Goal: Task Accomplishment & Management: Use online tool/utility

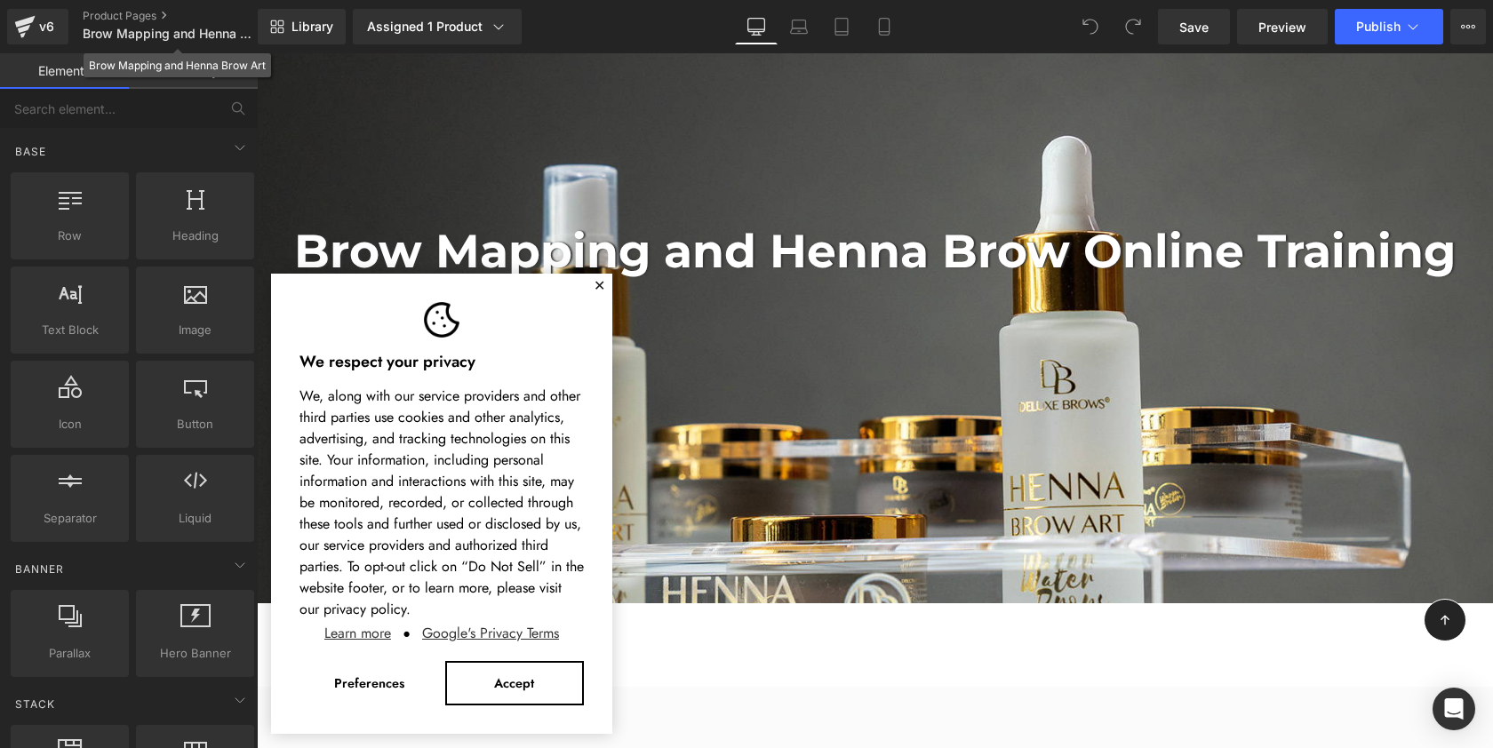
scroll to position [4150, 1229]
click at [602, 281] on button "✕" at bounding box center [600, 286] width 12 height 11
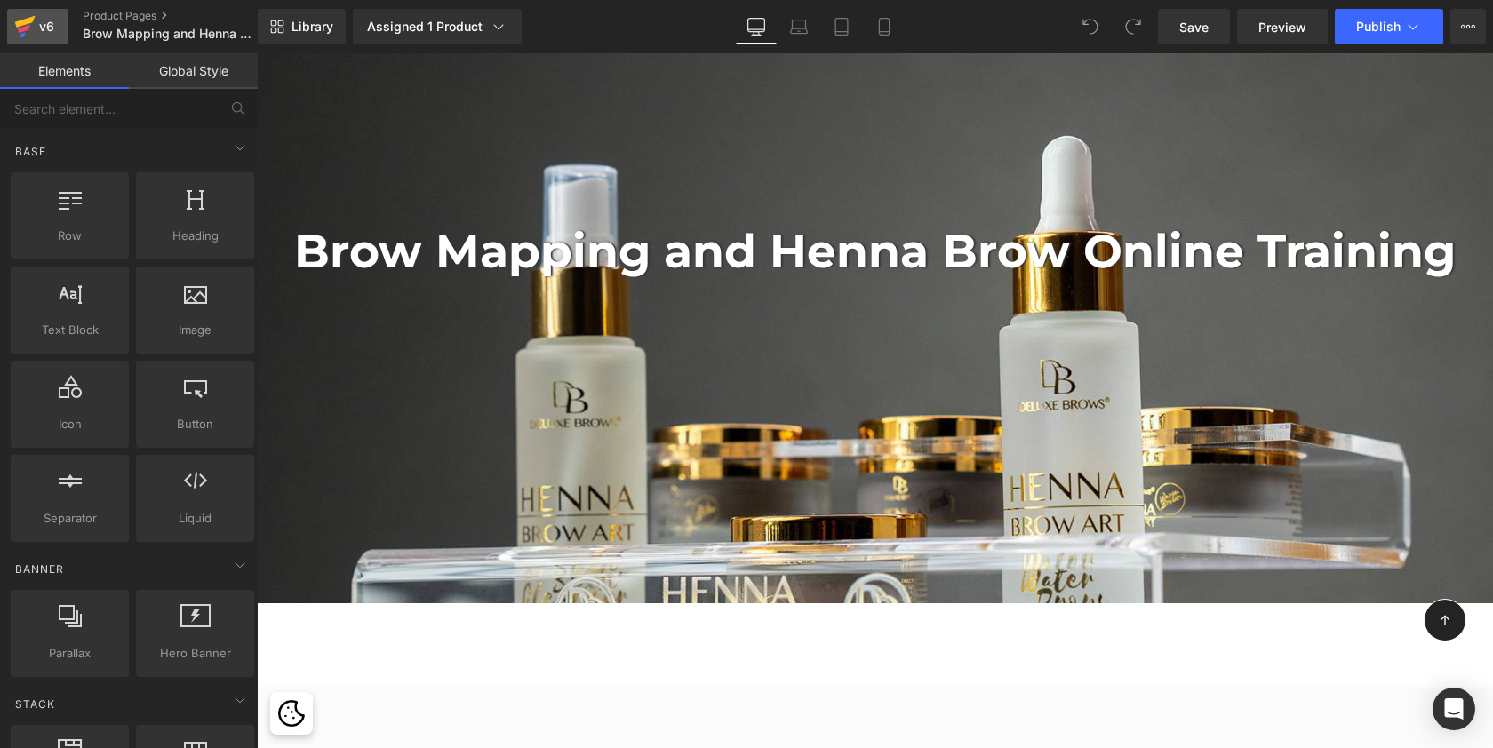
click at [43, 29] on div "v6" at bounding box center [47, 26] width 22 height 23
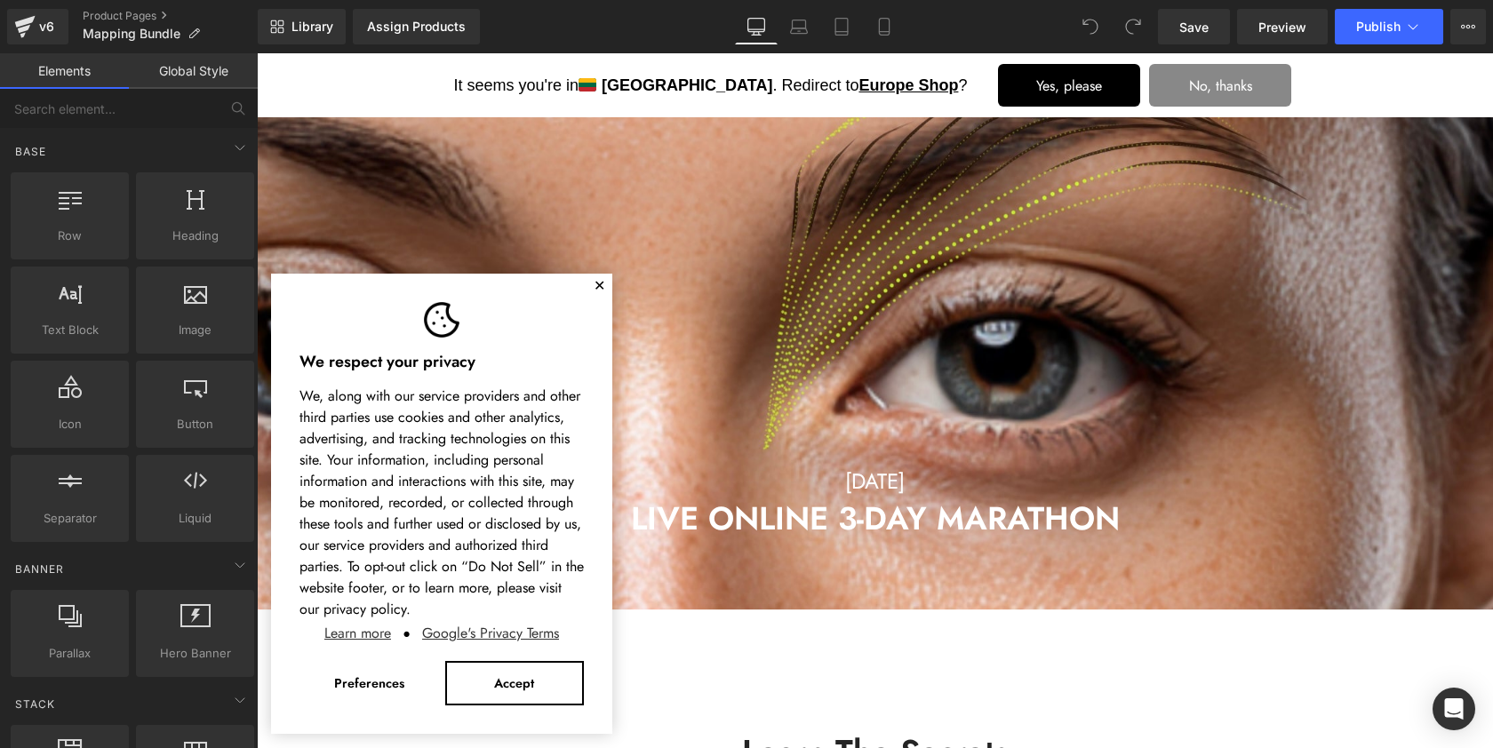
click at [599, 285] on button "✕" at bounding box center [600, 286] width 12 height 11
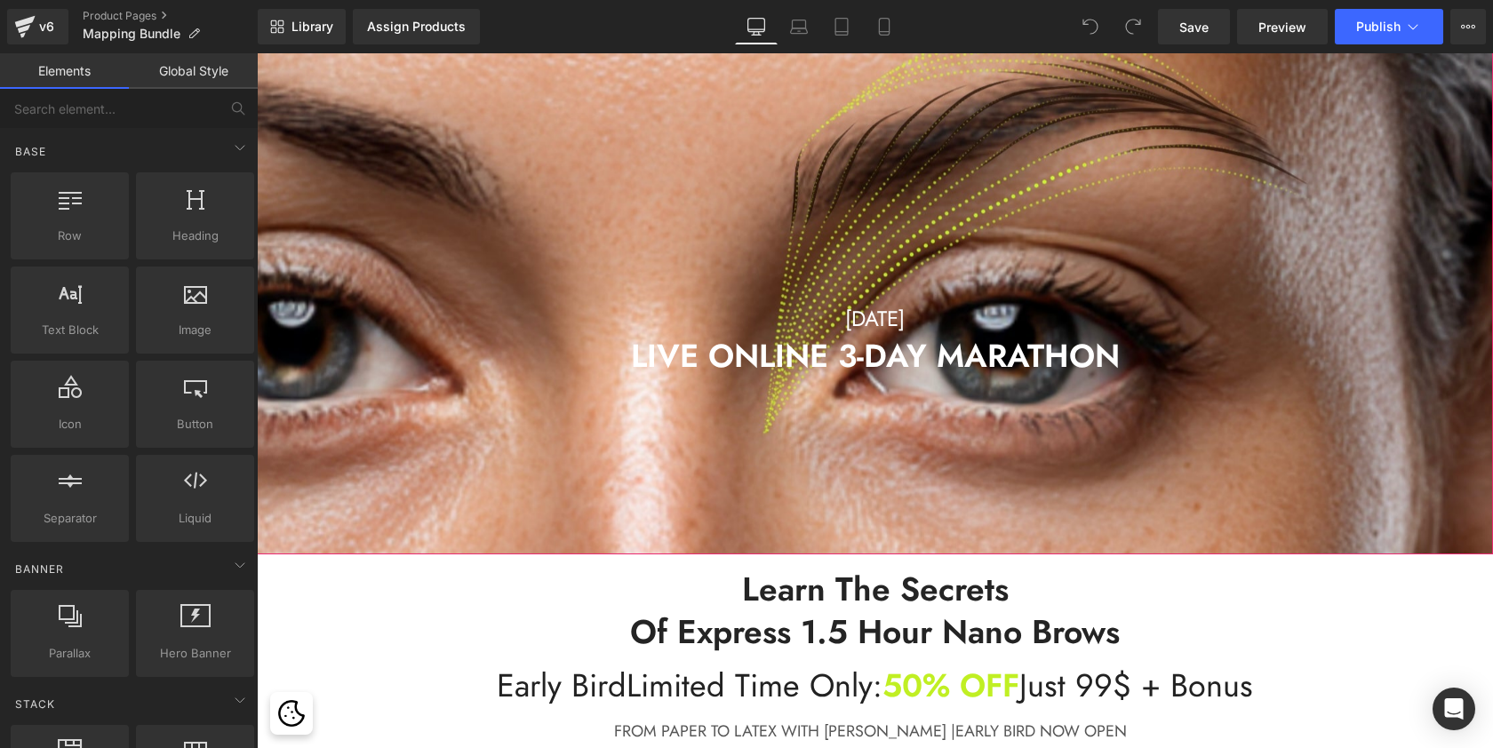
scroll to position [164, 0]
click at [923, 321] on link at bounding box center [918, 317] width 19 height 21
click at [929, 314] on icon at bounding box center [927, 318] width 10 height 10
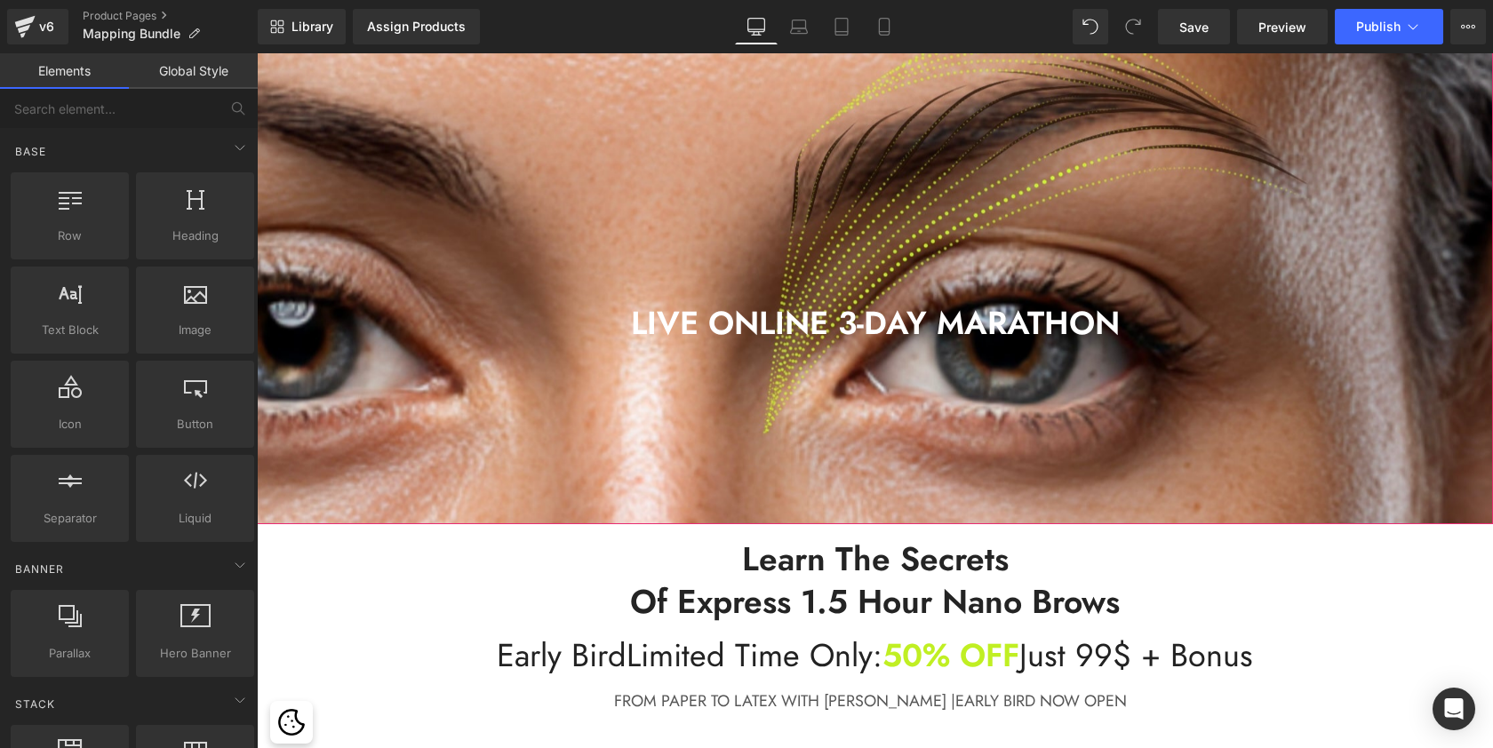
scroll to position [5088, 1229]
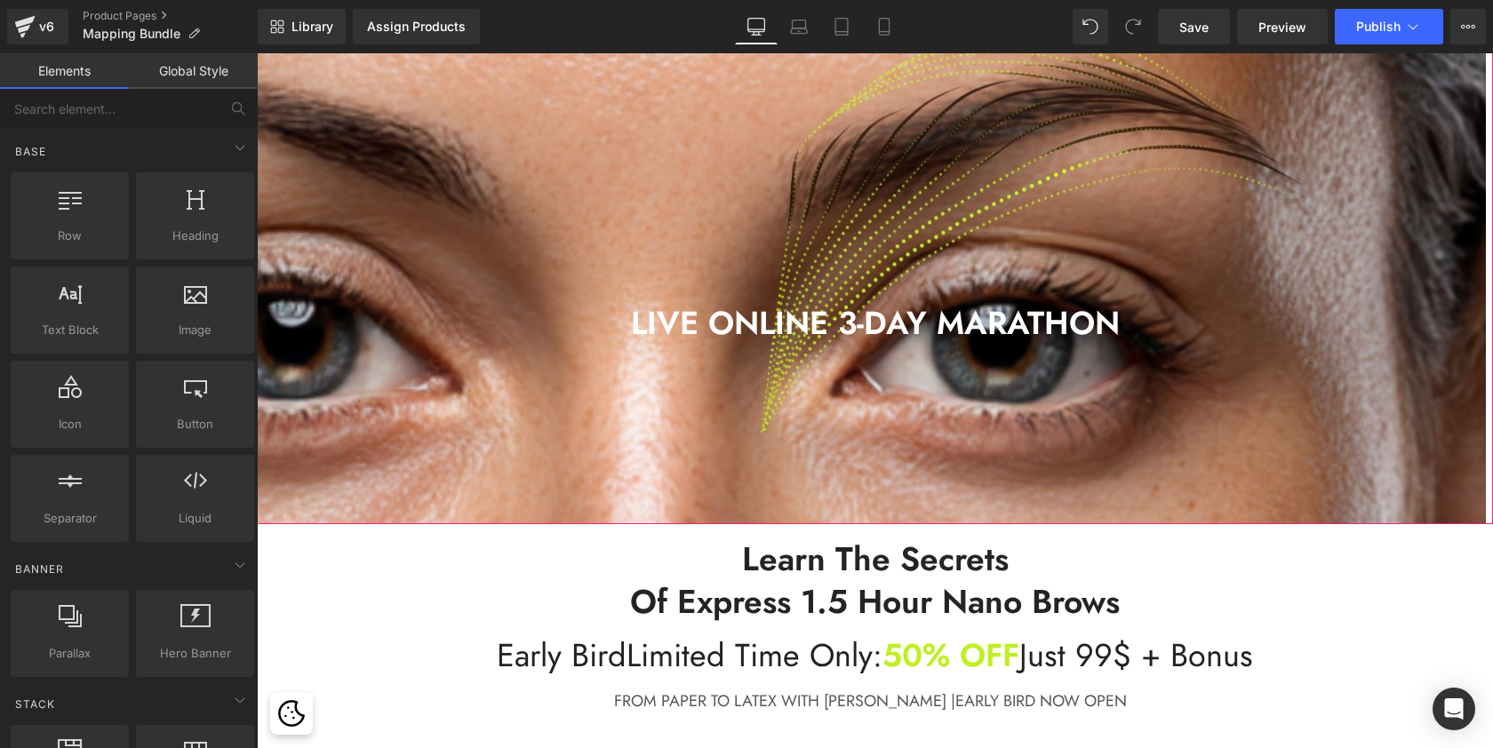
click at [907, 356] on div at bounding box center [871, 246] width 1229 height 695
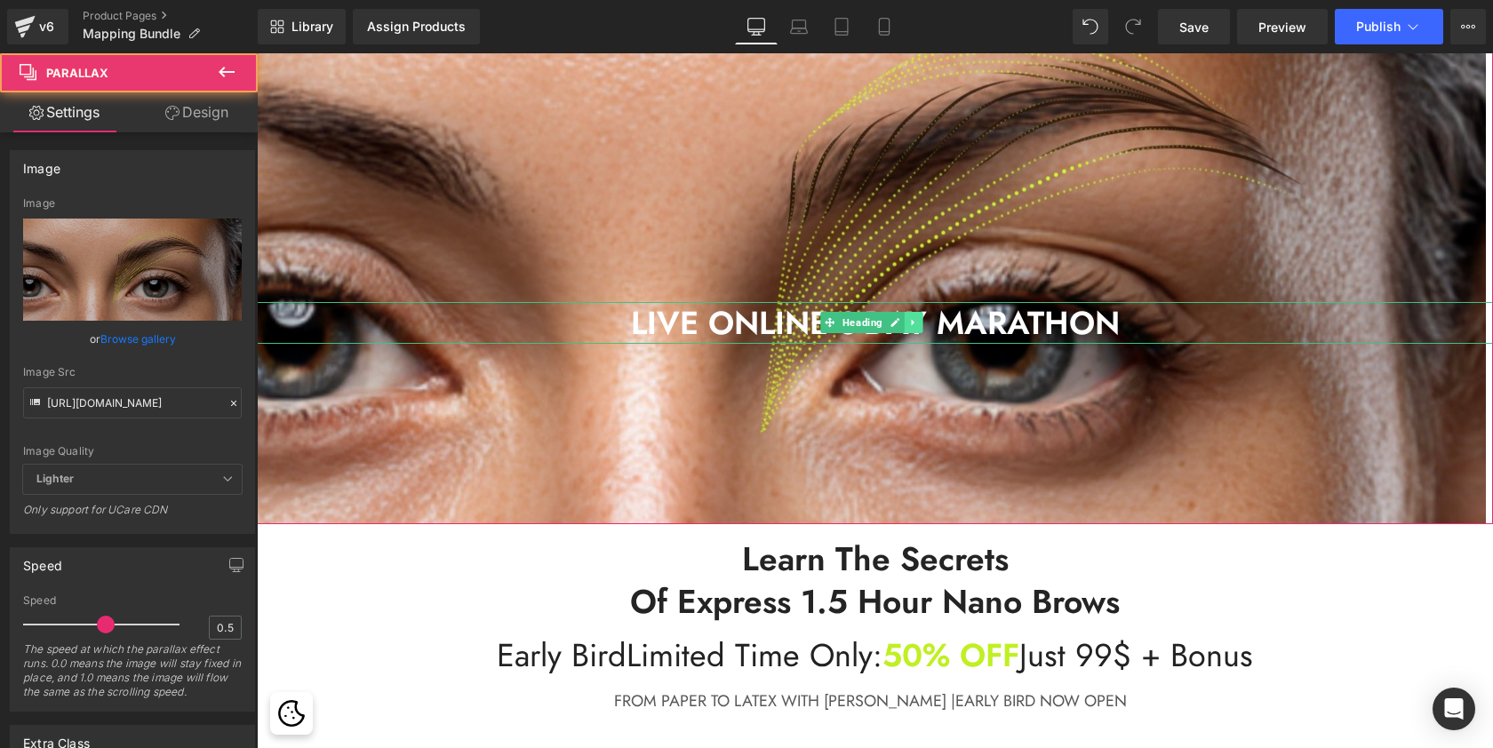
click at [917, 326] on icon at bounding box center [913, 322] width 10 height 11
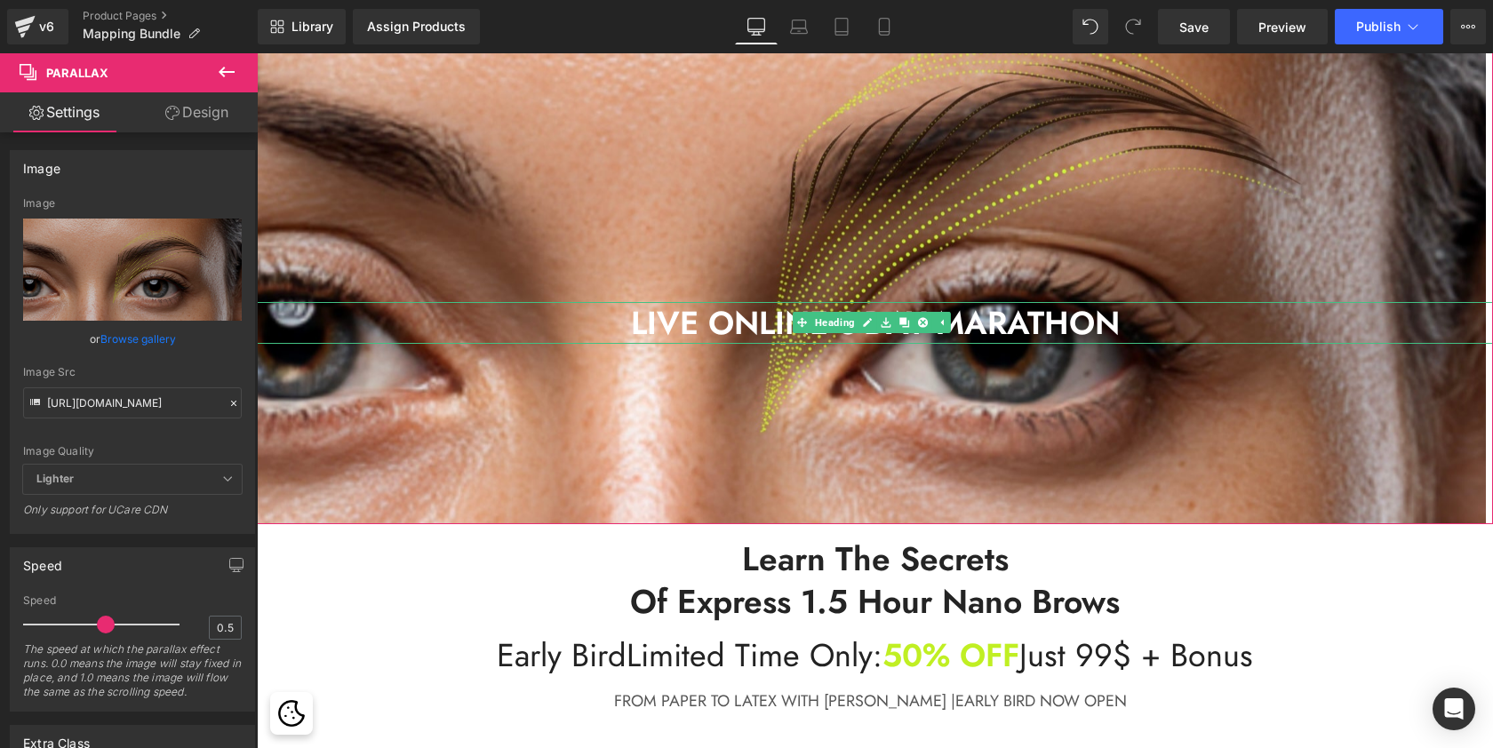
click at [984, 320] on h2 "LIVE ONLINE 3-DAY MARATHON" at bounding box center [875, 323] width 1236 height 42
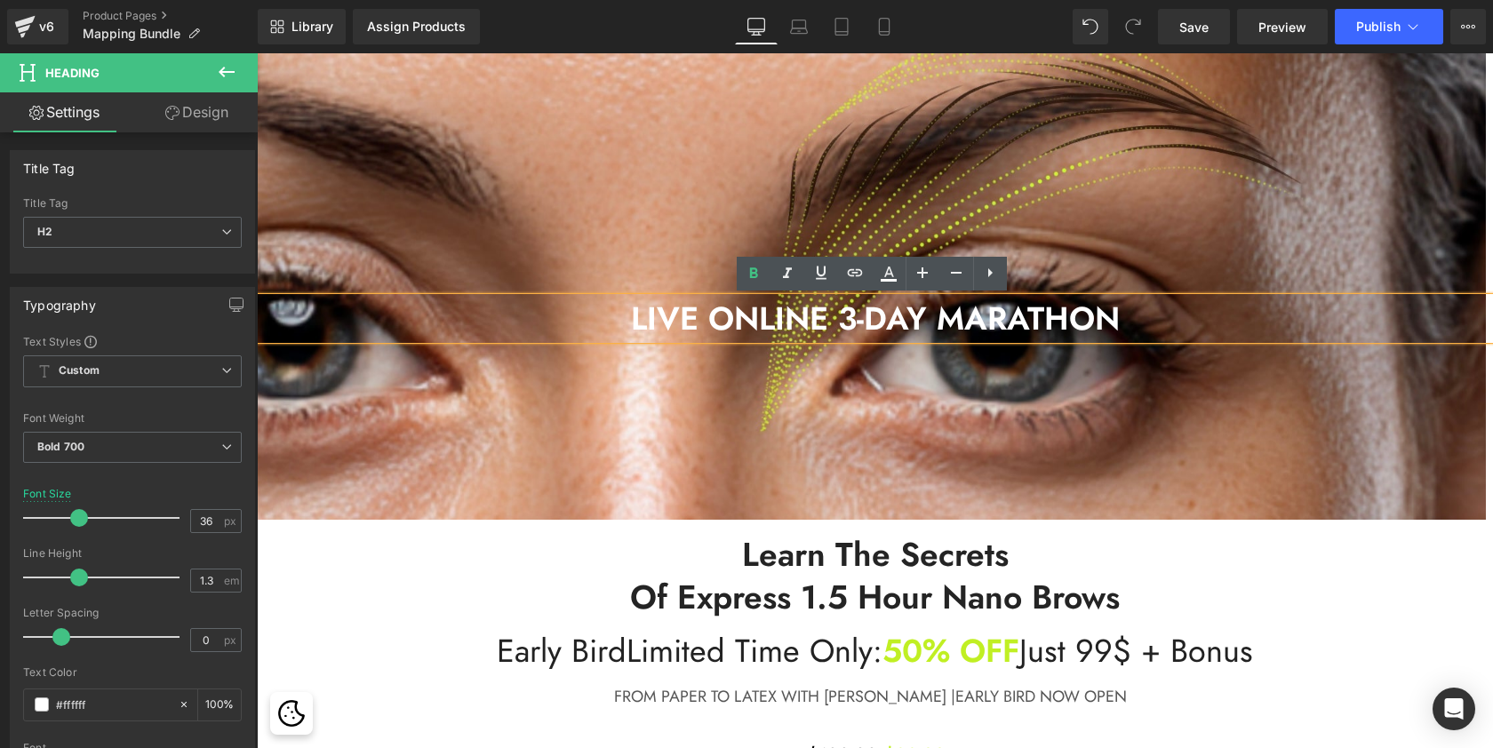
scroll to position [123, 0]
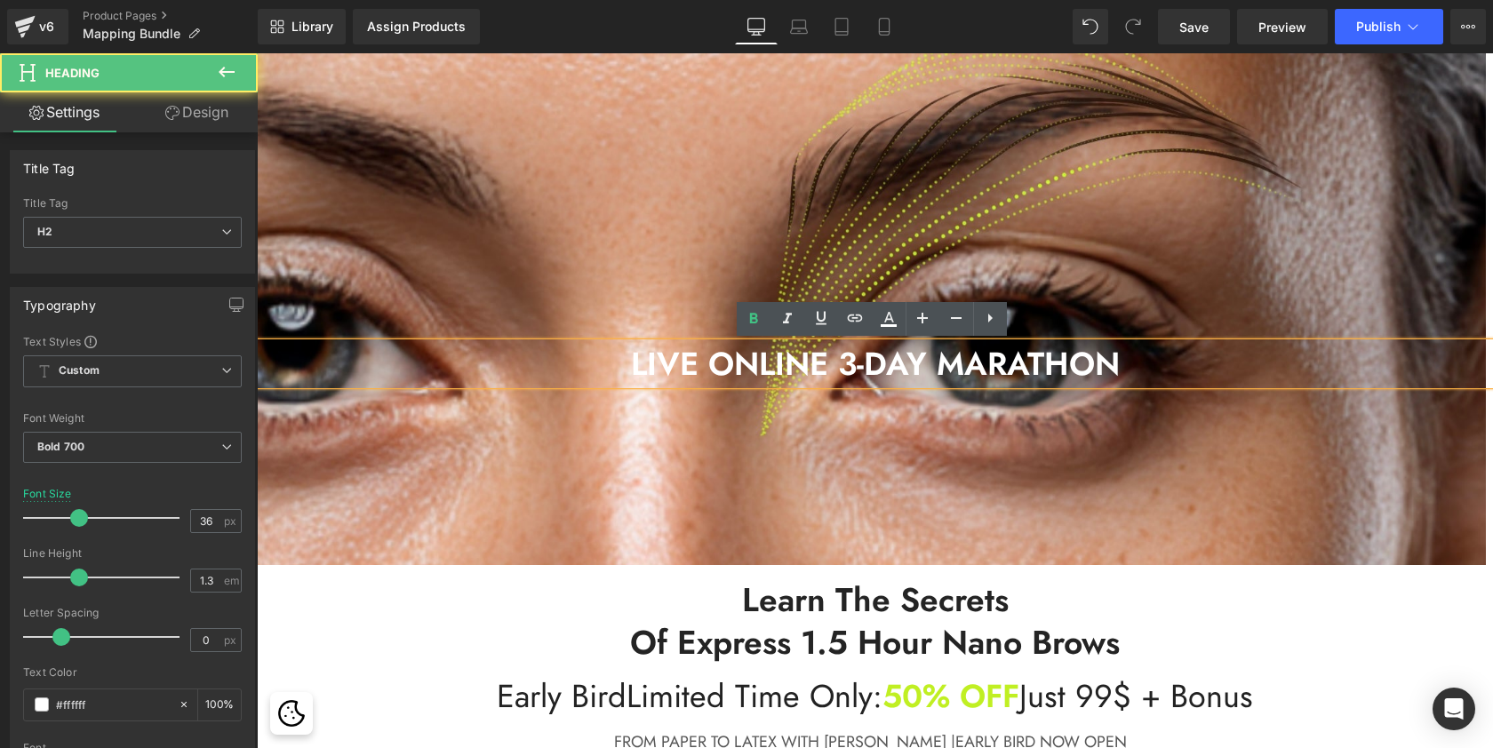
click at [1013, 369] on h2 "LIVE ONLINE 3-DAY MARATHON" at bounding box center [875, 364] width 1236 height 42
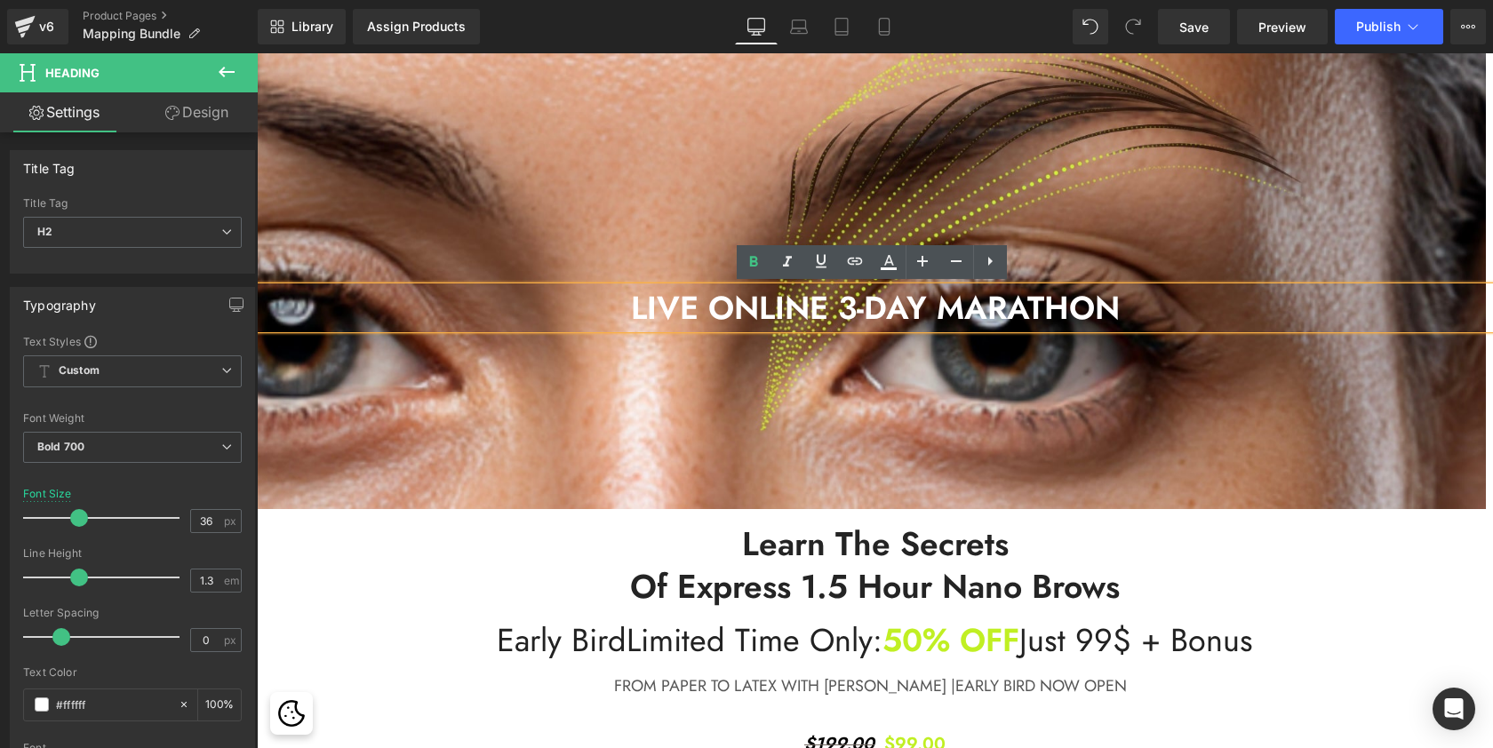
scroll to position [178, 0]
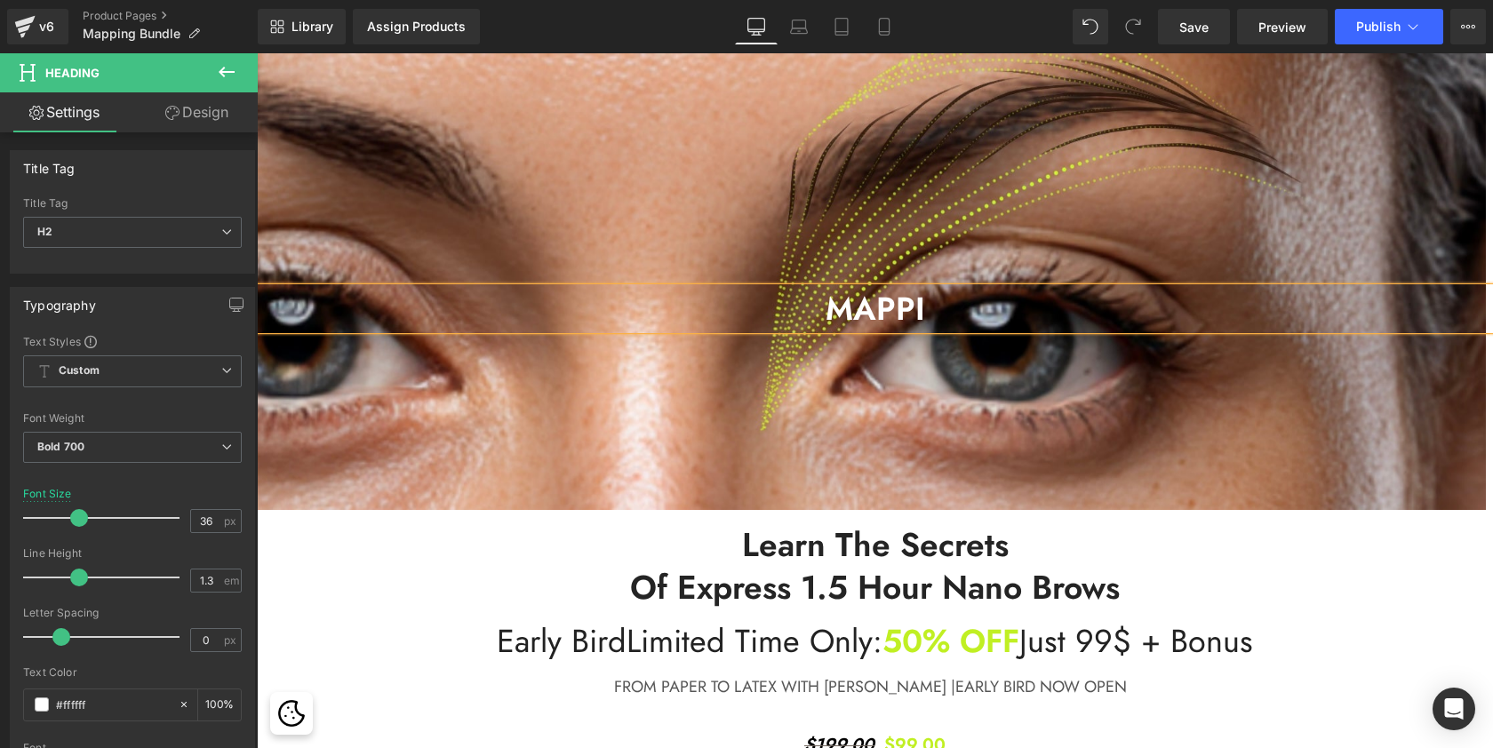
click at [1023, 294] on h2 "MAPPI" at bounding box center [875, 309] width 1236 height 42
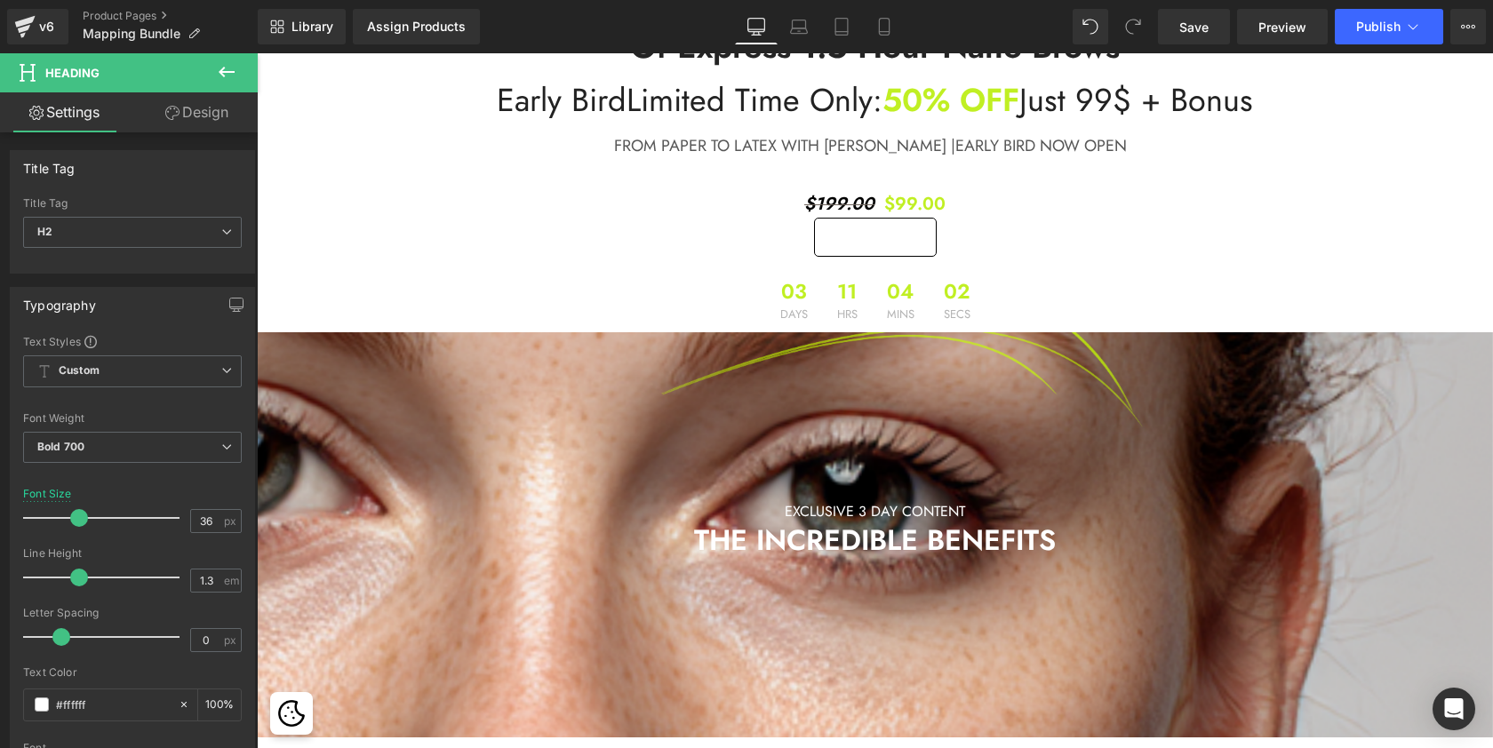
scroll to position [726, 0]
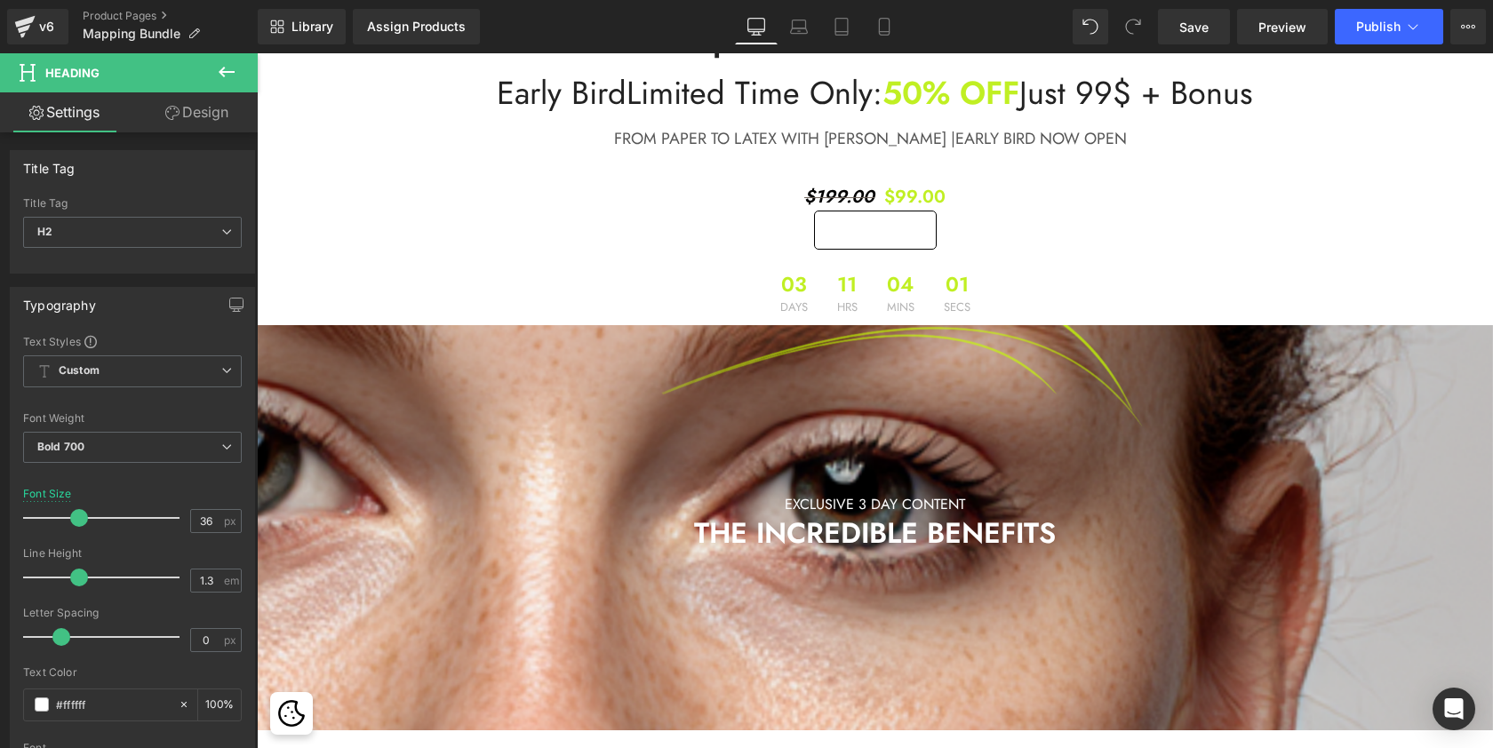
click at [666, 486] on div at bounding box center [875, 413] width 1236 height 955
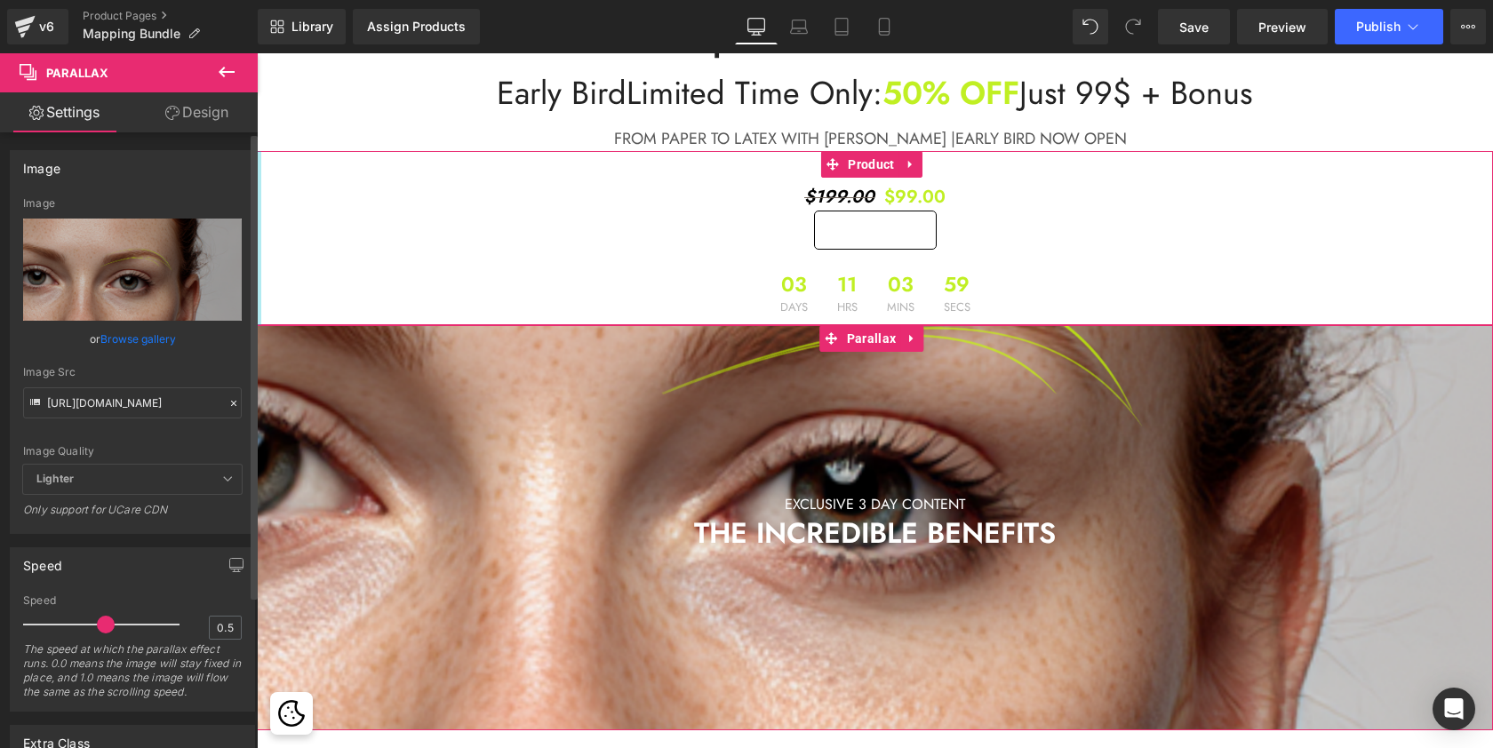
click at [126, 344] on link "Browse gallery" at bounding box center [138, 338] width 76 height 31
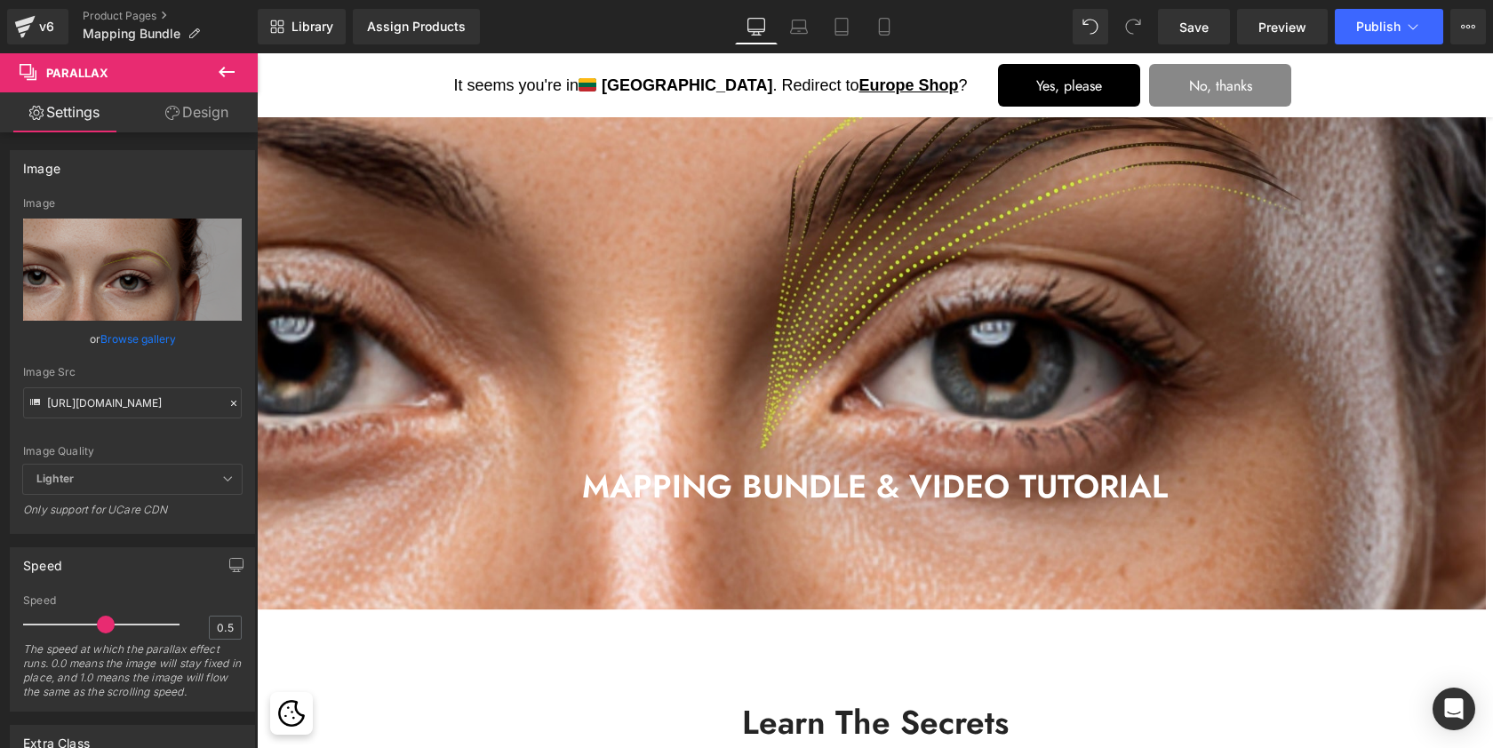
scroll to position [1, 0]
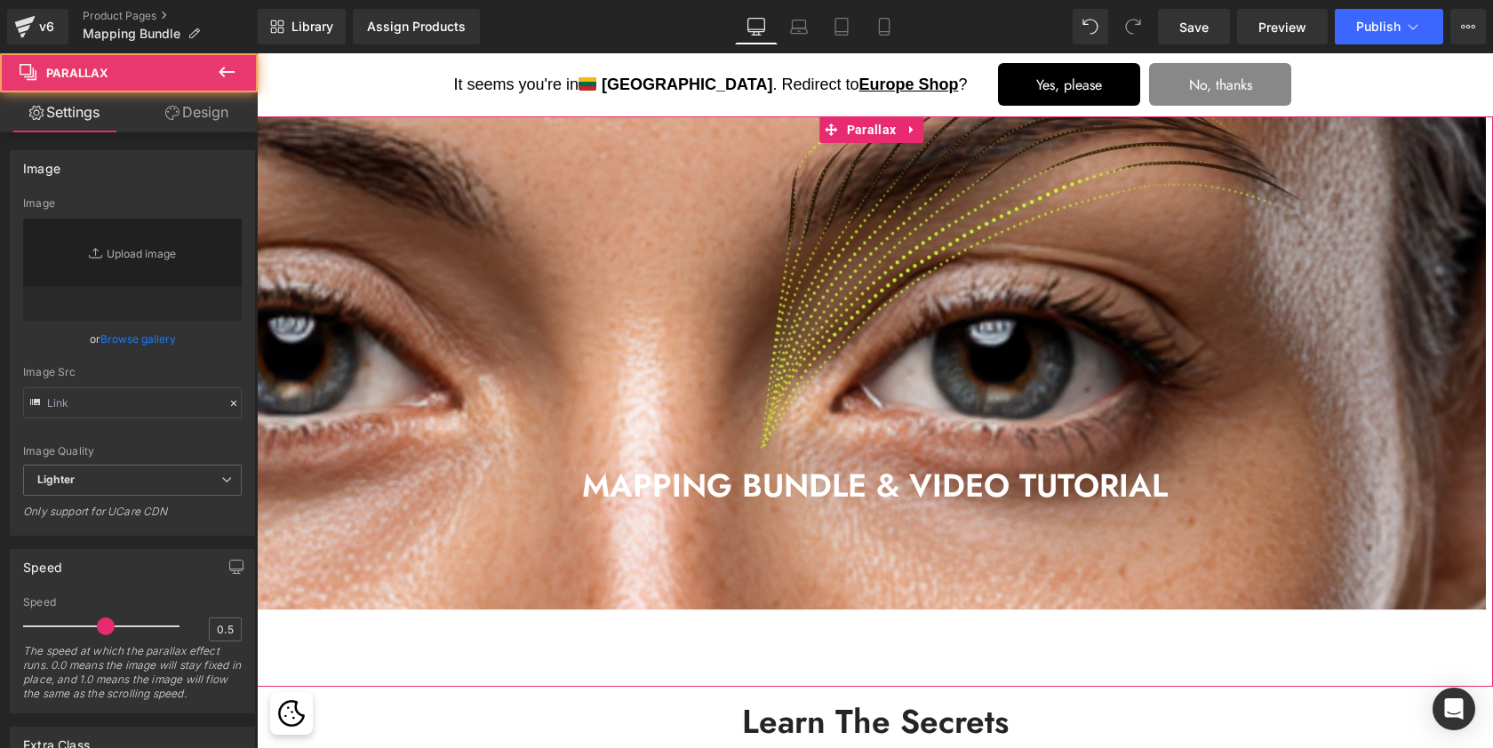
click at [774, 315] on div at bounding box center [871, 262] width 1229 height 695
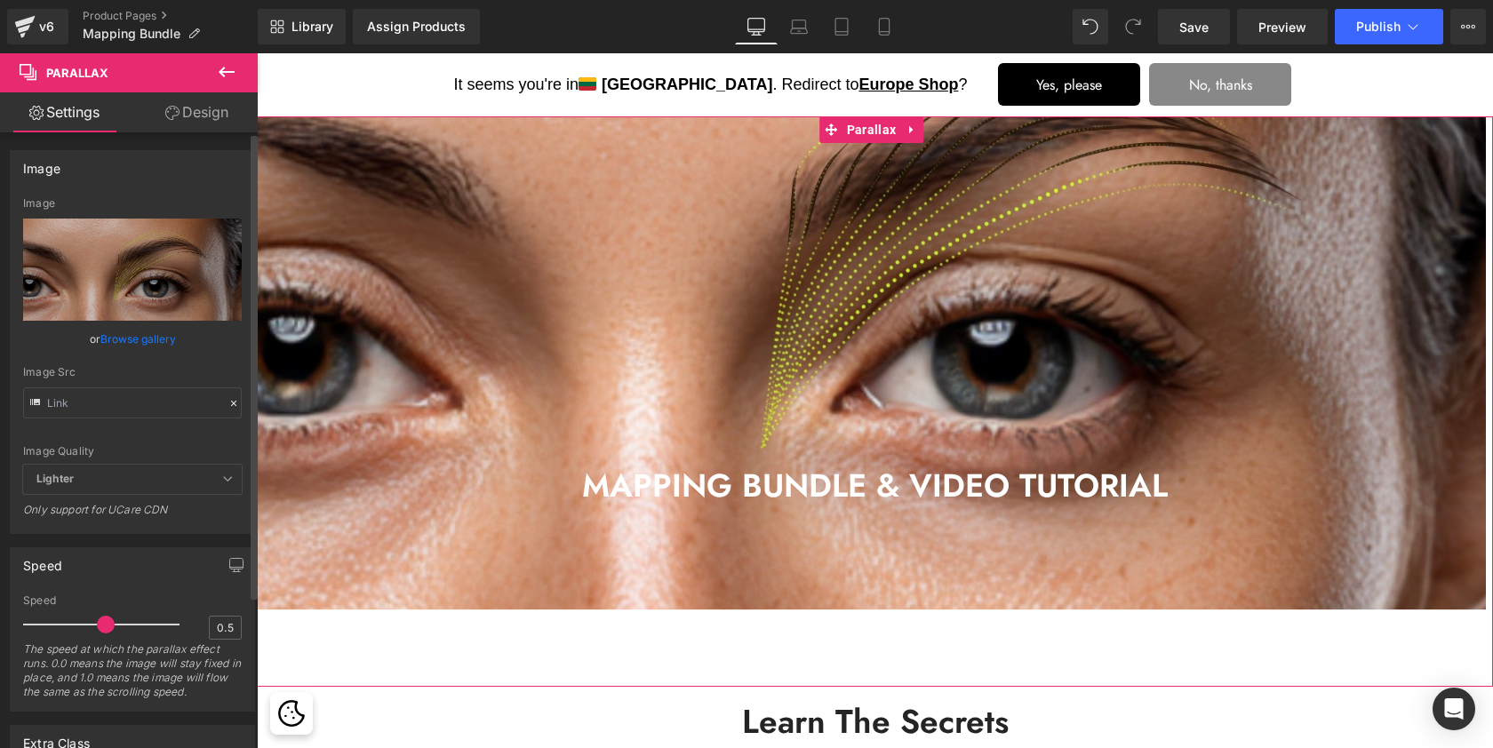
click at [227, 402] on icon at bounding box center [233, 403] width 12 height 12
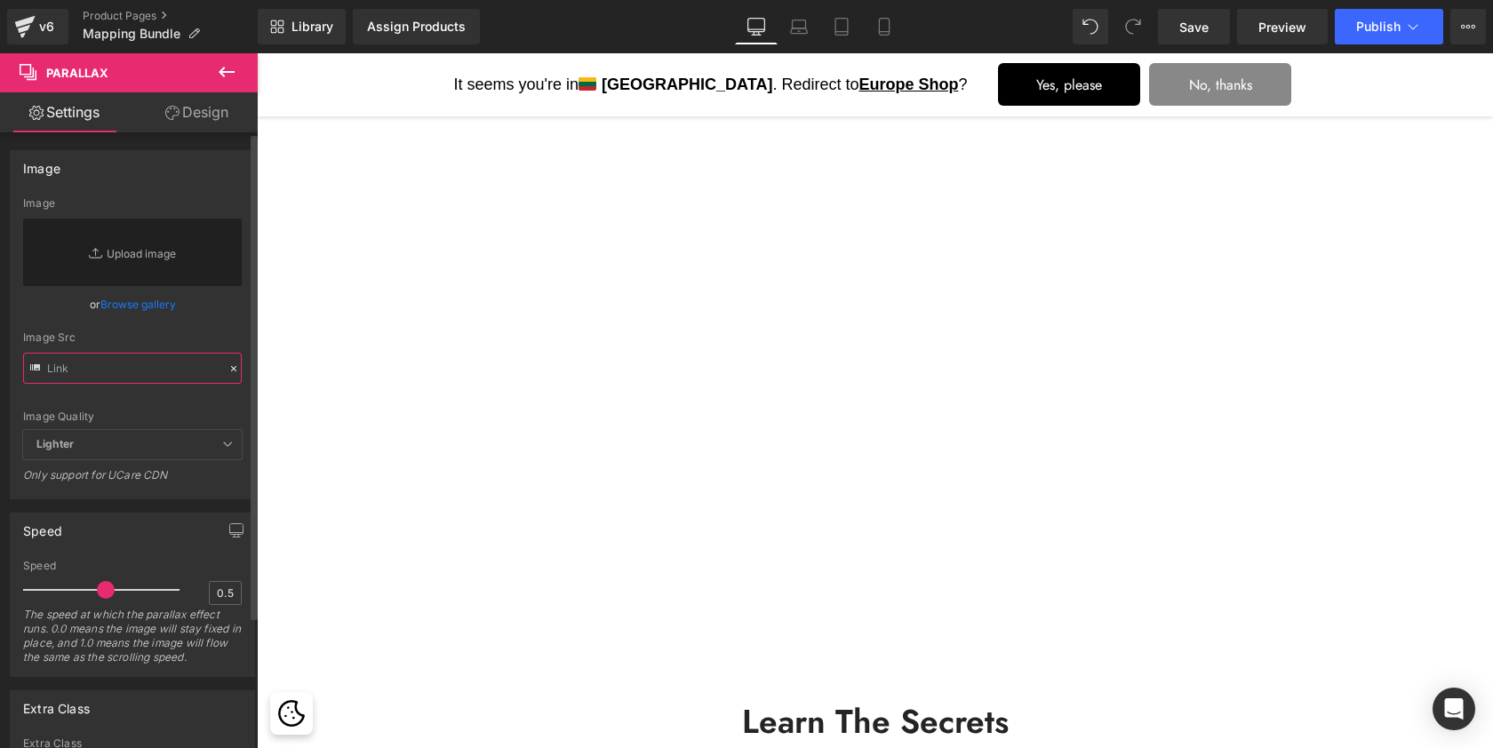
click at [171, 370] on input "text" at bounding box center [132, 368] width 219 height 31
paste input "https://cdn.shopify.com/s/files/1/0574/0593/1713/files/brow_mapping_bundle_e3d9…"
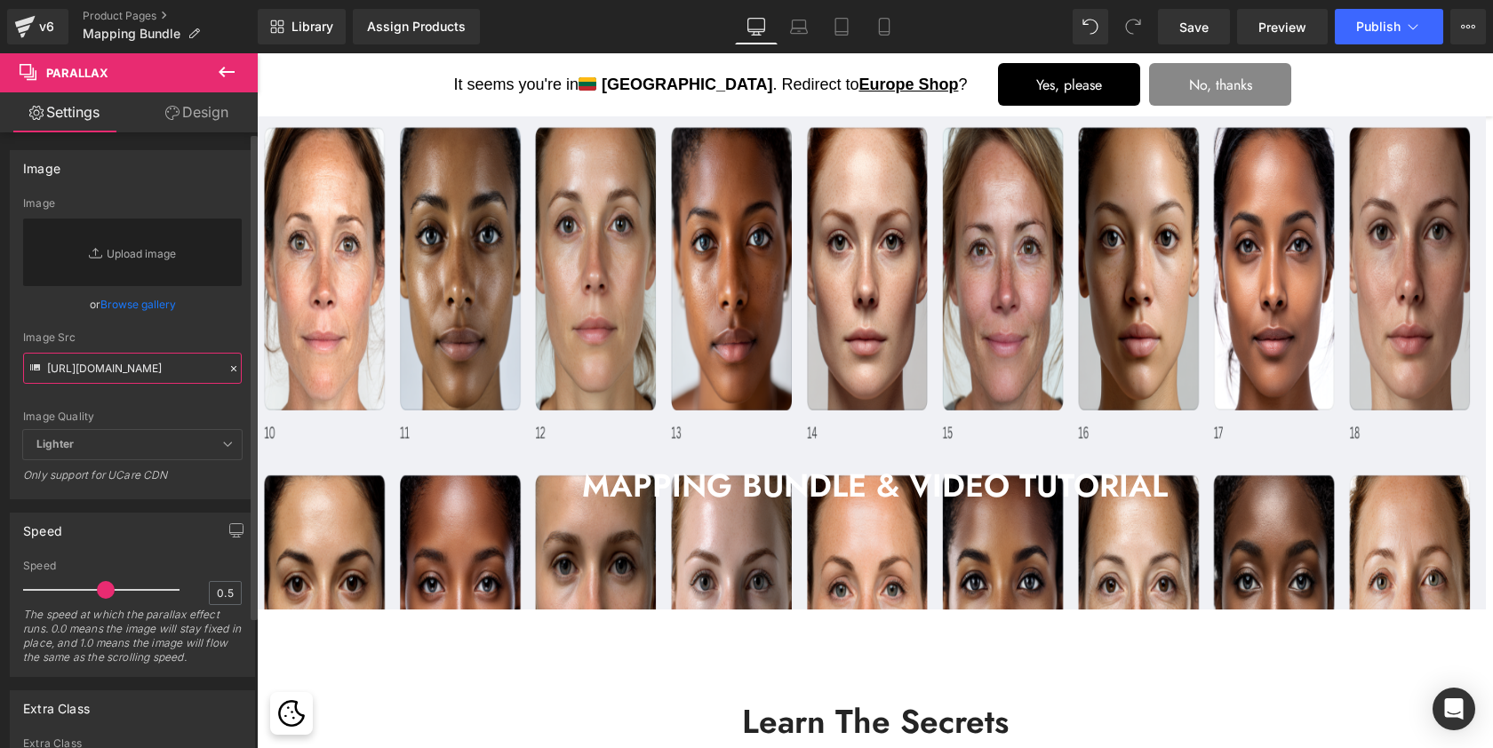
type input "https://cdn.shopify.com/s/files/1/0574/0593/1713/files/brow_mapping_bundle_e3d9…"
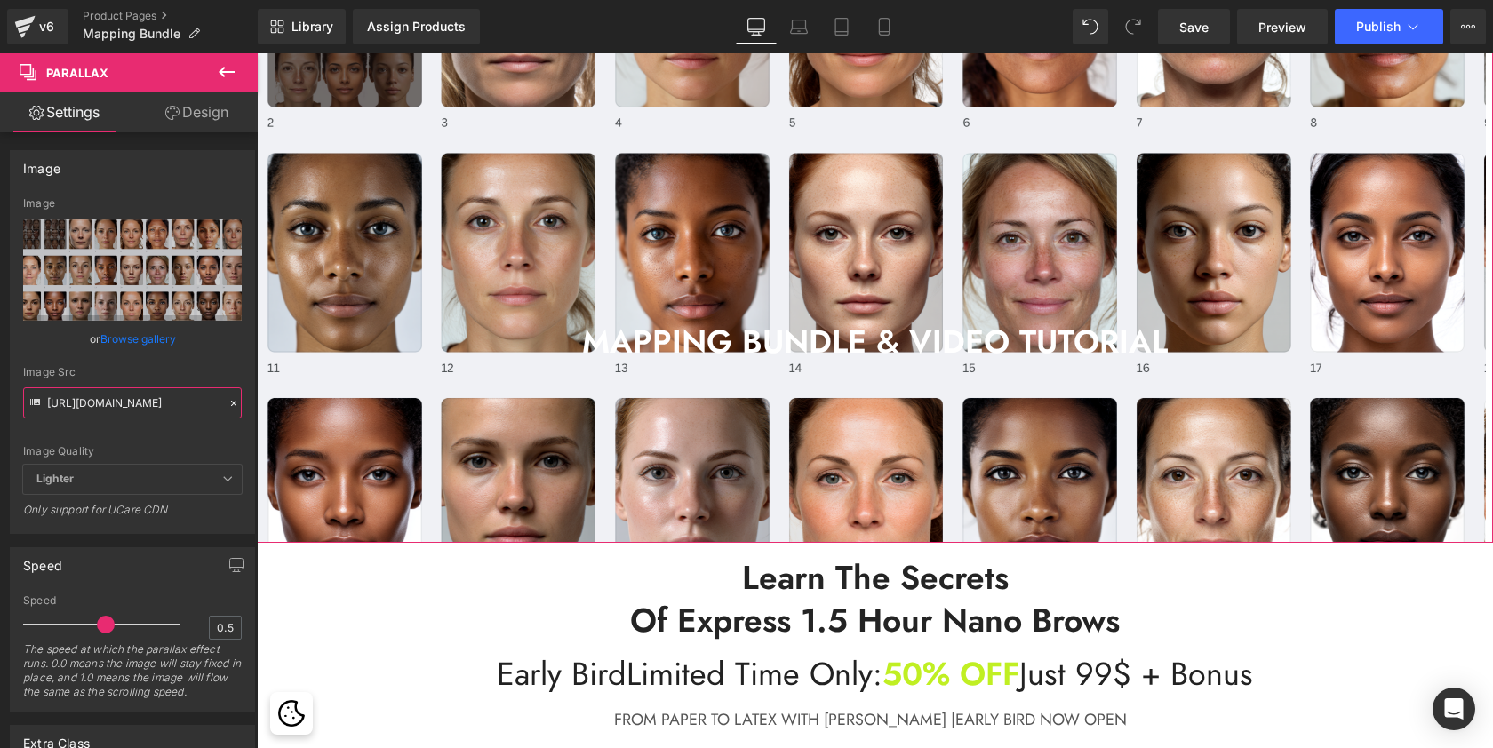
scroll to position [147, 0]
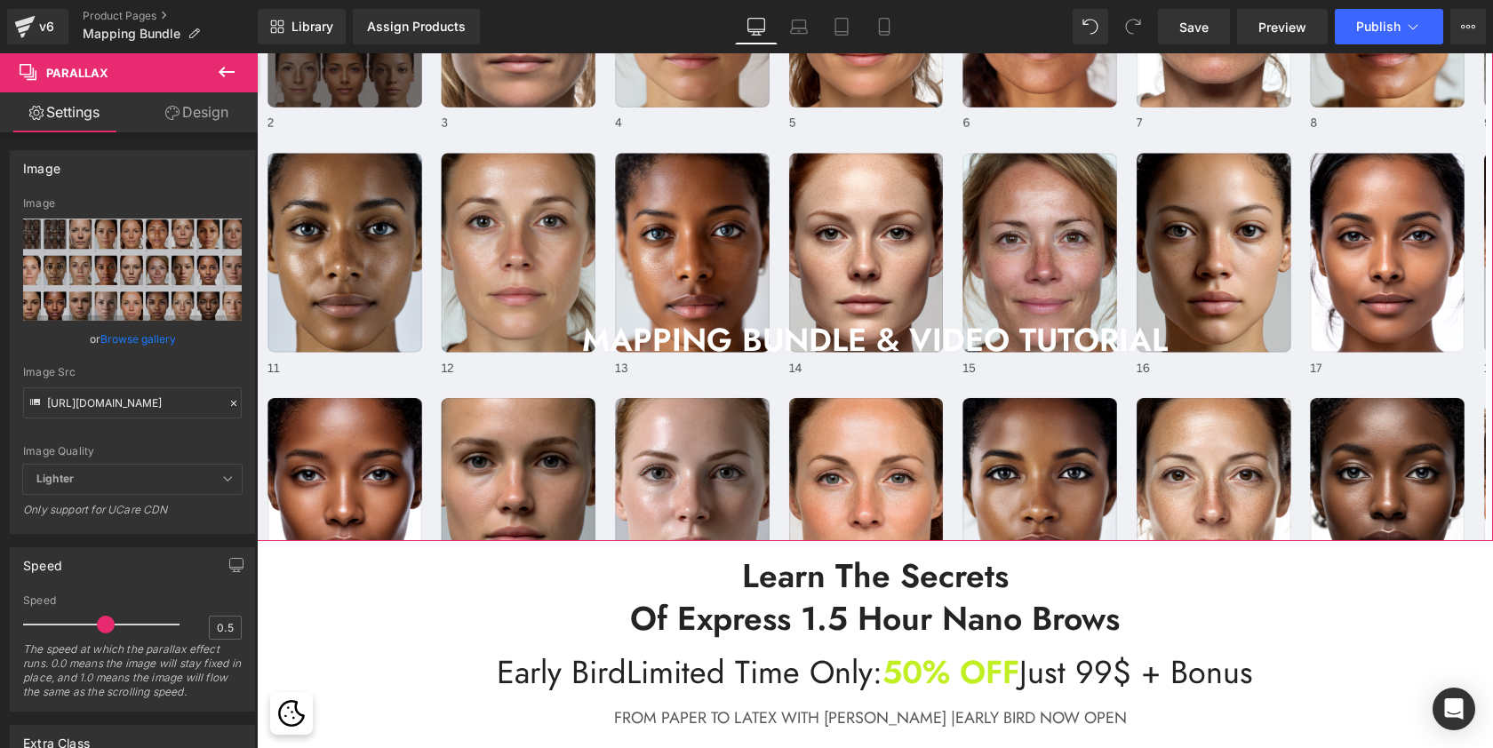
click at [854, 230] on div at bounding box center [871, 247] width 1229 height 695
click at [208, 111] on link "Design" at bounding box center [196, 112] width 129 height 40
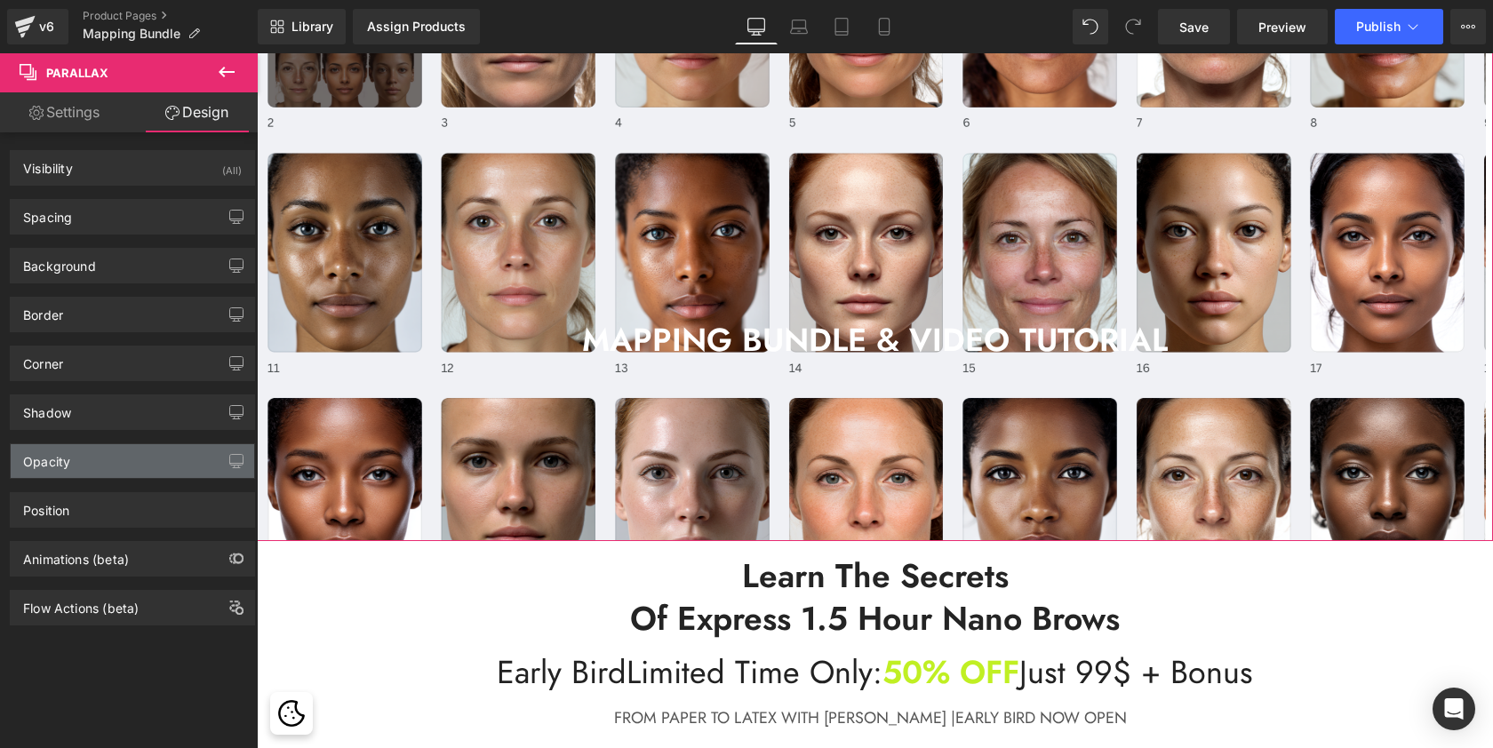
click at [90, 456] on div "Opacity" at bounding box center [132, 461] width 243 height 34
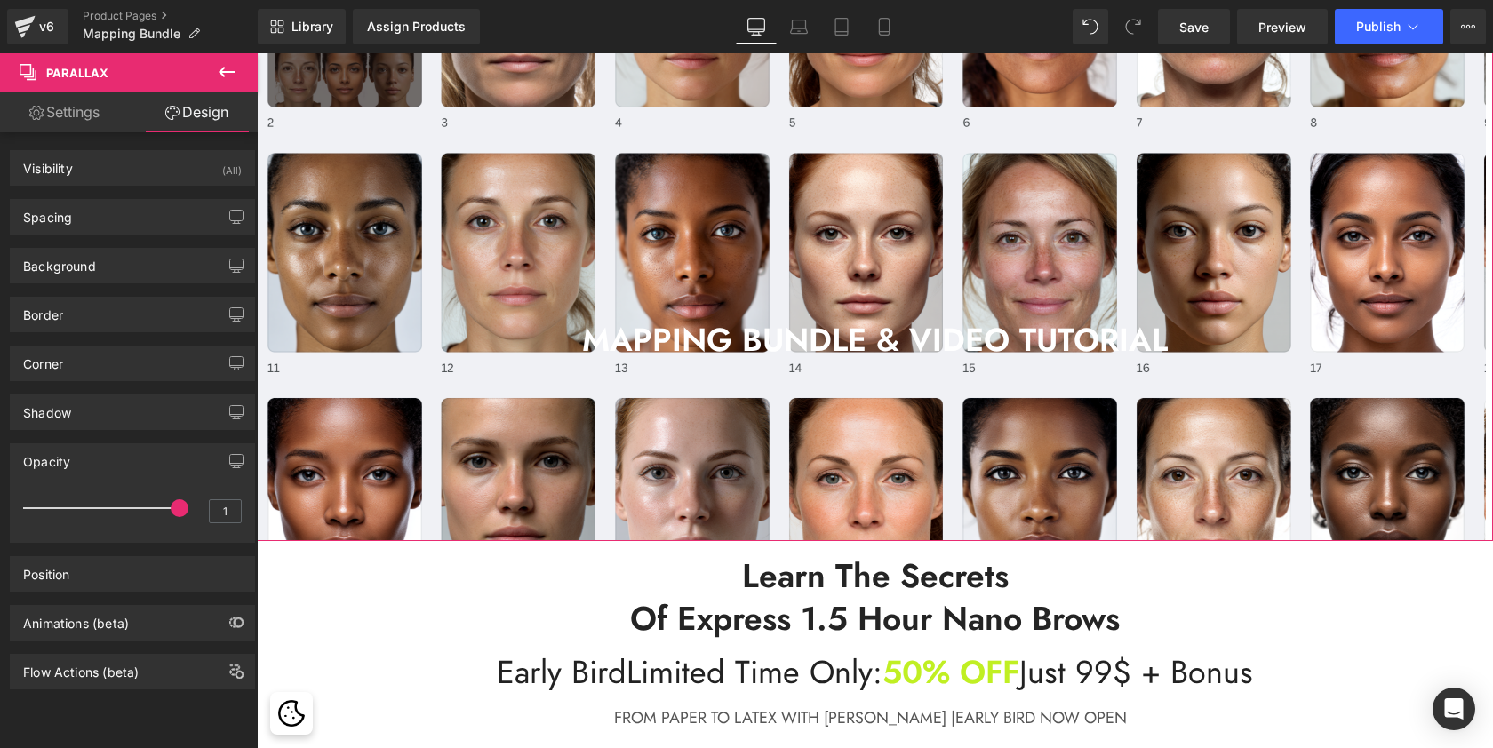
drag, startPoint x: 172, startPoint y: 513, endPoint x: 205, endPoint y: 536, distance: 40.2
click at [205, 536] on div "1" at bounding box center [132, 514] width 219 height 47
click at [141, 266] on div "Background" at bounding box center [132, 266] width 243 height 34
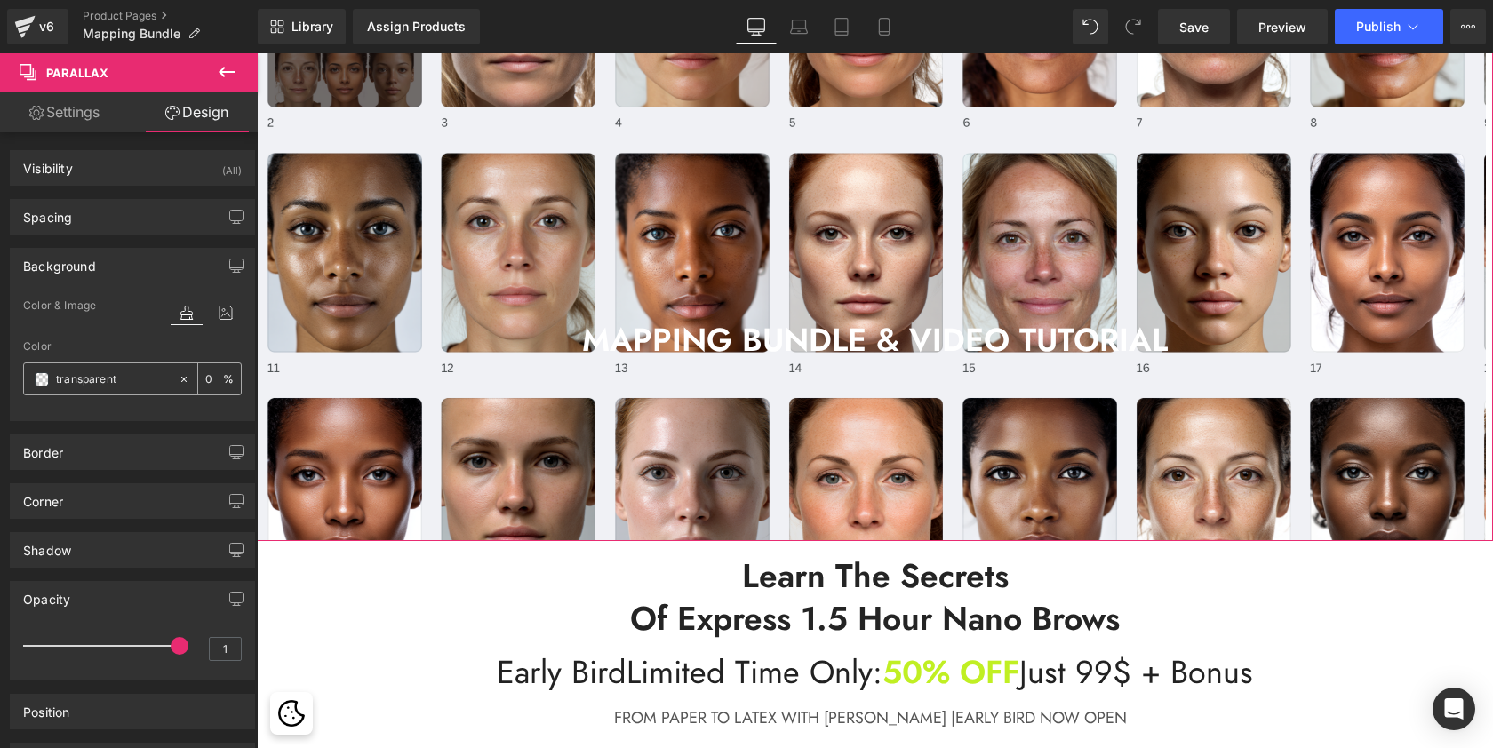
click at [41, 370] on div "transparent" at bounding box center [101, 378] width 154 height 31
click at [40, 379] on span at bounding box center [42, 379] width 14 height 14
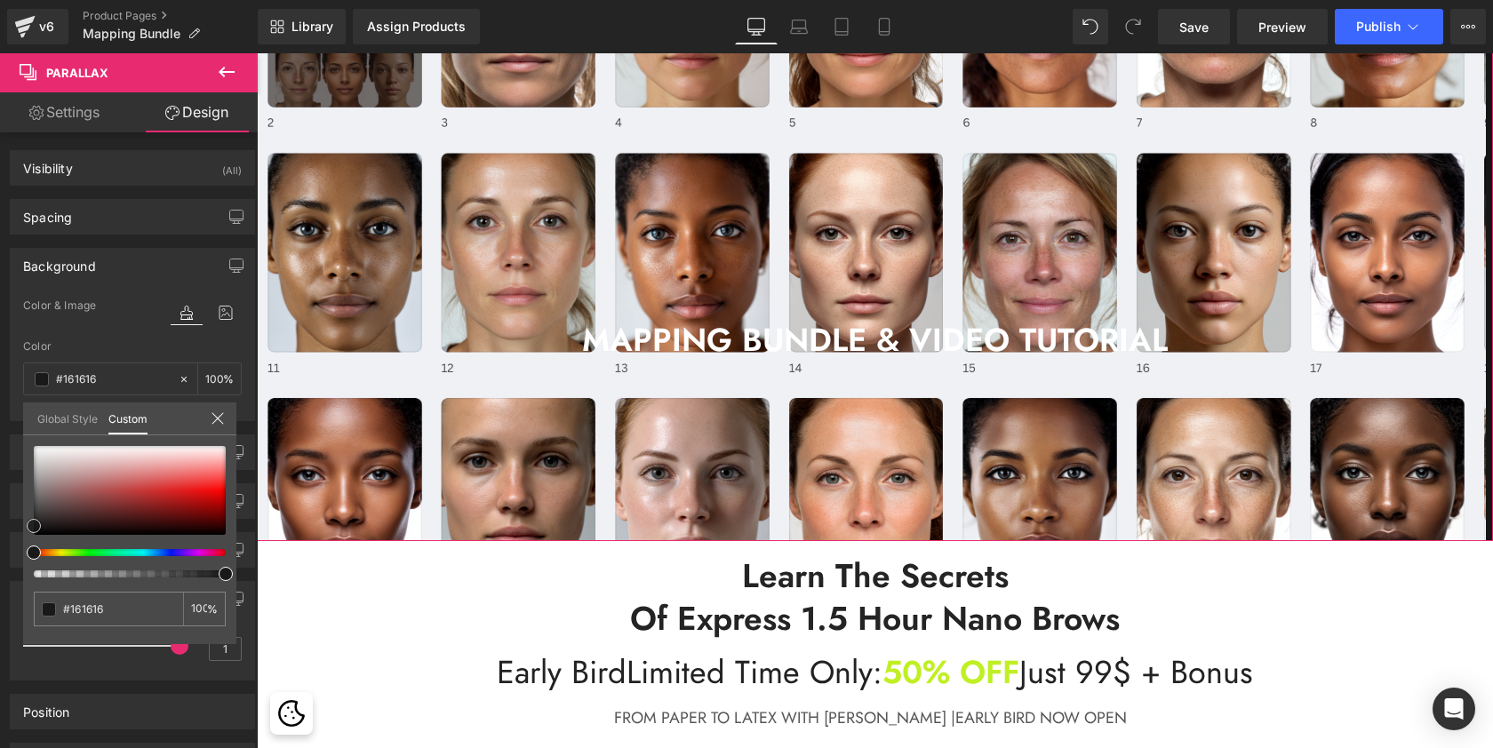
drag, startPoint x: 30, startPoint y: 530, endPoint x: 0, endPoint y: 521, distance: 31.8
click at [0, 421] on div "Background Color & Image color Color transparent 0 % Image Replace Image Upload…" at bounding box center [133, 328] width 266 height 187
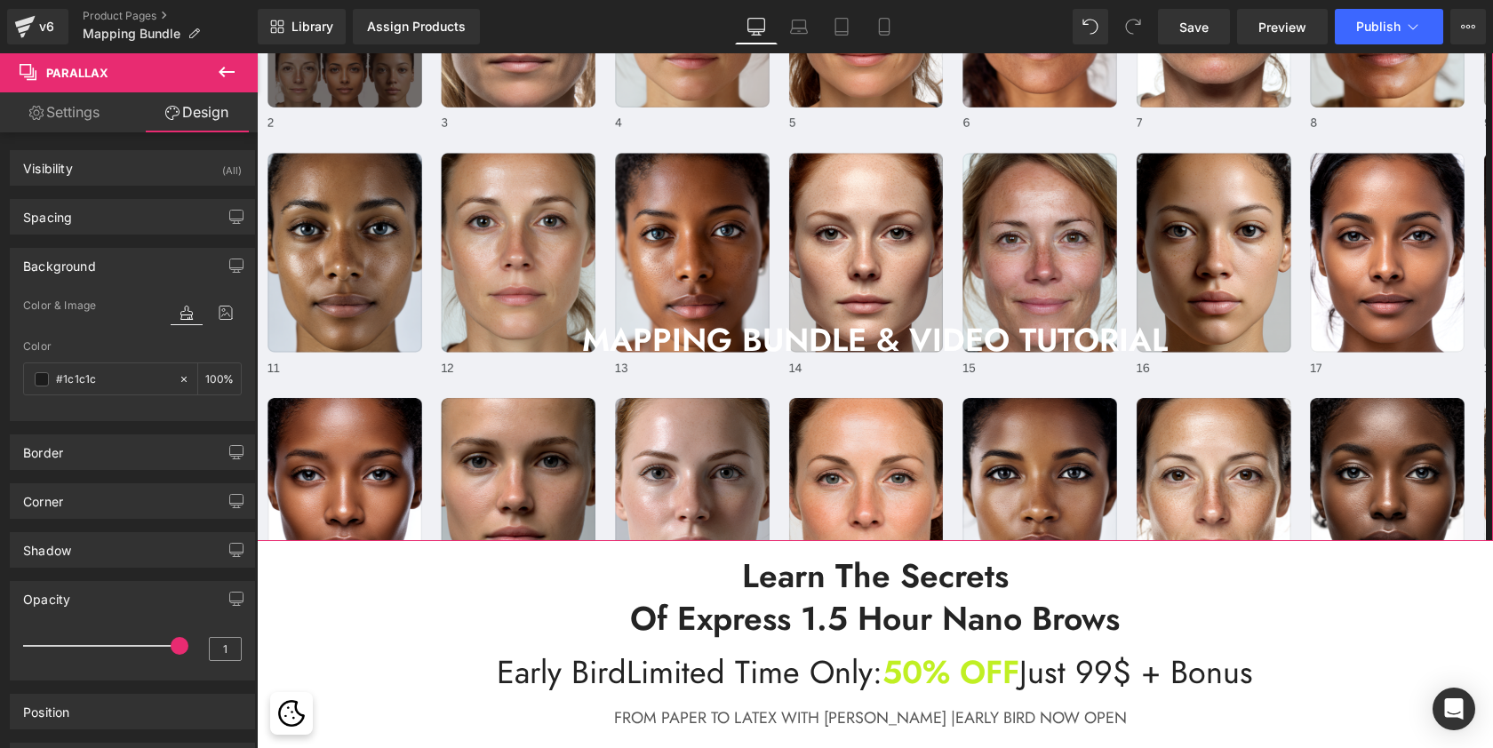
drag, startPoint x: 177, startPoint y: 642, endPoint x: 227, endPoint y: 652, distance: 51.6
click at [227, 652] on div "1" at bounding box center [132, 651] width 219 height 47
click at [225, 319] on icon at bounding box center [226, 312] width 32 height 23
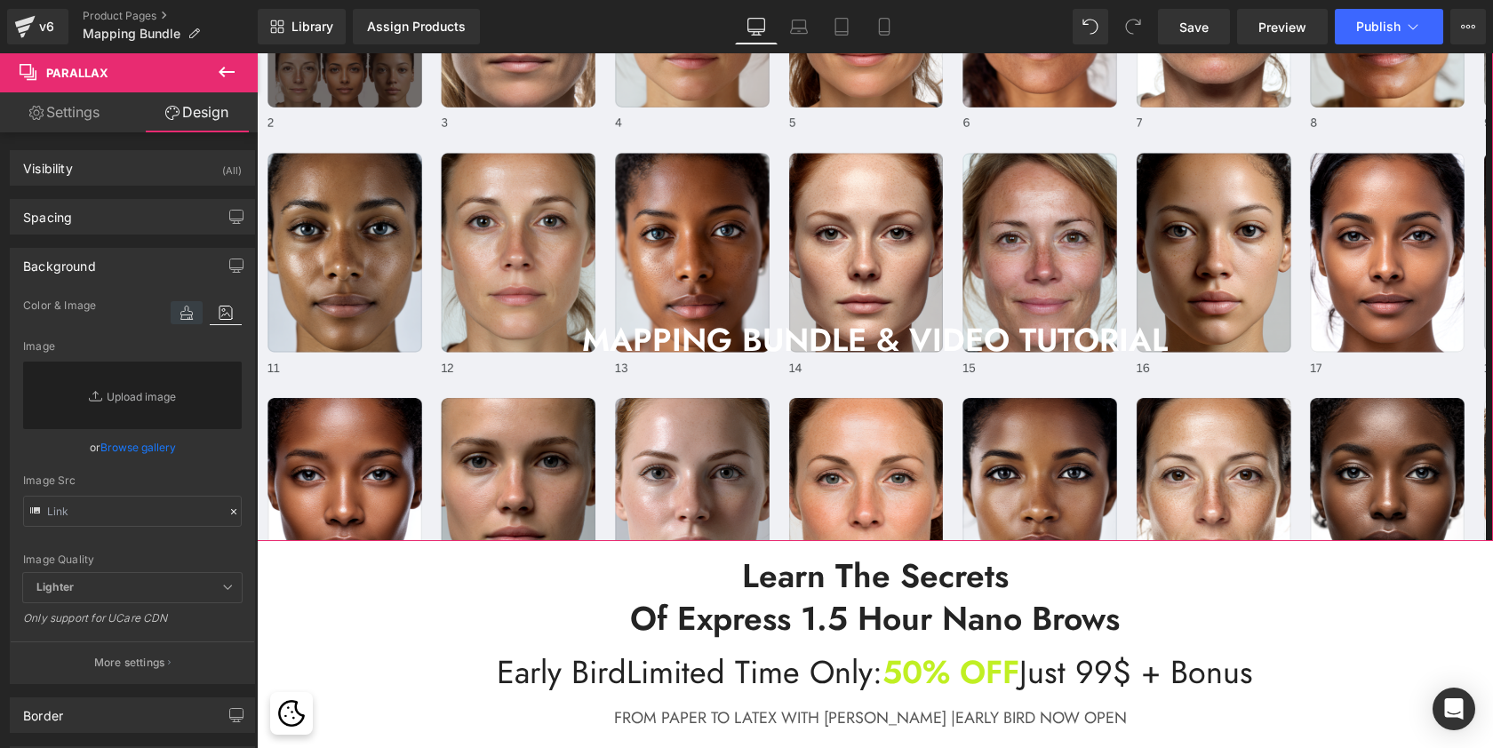
click at [189, 315] on icon at bounding box center [187, 312] width 32 height 23
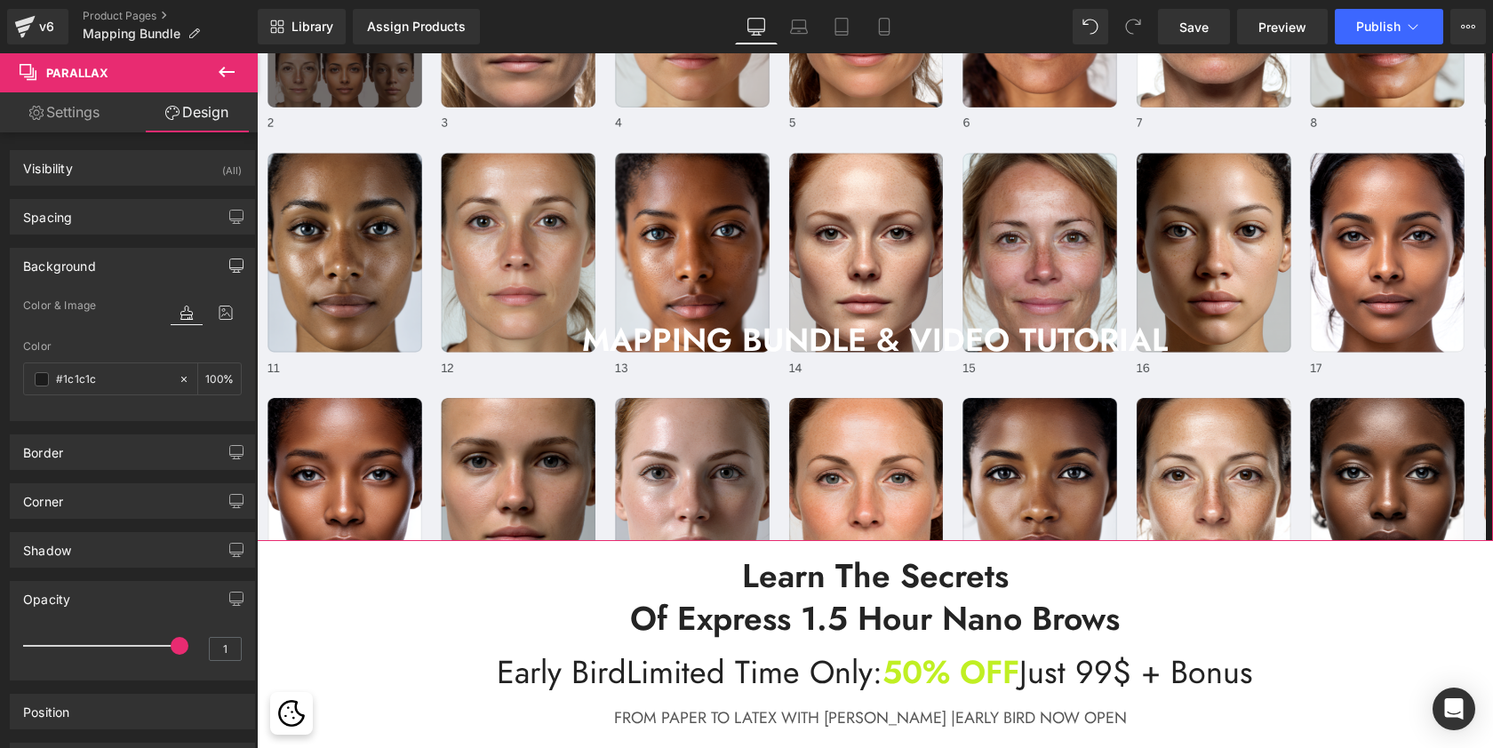
click at [232, 254] on button "button" at bounding box center [236, 266] width 28 height 34
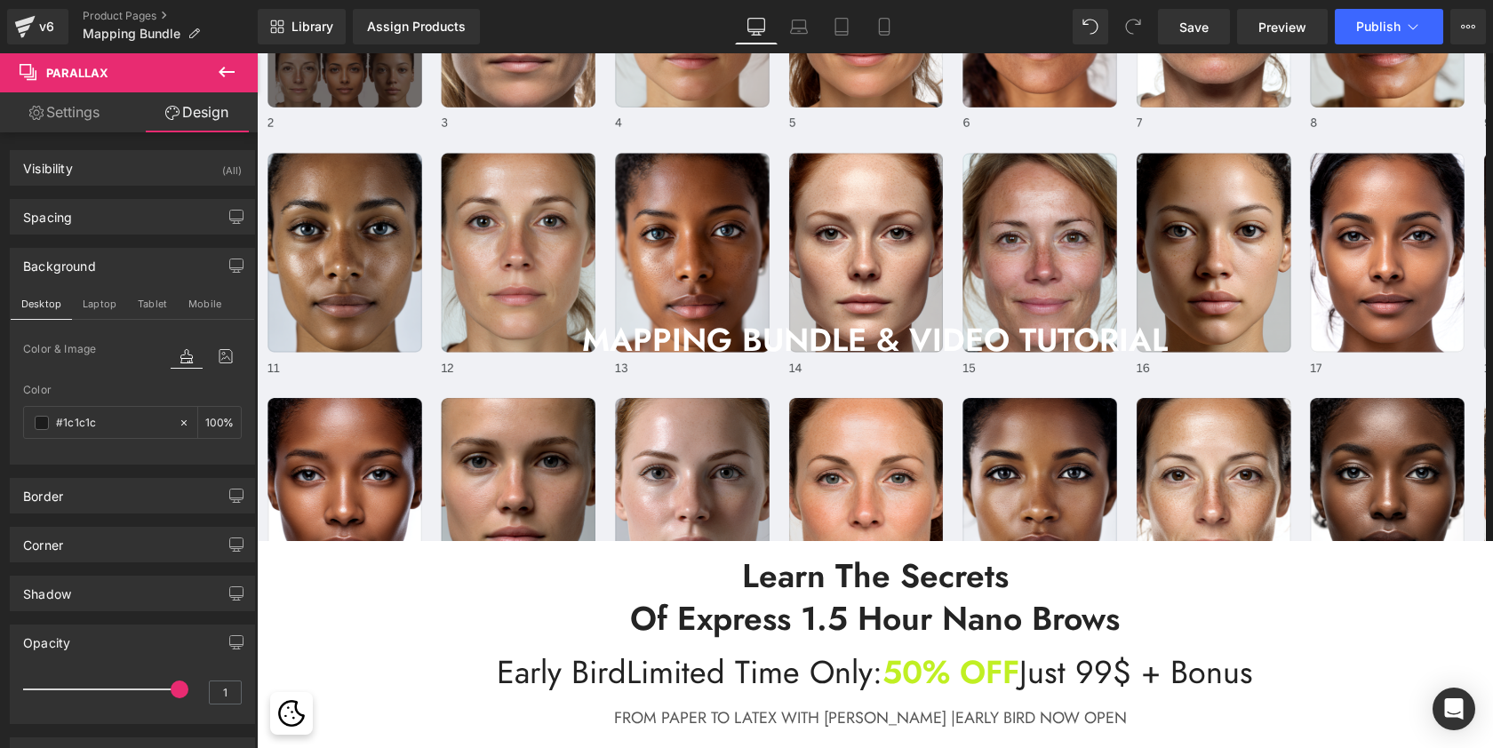
click at [828, 233] on div at bounding box center [871, 247] width 1229 height 695
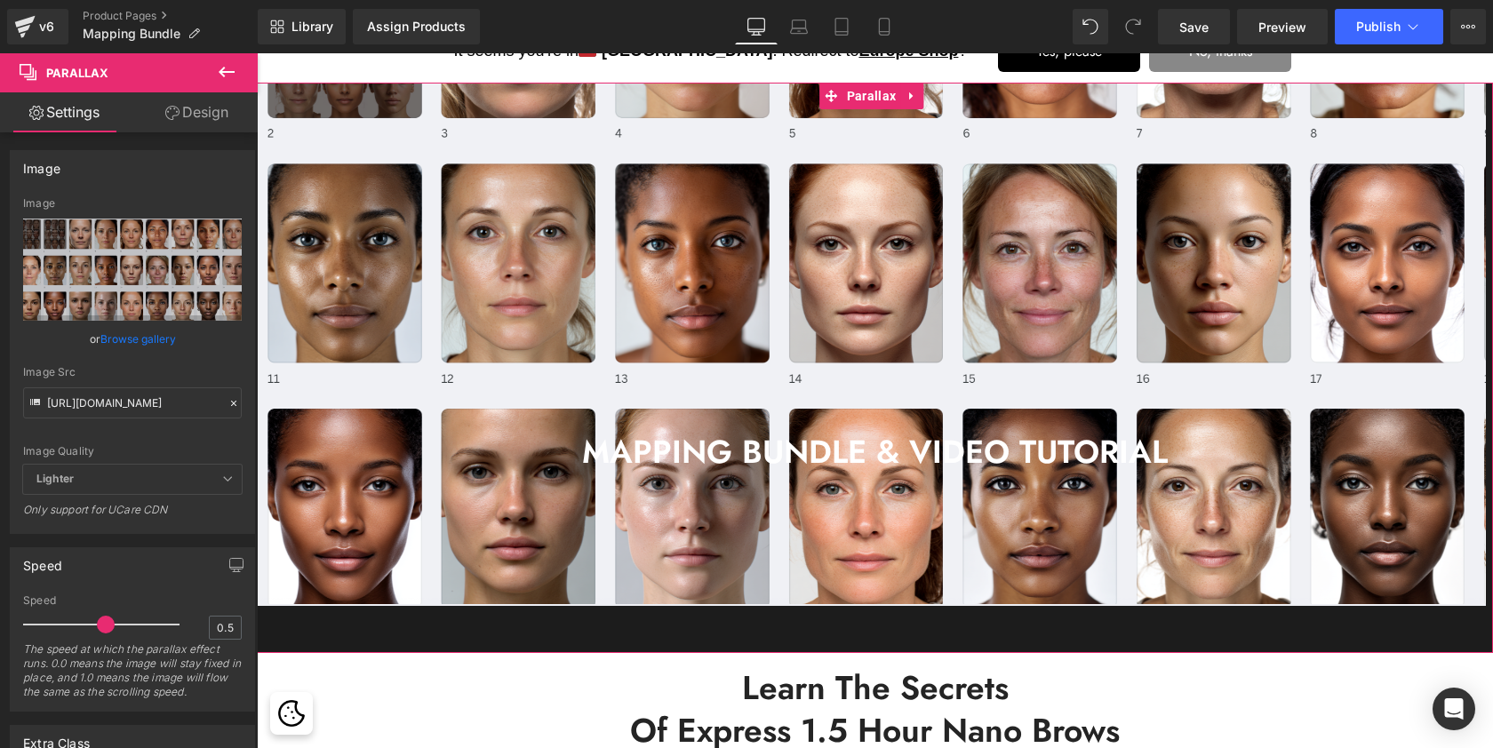
scroll to position [0, 0]
click at [176, 475] on span "Lighter" at bounding box center [132, 479] width 219 height 29
click at [222, 475] on icon at bounding box center [227, 479] width 11 height 11
click at [222, 482] on icon at bounding box center [227, 479] width 11 height 11
click at [222, 481] on icon at bounding box center [227, 479] width 11 height 11
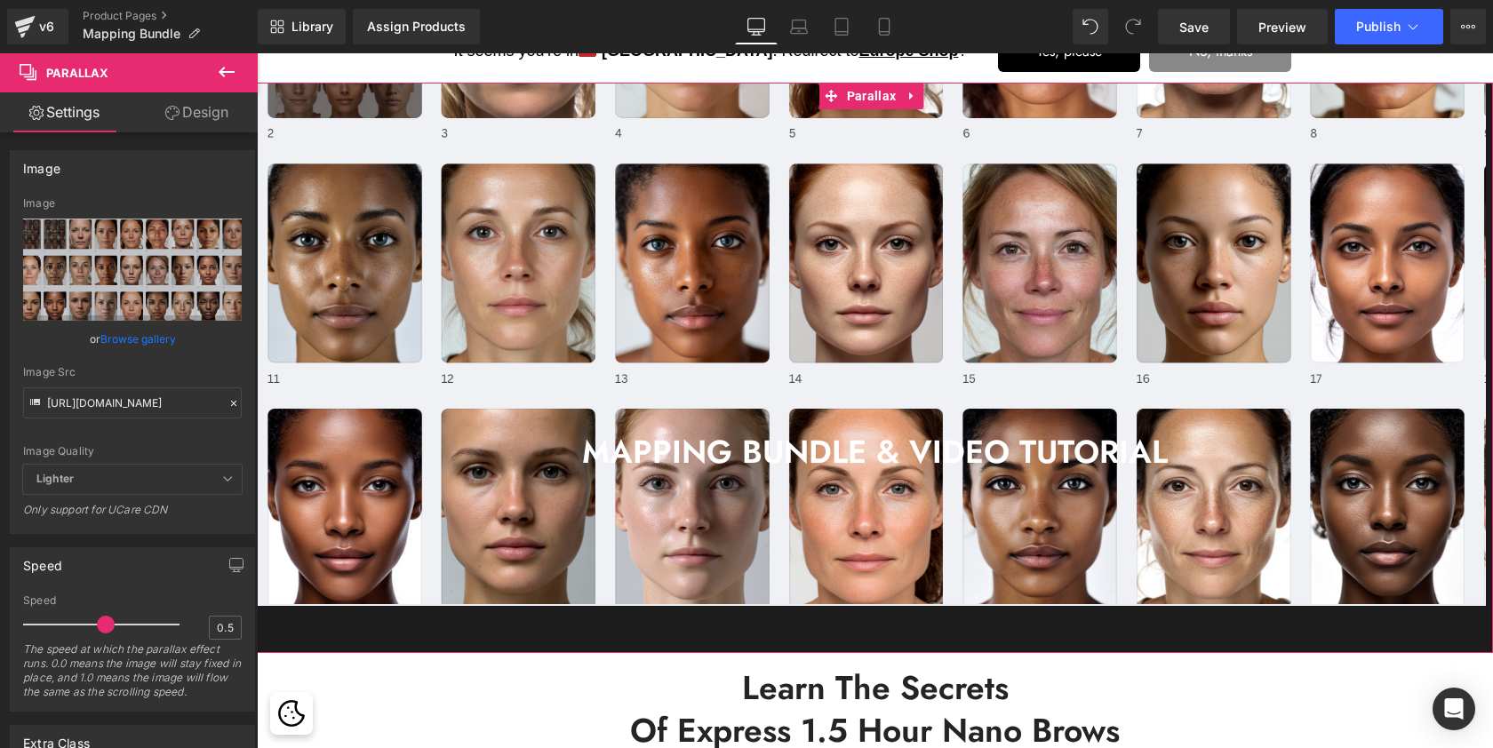
click at [201, 110] on link "Design" at bounding box center [196, 112] width 129 height 40
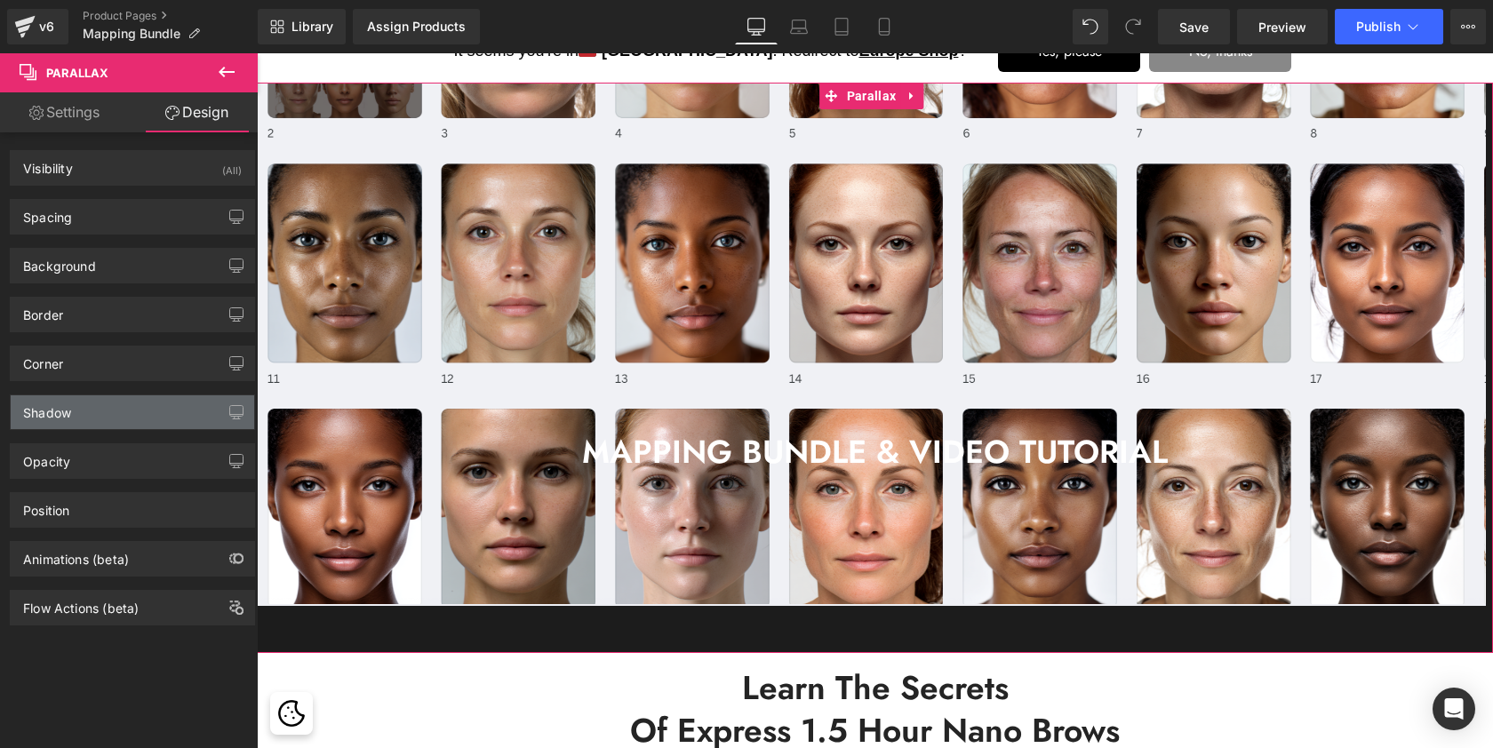
click at [100, 404] on div "Shadow" at bounding box center [132, 412] width 243 height 34
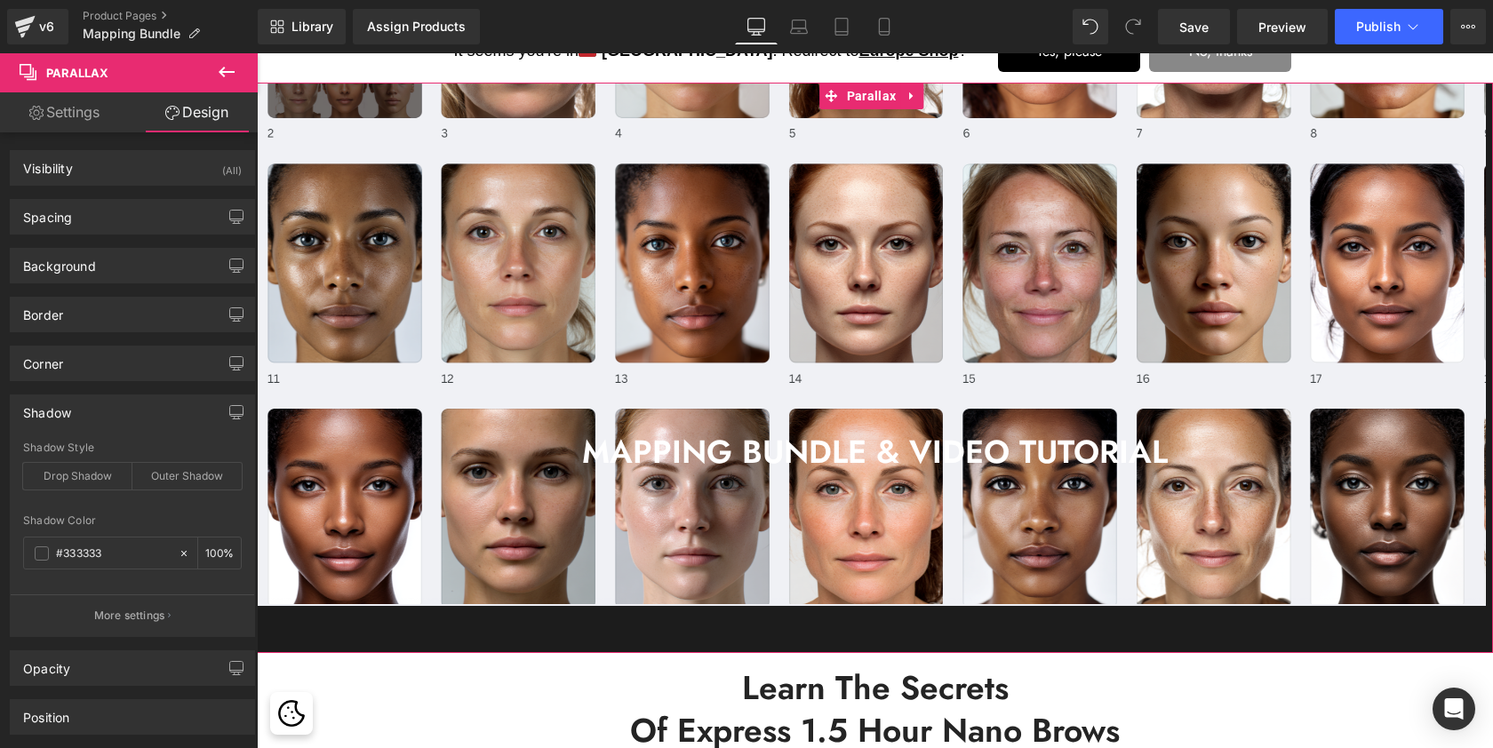
click at [100, 404] on div "Shadow" at bounding box center [132, 412] width 243 height 34
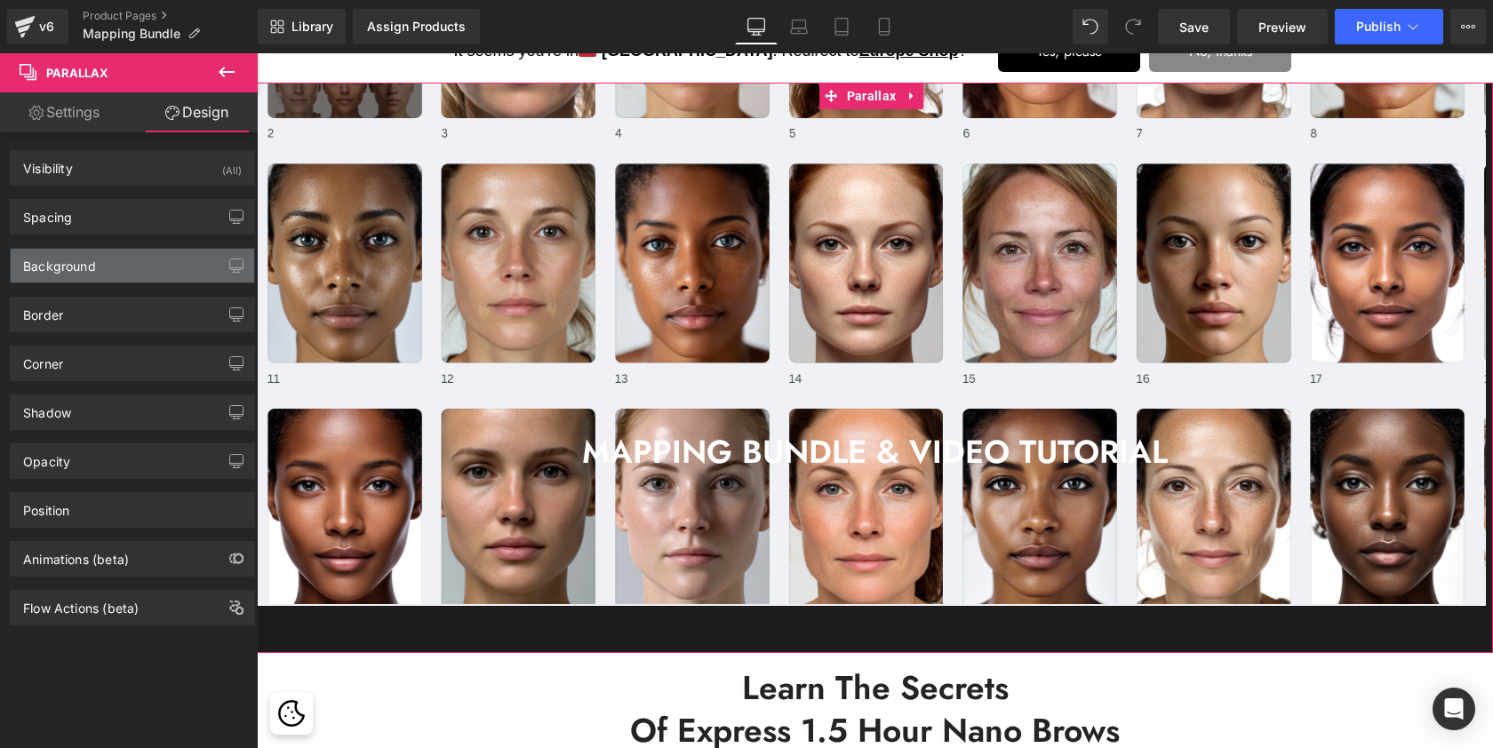
click at [98, 263] on div "Background" at bounding box center [132, 266] width 243 height 34
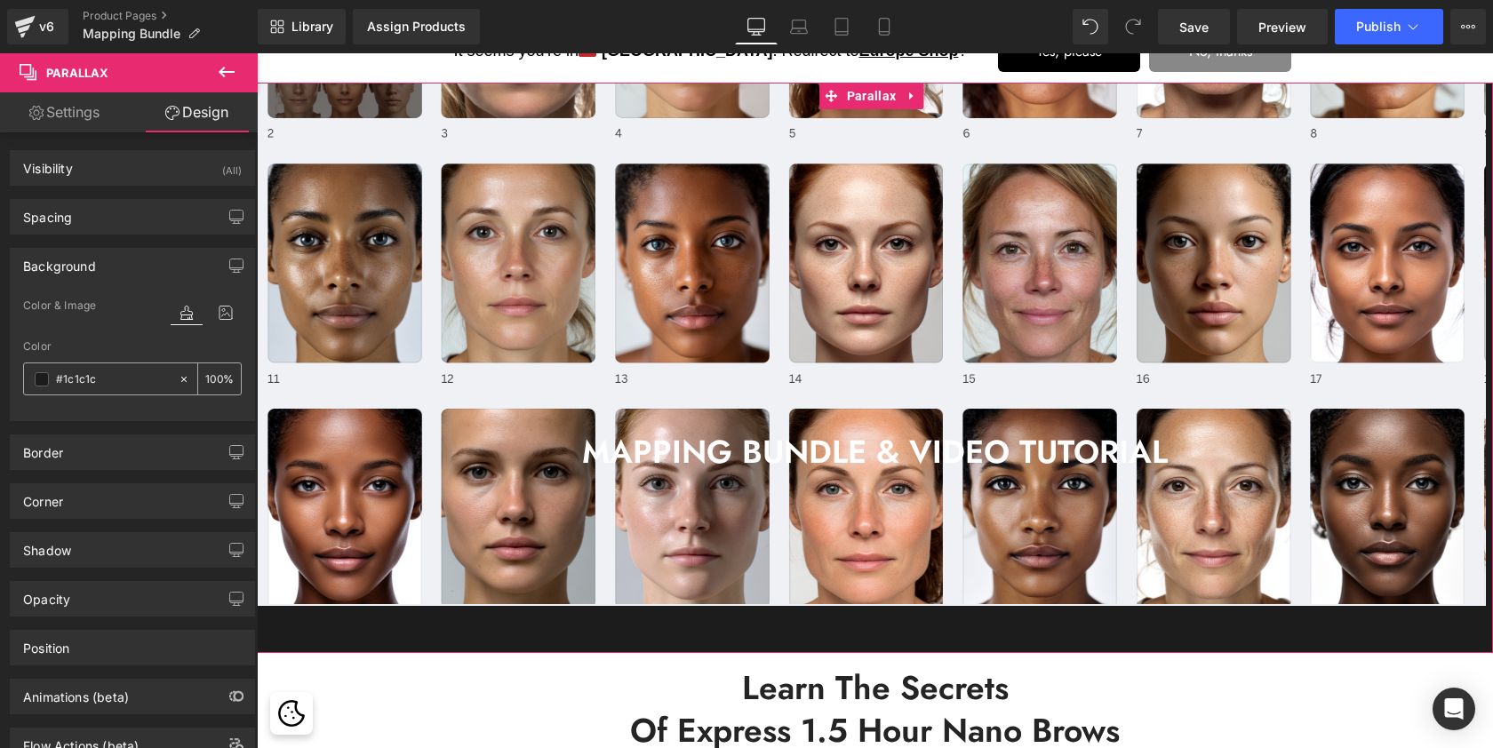
click at [38, 378] on span at bounding box center [42, 379] width 14 height 14
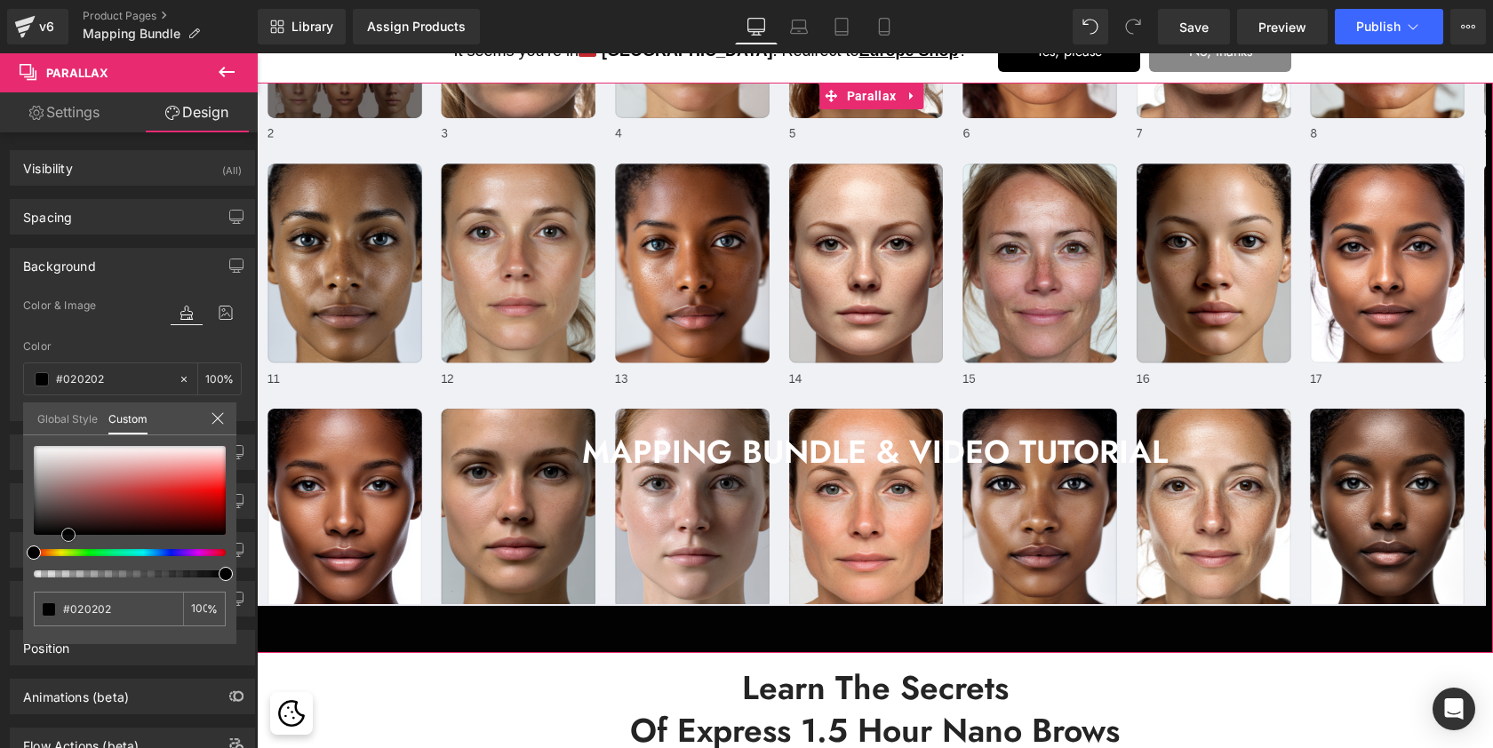
drag, startPoint x: 34, startPoint y: 521, endPoint x: 68, endPoint y: 537, distance: 38.2
click at [68, 537] on span at bounding box center [68, 535] width 14 height 14
click at [206, 606] on input "100" at bounding box center [199, 608] width 16 height 12
click at [200, 604] on input "100" at bounding box center [199, 608] width 16 height 12
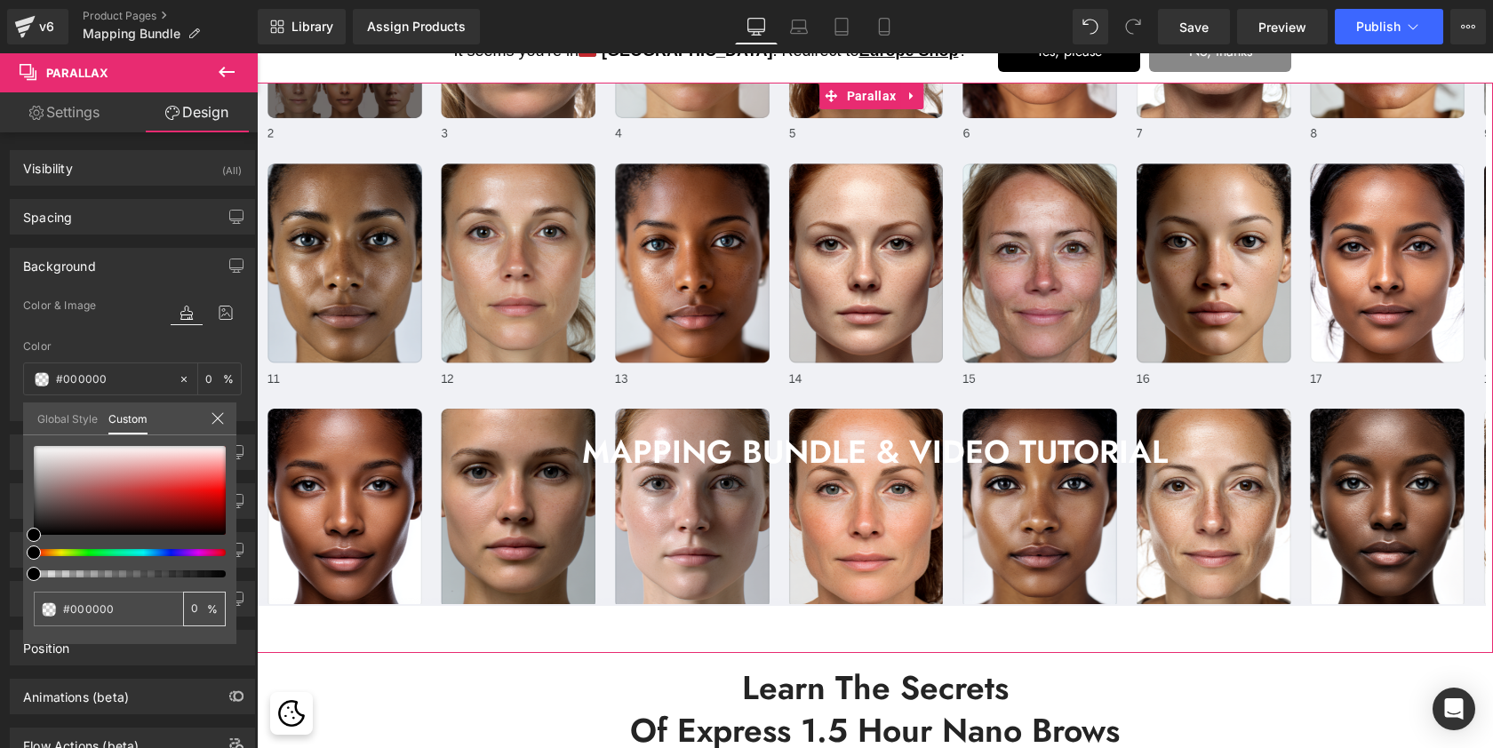
type input "60"
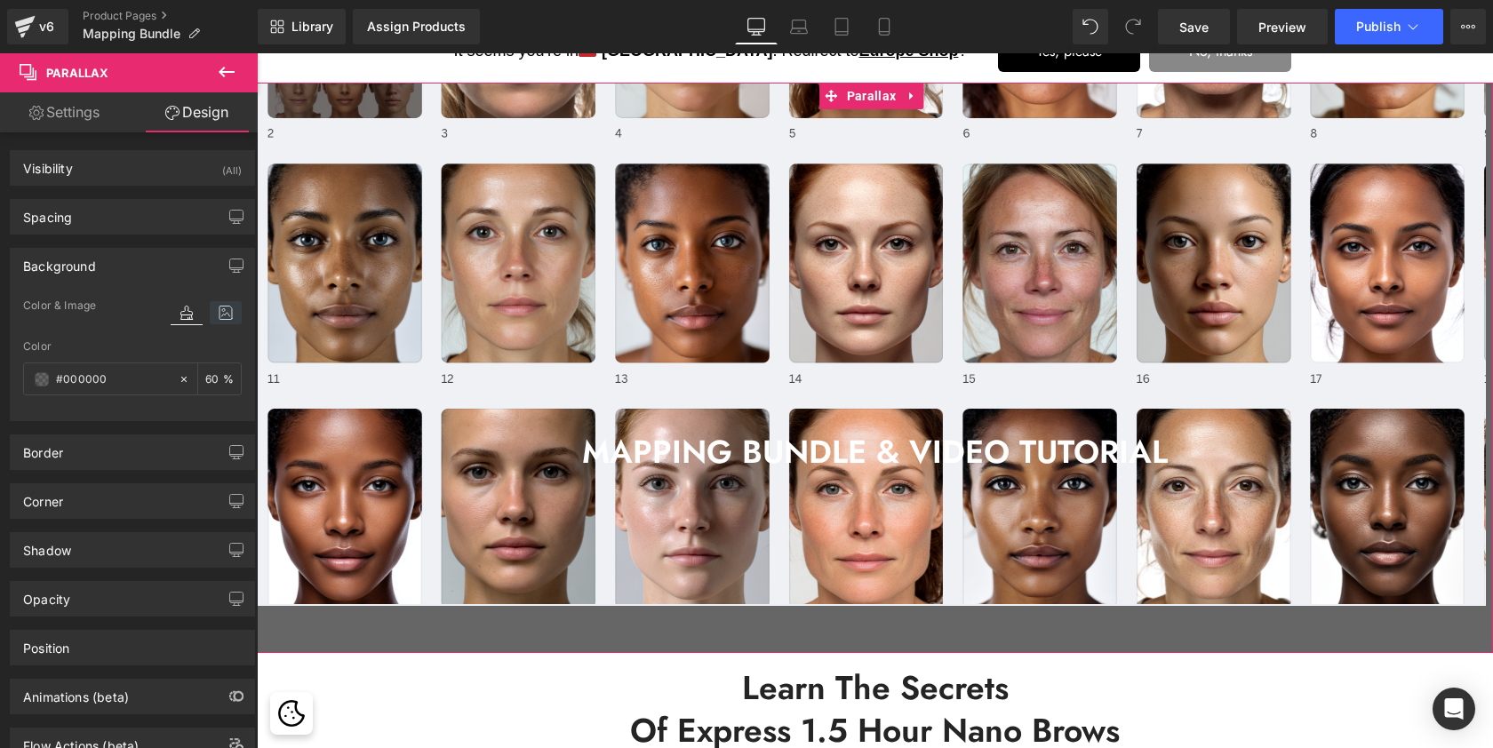
click at [218, 310] on icon at bounding box center [226, 312] width 32 height 23
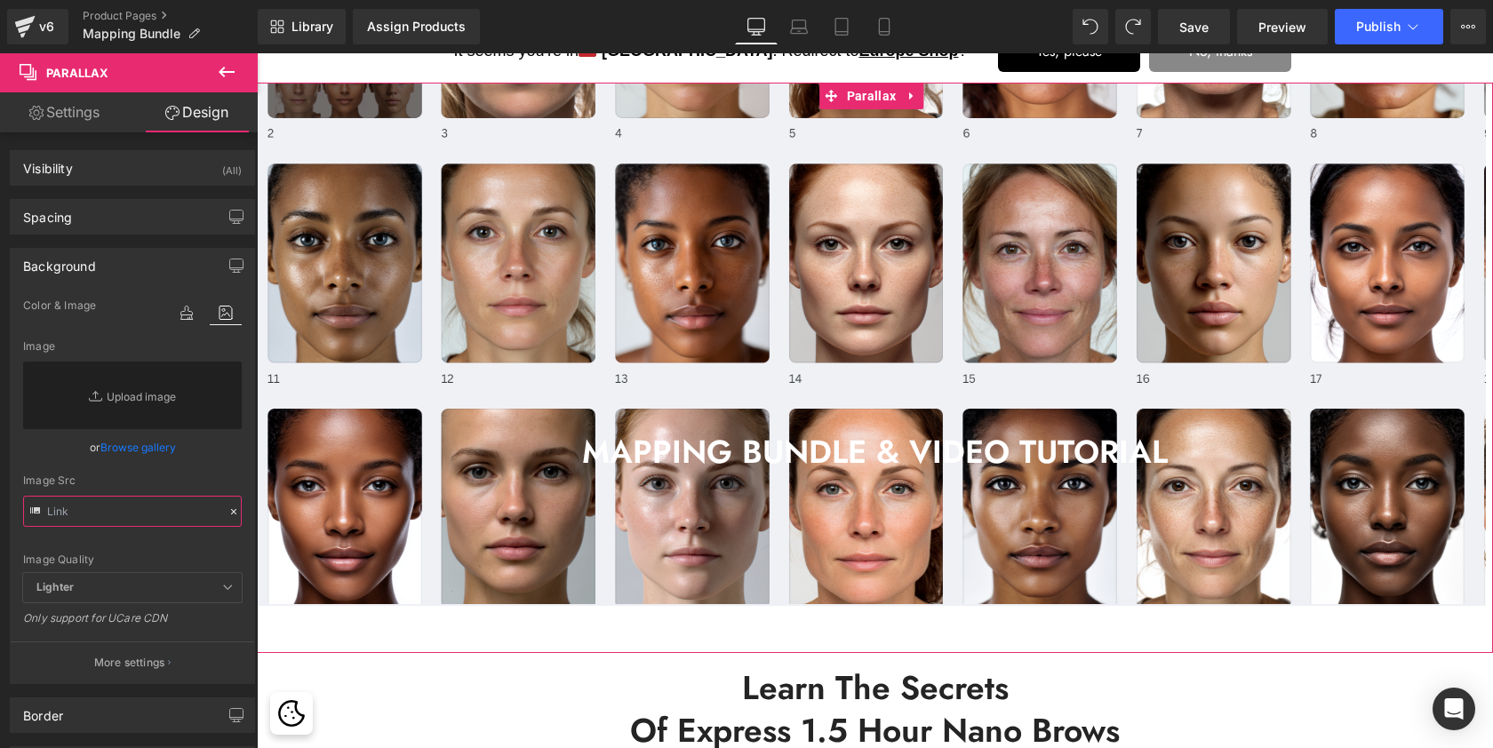
click at [82, 511] on input "text" at bounding box center [132, 511] width 219 height 31
click at [146, 483] on div "Image Src" at bounding box center [132, 481] width 219 height 12
click at [36, 508] on icon at bounding box center [35, 510] width 10 height 6
click at [59, 587] on b "Lighter" at bounding box center [54, 586] width 37 height 13
click at [226, 590] on span "Lighter" at bounding box center [132, 587] width 219 height 29
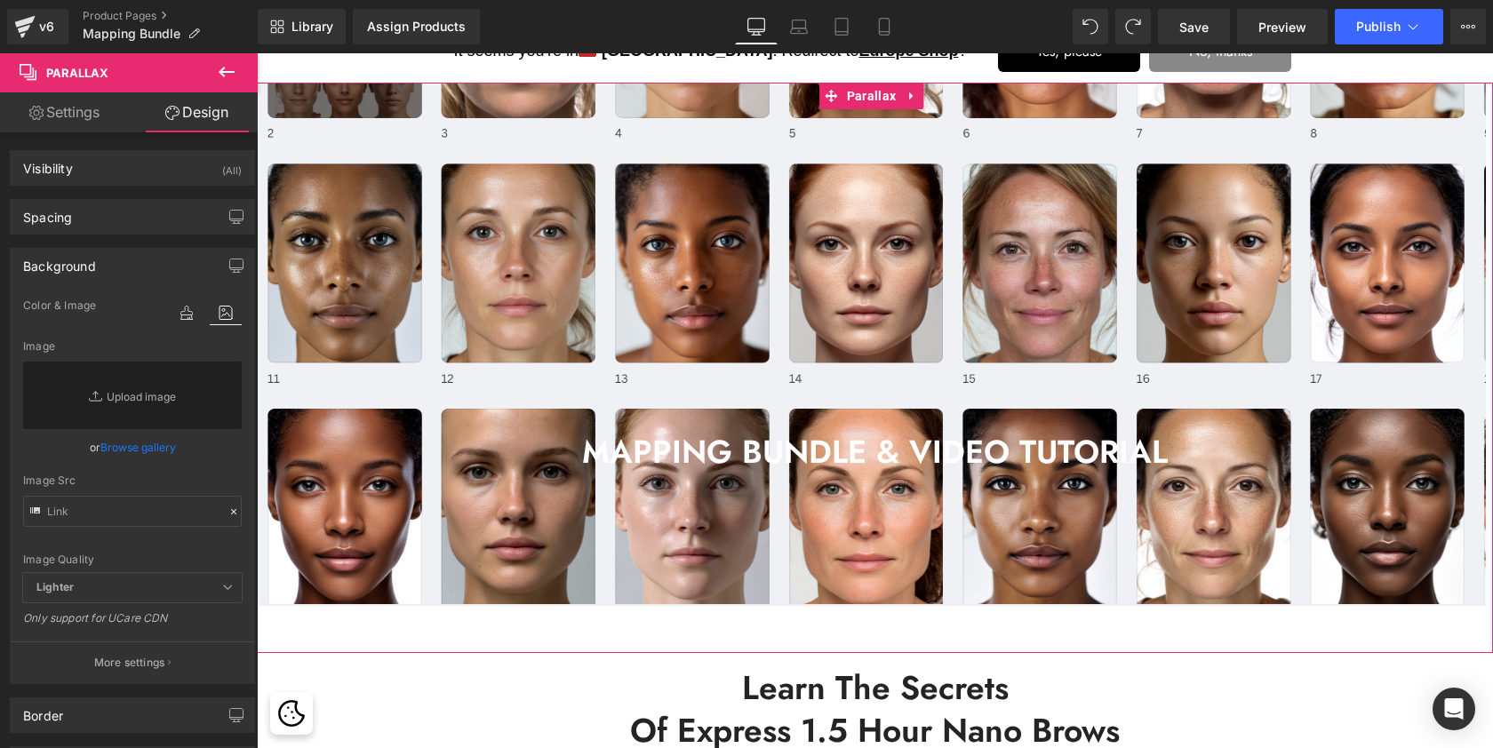
scroll to position [213, 0]
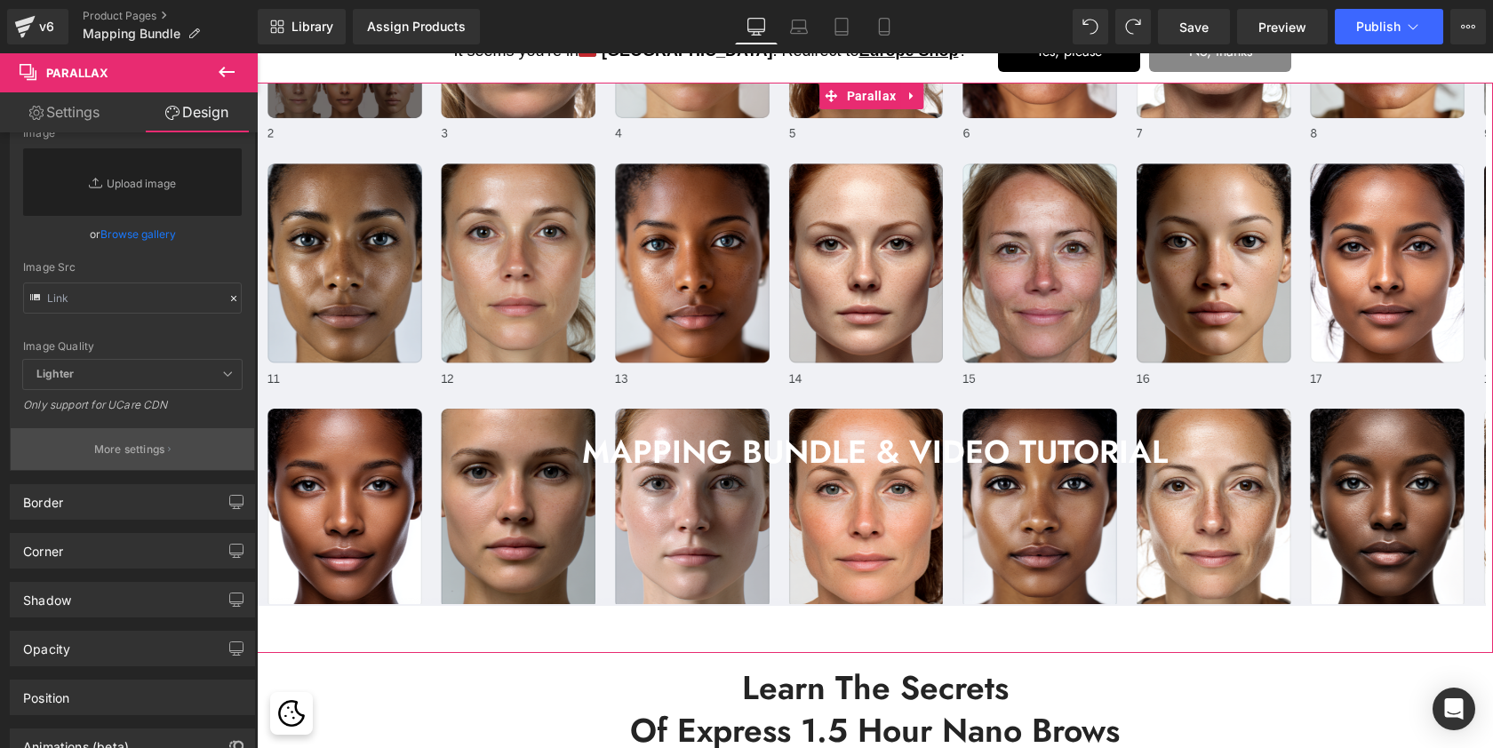
click at [133, 452] on p "More settings" at bounding box center [129, 450] width 71 height 16
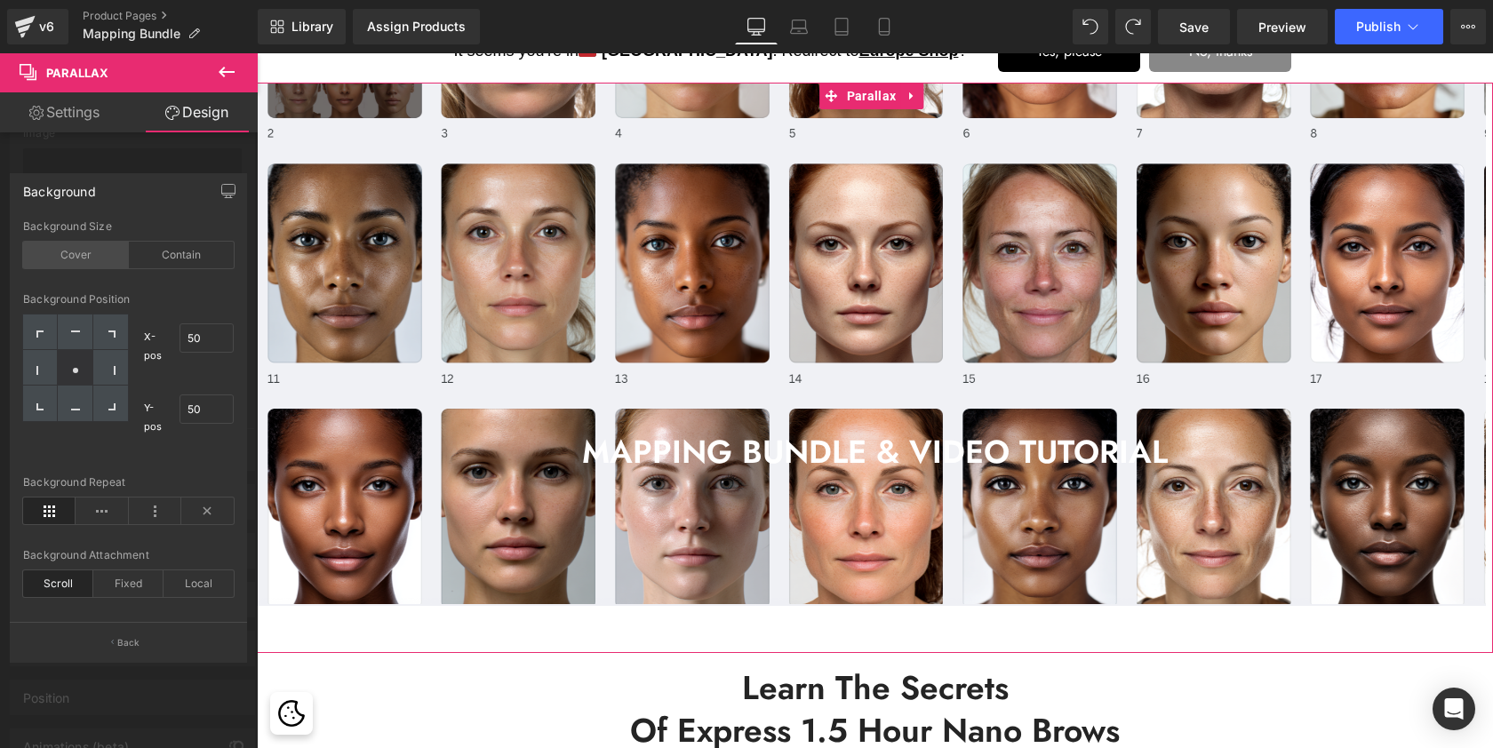
click at [69, 259] on div "Cover" at bounding box center [76, 255] width 106 height 27
click at [203, 232] on div "Background Size" at bounding box center [128, 226] width 211 height 12
click at [129, 634] on button "Back" at bounding box center [128, 642] width 237 height 40
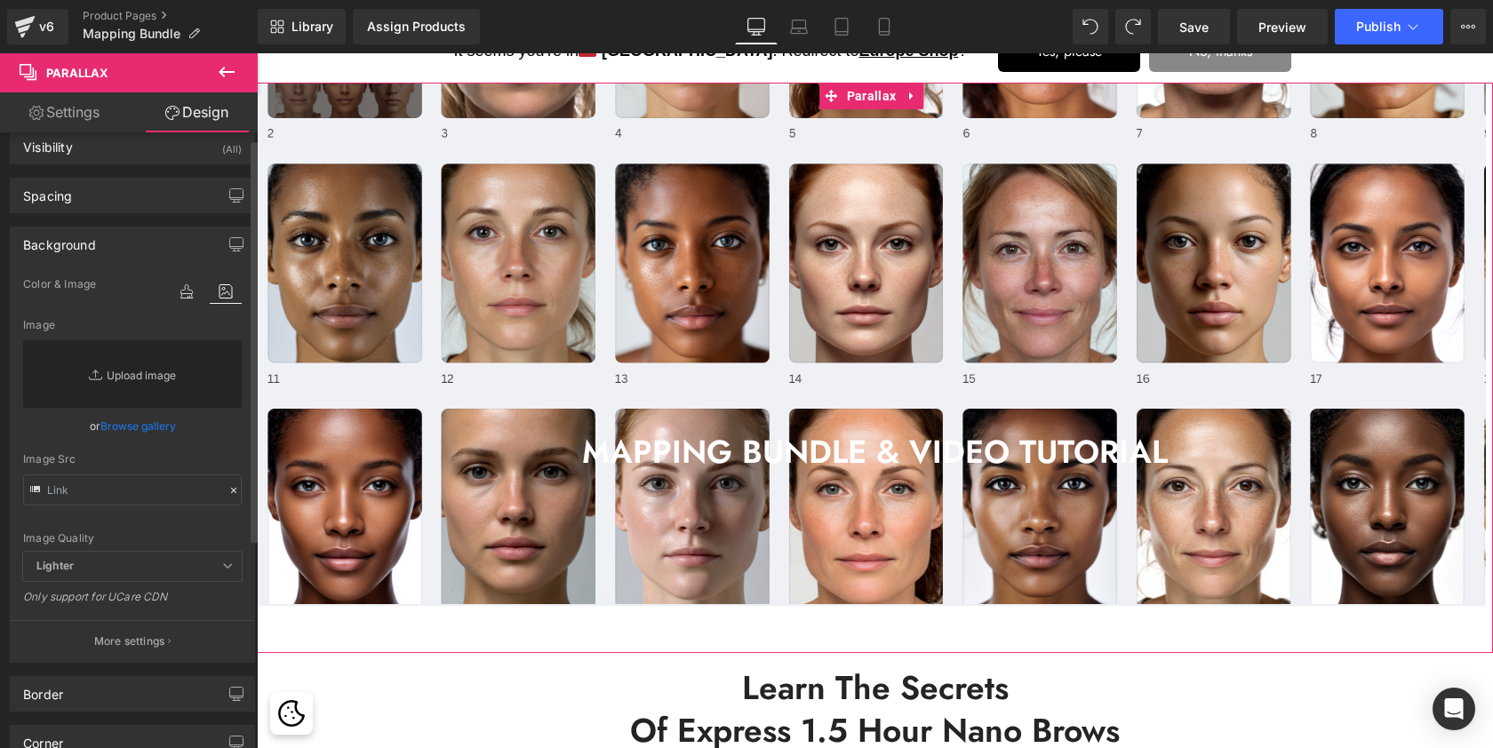
scroll to position [0, 0]
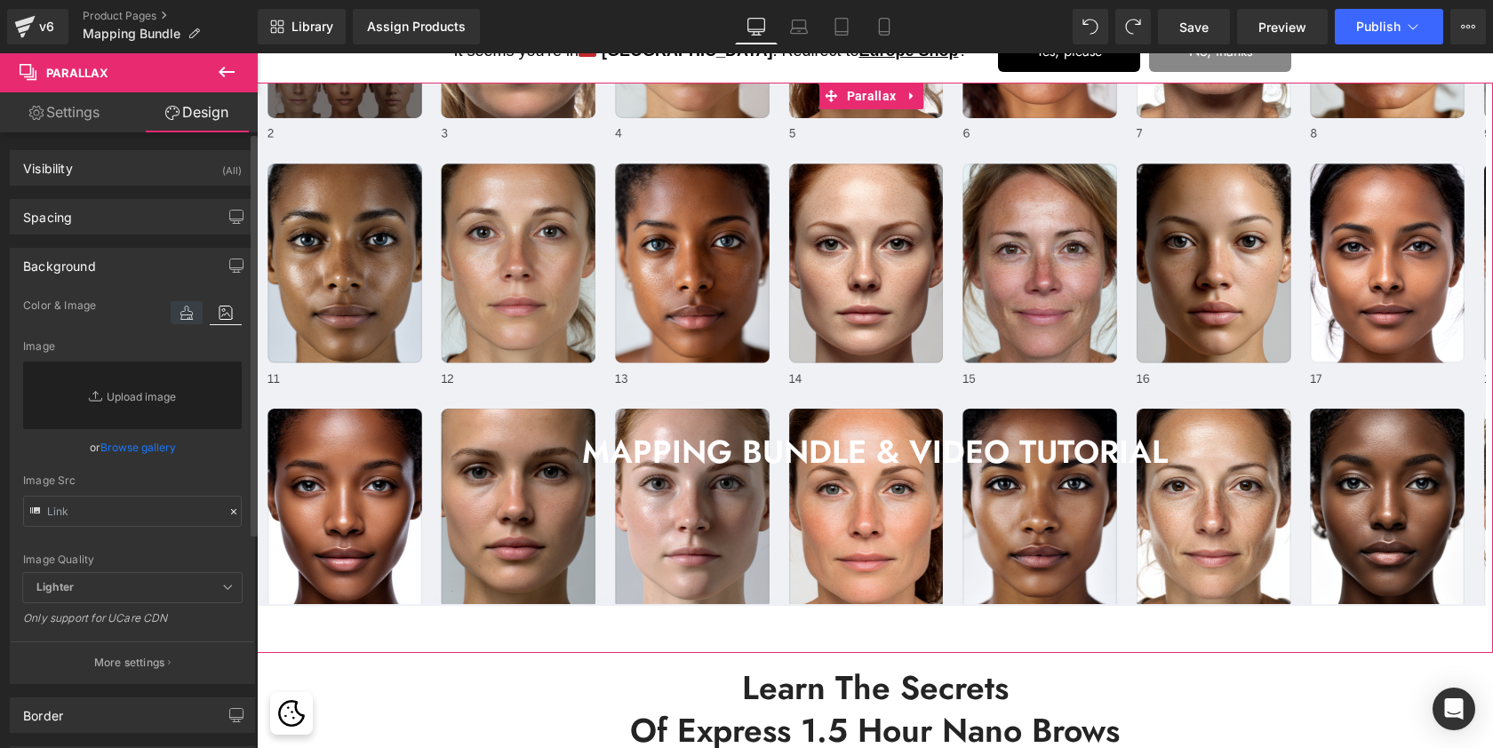
click at [184, 318] on icon at bounding box center [187, 312] width 32 height 23
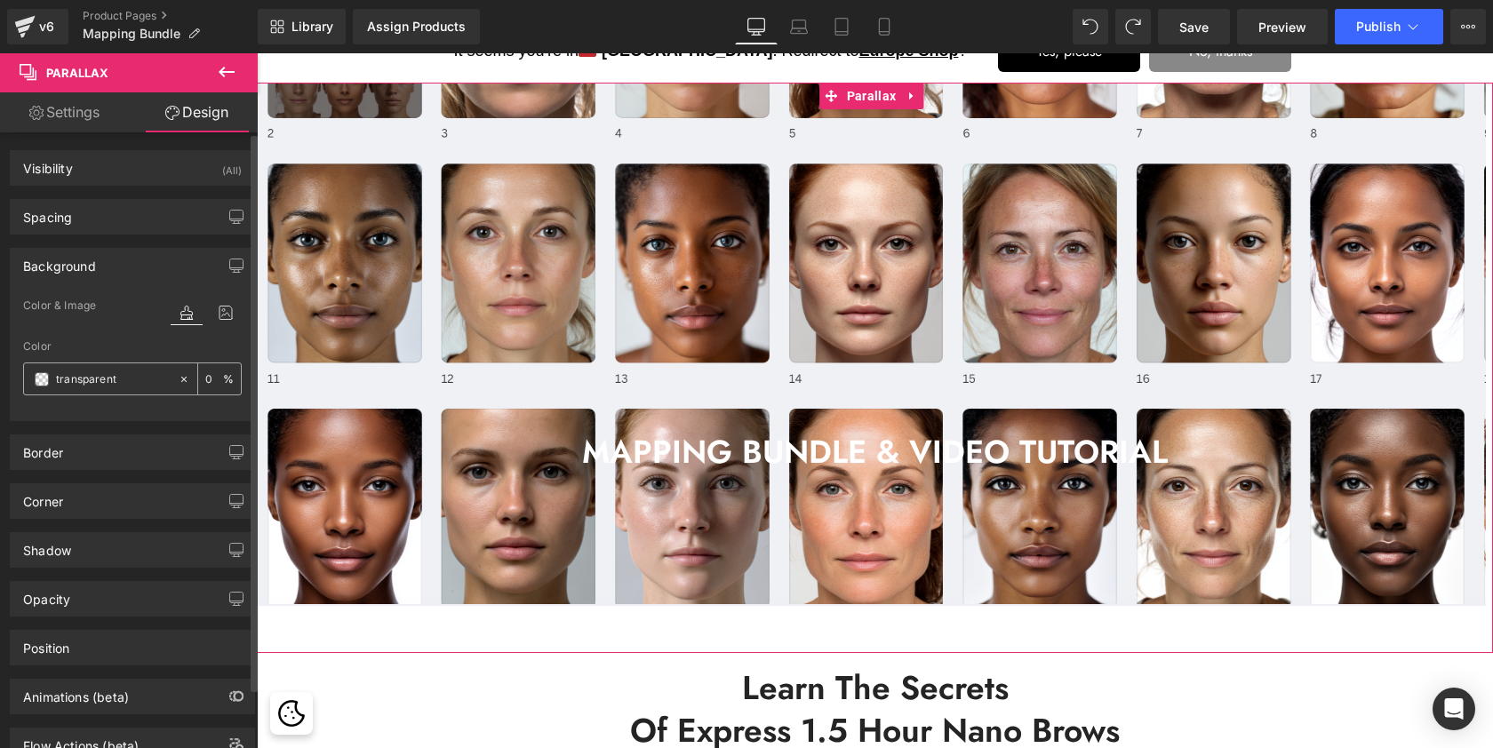
click at [106, 373] on input "#1c1c1c" at bounding box center [113, 380] width 114 height 20
click at [38, 377] on span at bounding box center [42, 379] width 14 height 14
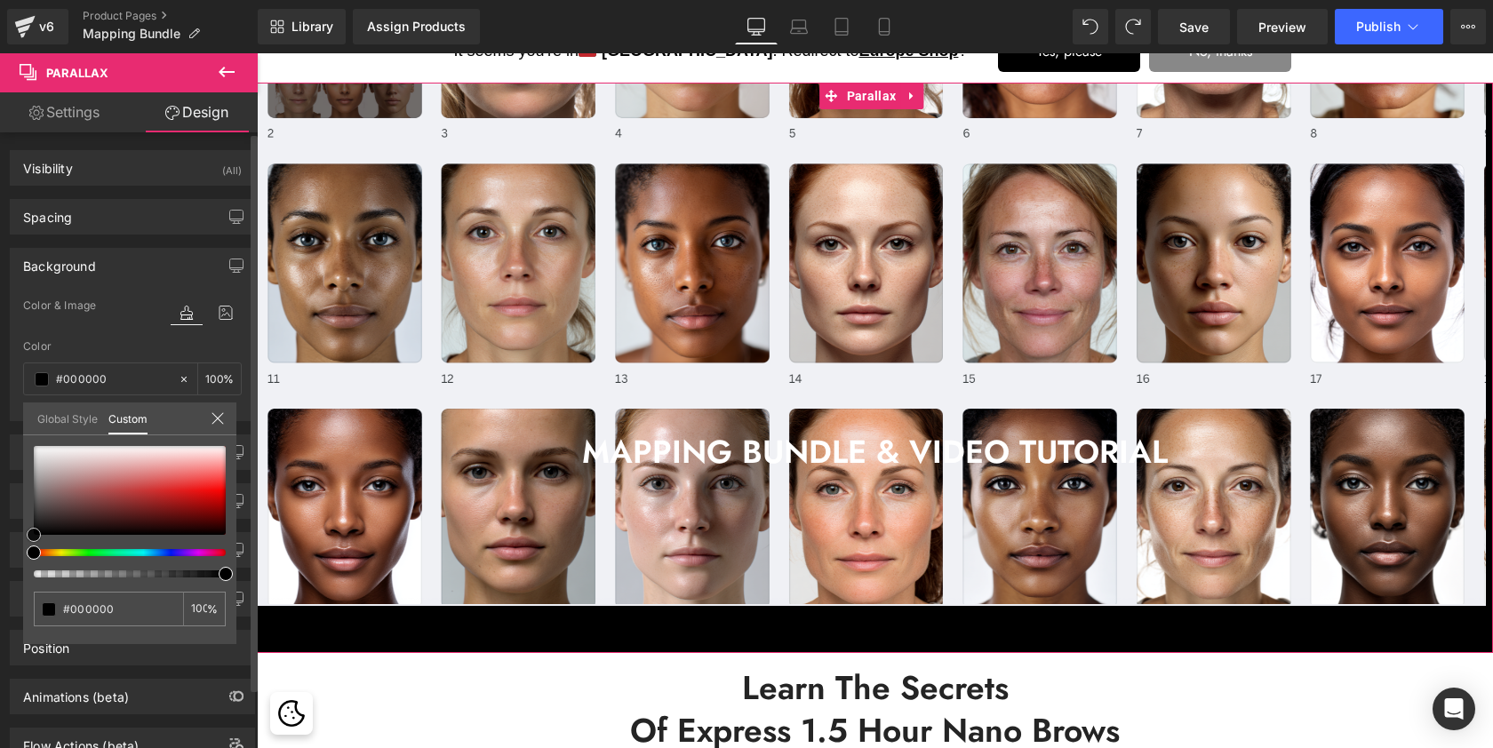
drag, startPoint x: 36, startPoint y: 529, endPoint x: 0, endPoint y: 549, distance: 41.0
click at [0, 421] on div "Background Color & Image color Color #1c1c1c 100 % Image Replace Image Upload i…" at bounding box center [133, 328] width 266 height 187
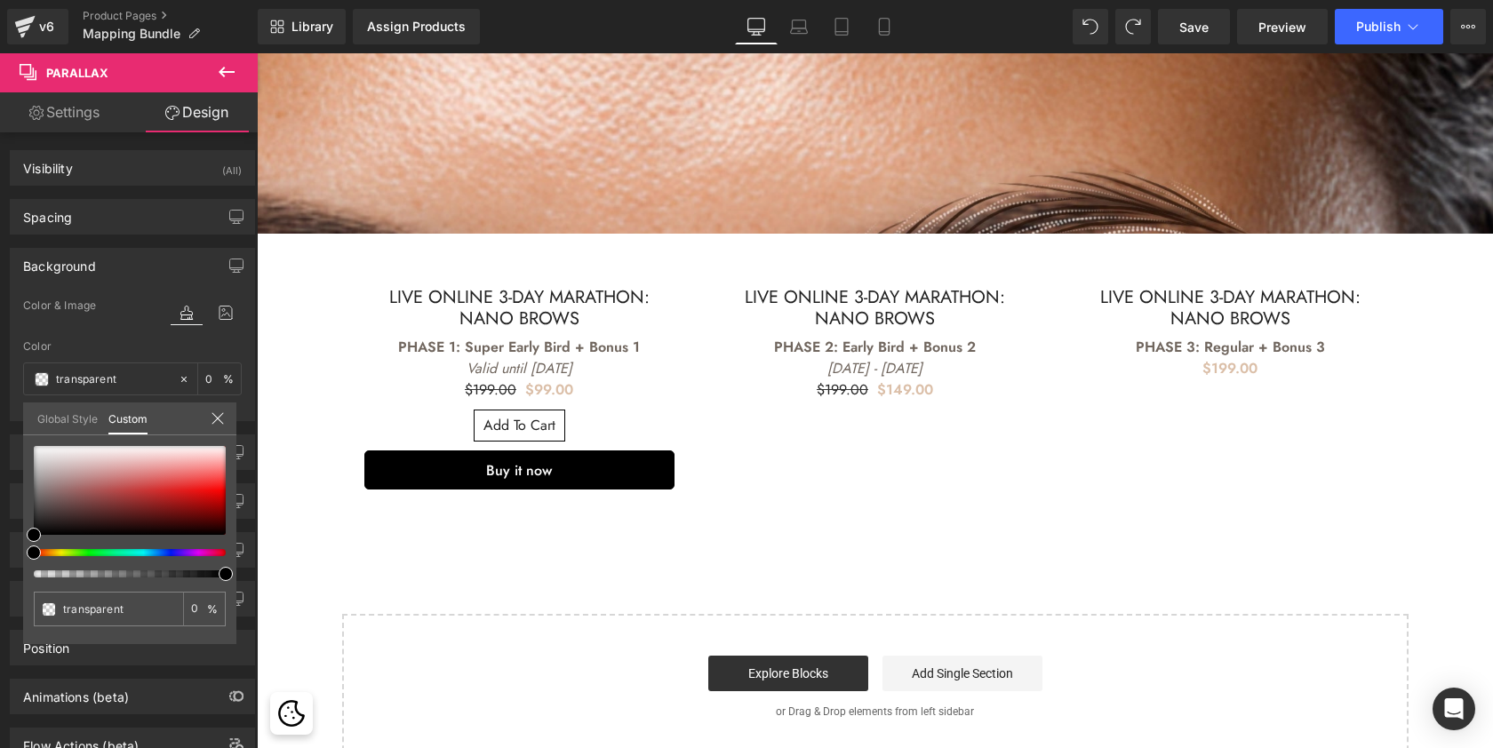
scroll to position [4393, 0]
click at [215, 421] on icon at bounding box center [218, 418] width 14 height 14
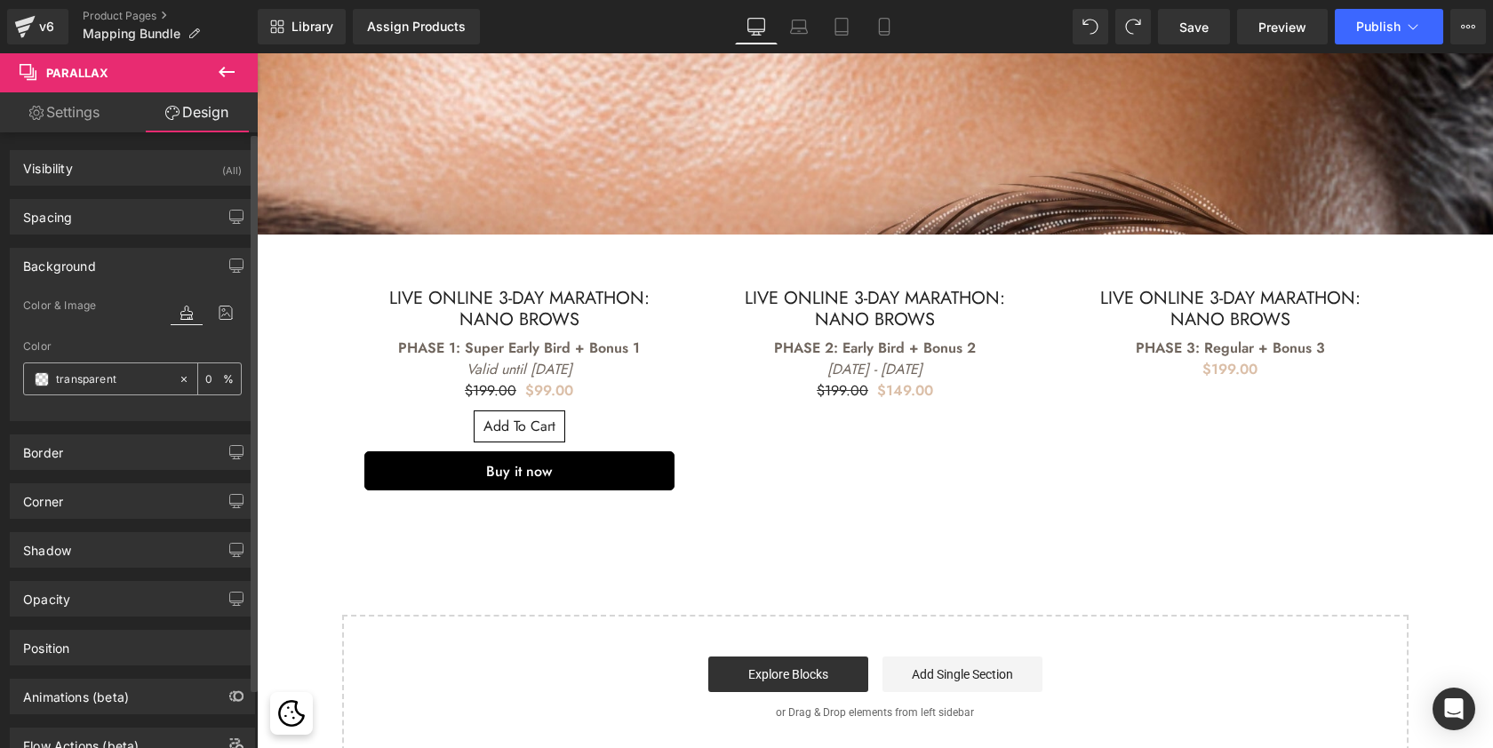
click at [39, 373] on span at bounding box center [42, 379] width 14 height 14
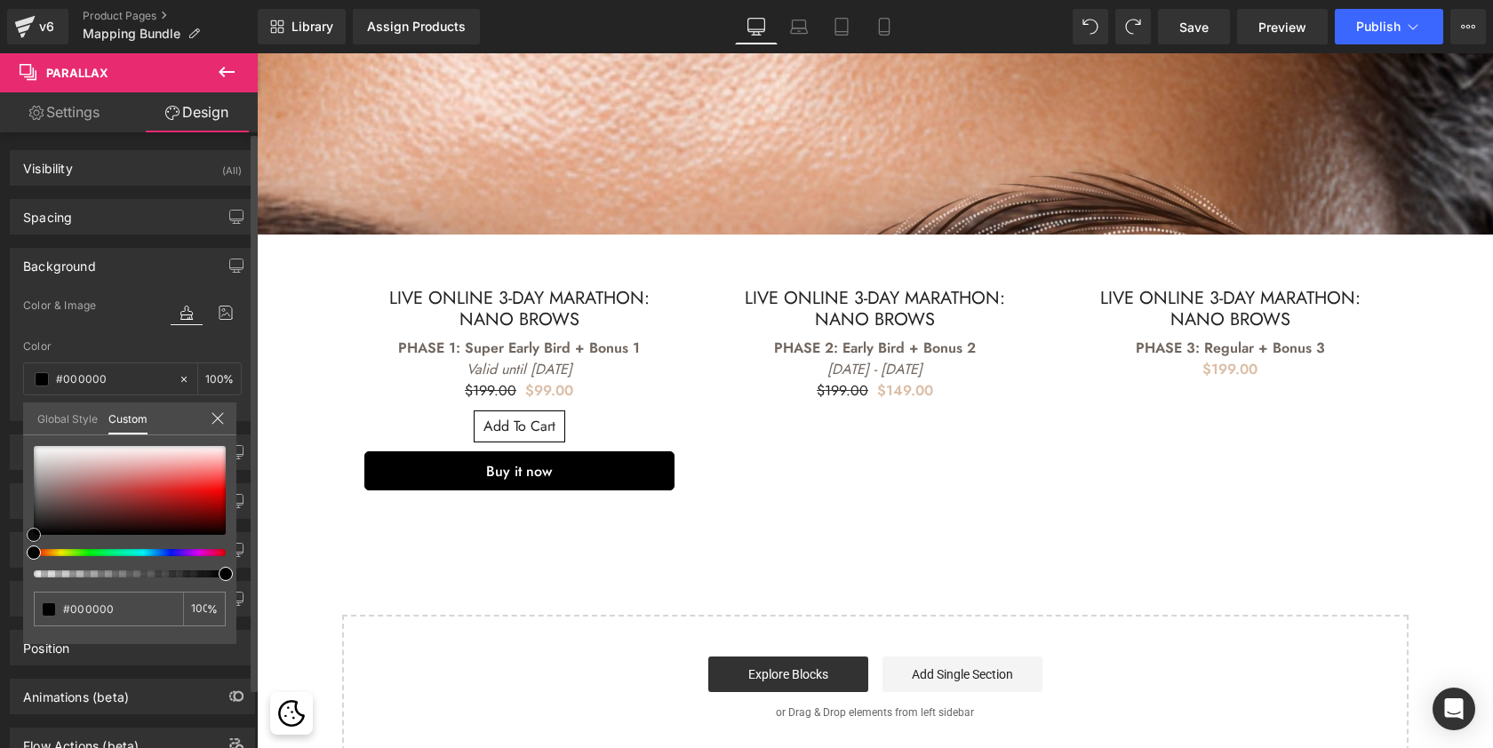
drag, startPoint x: 35, startPoint y: 531, endPoint x: 21, endPoint y: 538, distance: 14.7
click at [21, 421] on div "Background Color & Image color Color #1c1c1c 100 % Image Replace Image Upload i…" at bounding box center [133, 328] width 266 height 187
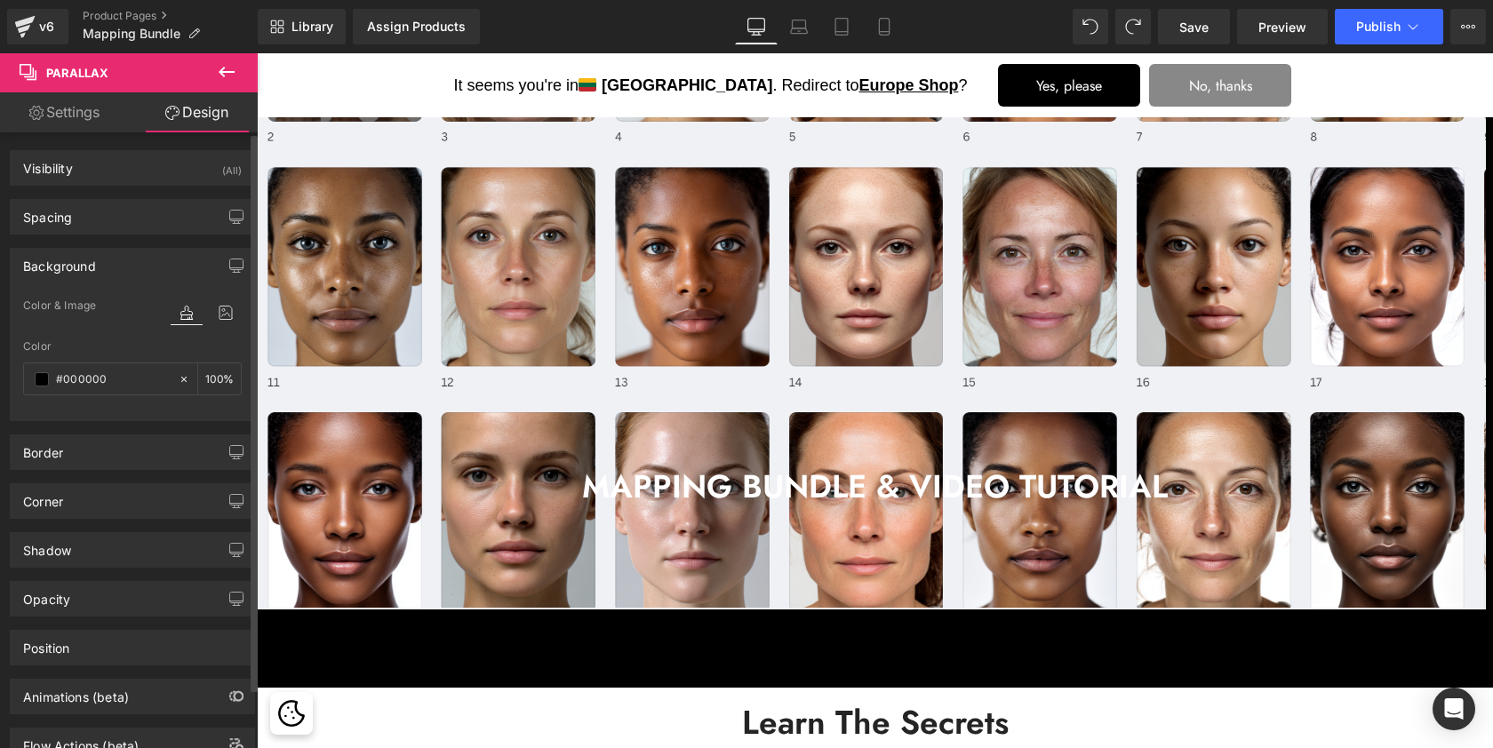
scroll to position [0, 0]
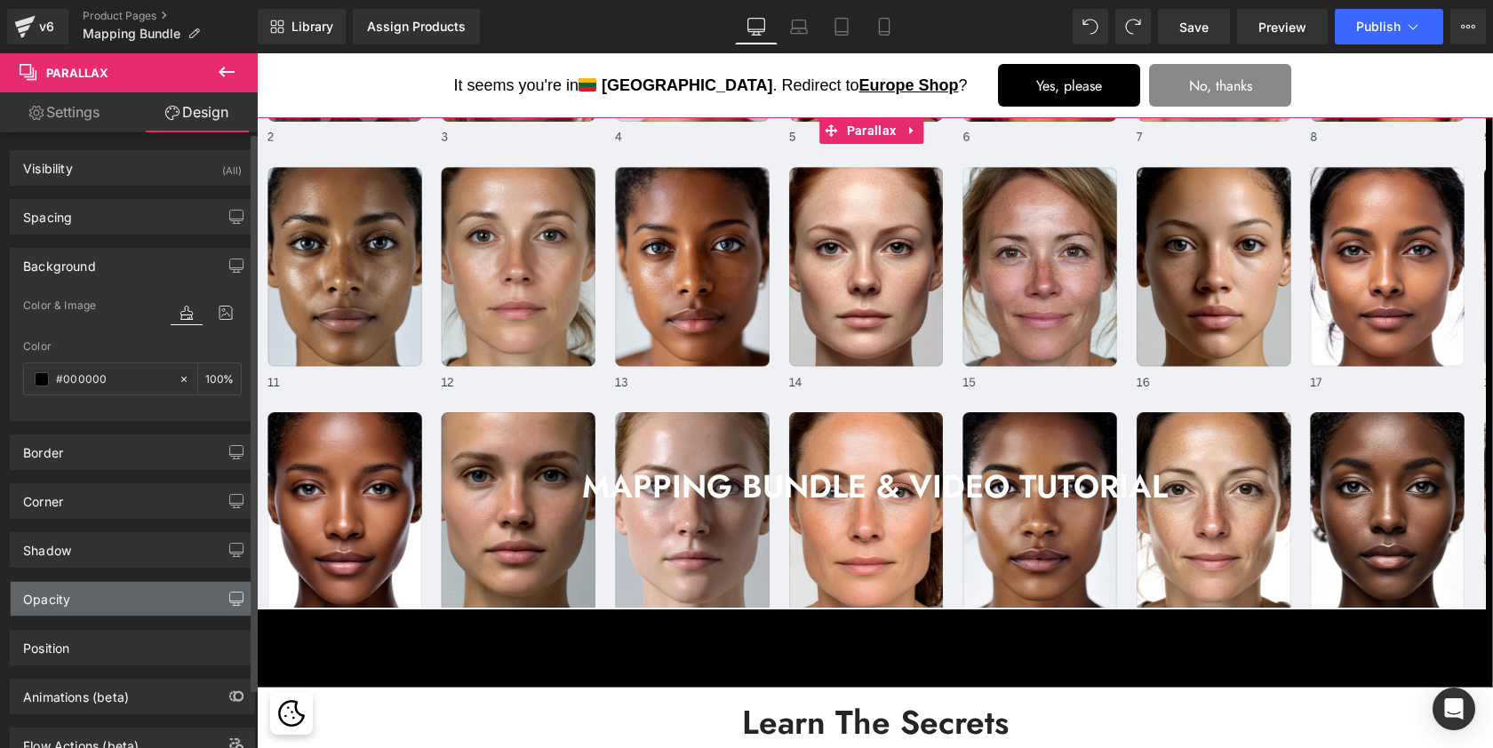
click at [229, 599] on icon "button" at bounding box center [236, 599] width 14 height 14
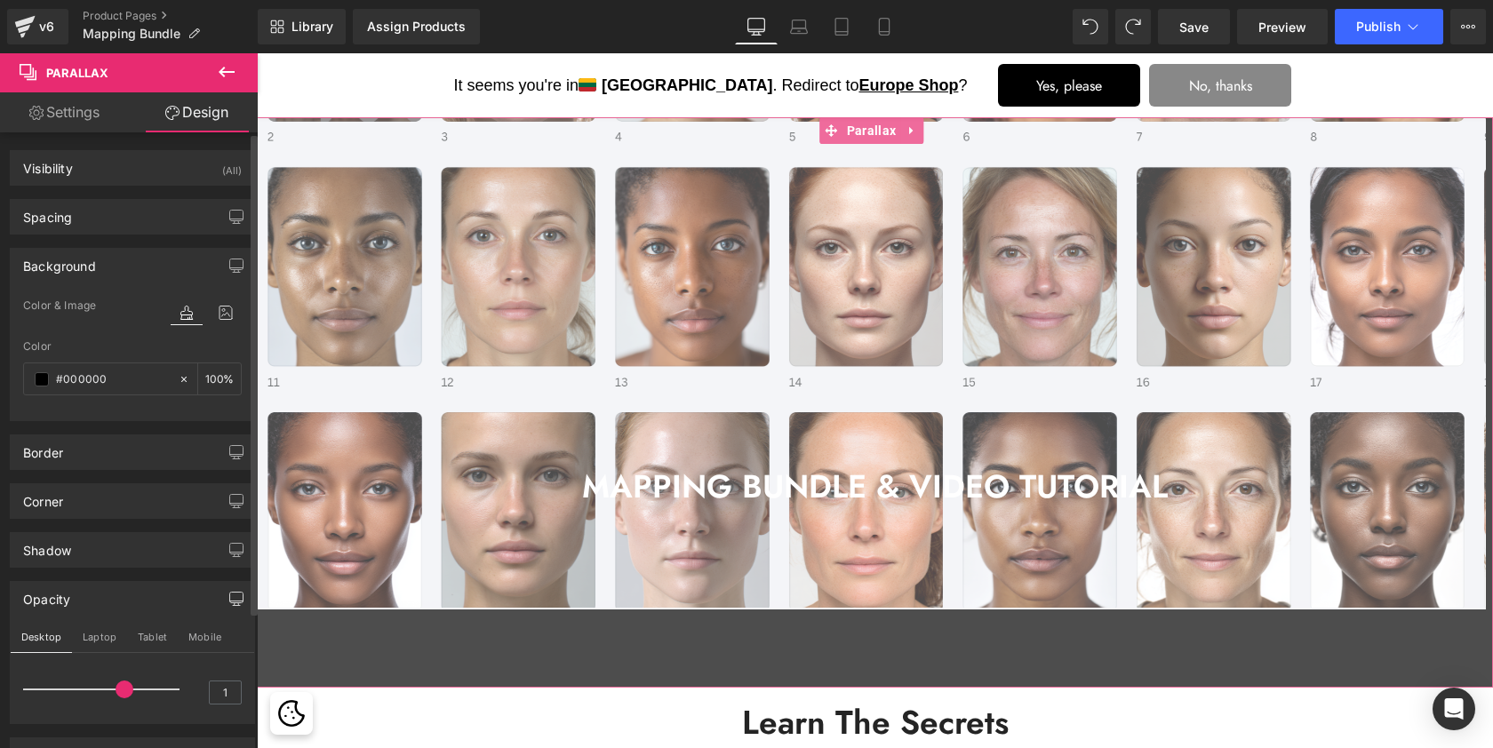
drag, startPoint x: 172, startPoint y: 690, endPoint x: 114, endPoint y: 682, distance: 59.1
click at [116, 682] on span at bounding box center [125, 690] width 18 height 18
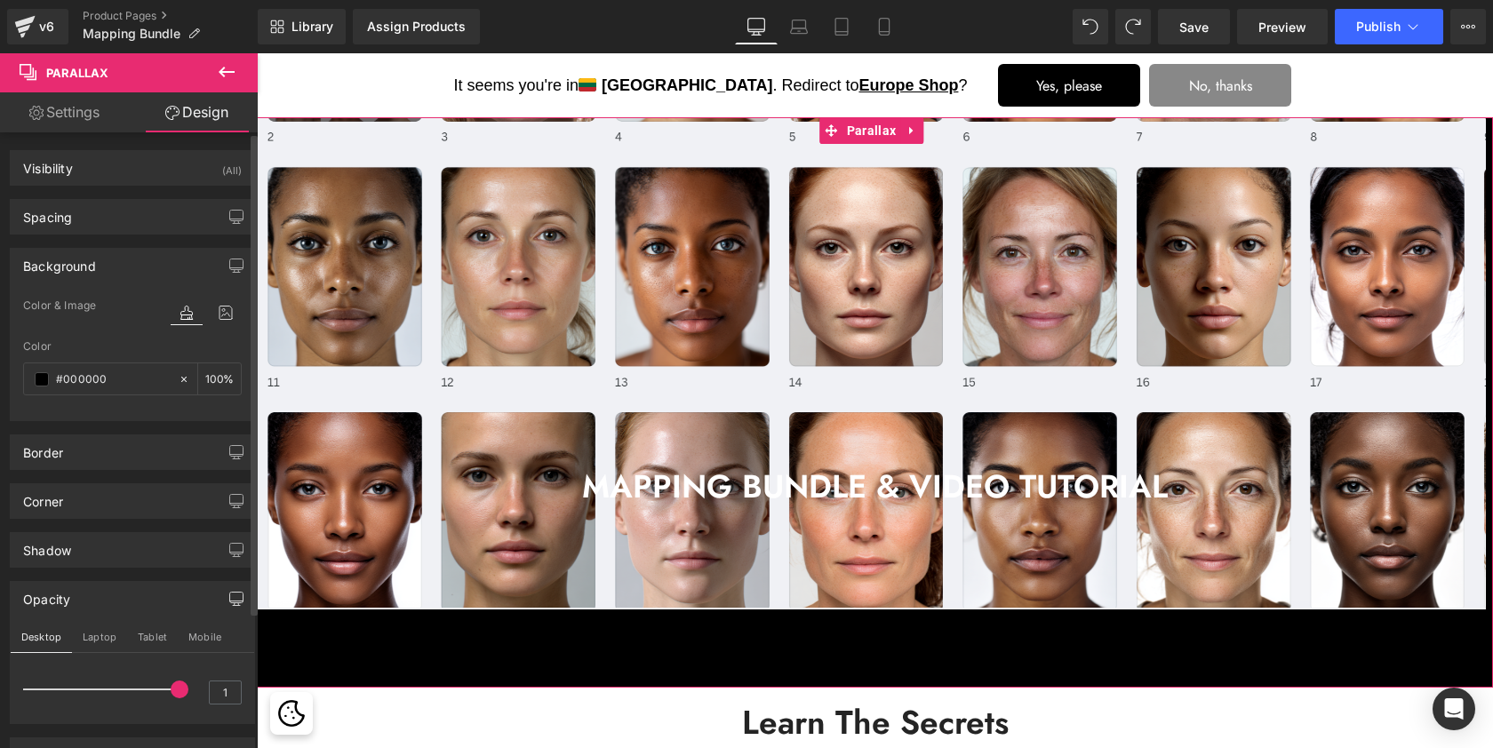
drag, startPoint x: 121, startPoint y: 692, endPoint x: 249, endPoint y: 697, distance: 128.0
click at [249, 698] on div "Opacity Desktop Laptop Tablet Mobile 1 1" at bounding box center [133, 646] width 266 height 156
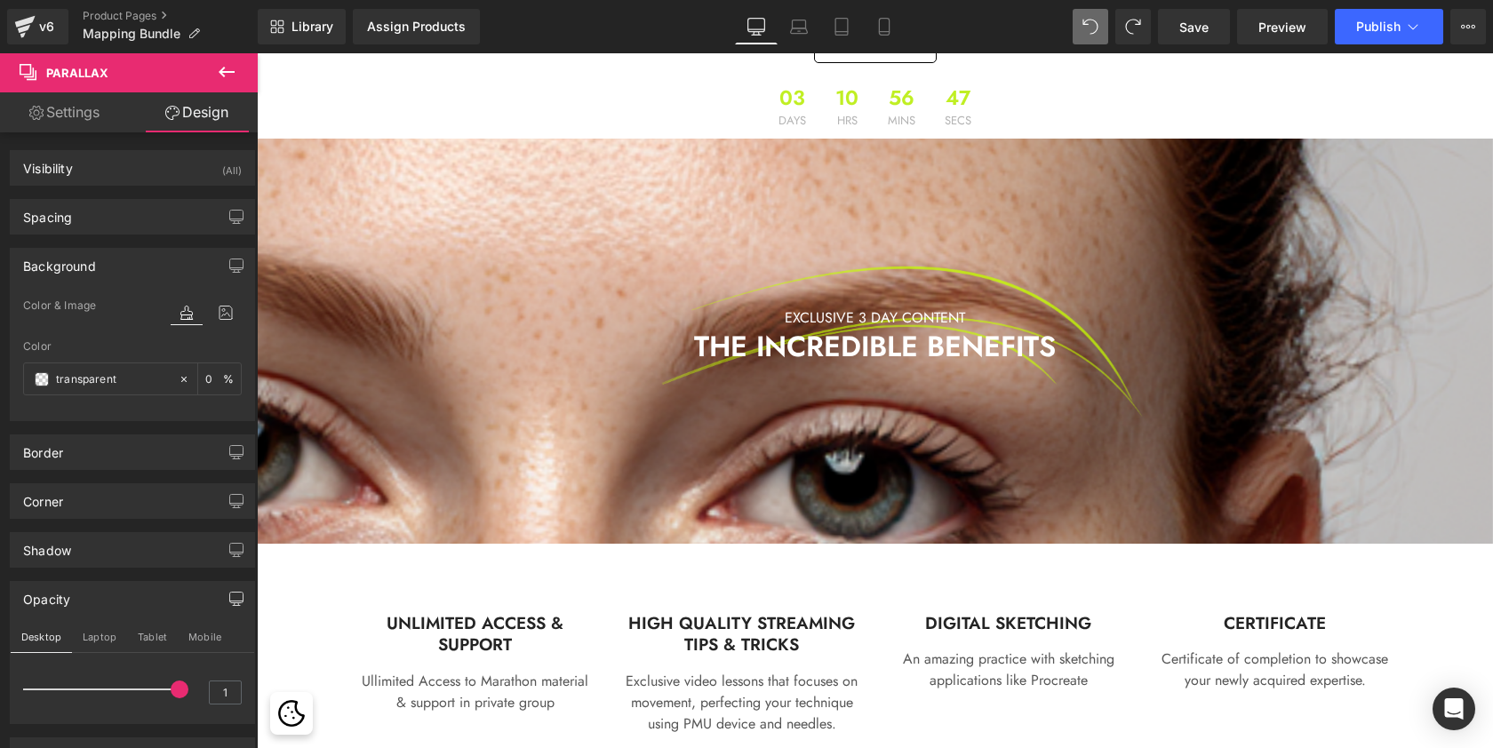
scroll to position [966, 0]
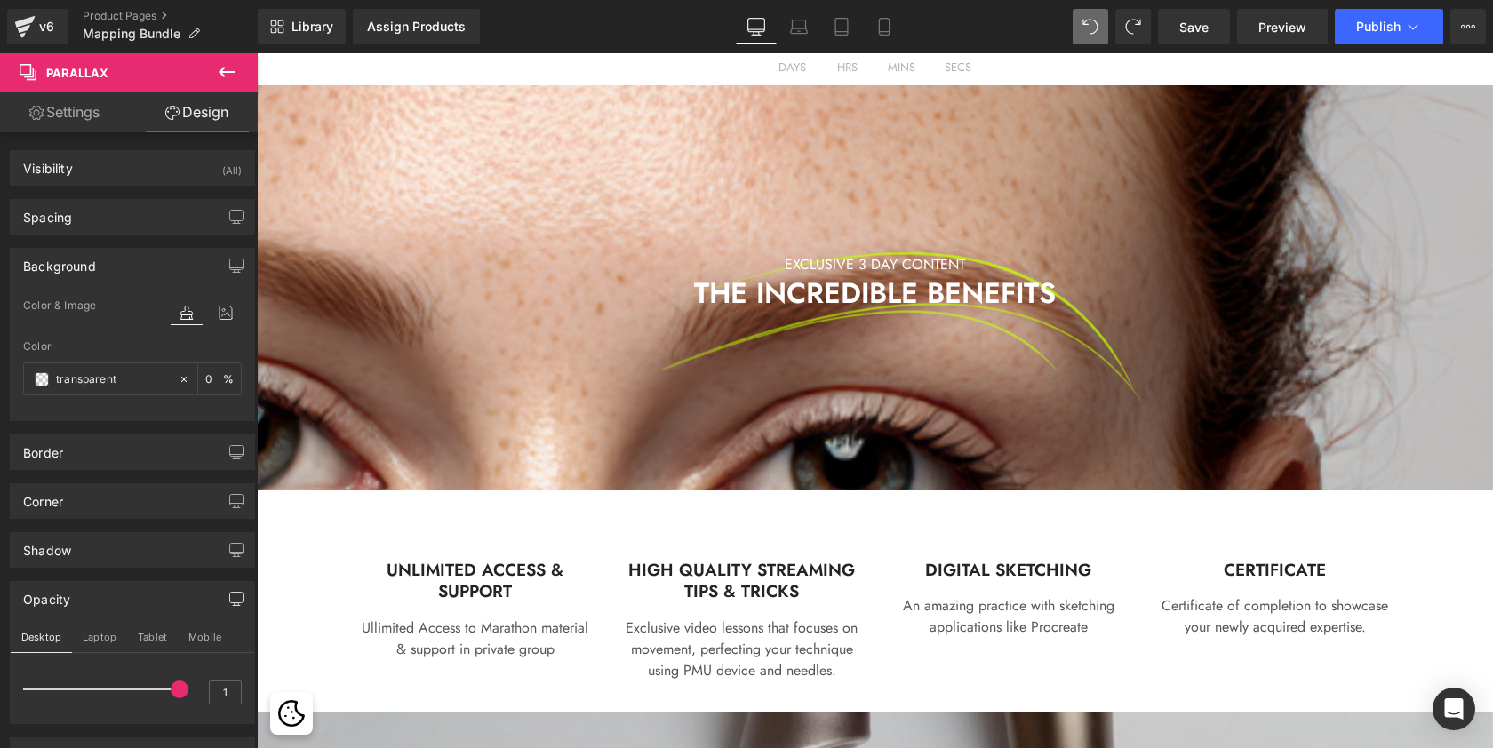
click at [526, 144] on div at bounding box center [875, 389] width 1236 height 955
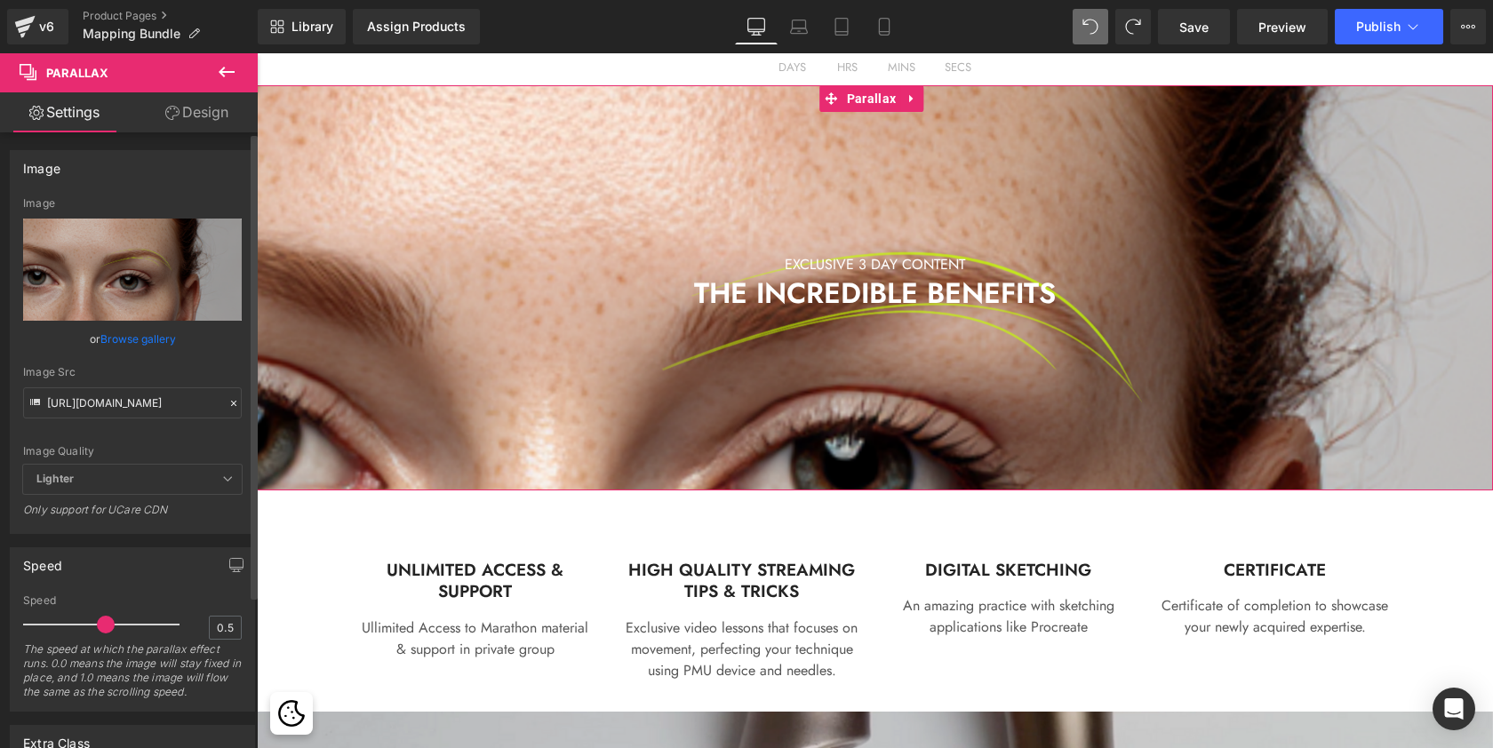
click at [118, 336] on link "Browse gallery" at bounding box center [138, 338] width 76 height 31
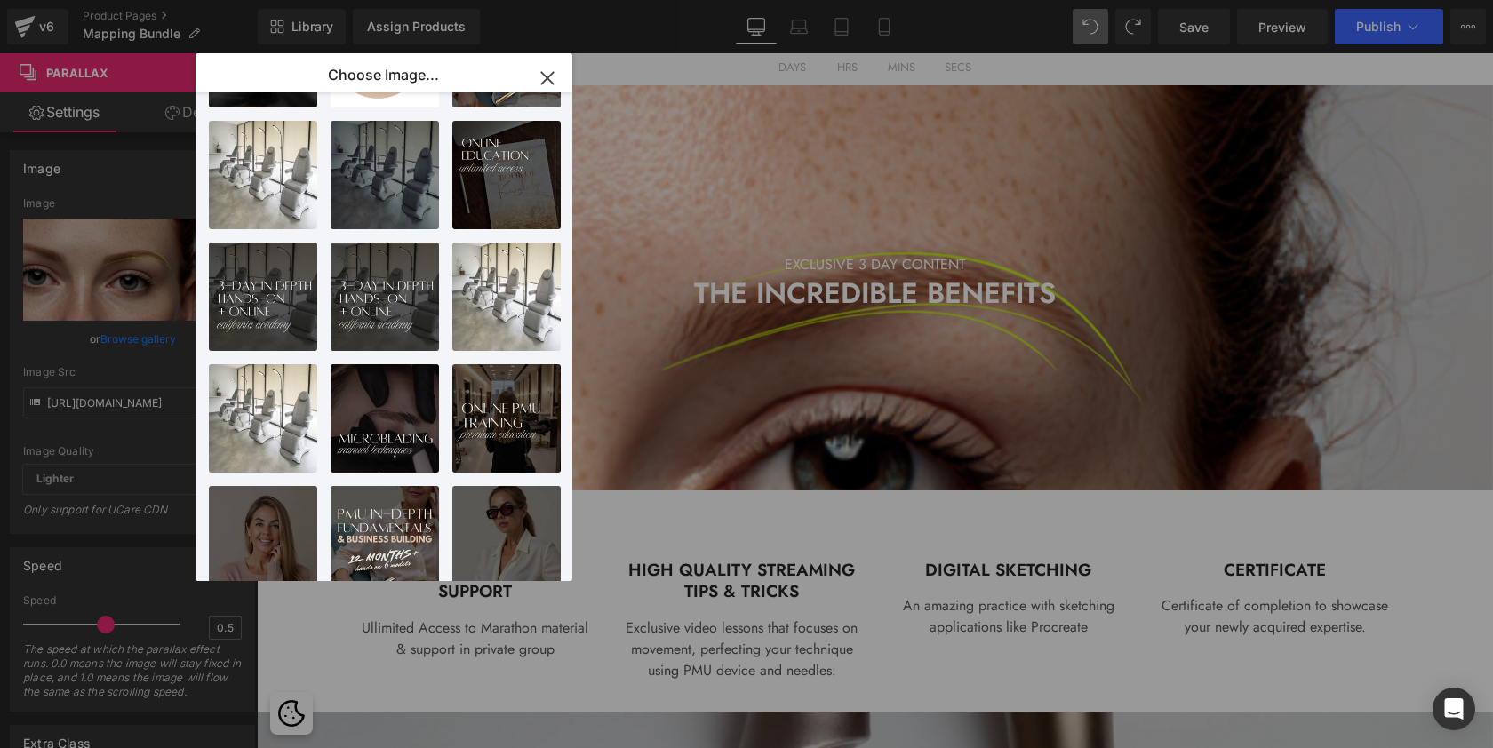
click at [0, 0] on icon "button" at bounding box center [0, 0] width 0 height 0
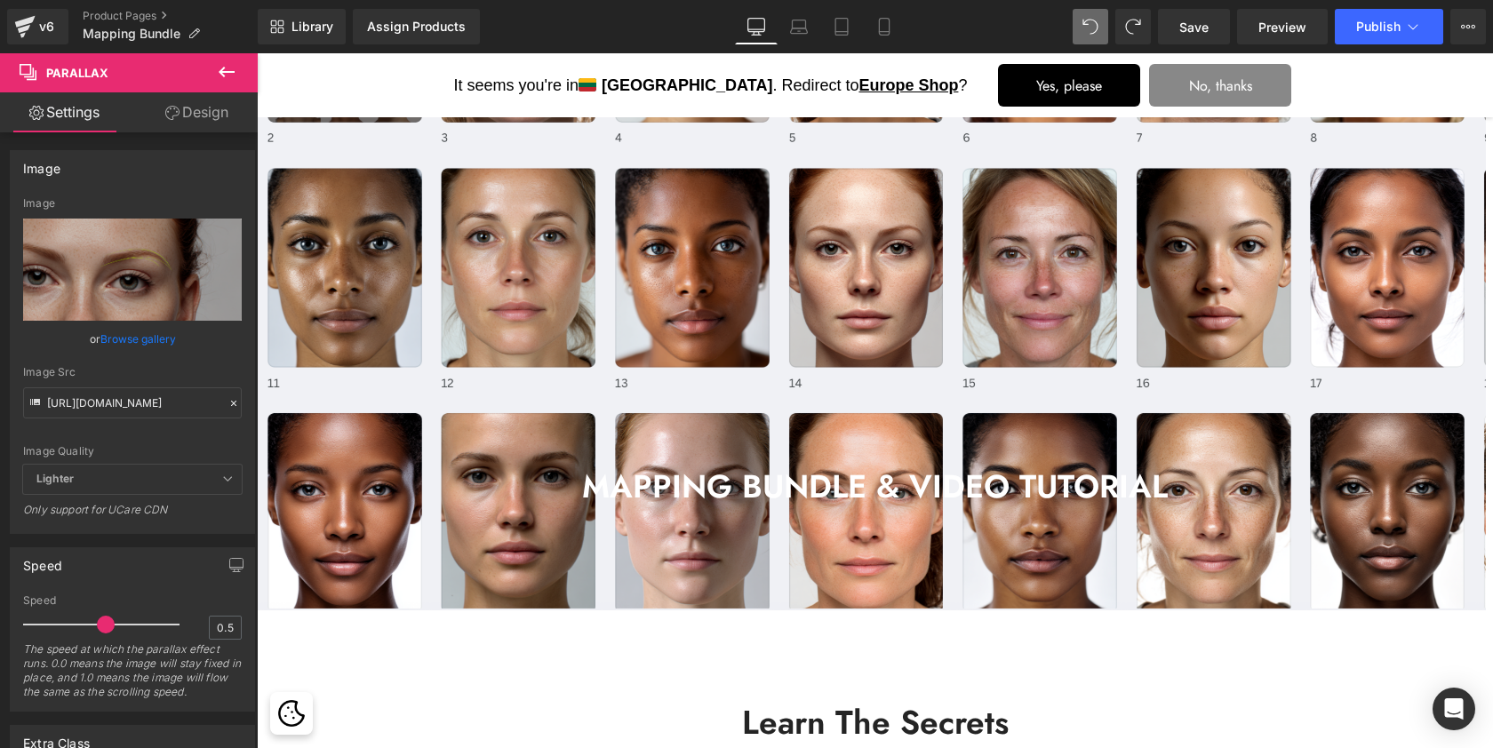
scroll to position [-2, 0]
click at [729, 287] on div "MAPPING BUNDLE & VIDEO TUTORIAL Heading Parallax 392px 200px" at bounding box center [875, 402] width 1236 height 570
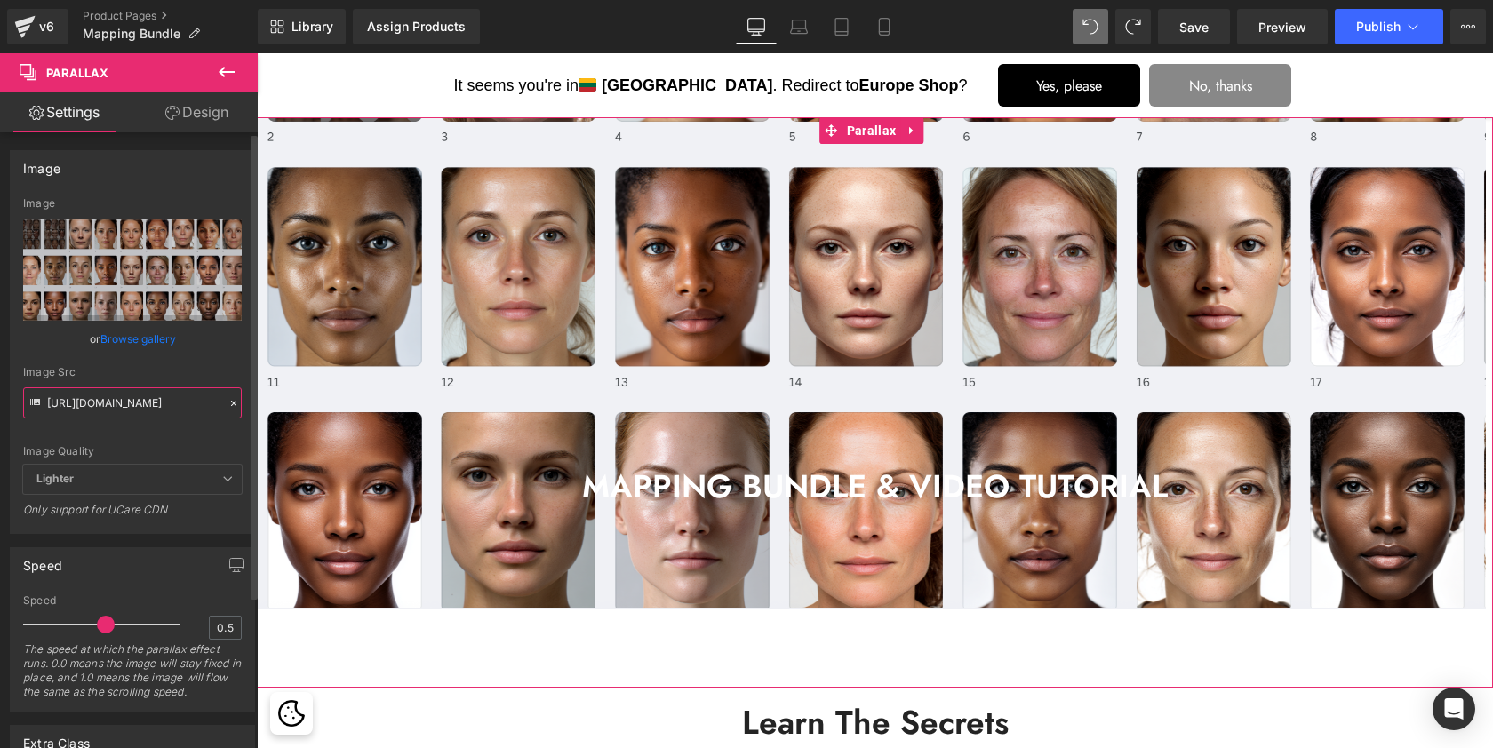
click at [176, 395] on input "https://cdn.shopify.com/s/files/1/0574/0593/1713/files/brow_mapping_bundle_e3d9…" at bounding box center [132, 402] width 219 height 31
paste input "1.jpg?v=1756231628"
type input "https://cdn.shopify.com/s/files/1/0574/0593/1713/files/brow_mapping_bundle_1.jp…"
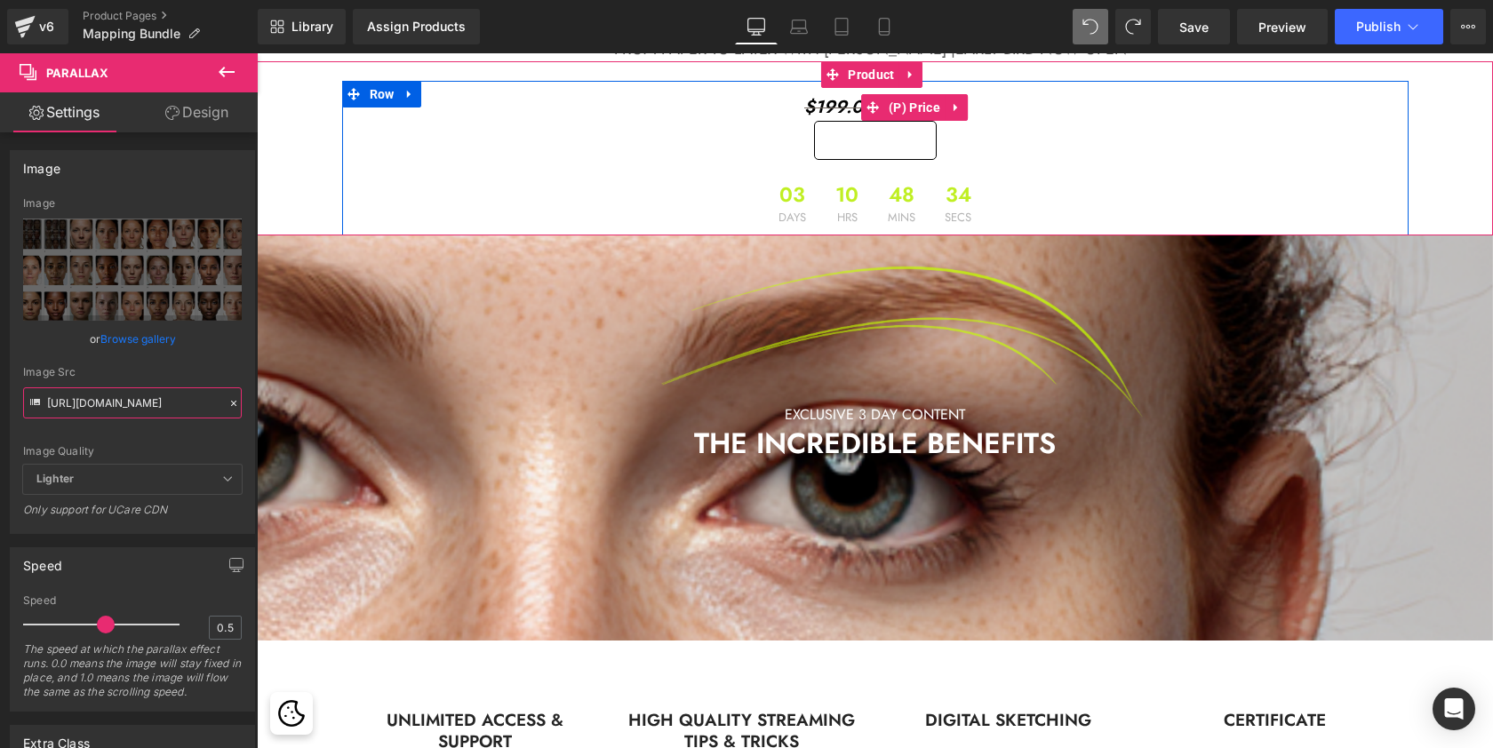
scroll to position [835, 0]
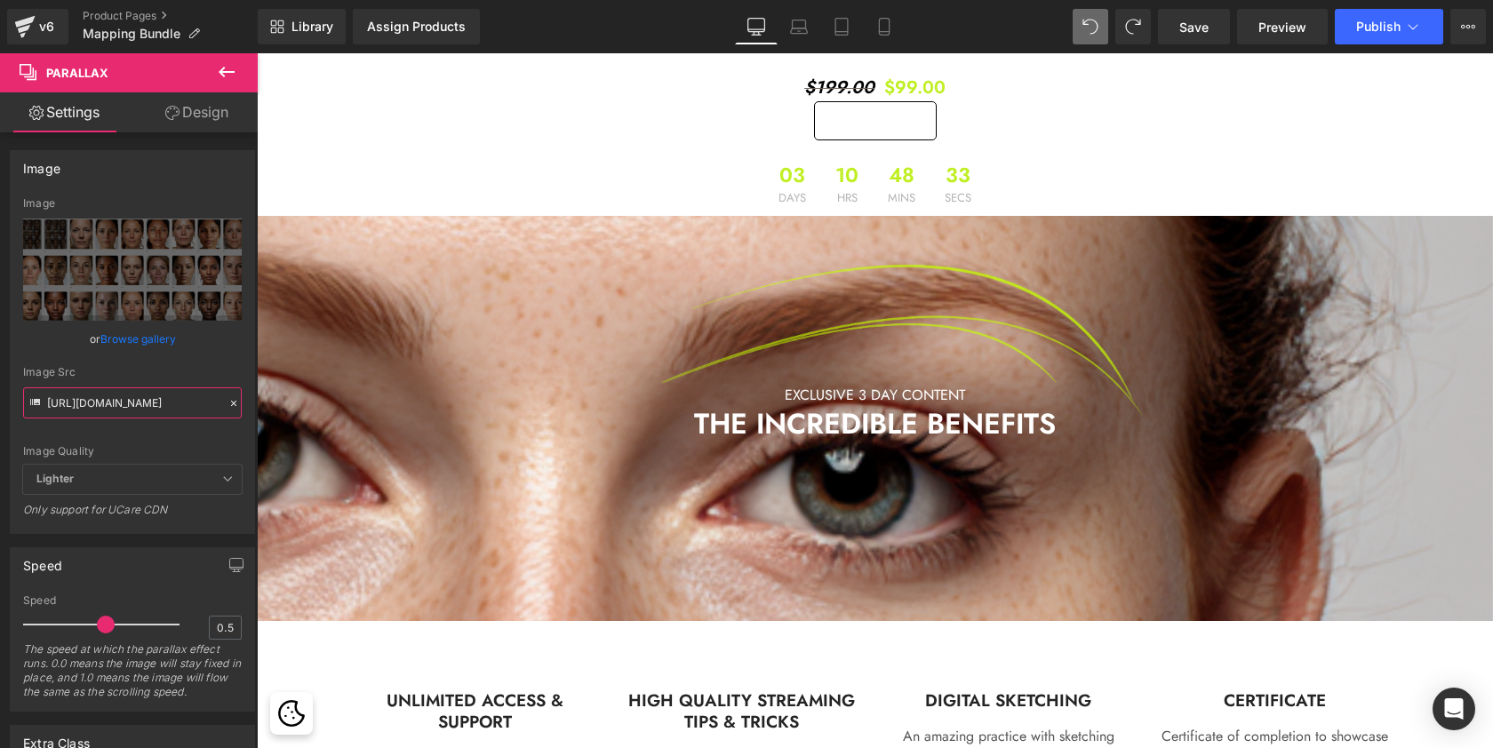
click at [538, 349] on div at bounding box center [875, 401] width 1236 height 955
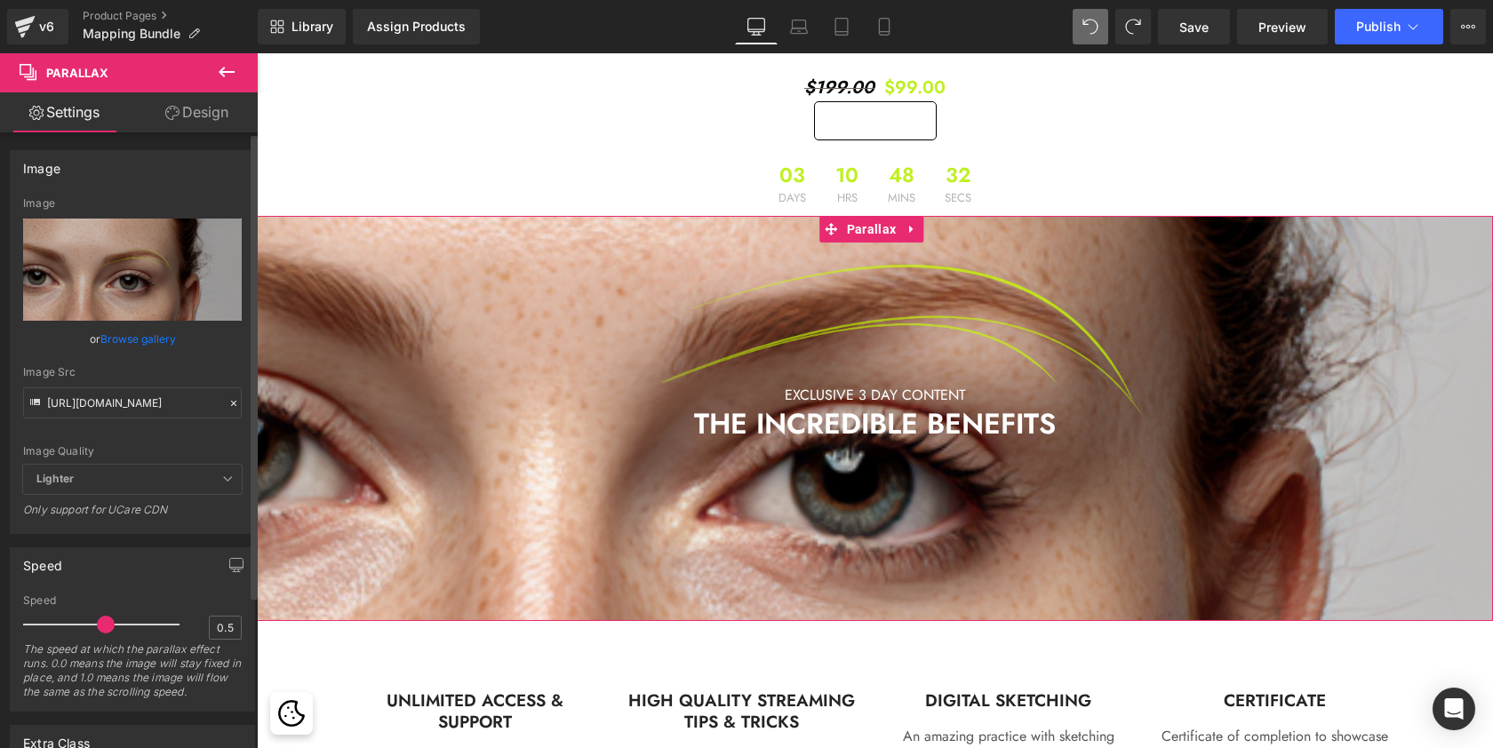
click at [231, 397] on icon at bounding box center [233, 403] width 12 height 12
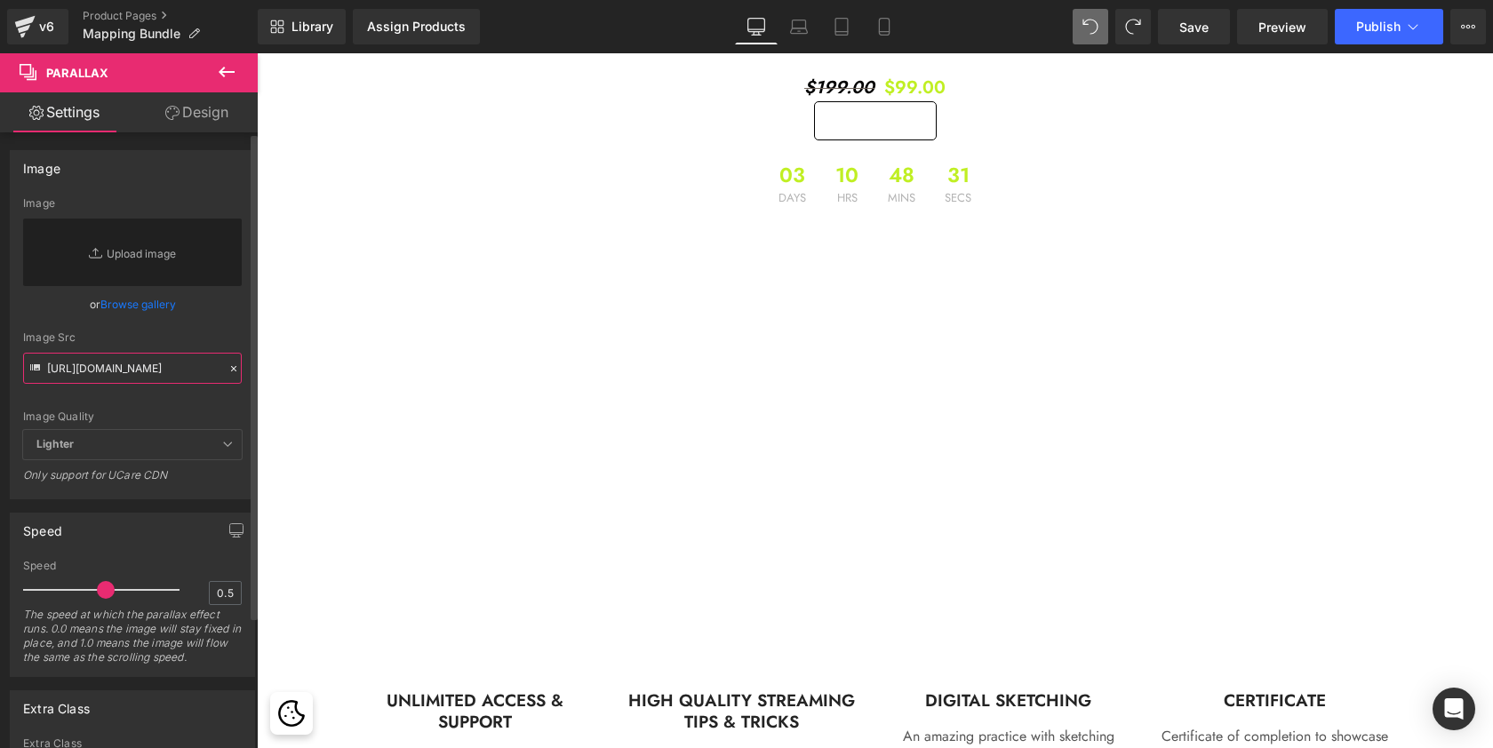
click at [150, 366] on input "https://cdn.shopify.com/s/files/1/0574/0593/1713/files/express_nano_brows_marat…" at bounding box center [132, 368] width 219 height 31
paste input "https://cdn.shopify.com/s/files/1/0574/0593/1713/files/mapping_bundle_5.jpg?v=1…"
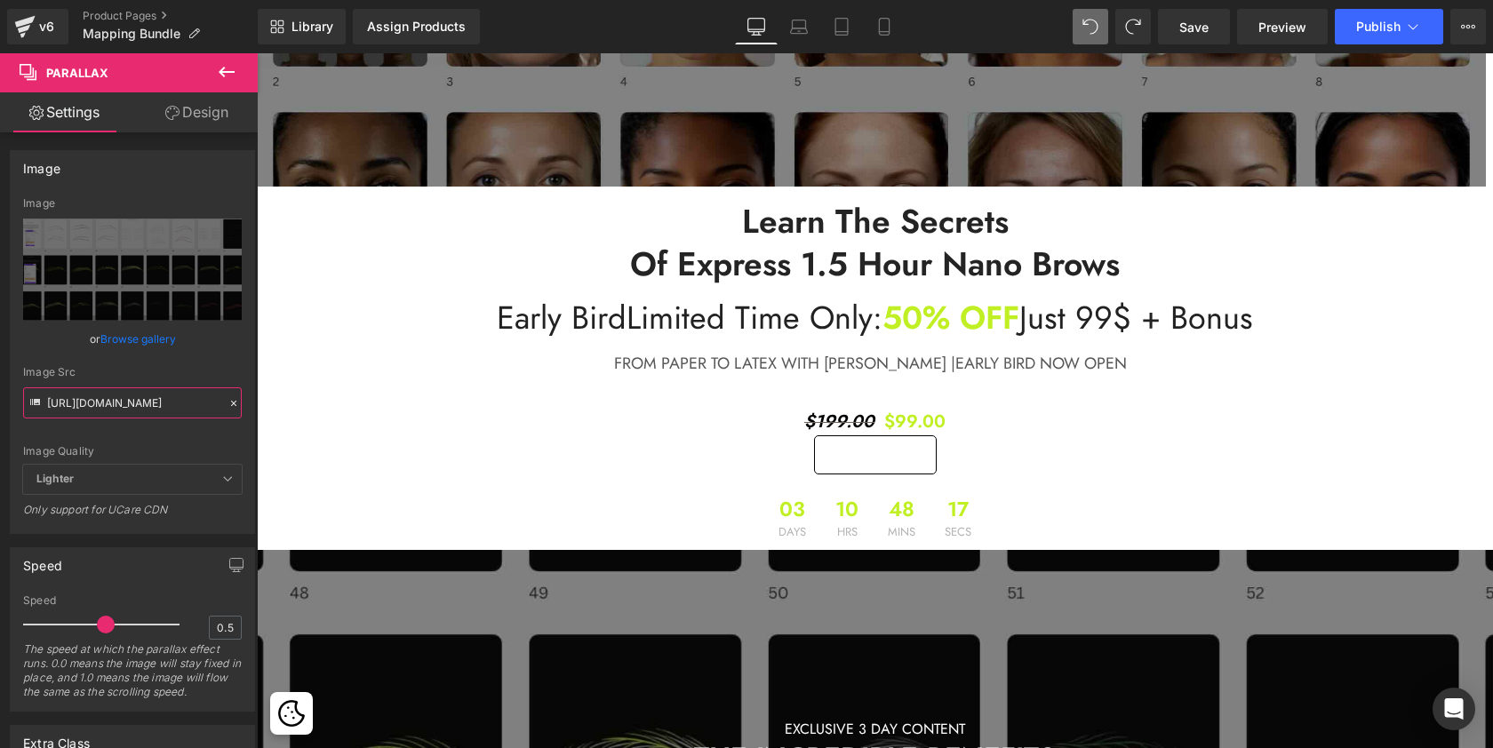
scroll to position [498, 0]
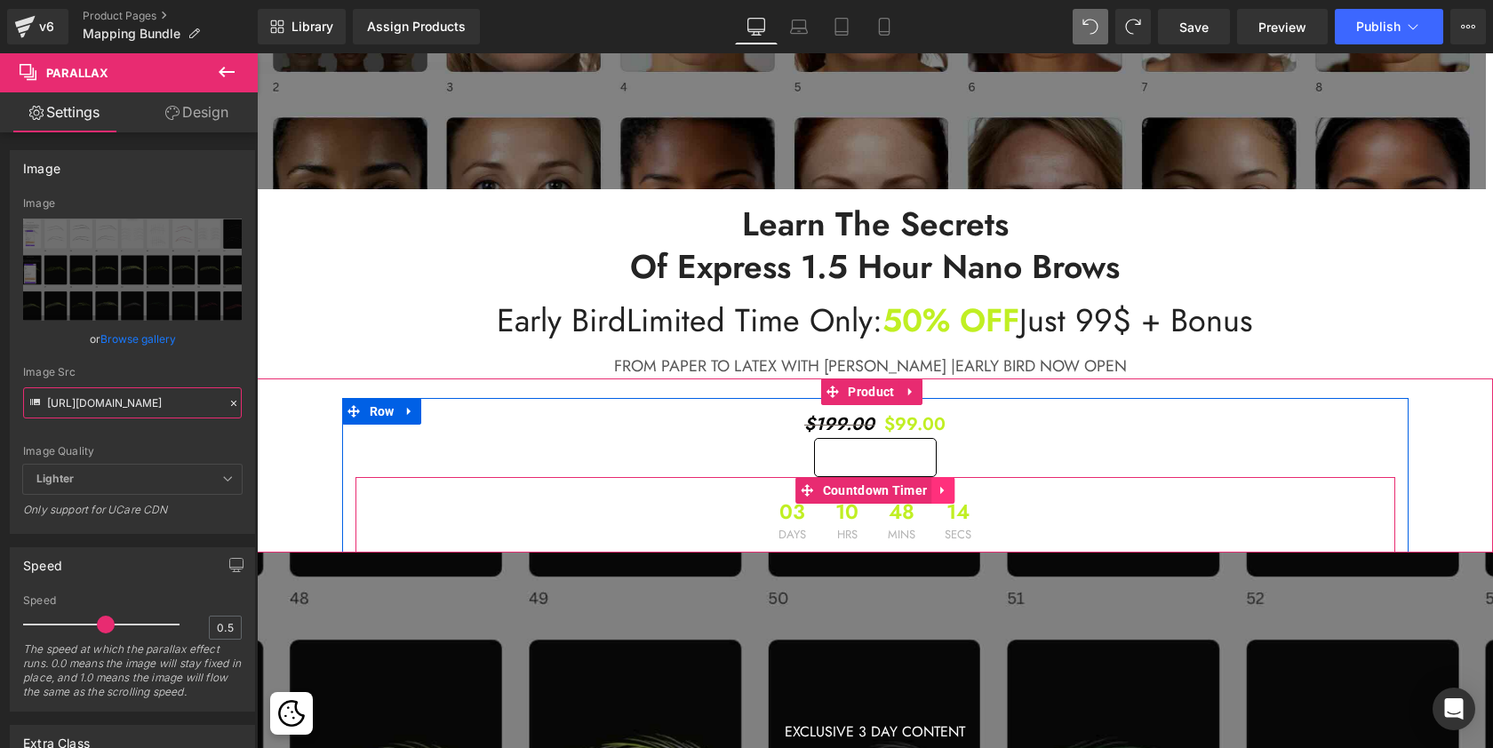
type input "https://cdn.shopify.com/s/files/1/0574/0593/1713/files/mapping_bundle_5.jpg?v=1…"
click at [941, 491] on icon at bounding box center [943, 490] width 12 height 13
click at [949, 489] on icon at bounding box center [954, 490] width 12 height 13
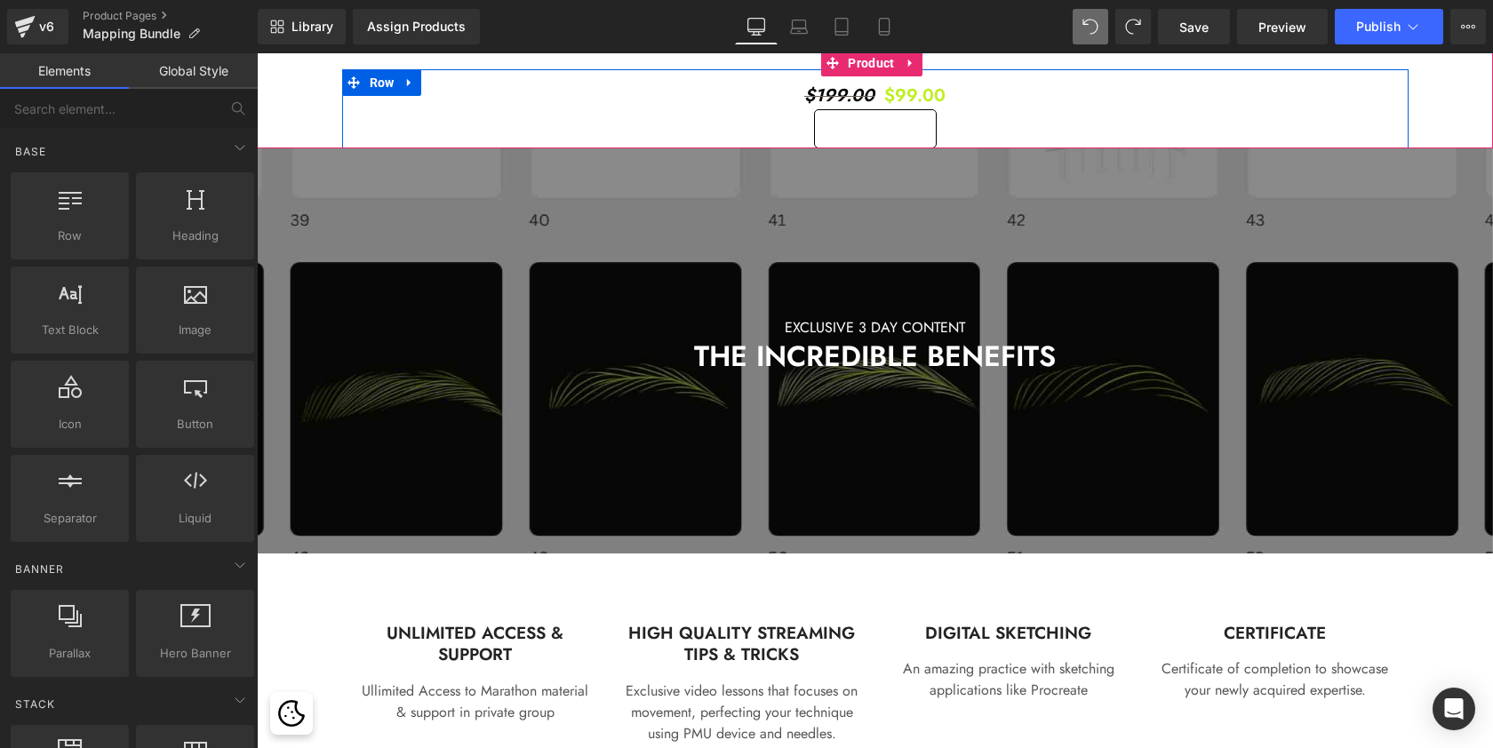
scroll to position [857, 0]
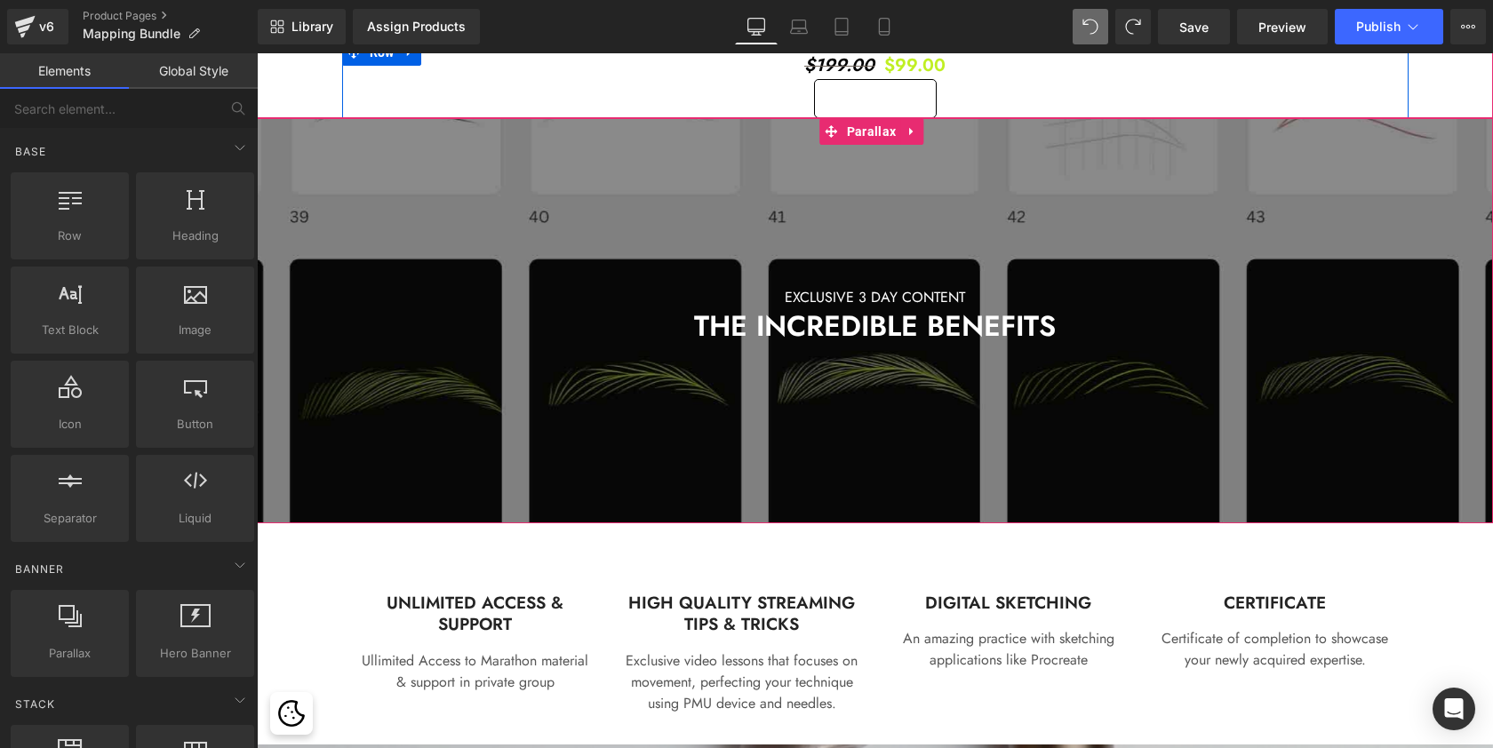
click at [930, 515] on div at bounding box center [875, 392] width 1236 height 955
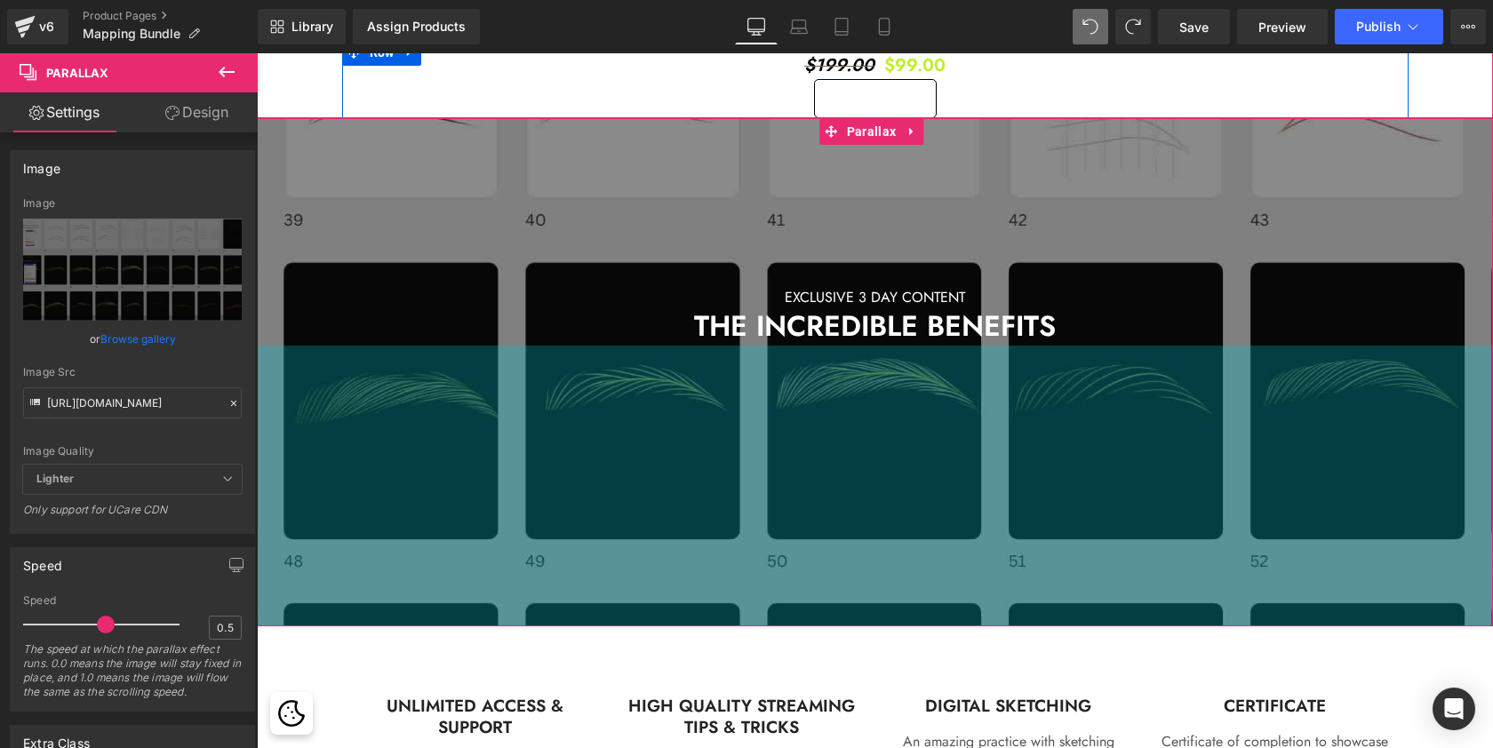
scroll to position [5116, 1229]
drag, startPoint x: 937, startPoint y: 522, endPoint x: 936, endPoint y: 625, distance: 103.1
click at [936, 625] on div "316px" at bounding box center [875, 486] width 1236 height 281
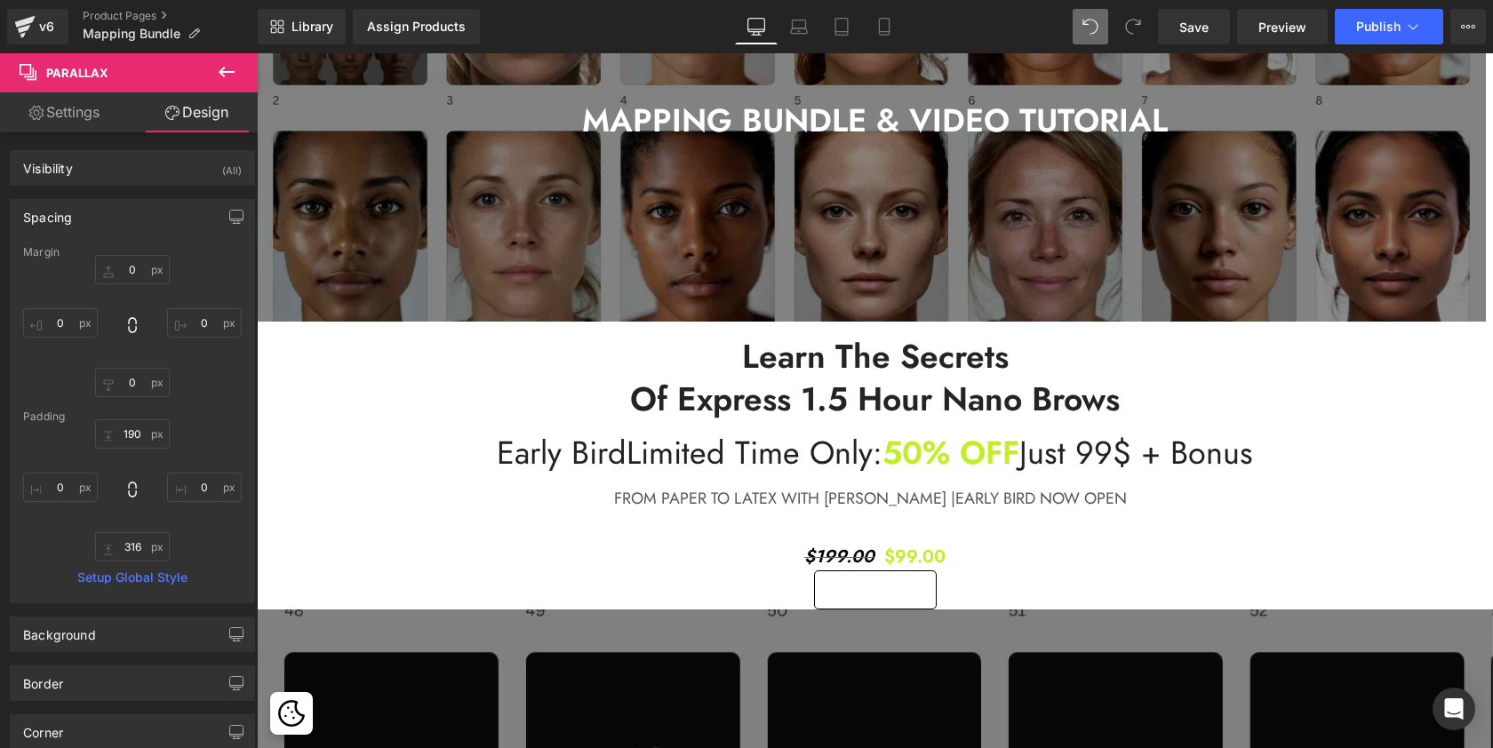
scroll to position [367, 0]
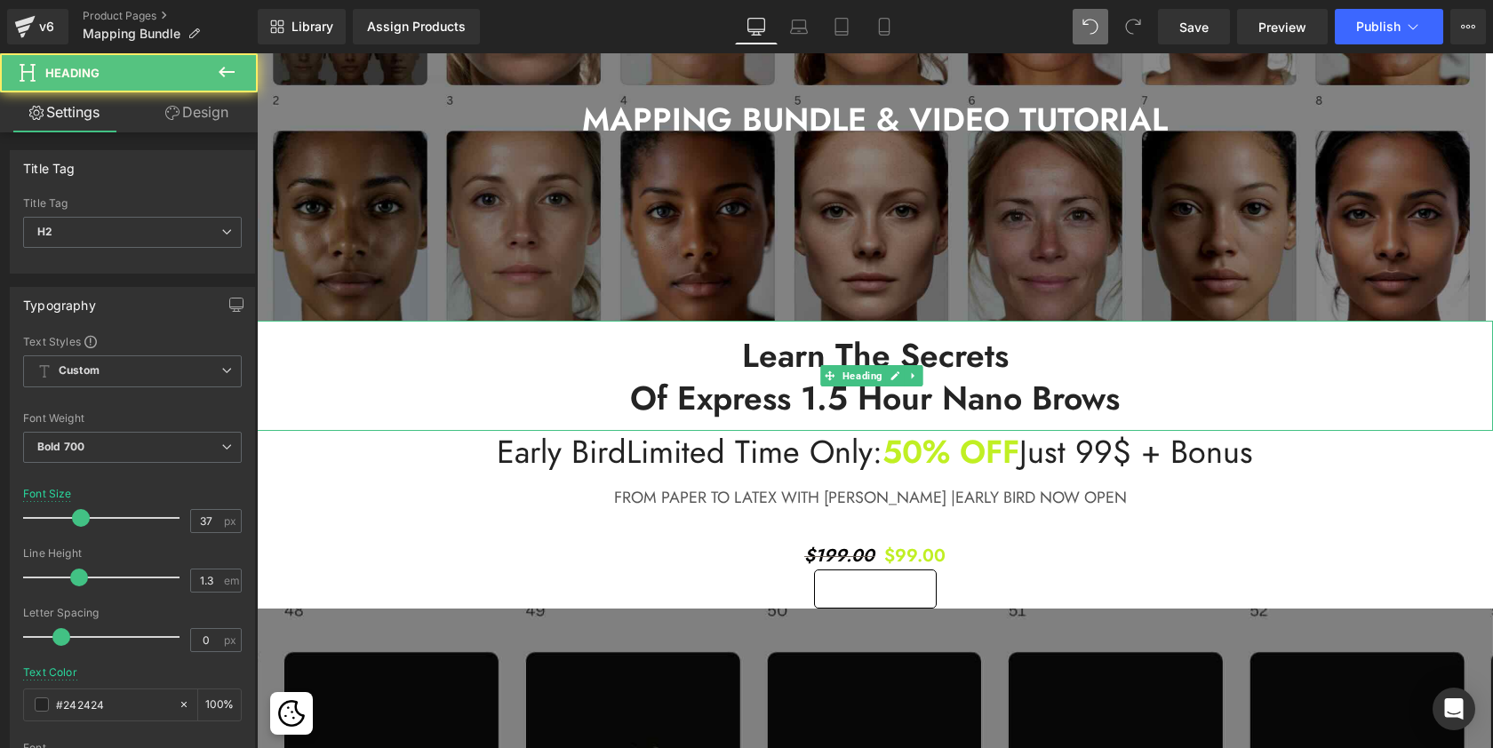
click at [743, 359] on span "Learn The Secrets" at bounding box center [875, 355] width 267 height 48
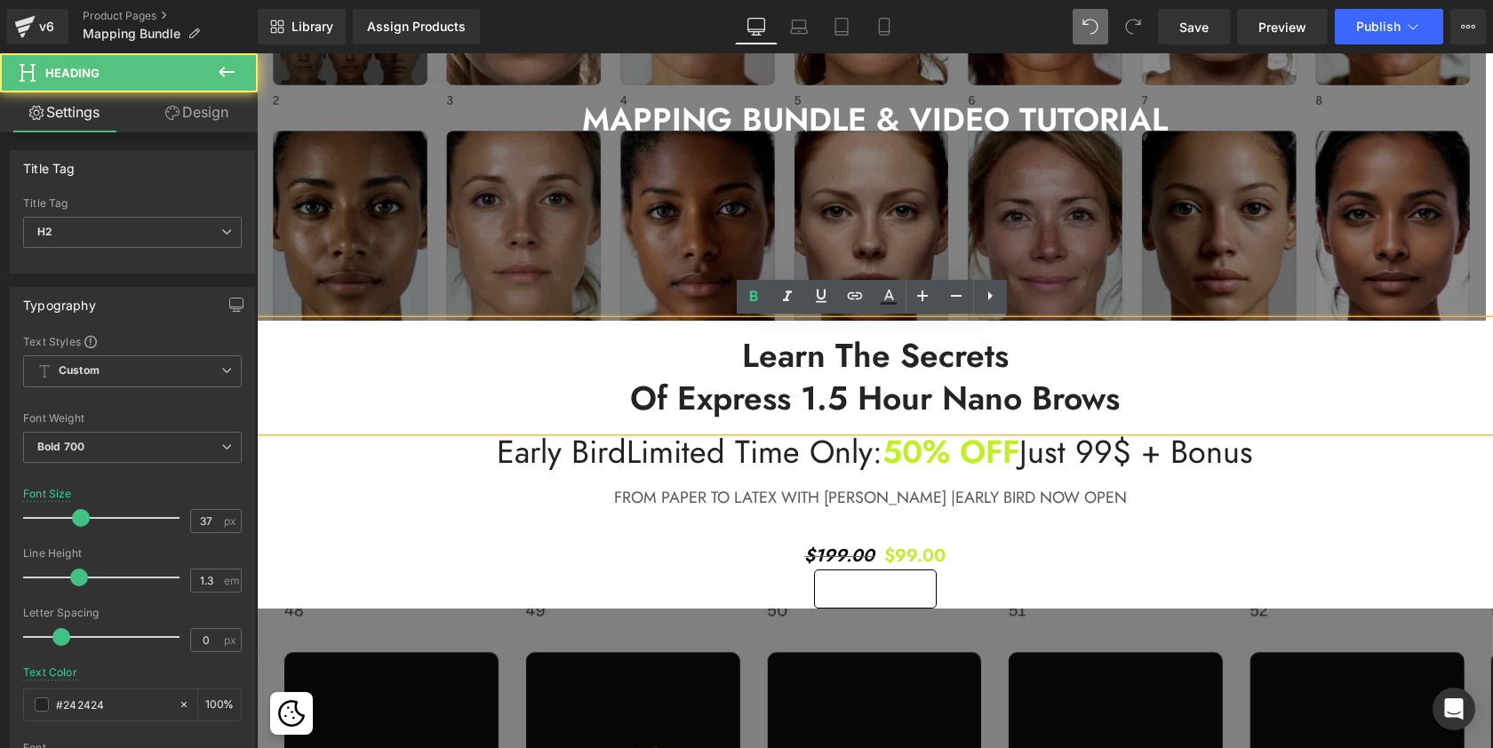
click at [743, 359] on span "Learn The Secrets" at bounding box center [875, 355] width 267 height 48
click at [728, 350] on h2 "Learn The Secrets" at bounding box center [875, 355] width 1236 height 43
drag, startPoint x: 730, startPoint y: 351, endPoint x: 1018, endPoint y: 350, distance: 288.8
click at [1018, 350] on h2 "Learn The Secrets" at bounding box center [875, 355] width 1236 height 43
paste div
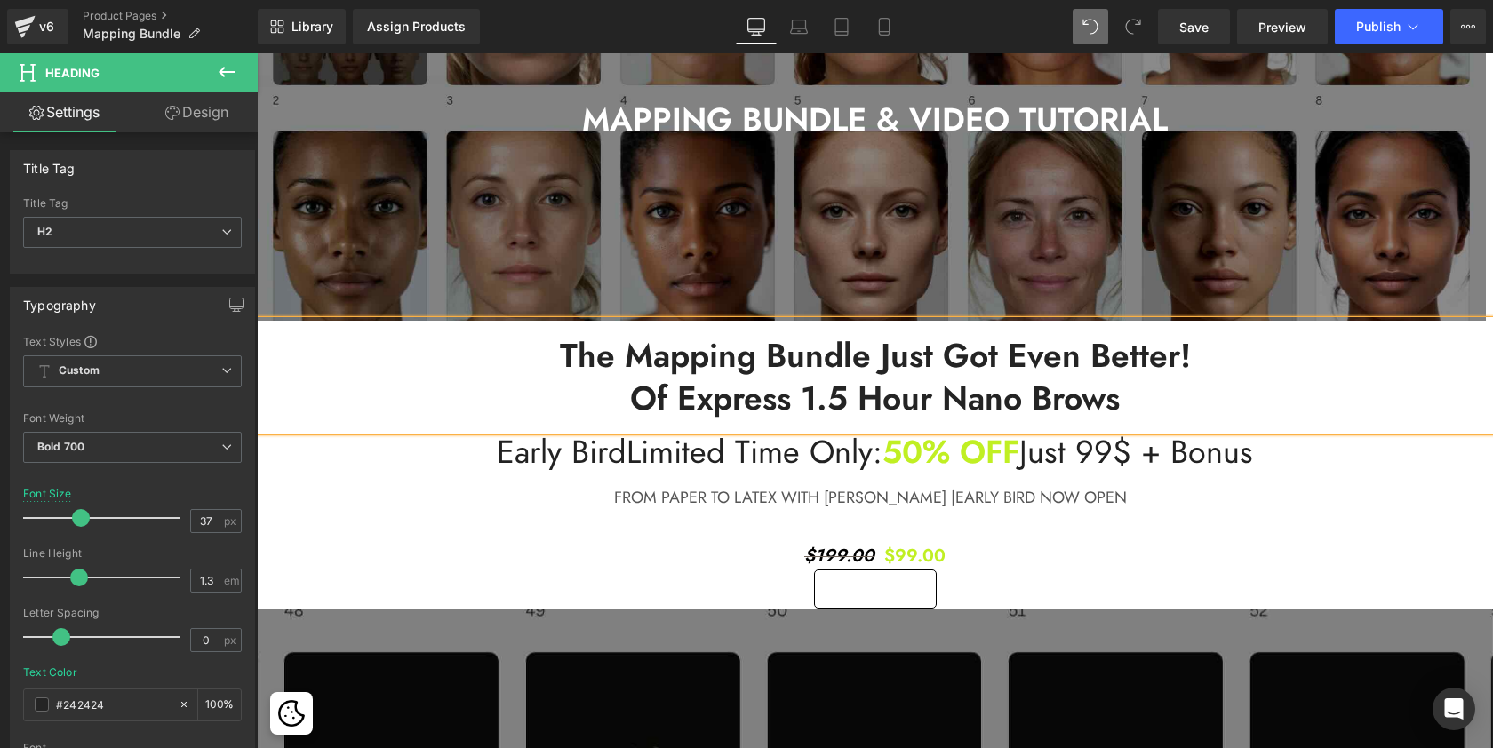
scroll to position [5116, 1229]
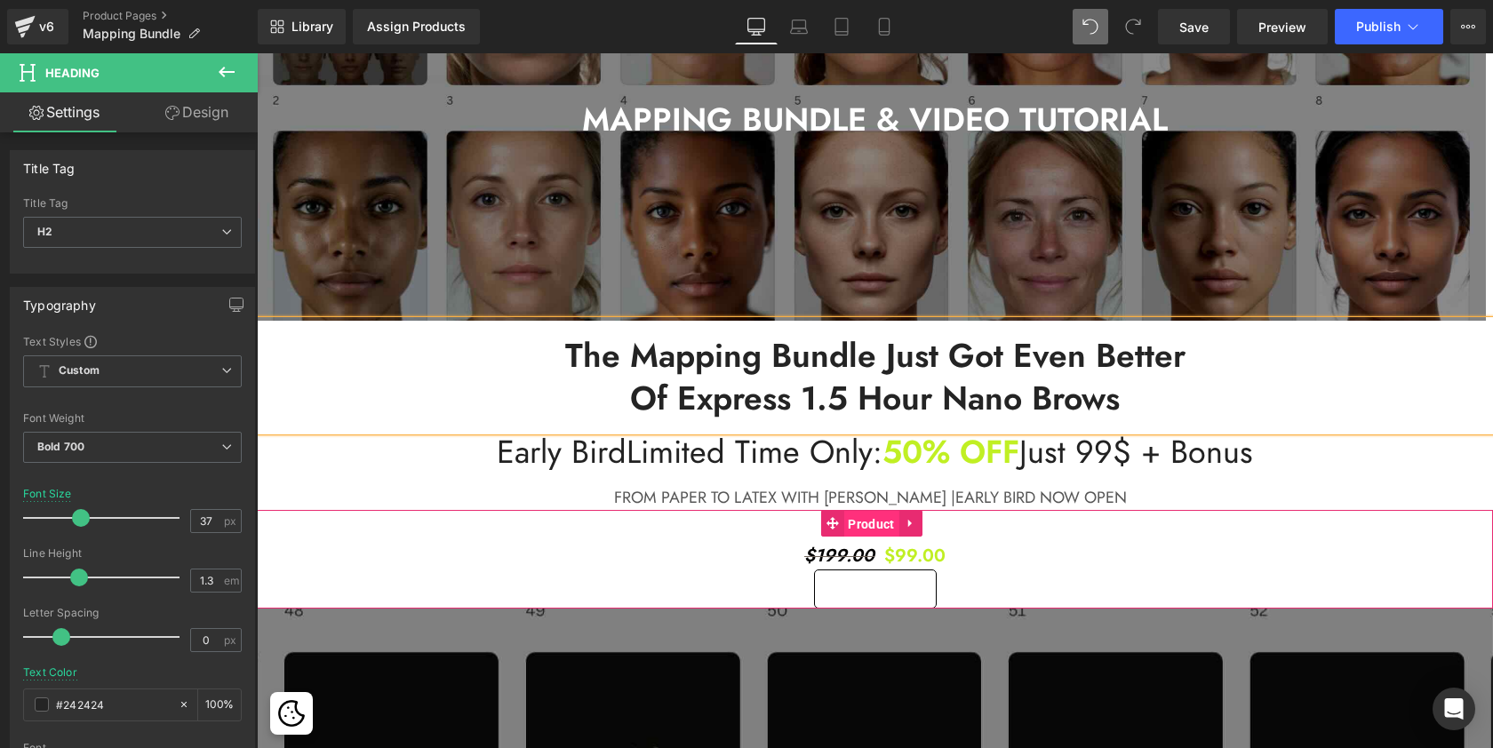
click at [882, 524] on span "Product" at bounding box center [870, 524] width 55 height 27
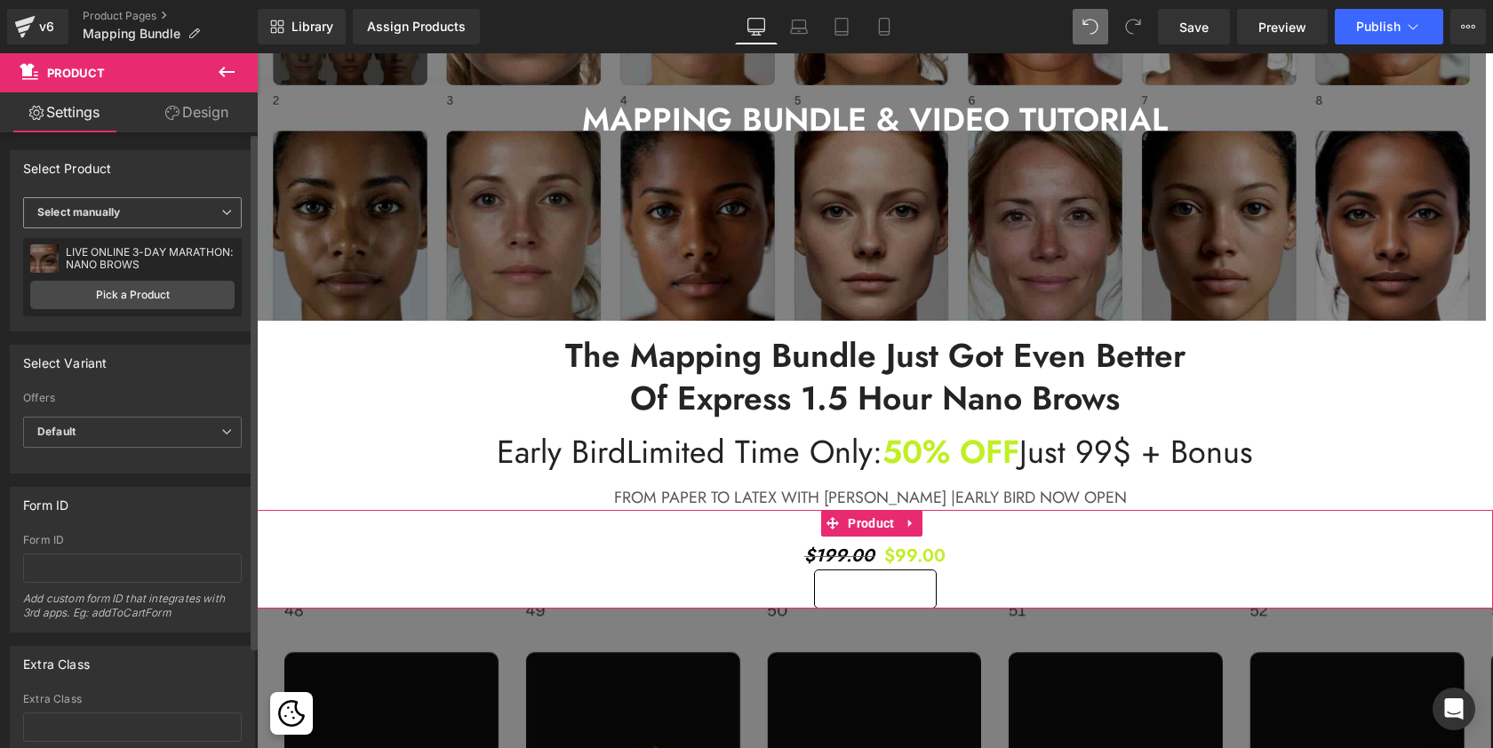
click at [150, 215] on span "Select manually" at bounding box center [132, 212] width 219 height 31
click at [162, 285] on link "Pick a Product" at bounding box center [132, 295] width 204 height 28
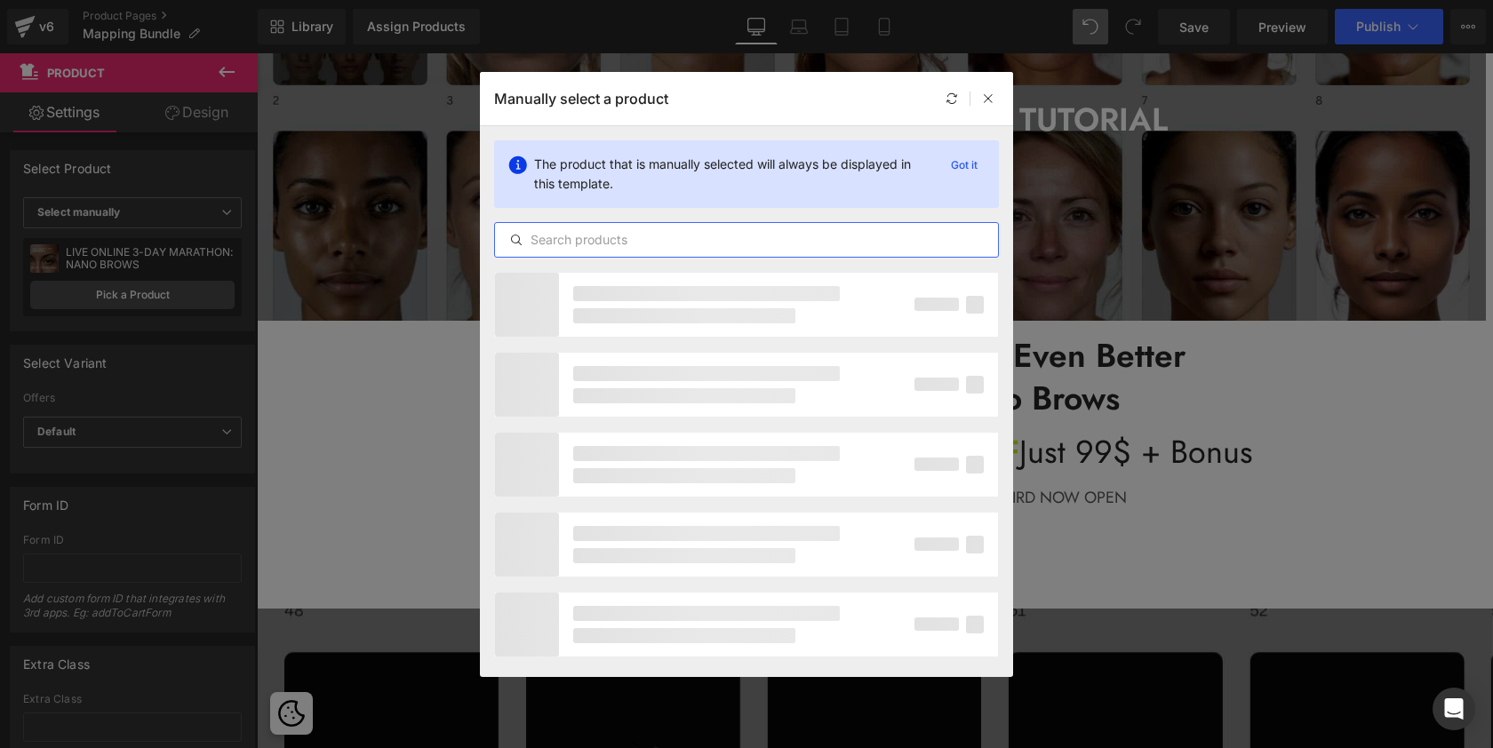
click at [703, 240] on input "text" at bounding box center [746, 239] width 503 height 21
type input "mapping"
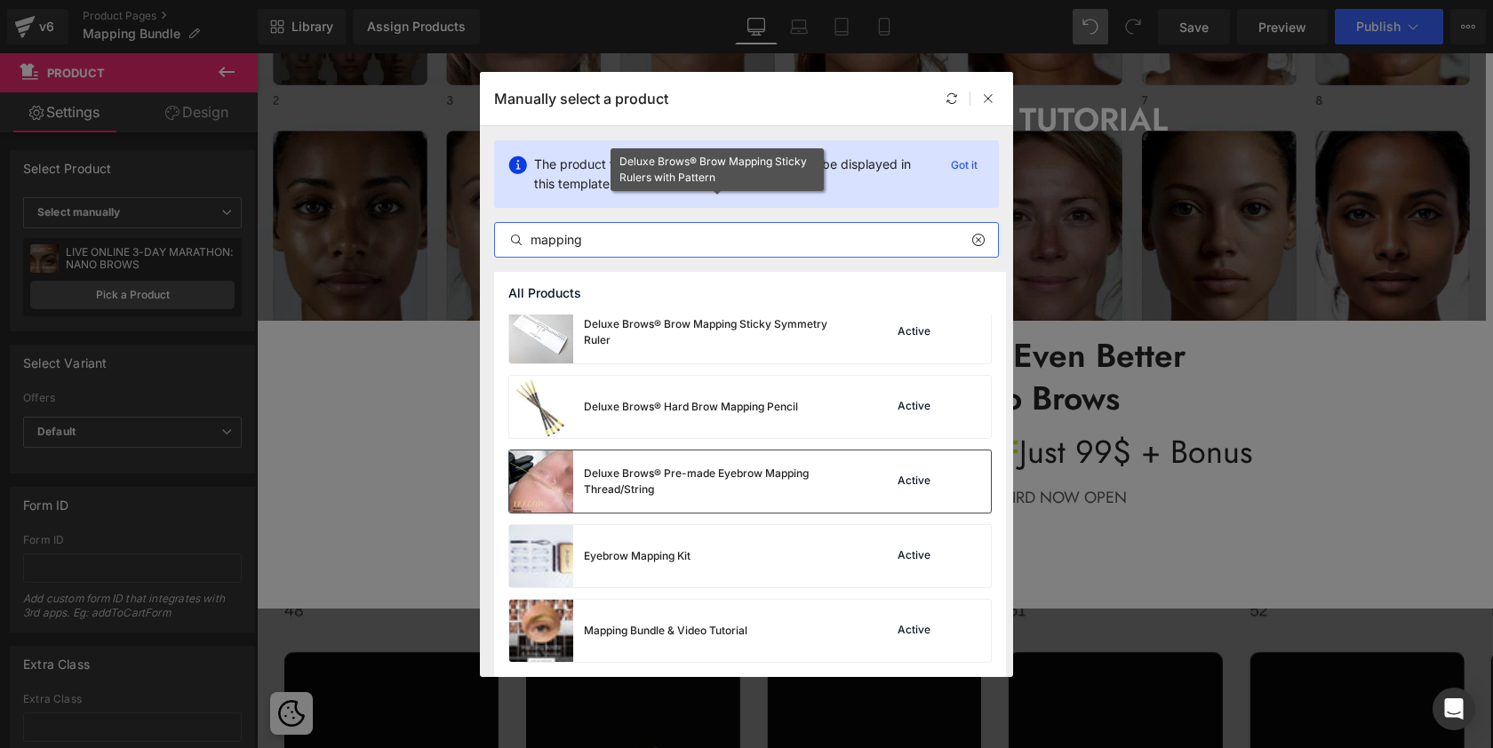
scroll to position [313, 0]
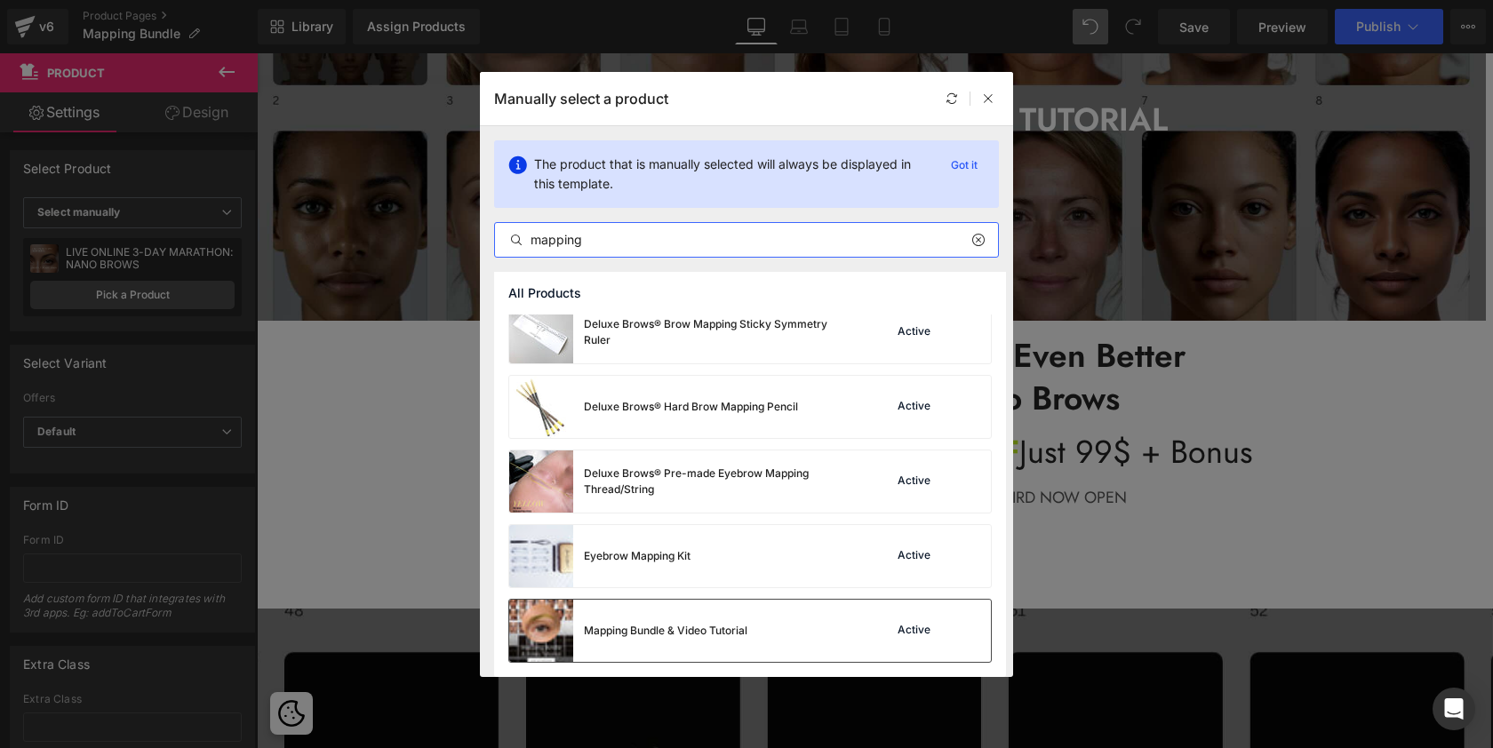
click at [689, 617] on div "Mapping Bundle & Video Tutorial" at bounding box center [628, 631] width 238 height 62
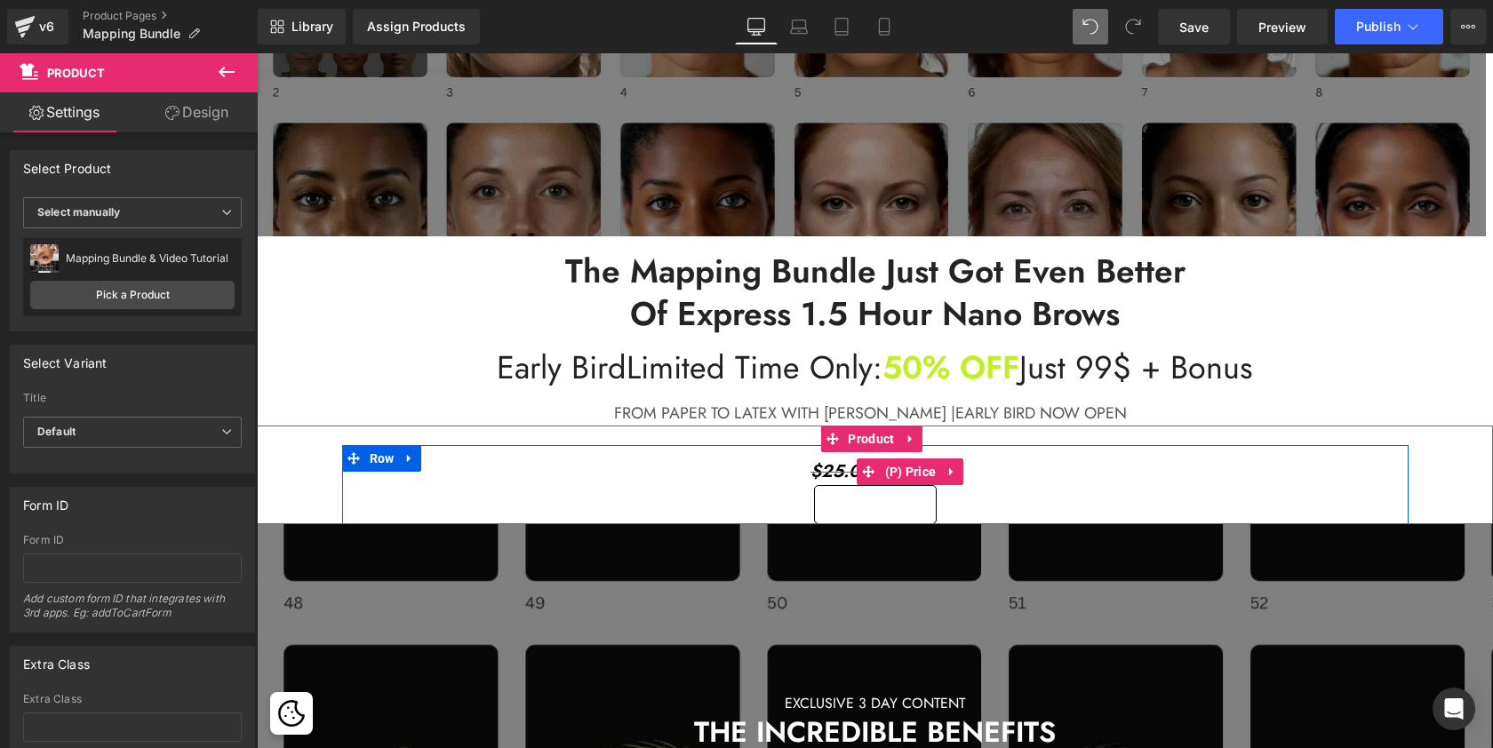
scroll to position [452, 0]
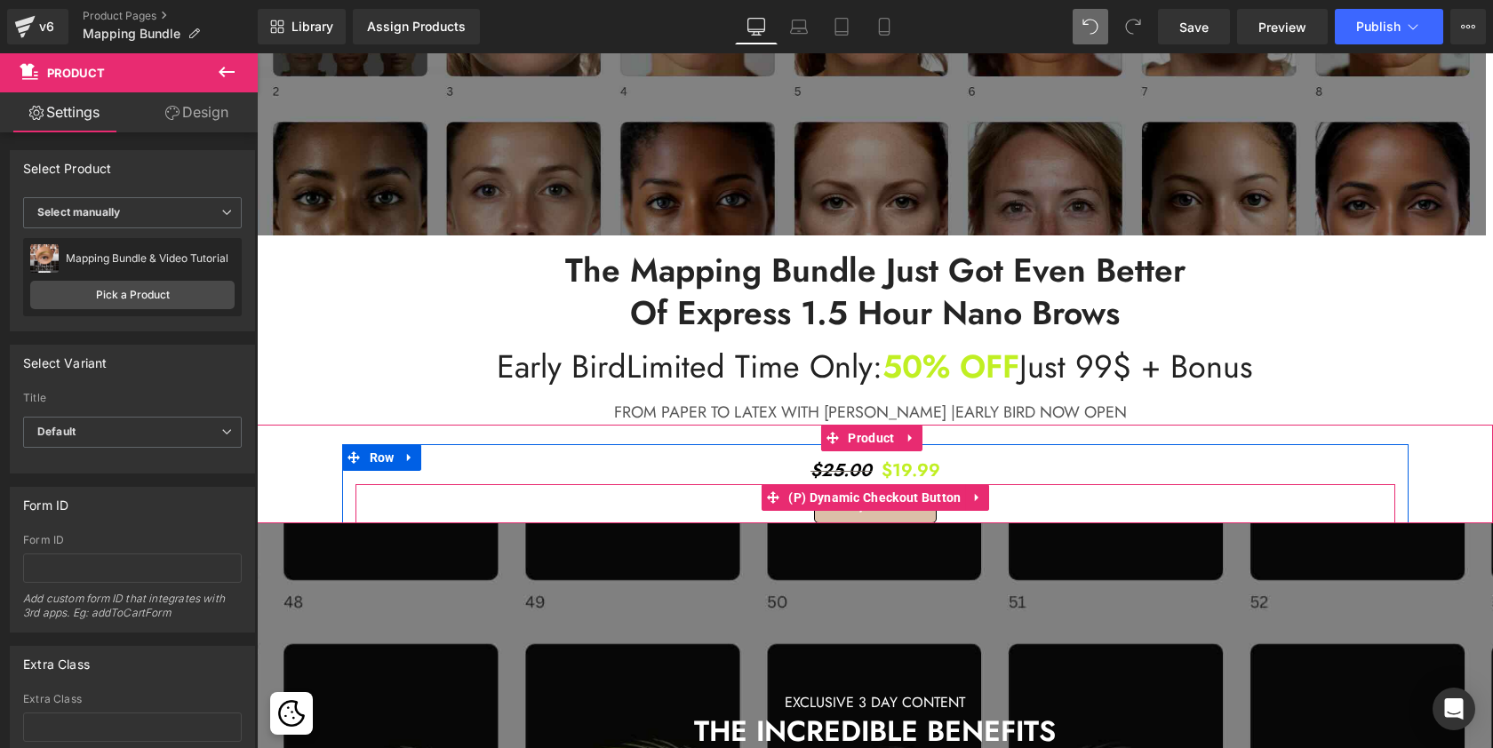
click at [906, 514] on button "Buy it now" at bounding box center [875, 503] width 123 height 39
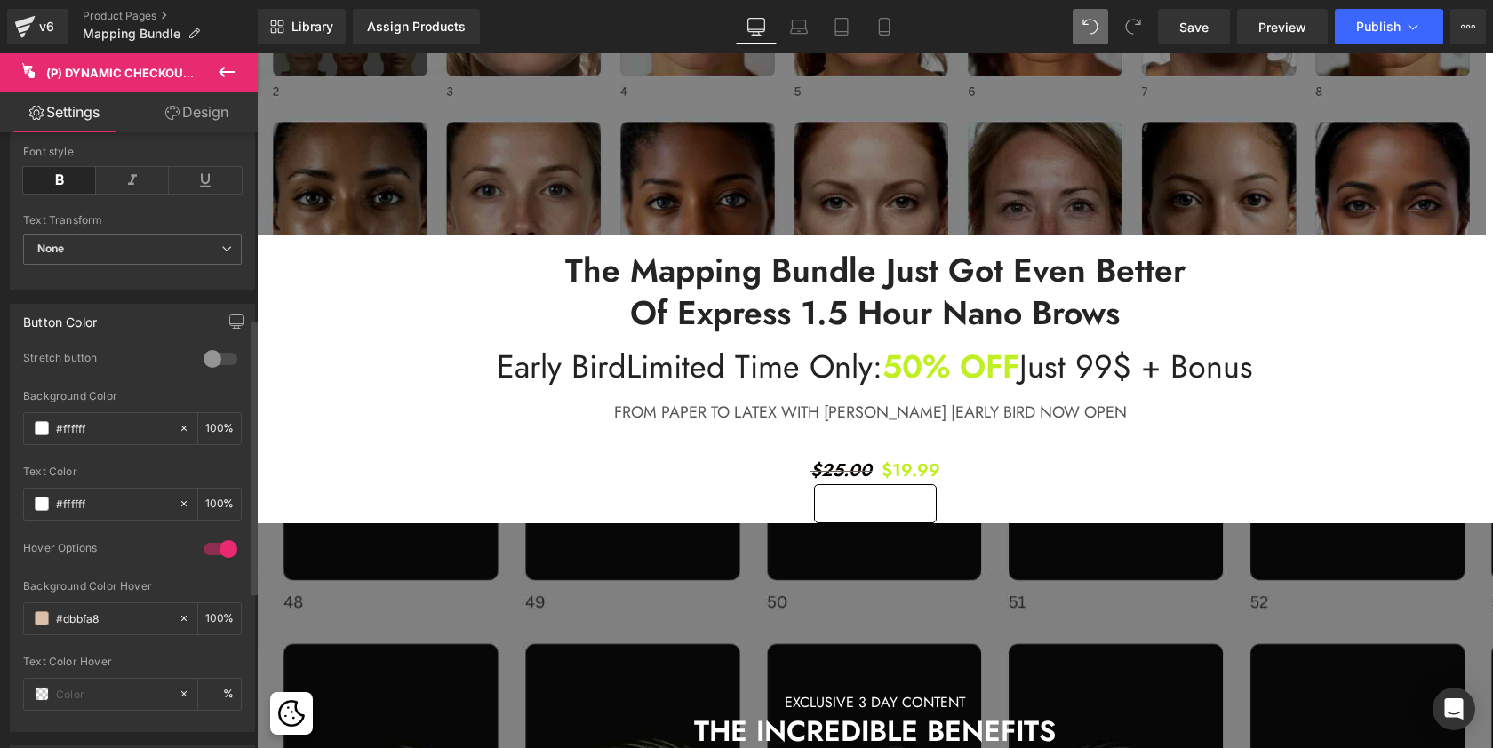
scroll to position [414, 0]
click at [43, 496] on span at bounding box center [42, 503] width 14 height 14
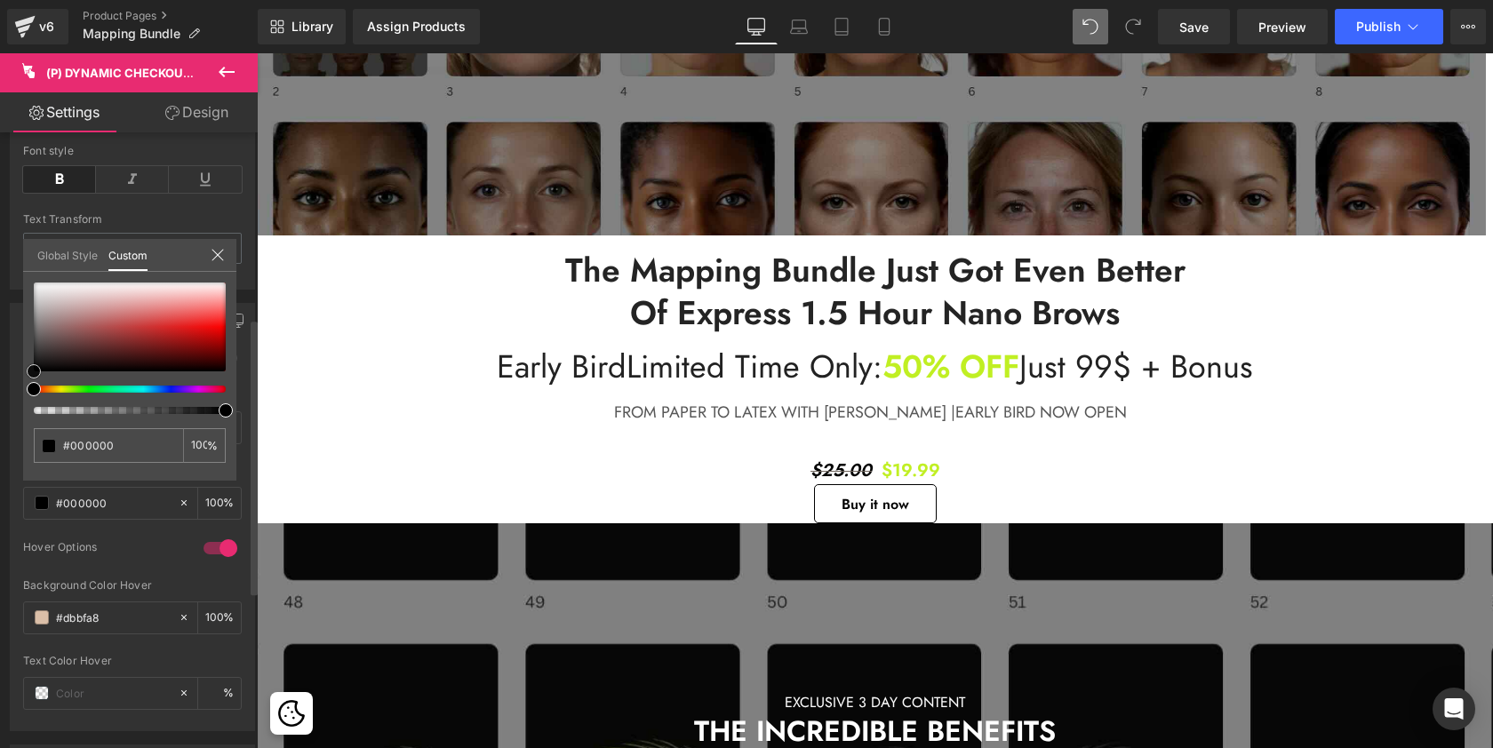
drag, startPoint x: 34, startPoint y: 281, endPoint x: 34, endPoint y: 380, distance: 99.5
click at [34, 380] on div at bounding box center [130, 349] width 192 height 132
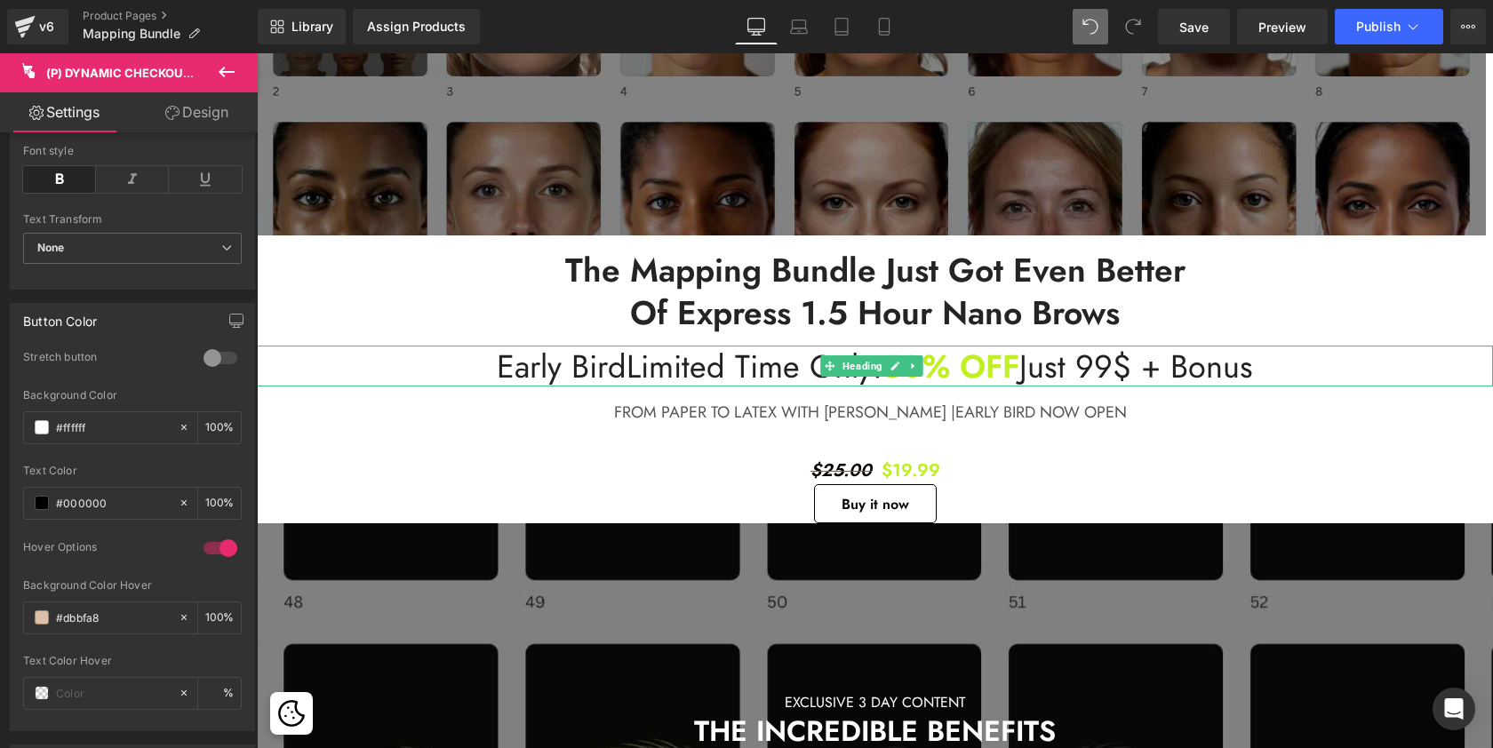
click at [1026, 363] on span "Just 99$ + Bonus" at bounding box center [1136, 366] width 234 height 46
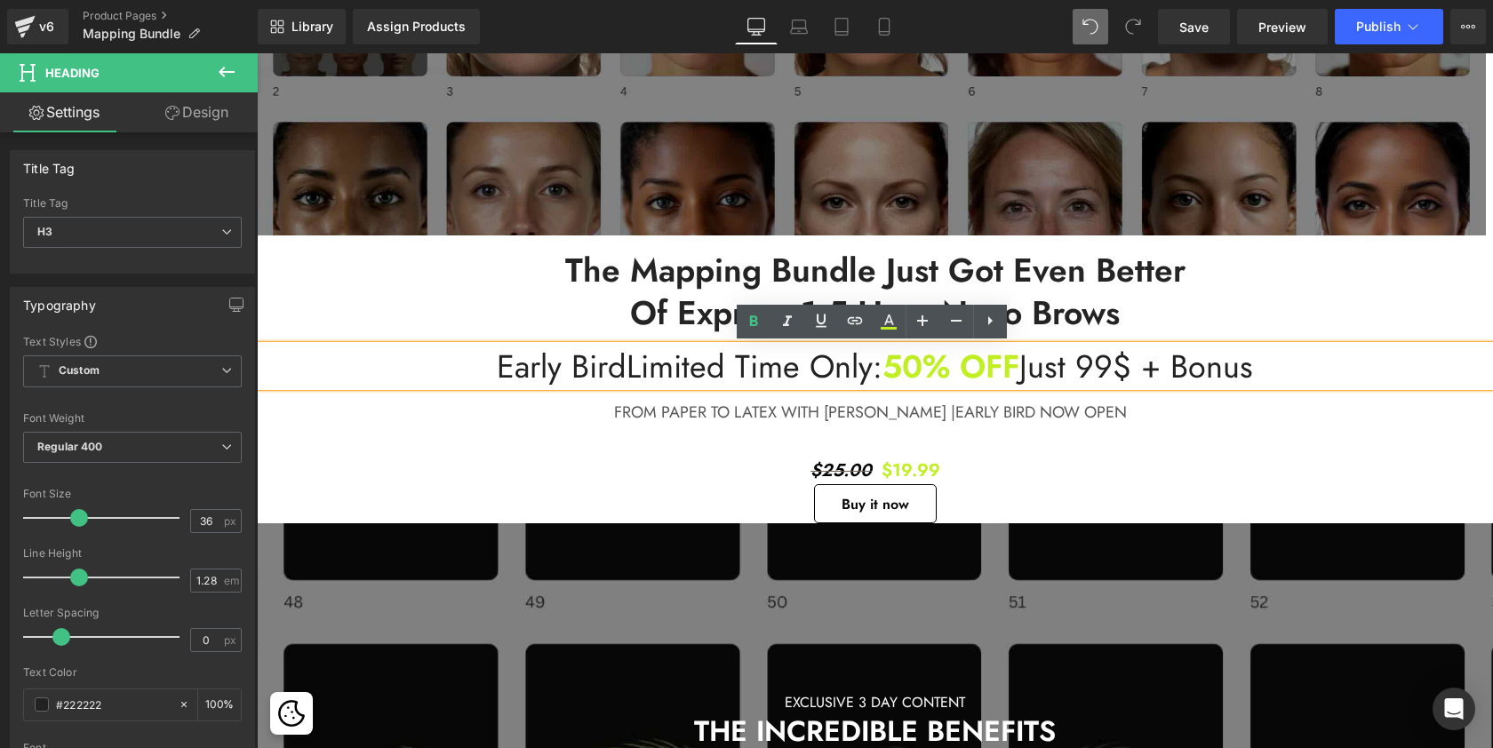
click at [748, 372] on span "Limited Time Only:" at bounding box center [754, 366] width 256 height 46
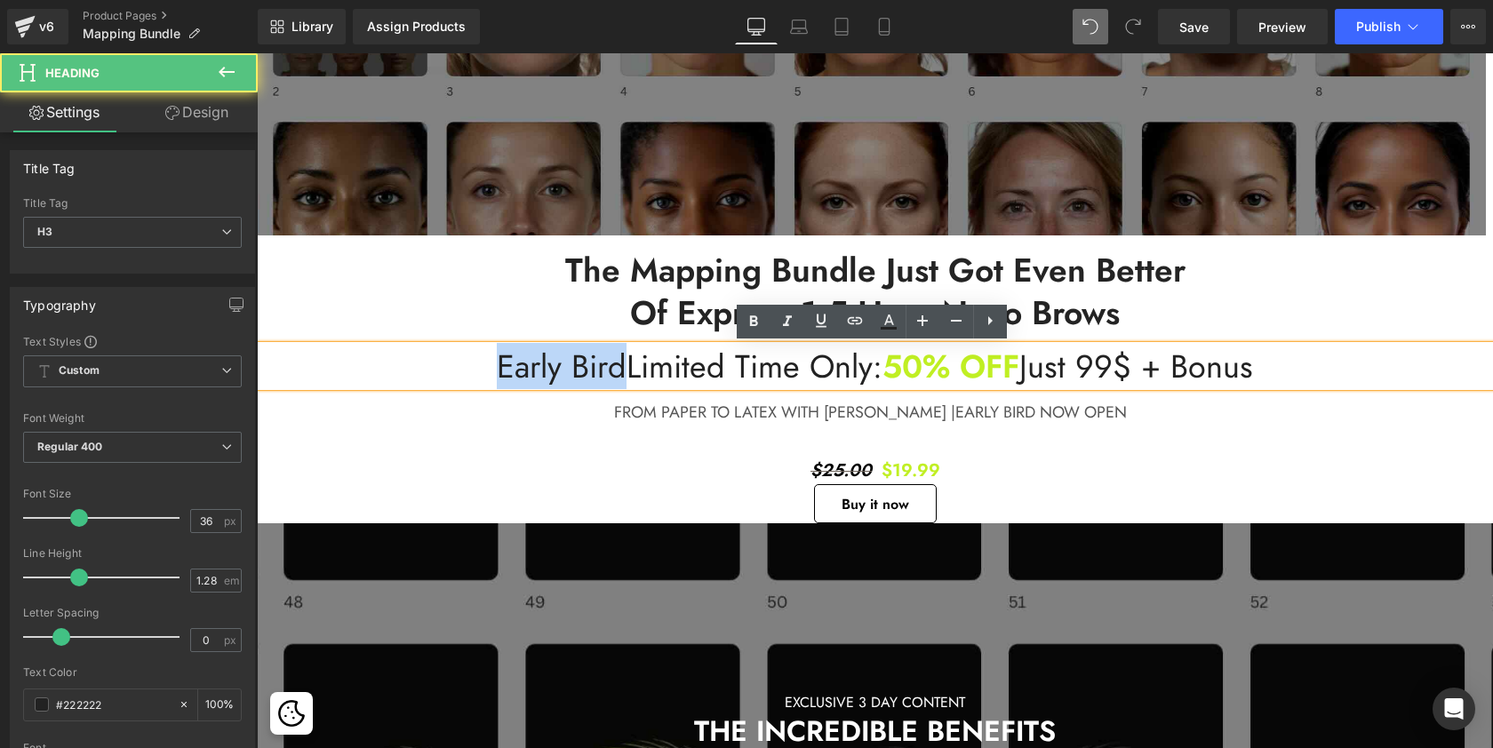
drag, startPoint x: 614, startPoint y: 371, endPoint x: 463, endPoint y: 363, distance: 151.2
click at [463, 363] on h3 "Early Bird Limited Time Only: 50% OFF Just 99$ + Bonus" at bounding box center [875, 366] width 1236 height 41
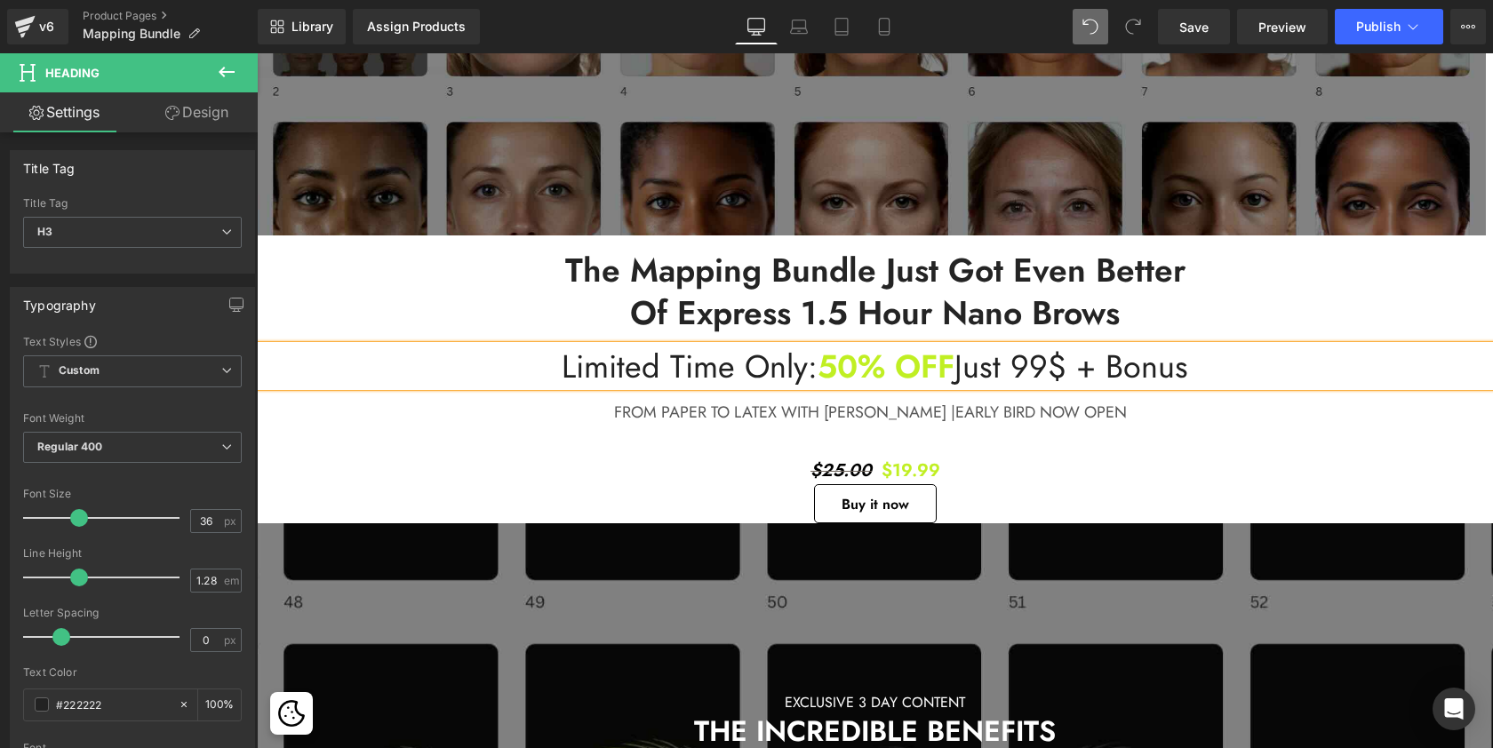
click at [769, 363] on span "Limited Time Only:" at bounding box center [690, 366] width 256 height 46
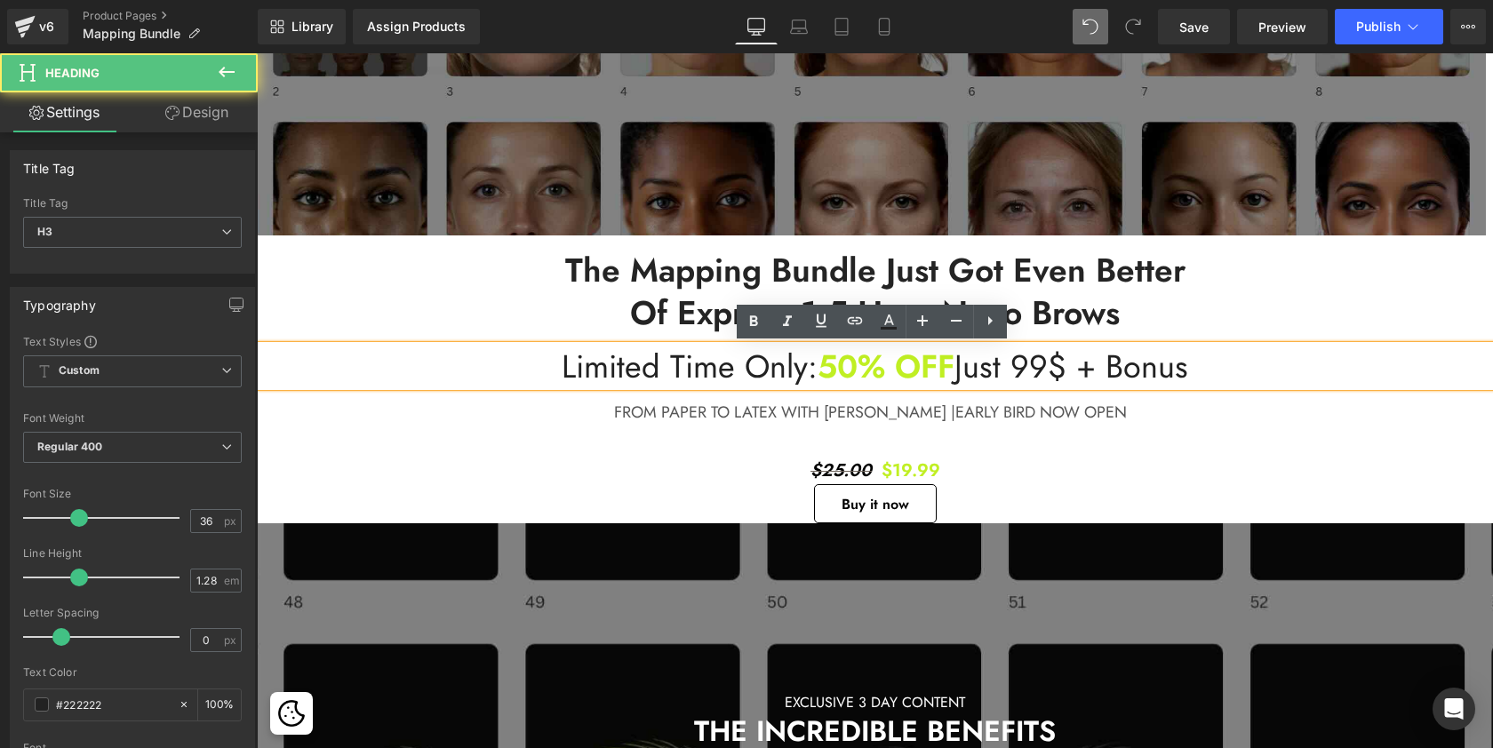
click at [769, 363] on span "Limited Time Only:" at bounding box center [690, 366] width 256 height 46
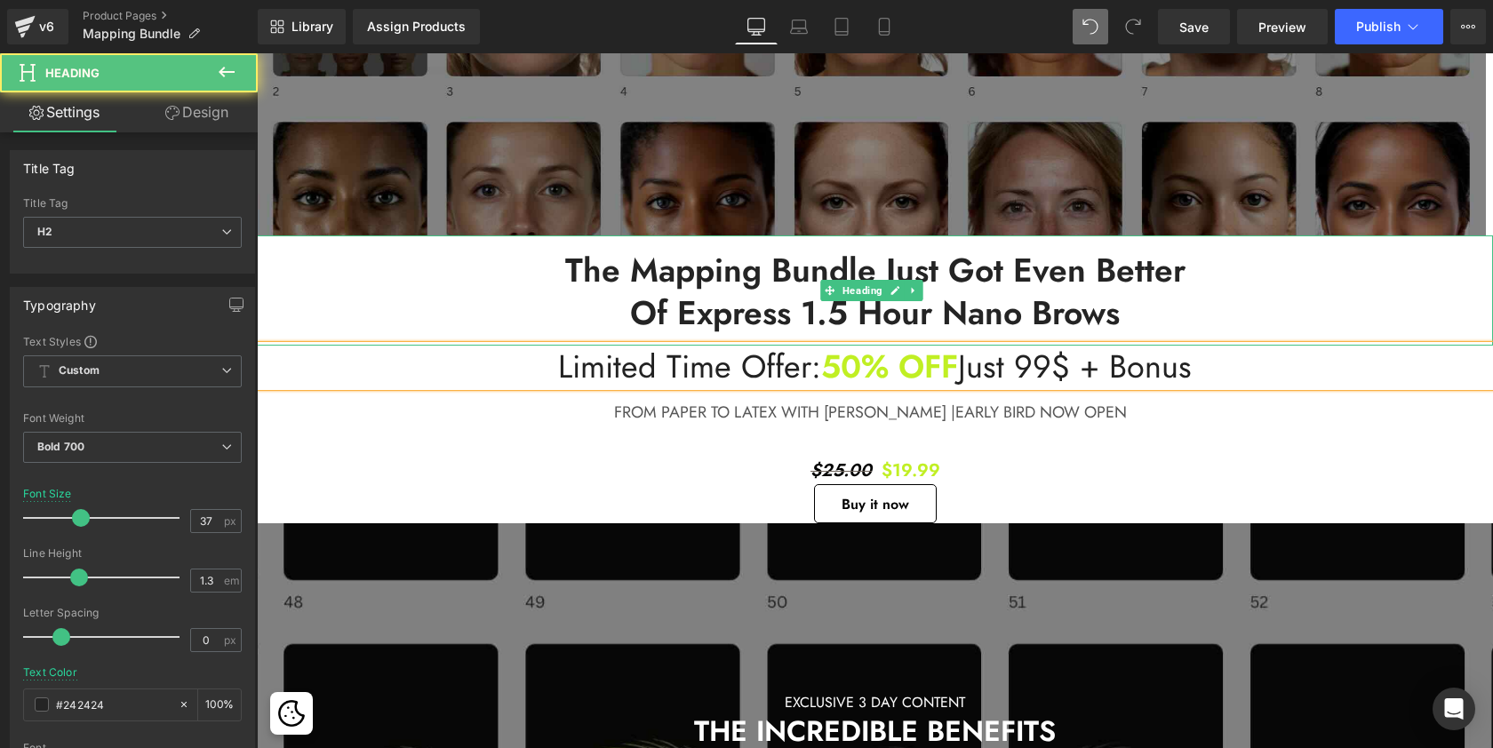
click at [619, 315] on h2 "of Express 1.5 Hour Nano Brows" at bounding box center [875, 312] width 1236 height 43
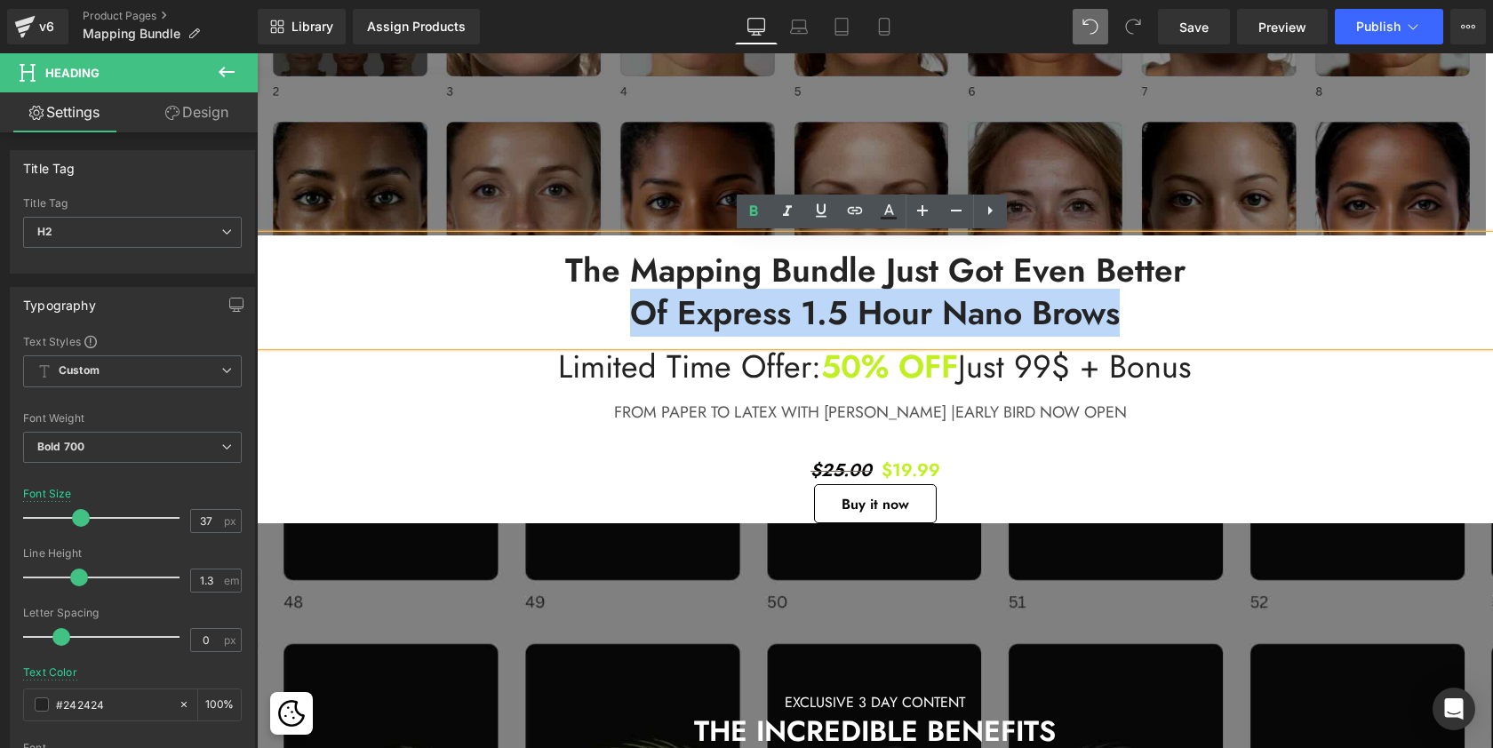
drag, startPoint x: 619, startPoint y: 315, endPoint x: 1163, endPoint y: 325, distance: 543.9
click at [1163, 325] on h2 "of Express 1.5 Hour Nano Brows" at bounding box center [875, 312] width 1236 height 43
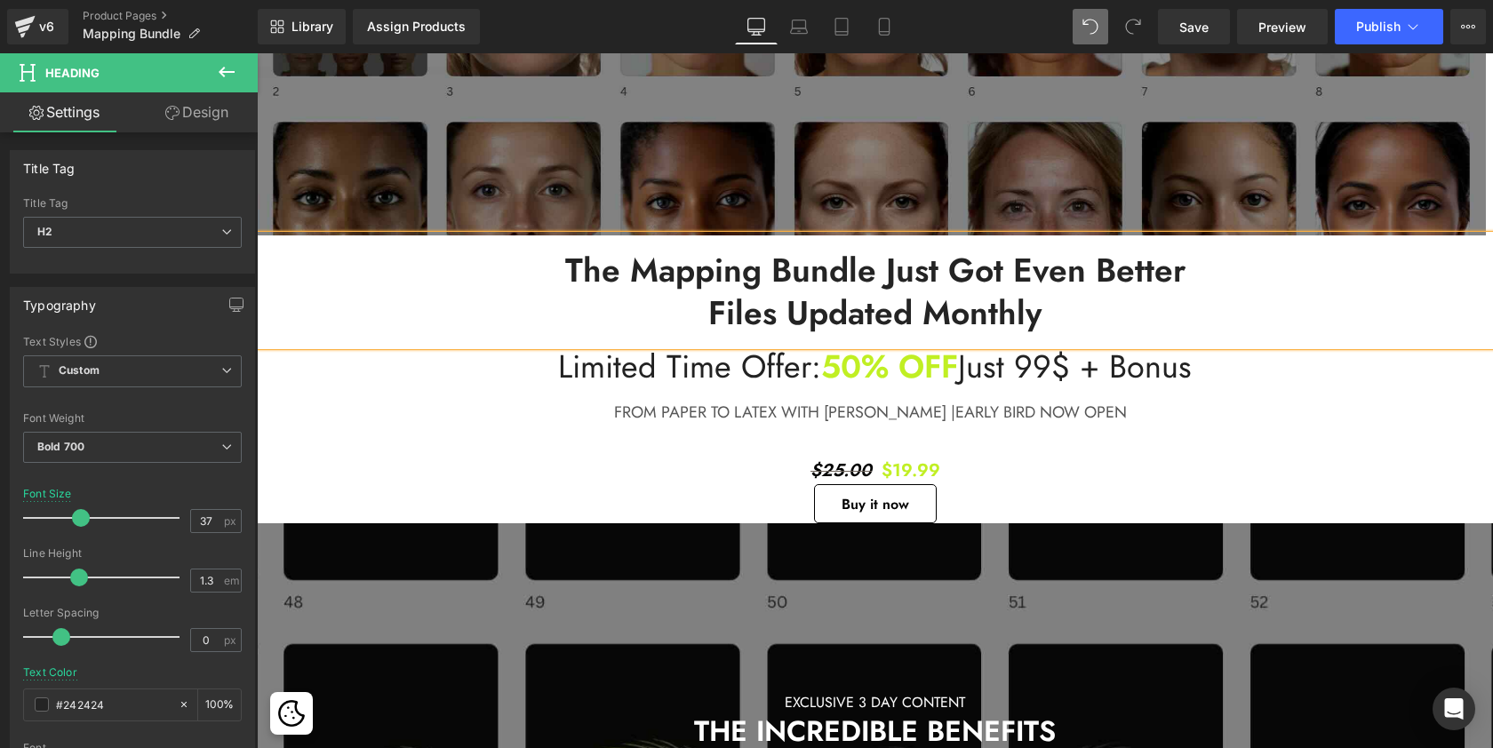
click at [710, 315] on span "Files updated Monthly" at bounding box center [874, 313] width 333 height 48
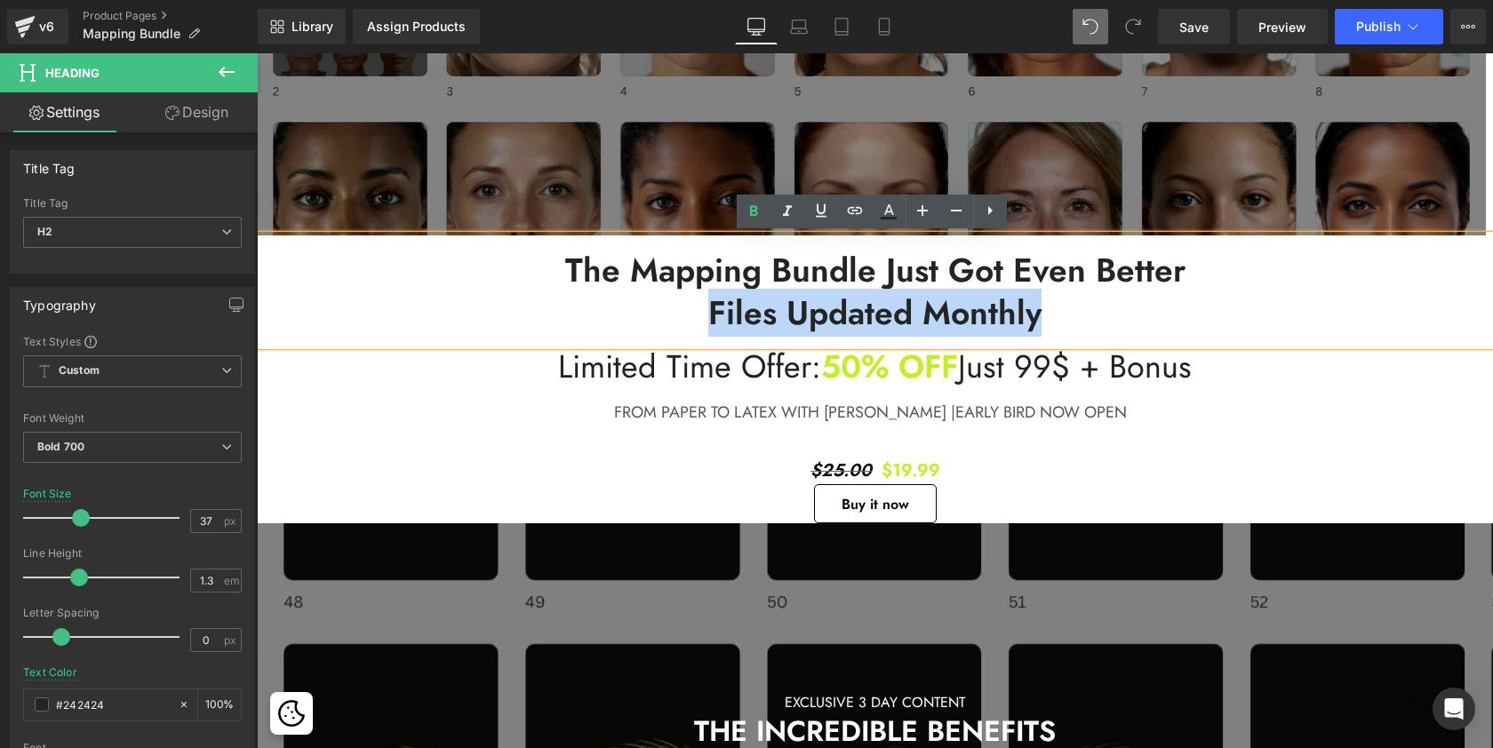
drag, startPoint x: 710, startPoint y: 315, endPoint x: 1089, endPoint y: 314, distance: 379.4
click at [1089, 320] on h2 "Files updated Monthly" at bounding box center [875, 312] width 1236 height 43
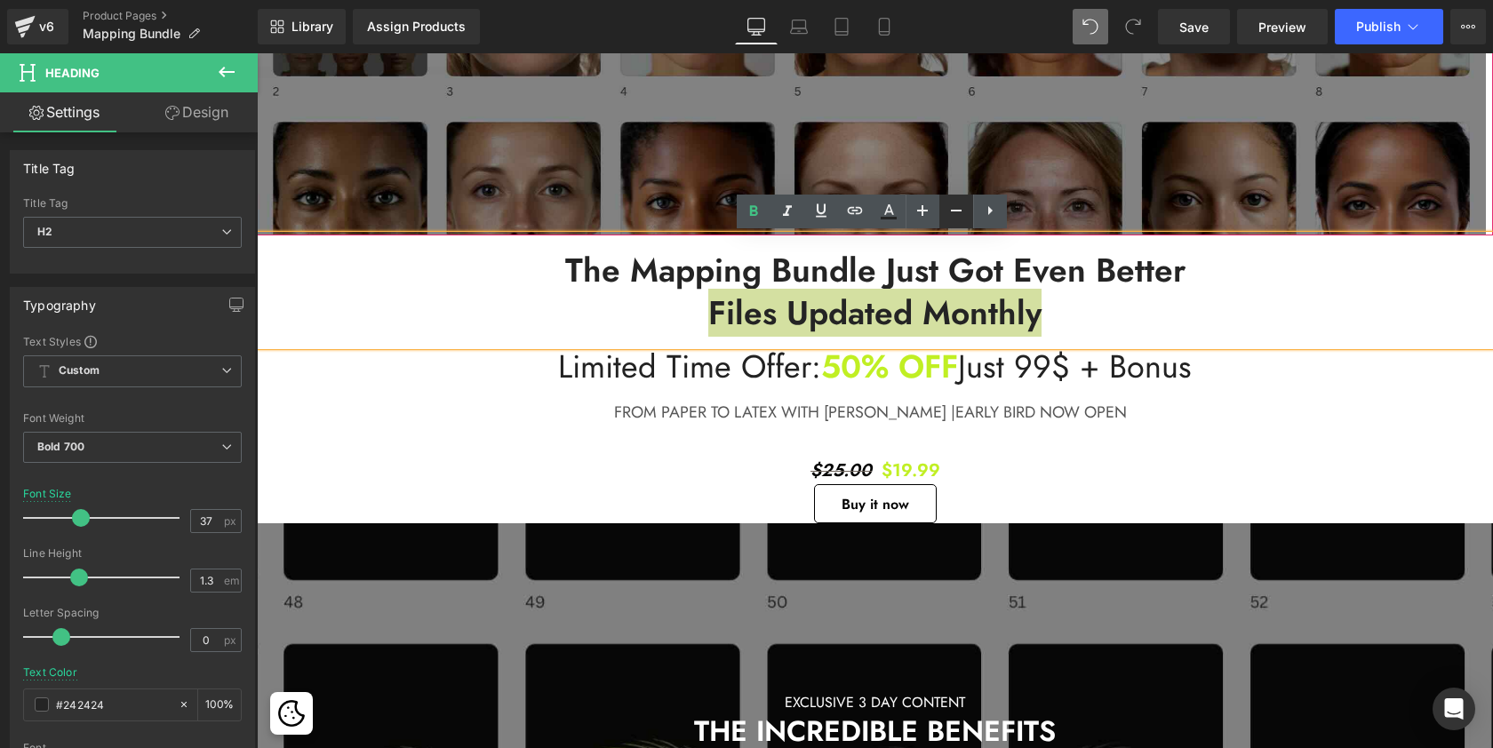
click at [953, 212] on icon at bounding box center [955, 210] width 21 height 21
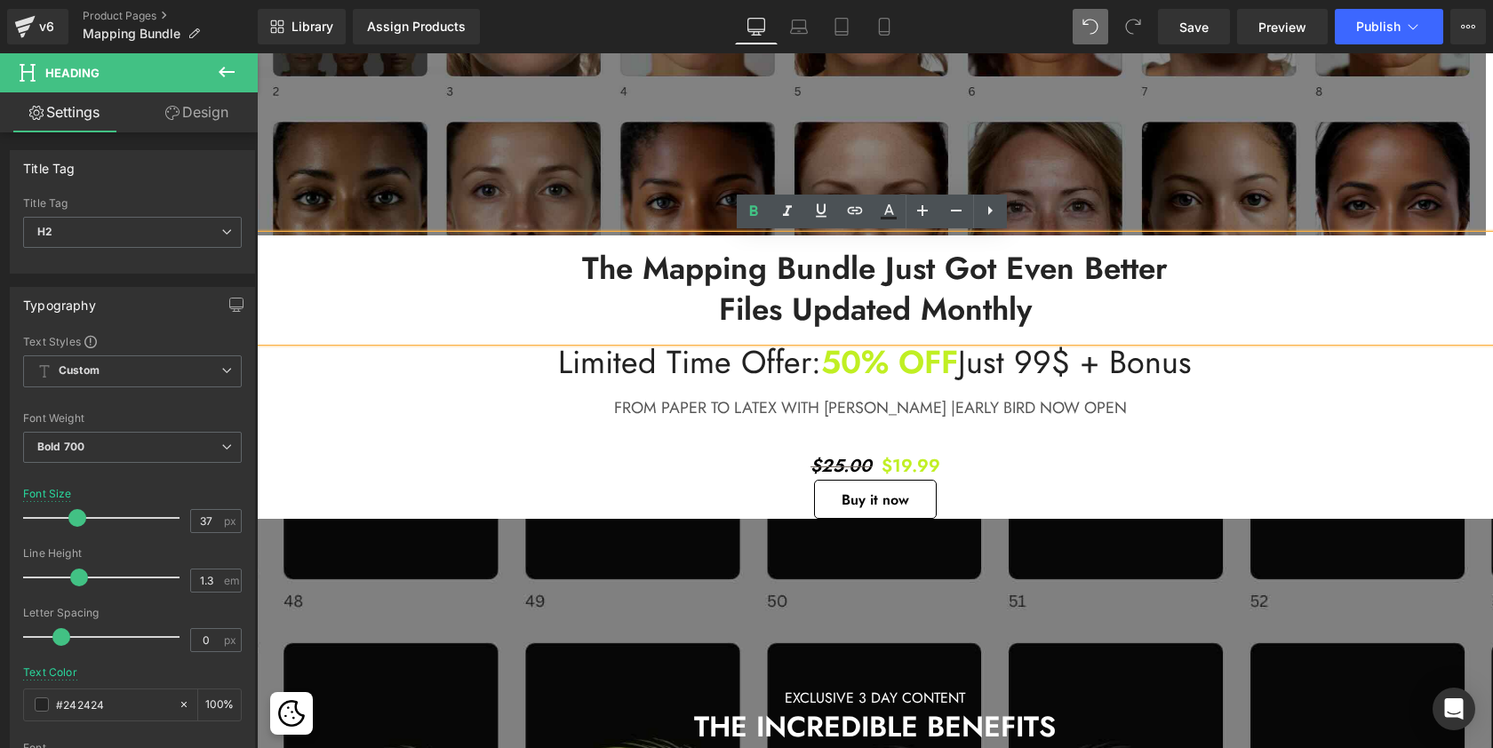
click at [1103, 295] on h2 "Files updated Monthly" at bounding box center [875, 310] width 1236 height 41
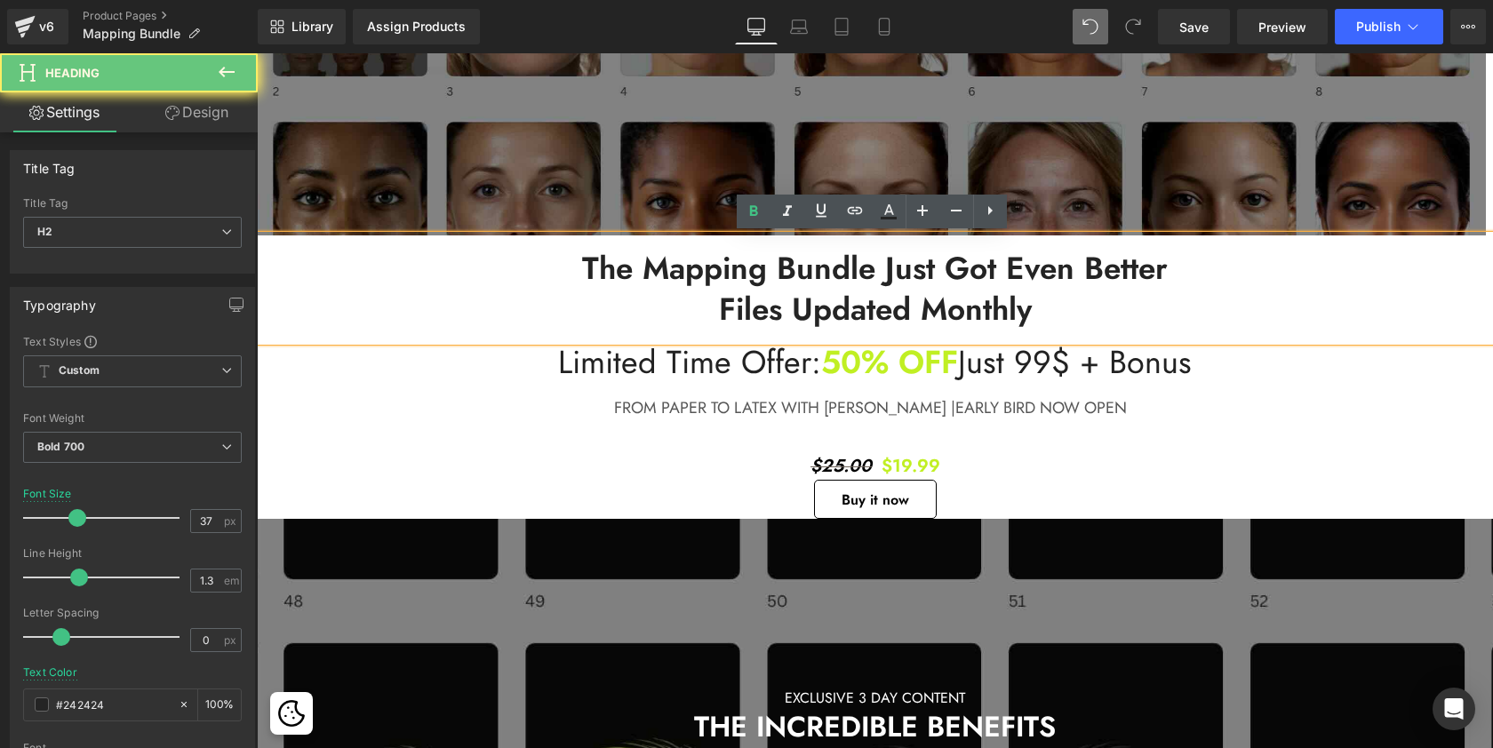
click at [1145, 336] on div "The Mapping Bundle Just Got Even Better Files updated Monthly" at bounding box center [875, 288] width 1236 height 106
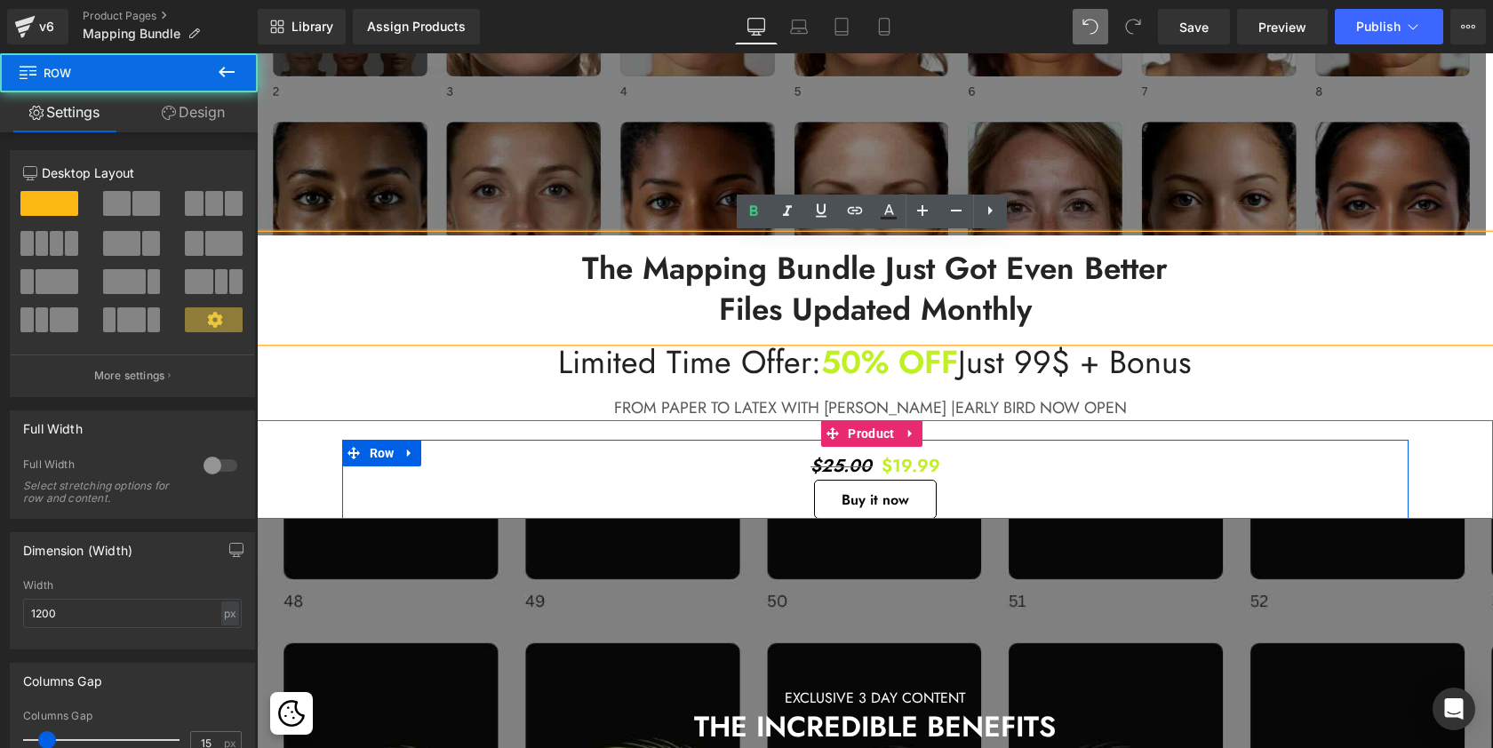
click at [1209, 452] on div "$25.00 $19.99 (P) Price Buy it now (P) Dynamic Checkout Button" at bounding box center [875, 479] width 1066 height 79
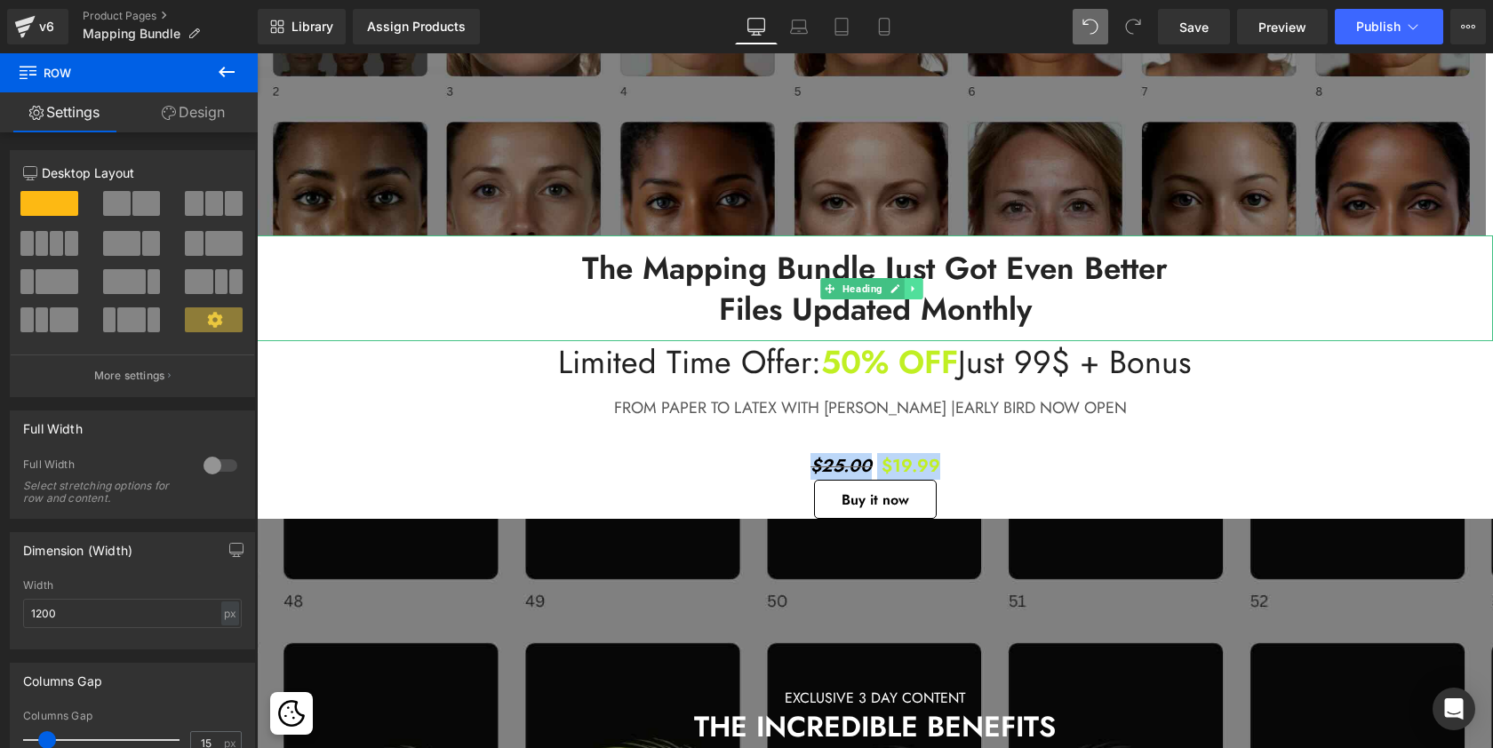
click at [913, 290] on icon at bounding box center [913, 288] width 10 height 11
click at [904, 291] on icon at bounding box center [904, 288] width 10 height 11
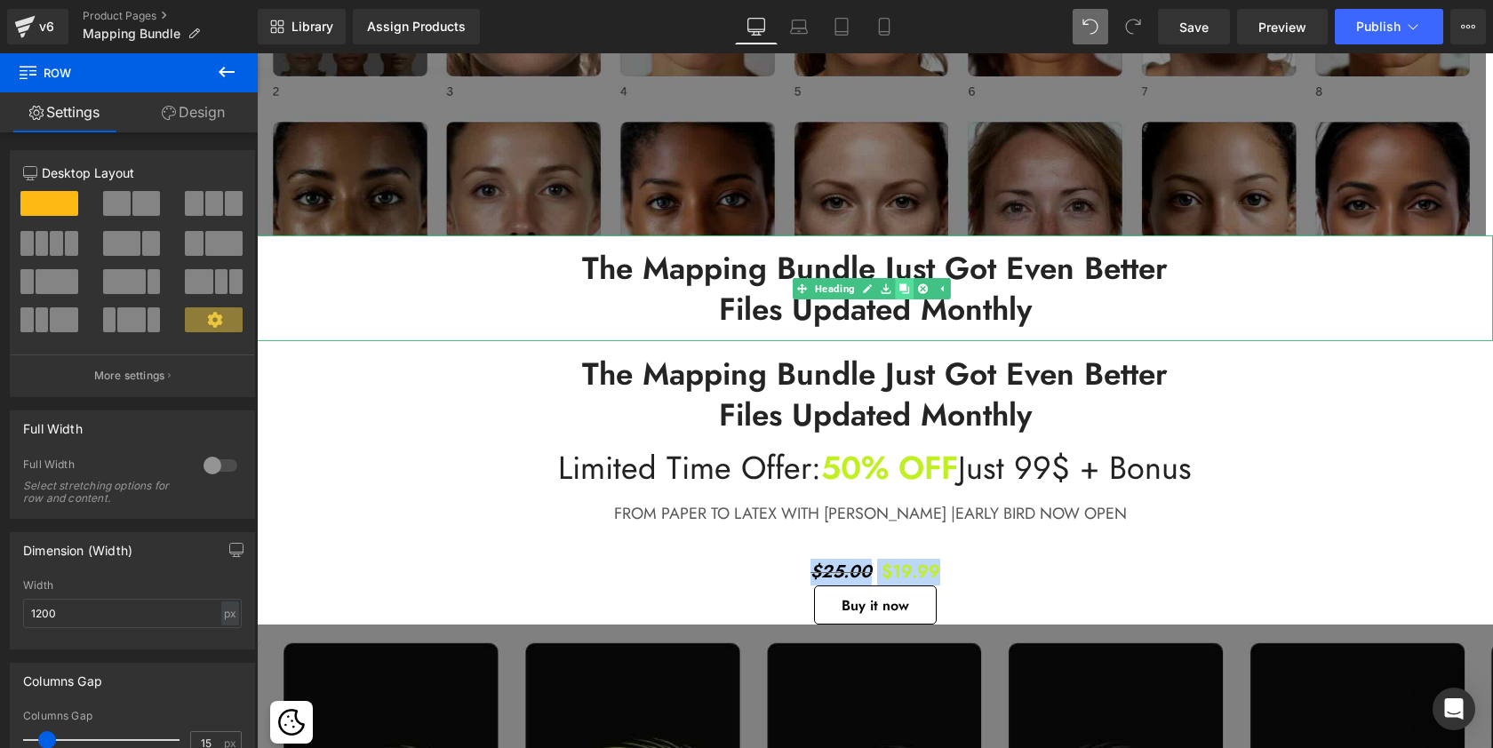
scroll to position [5215, 1229]
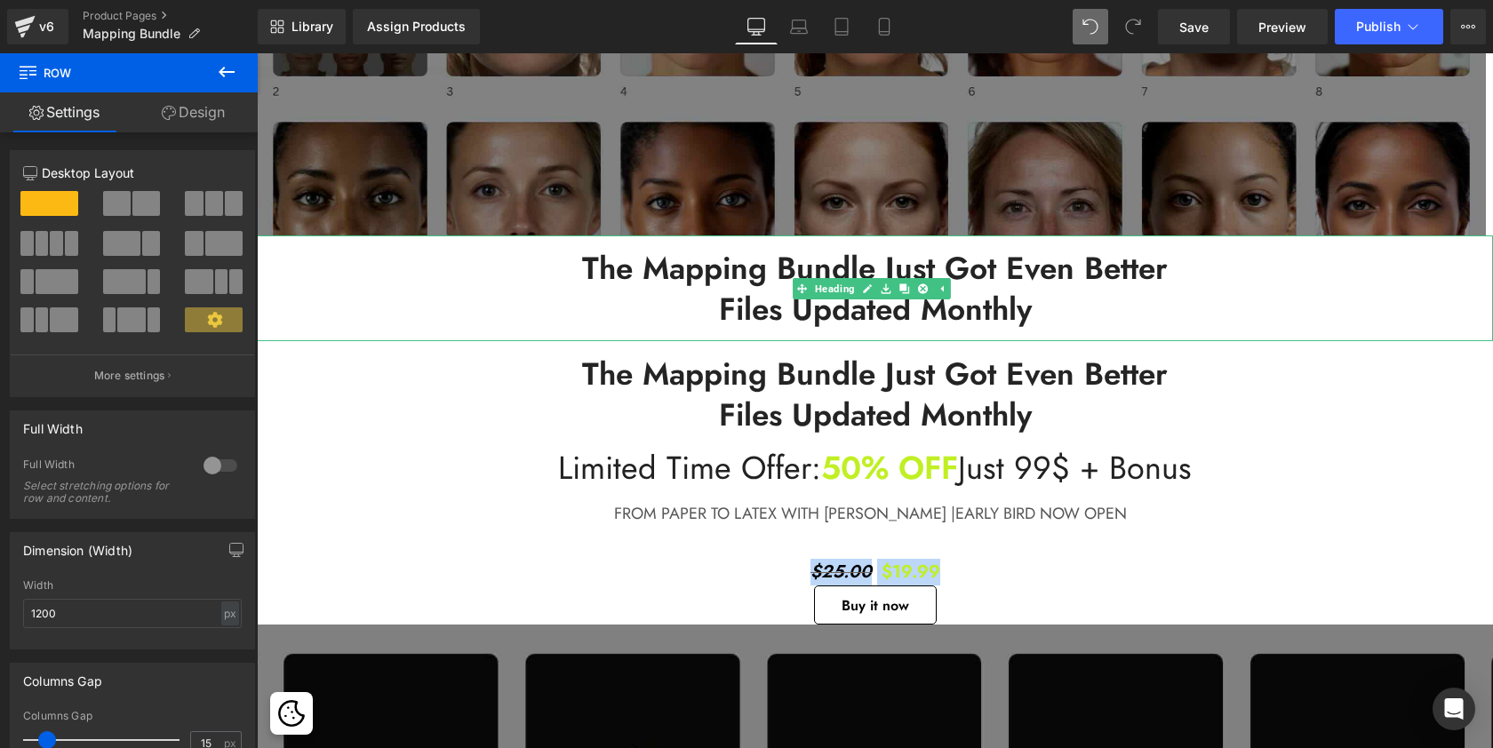
click at [770, 316] on span "Files updated Monthly" at bounding box center [875, 309] width 313 height 44
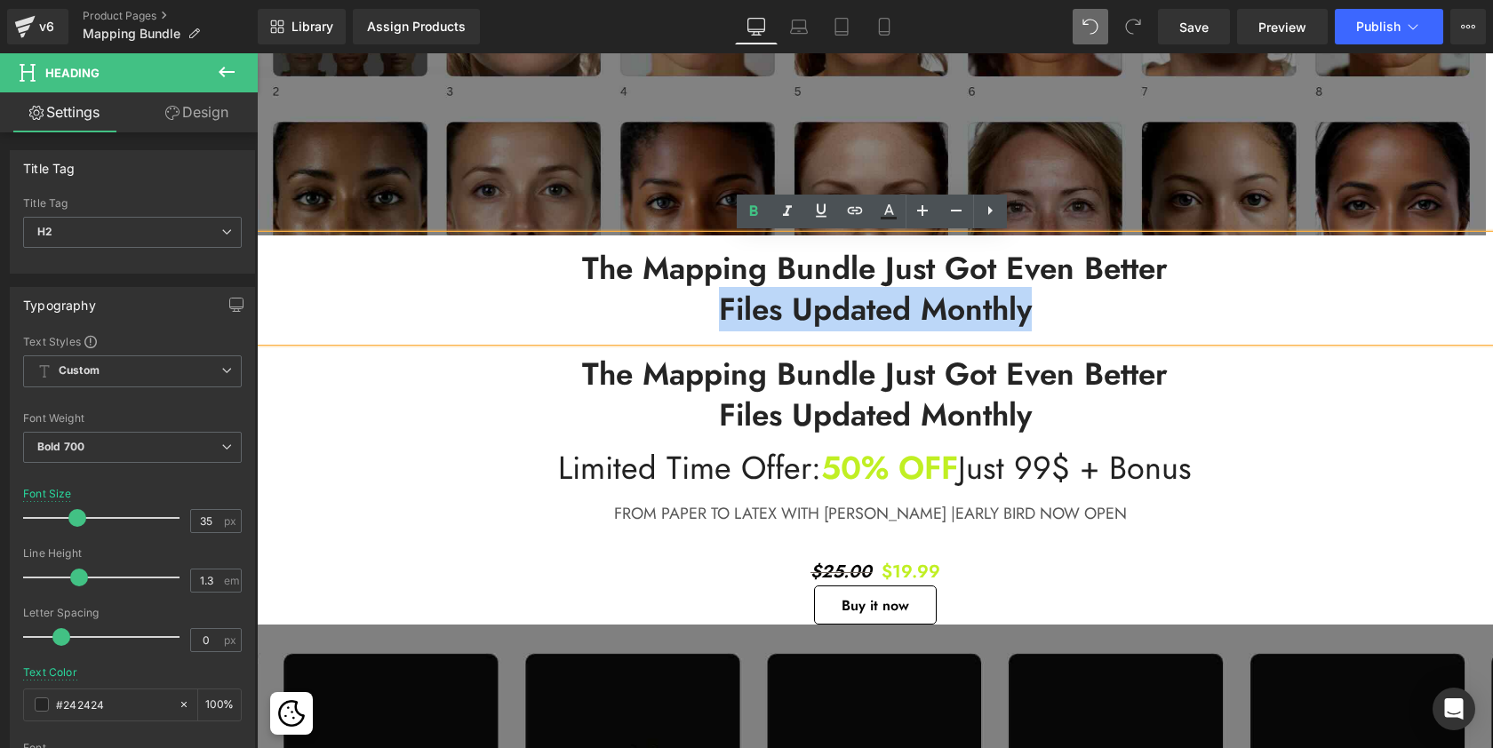
drag, startPoint x: 712, startPoint y: 313, endPoint x: 1068, endPoint y: 322, distance: 356.4
click at [1068, 322] on h2 "Files updated Monthly" at bounding box center [875, 310] width 1236 height 41
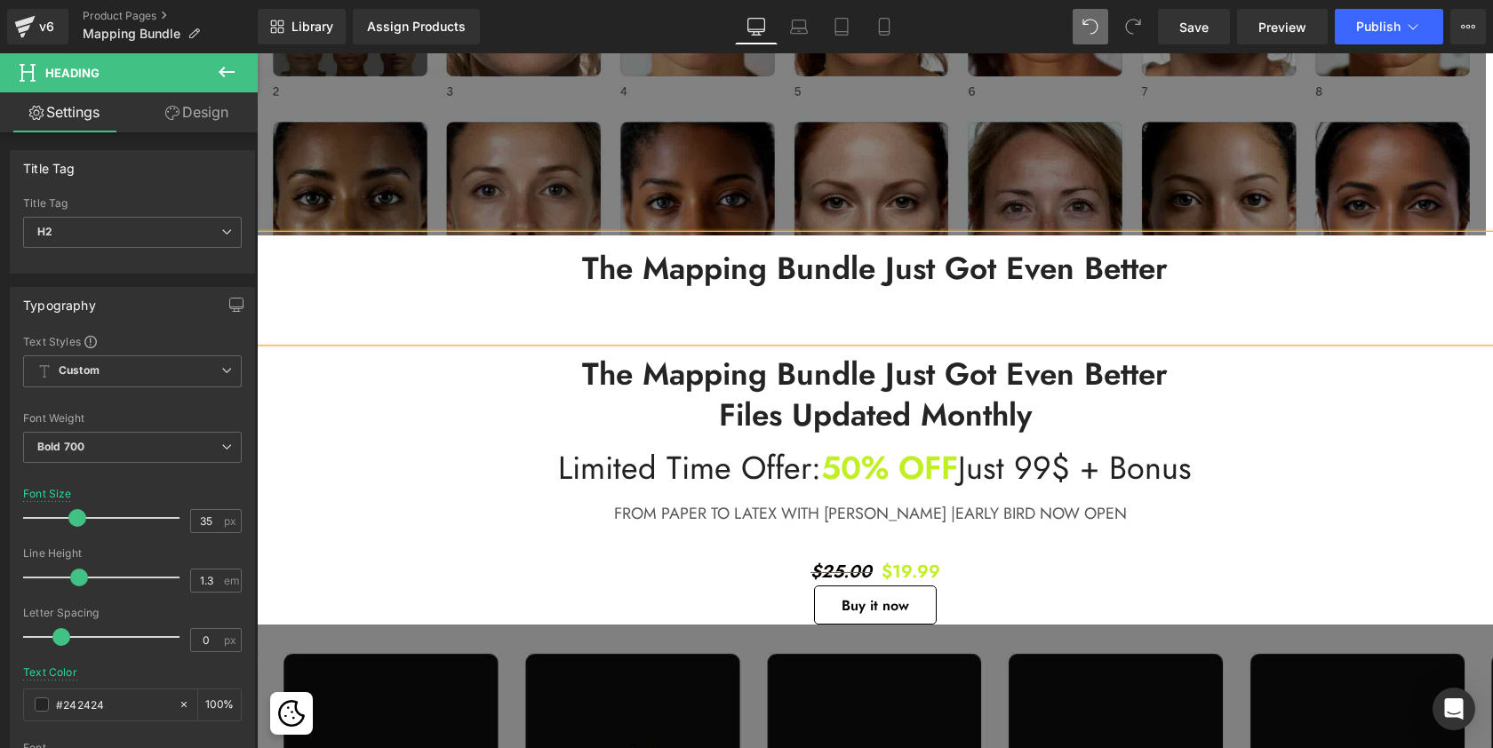
scroll to position [5175, 1229]
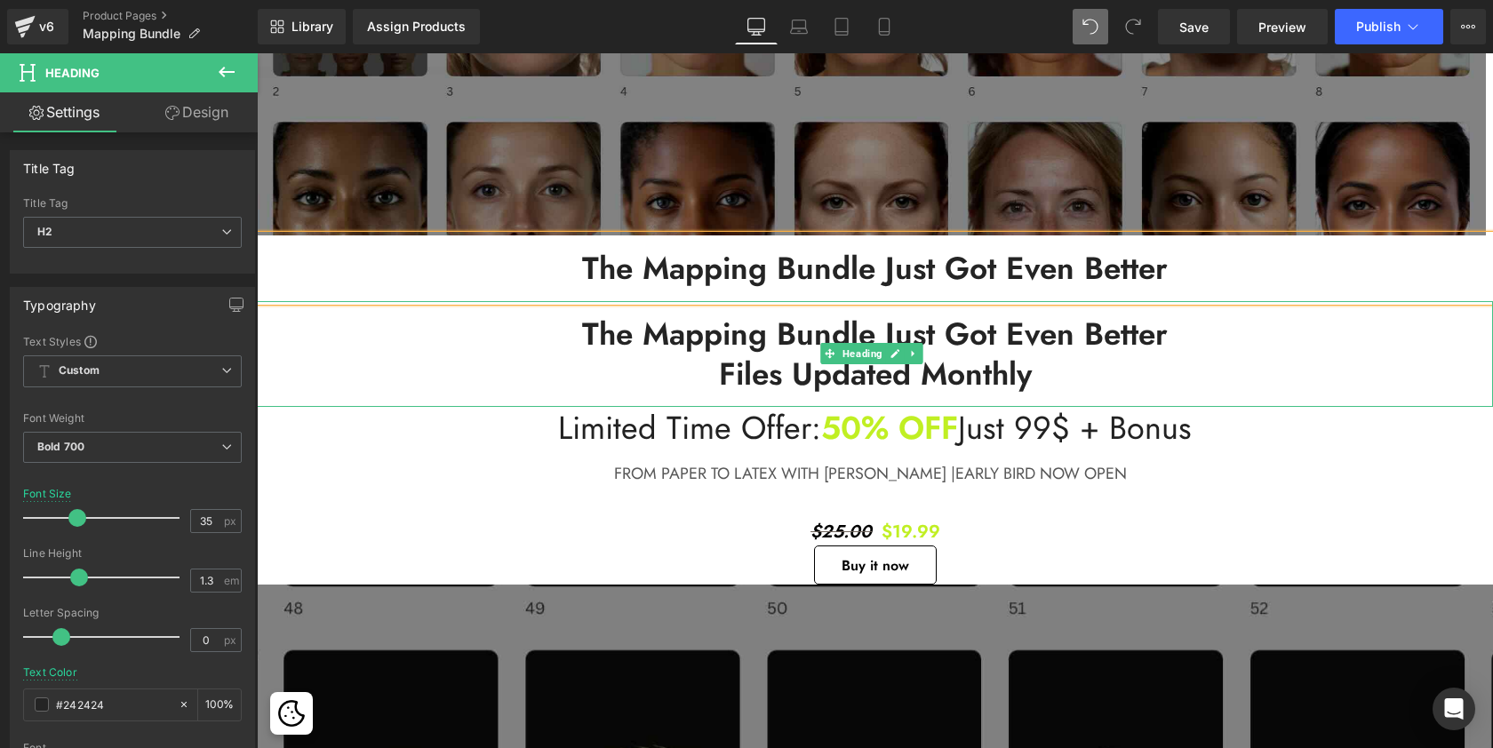
click at [911, 337] on h2 "The Mapping Bundle Just Got Even Better" at bounding box center [875, 335] width 1236 height 41
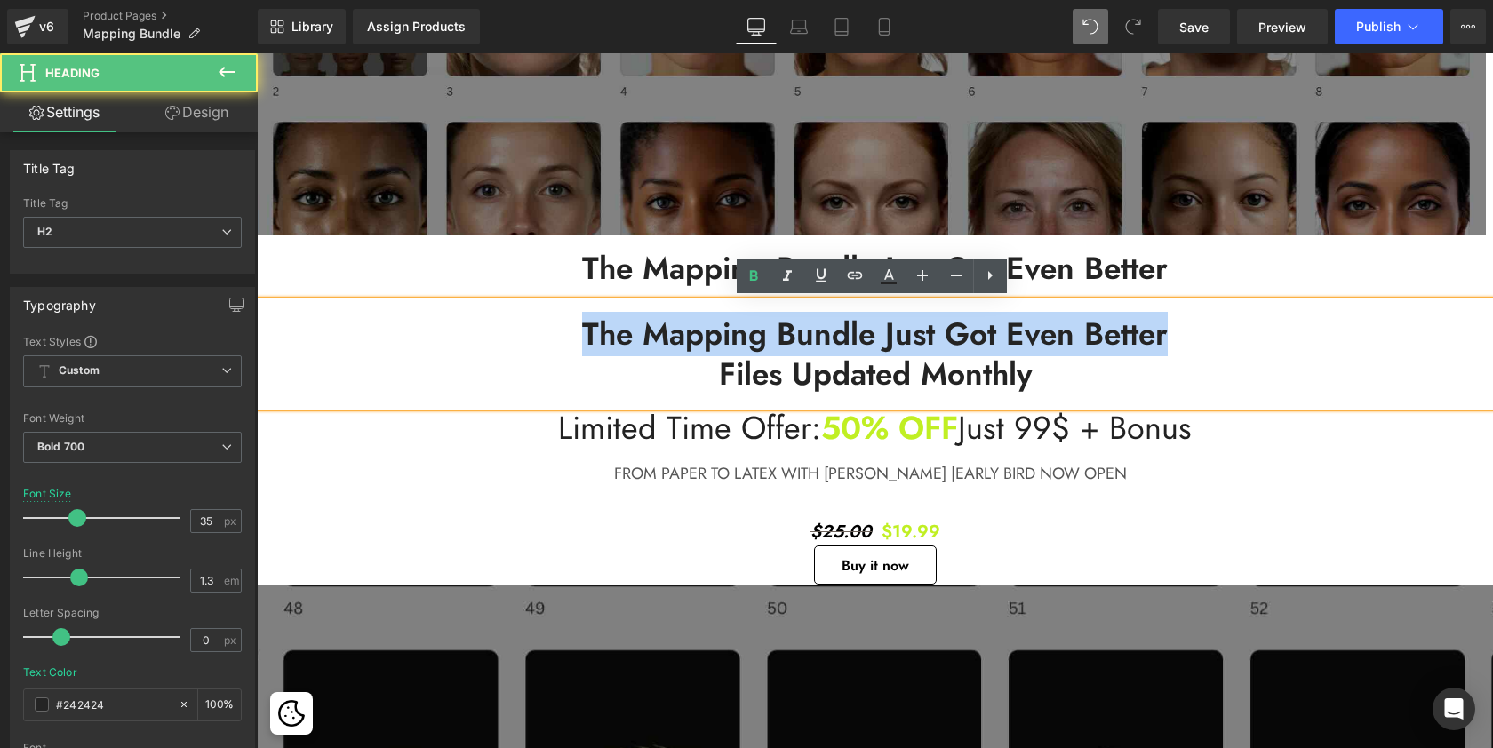
drag, startPoint x: 1186, startPoint y: 341, endPoint x: 575, endPoint y: 339, distance: 611.4
click at [575, 339] on h2 "The Mapping Bundle Just Got Even Better" at bounding box center [875, 335] width 1236 height 41
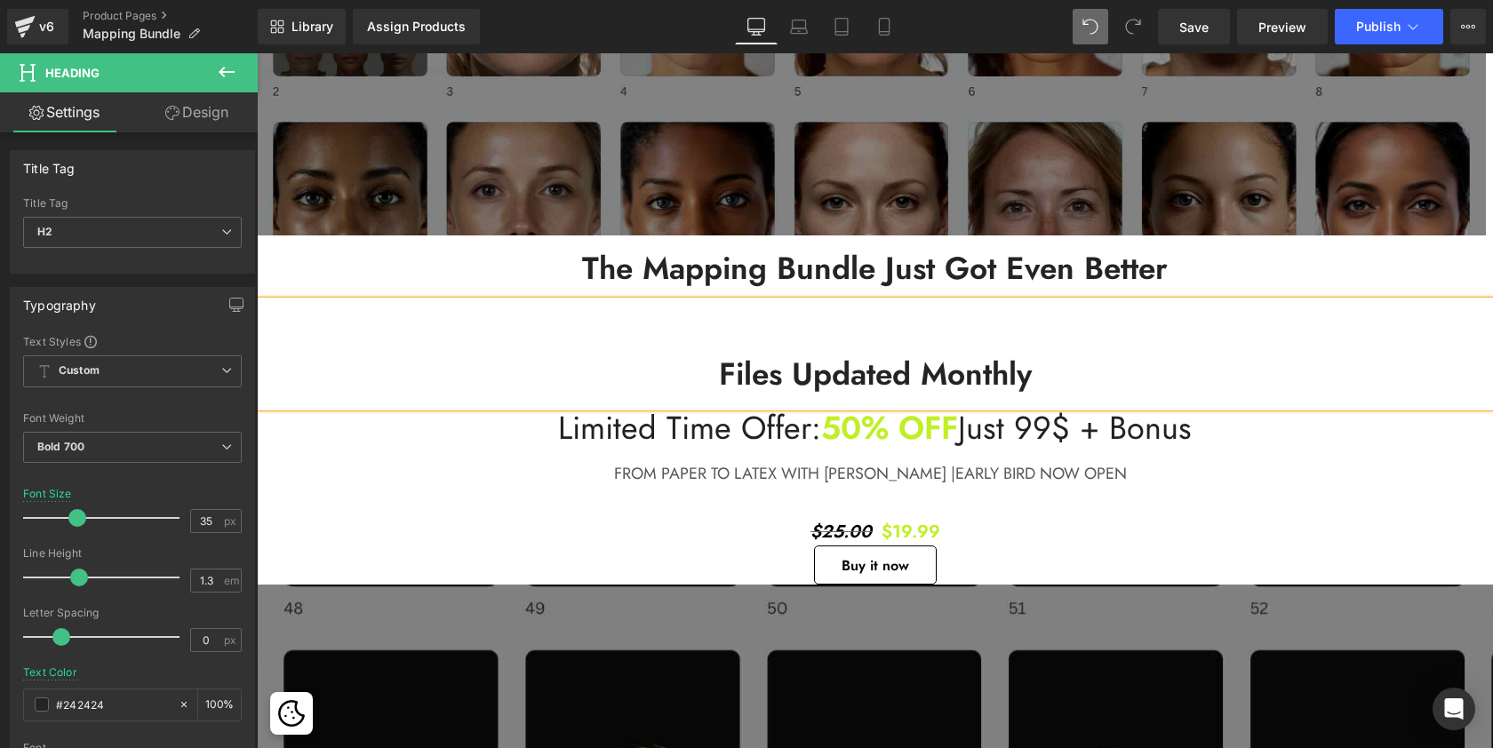
click at [719, 377] on span "Files updated Monthly" at bounding box center [875, 374] width 313 height 44
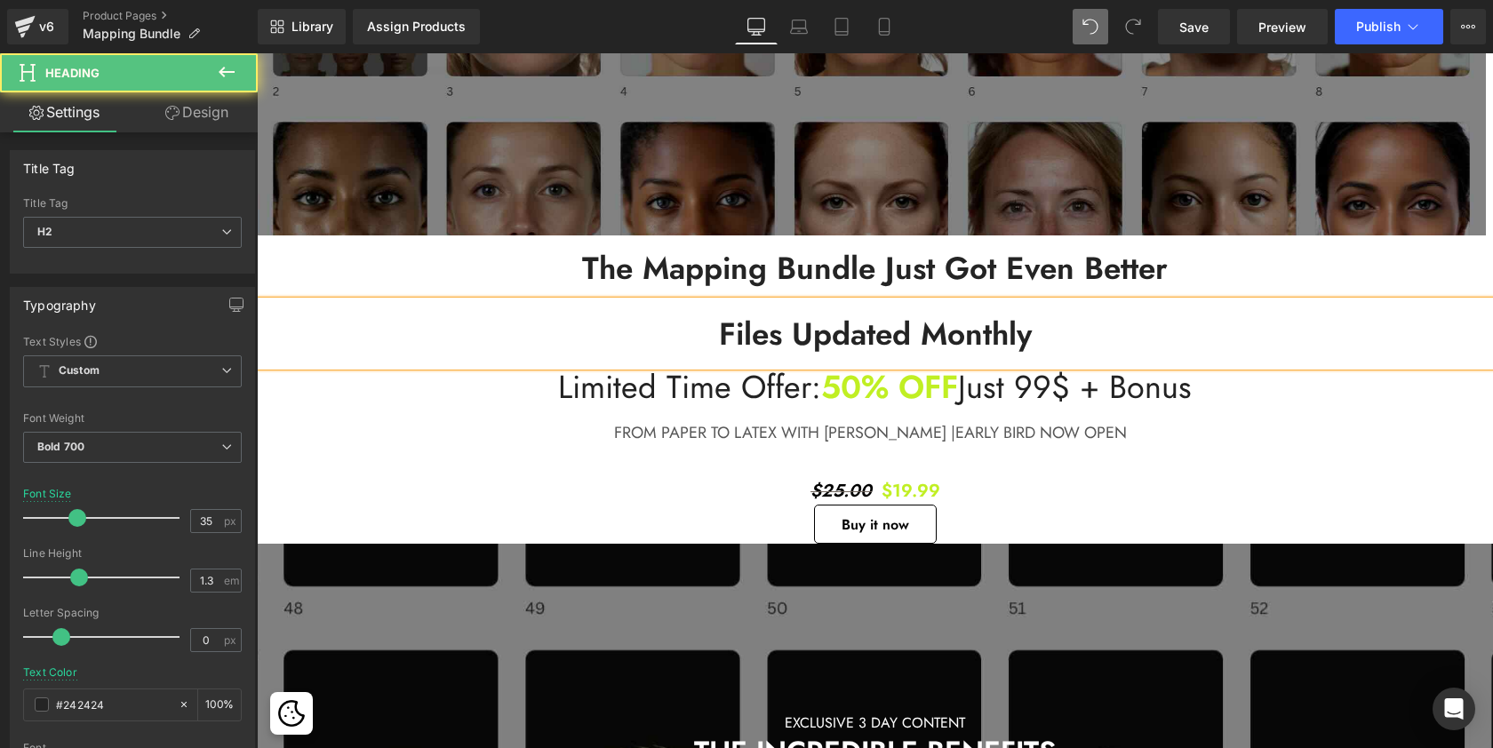
scroll to position [5135, 1229]
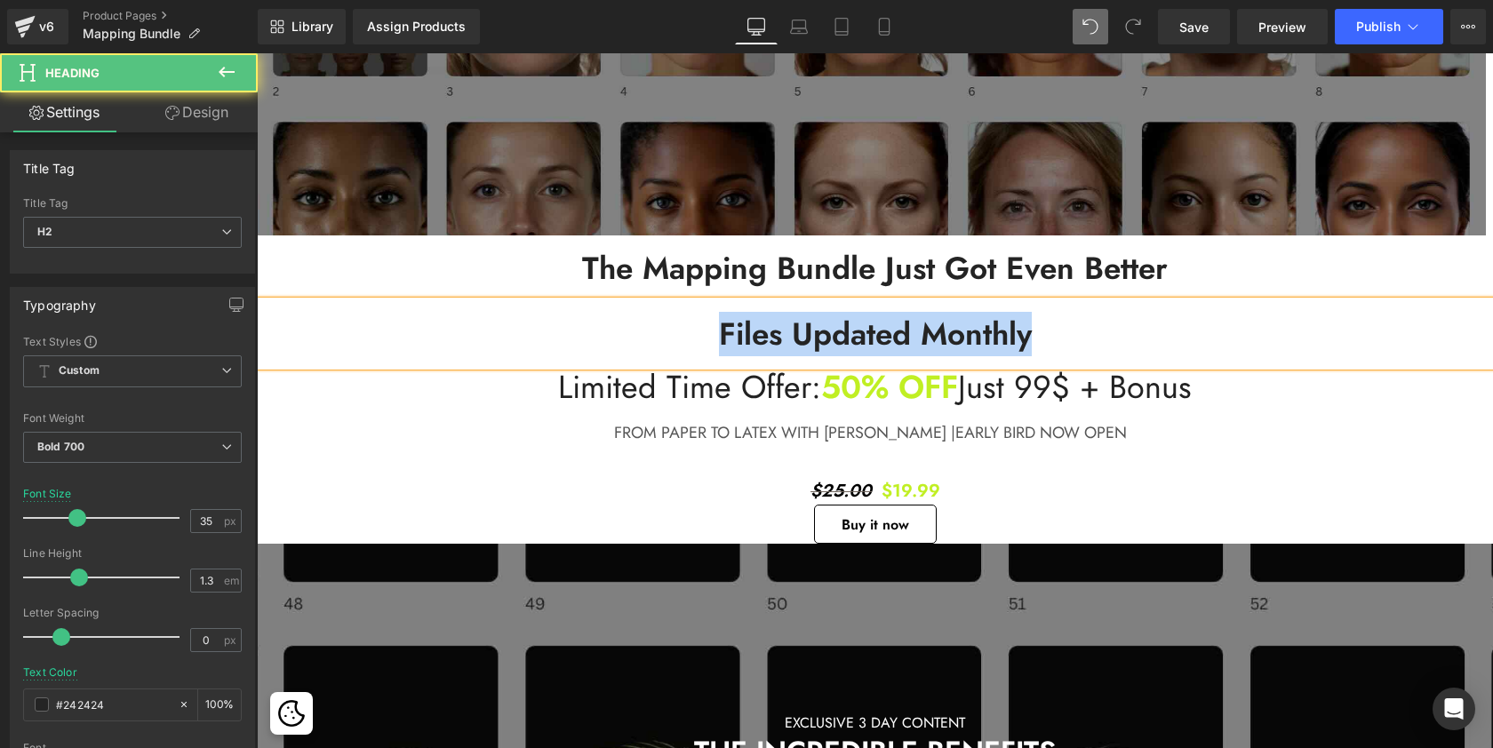
drag, startPoint x: 1038, startPoint y: 340, endPoint x: 714, endPoint y: 338, distance: 324.3
click at [714, 338] on h2 "Files updated Monthly" at bounding box center [875, 335] width 1236 height 41
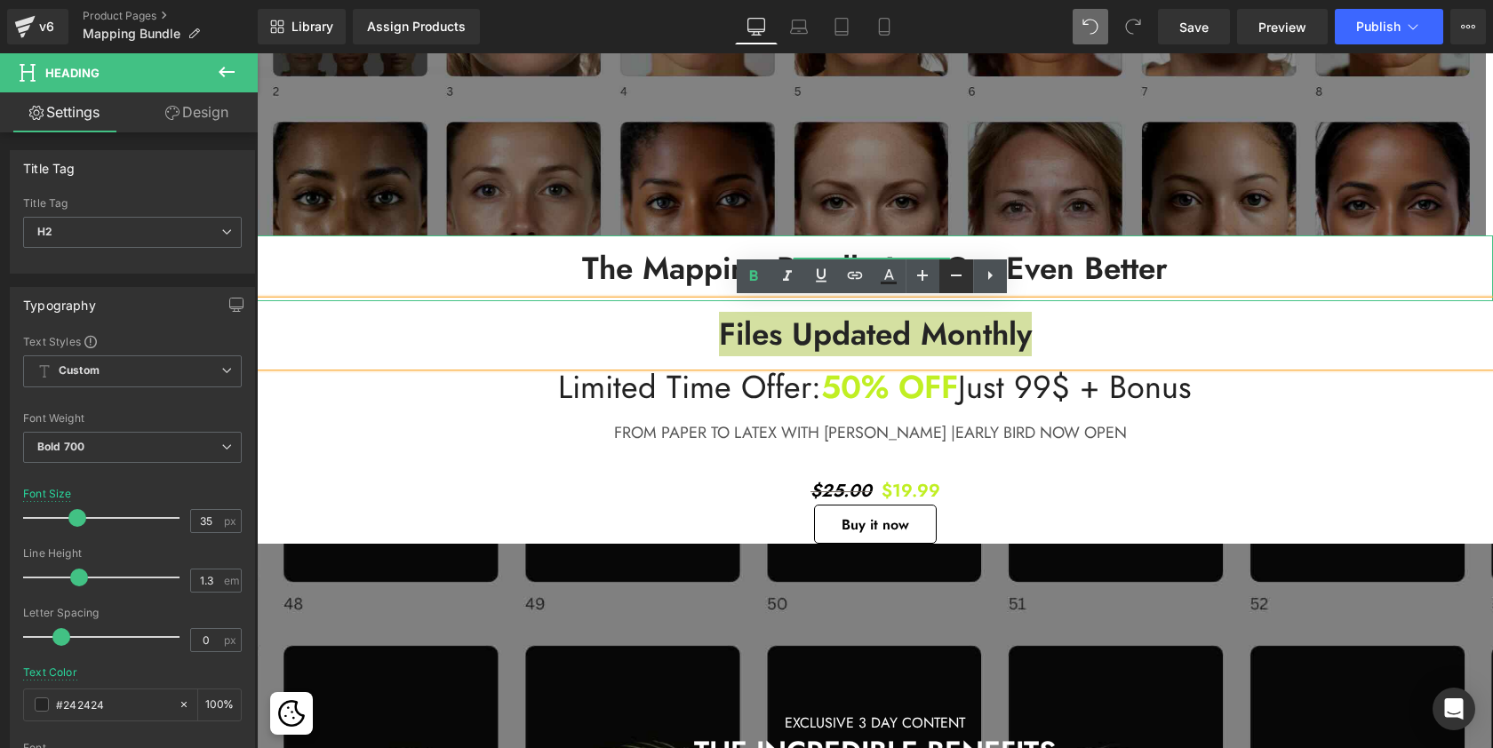
click at [959, 274] on icon at bounding box center [955, 275] width 21 height 21
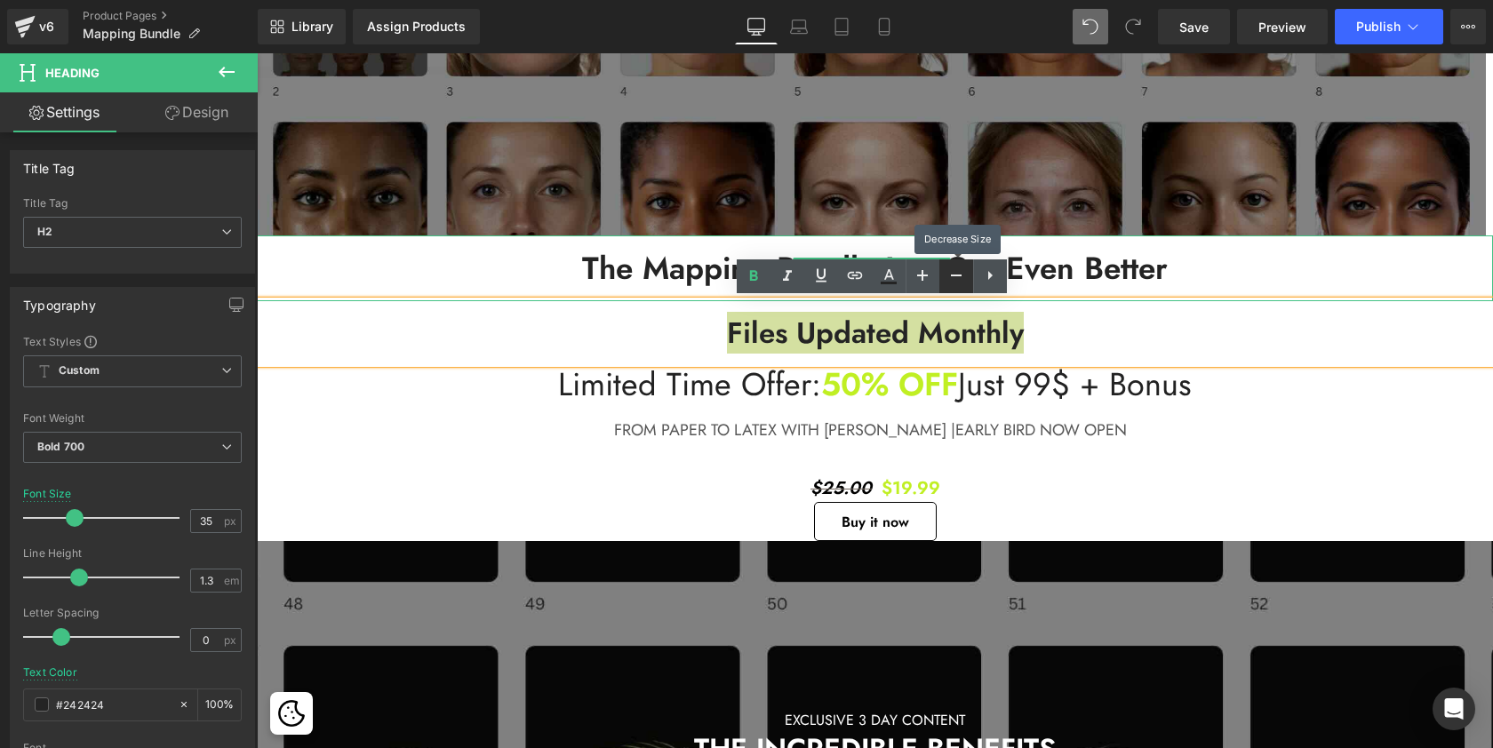
scroll to position [5132, 1229]
click at [756, 271] on icon at bounding box center [753, 276] width 21 height 21
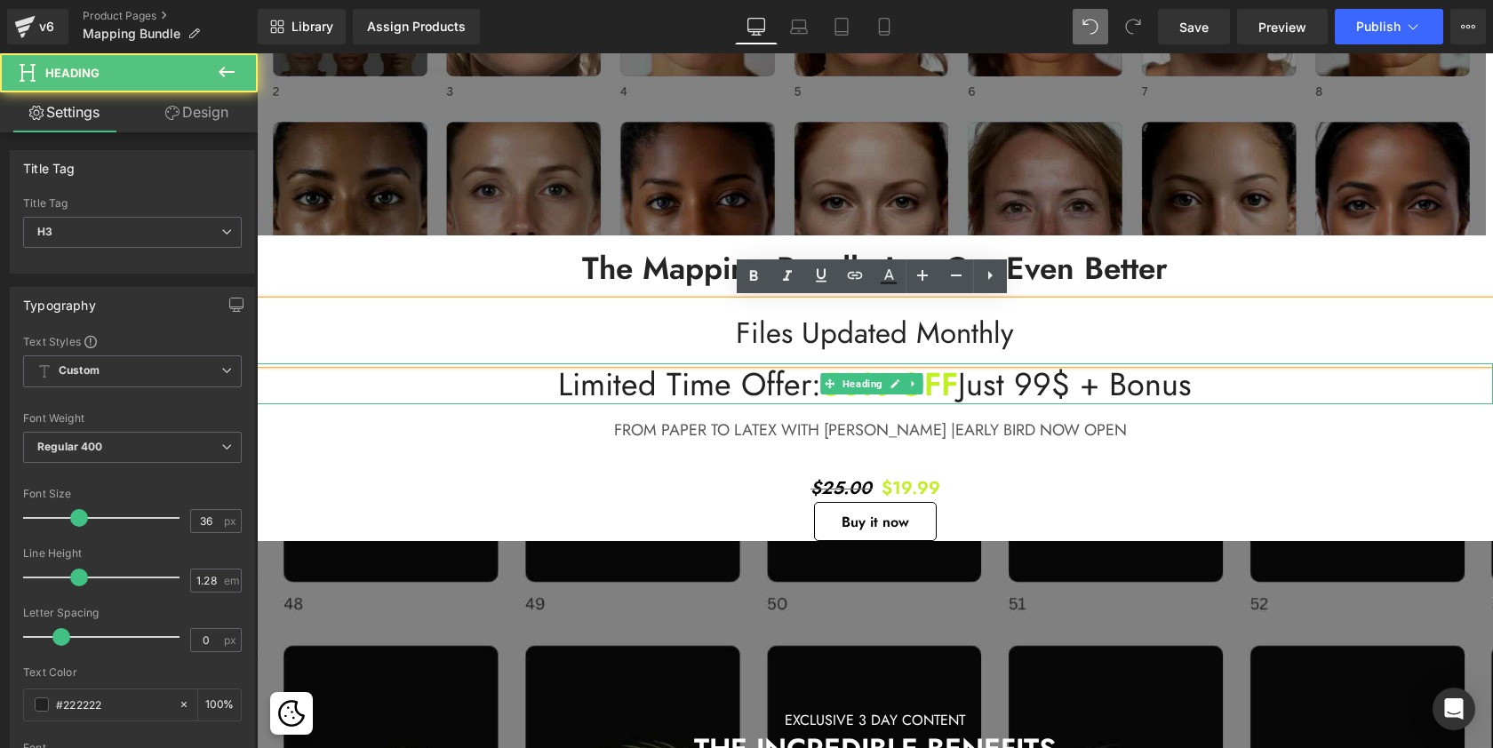
click at [1025, 379] on span "Just 99$ + Bonus" at bounding box center [1075, 384] width 234 height 46
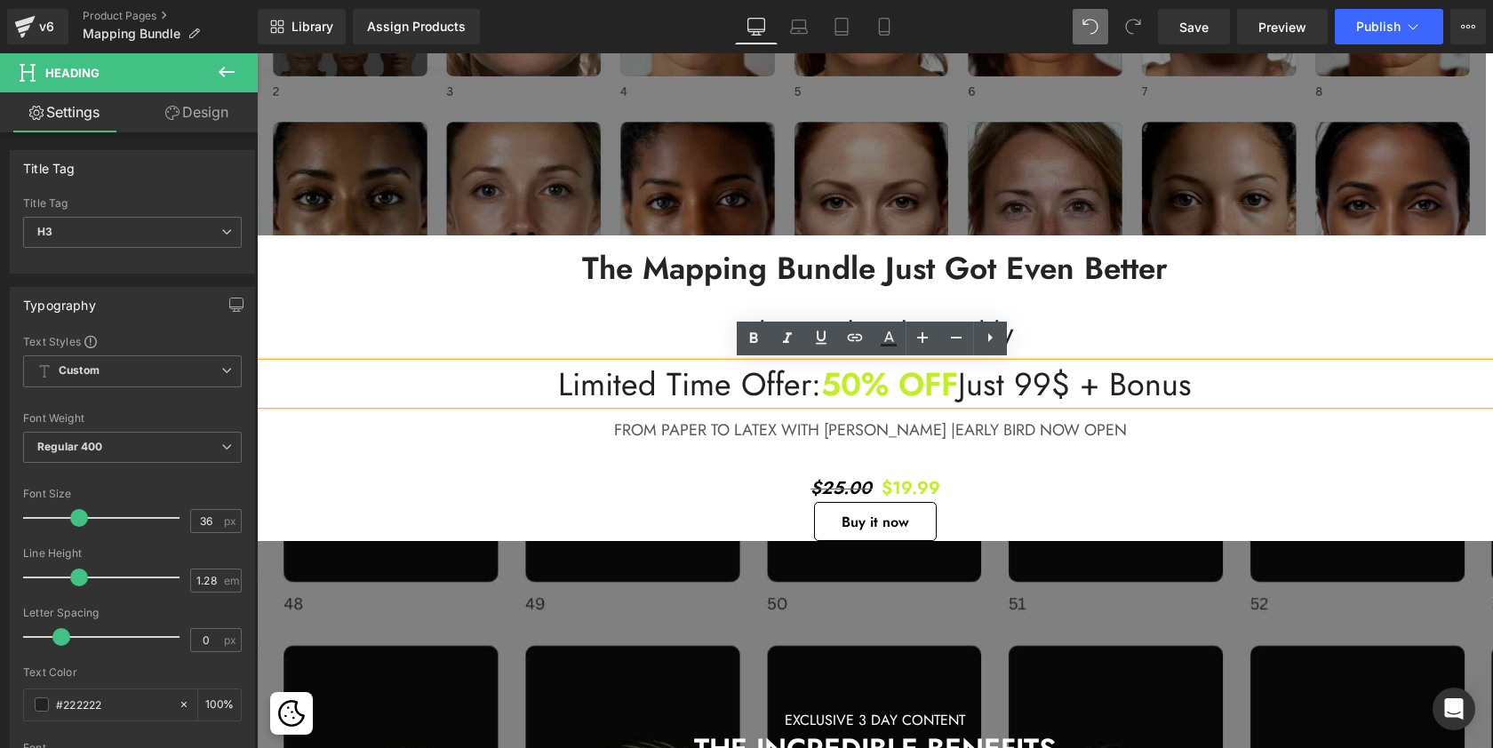
drag, startPoint x: 960, startPoint y: 387, endPoint x: 1223, endPoint y: 387, distance: 263.0
click at [1223, 387] on h3 "Limited Time Offer: 50% OFF Just 99$ + Bonus" at bounding box center [875, 383] width 1236 height 41
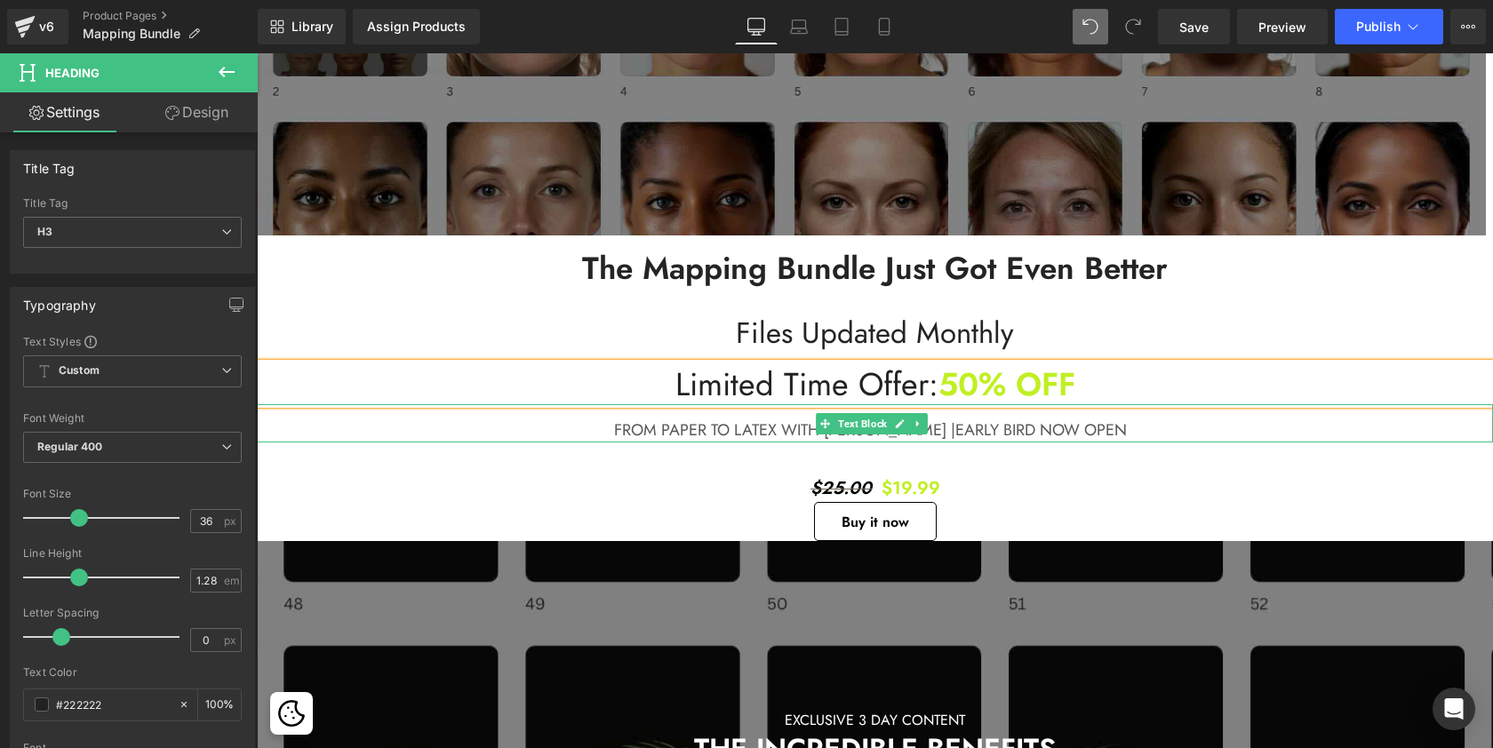
click at [1065, 423] on span "EARLY BIRD NOW OPEN" at bounding box center [1040, 430] width 171 height 23
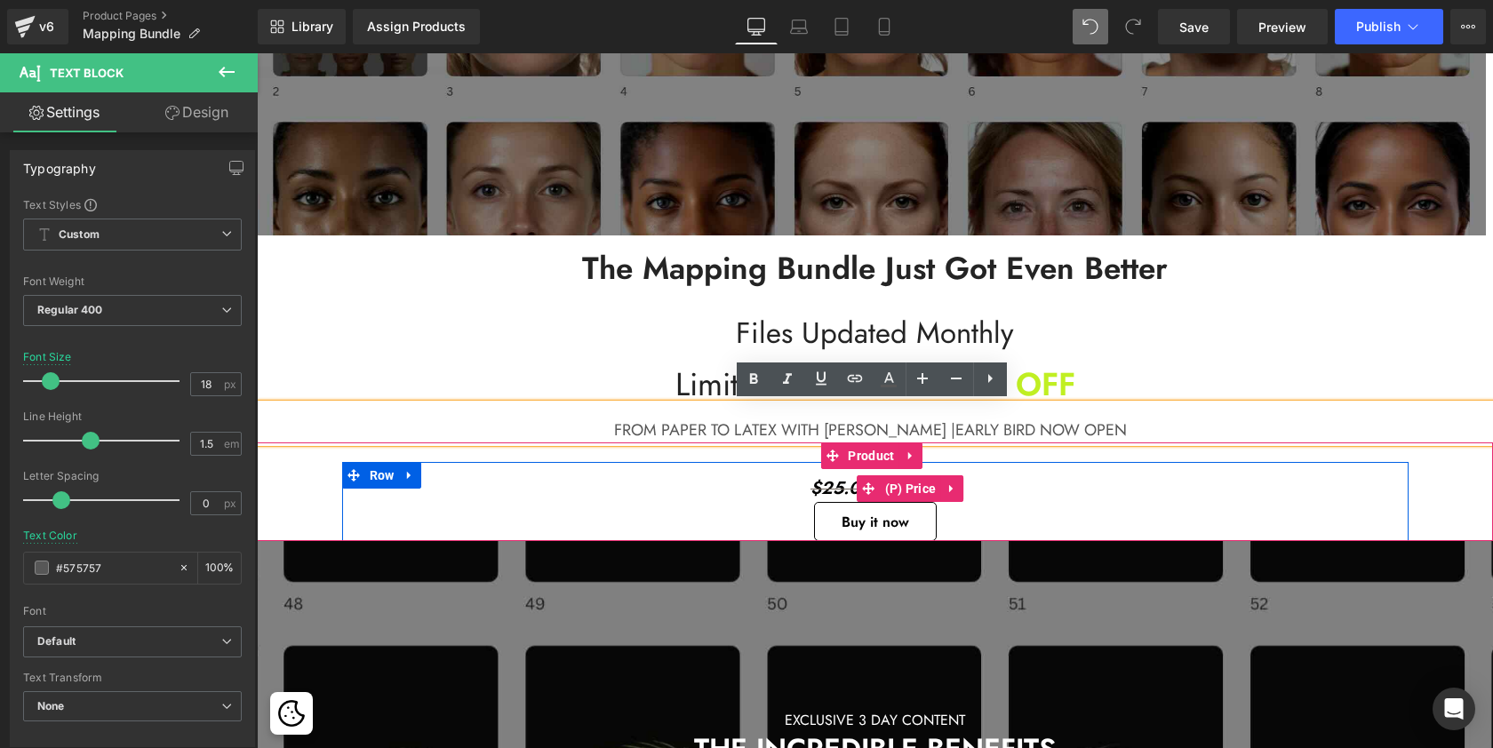
click at [603, 475] on div "$25.00 $19.99" at bounding box center [875, 488] width 1040 height 27
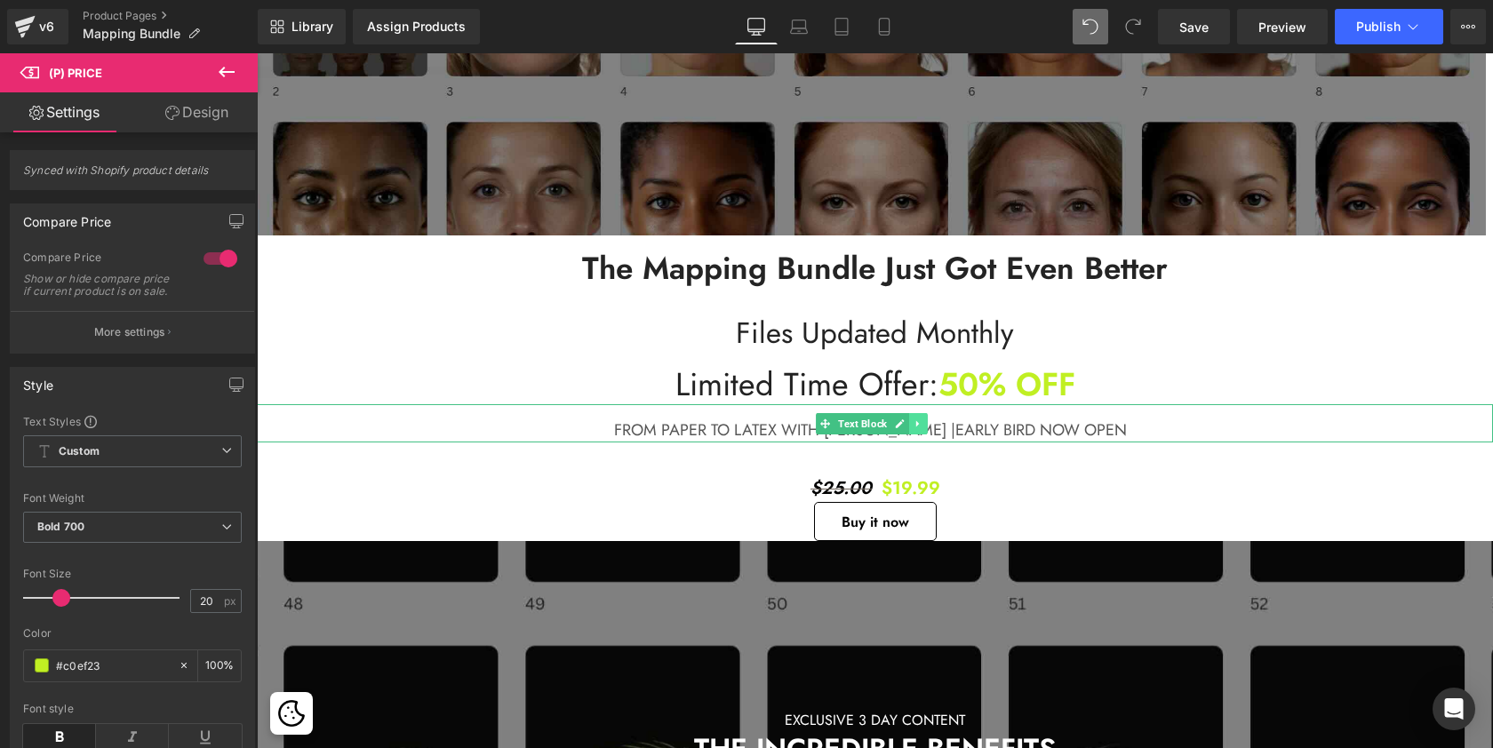
click at [922, 423] on icon at bounding box center [918, 424] width 10 height 11
click at [922, 421] on icon at bounding box center [927, 424] width 10 height 10
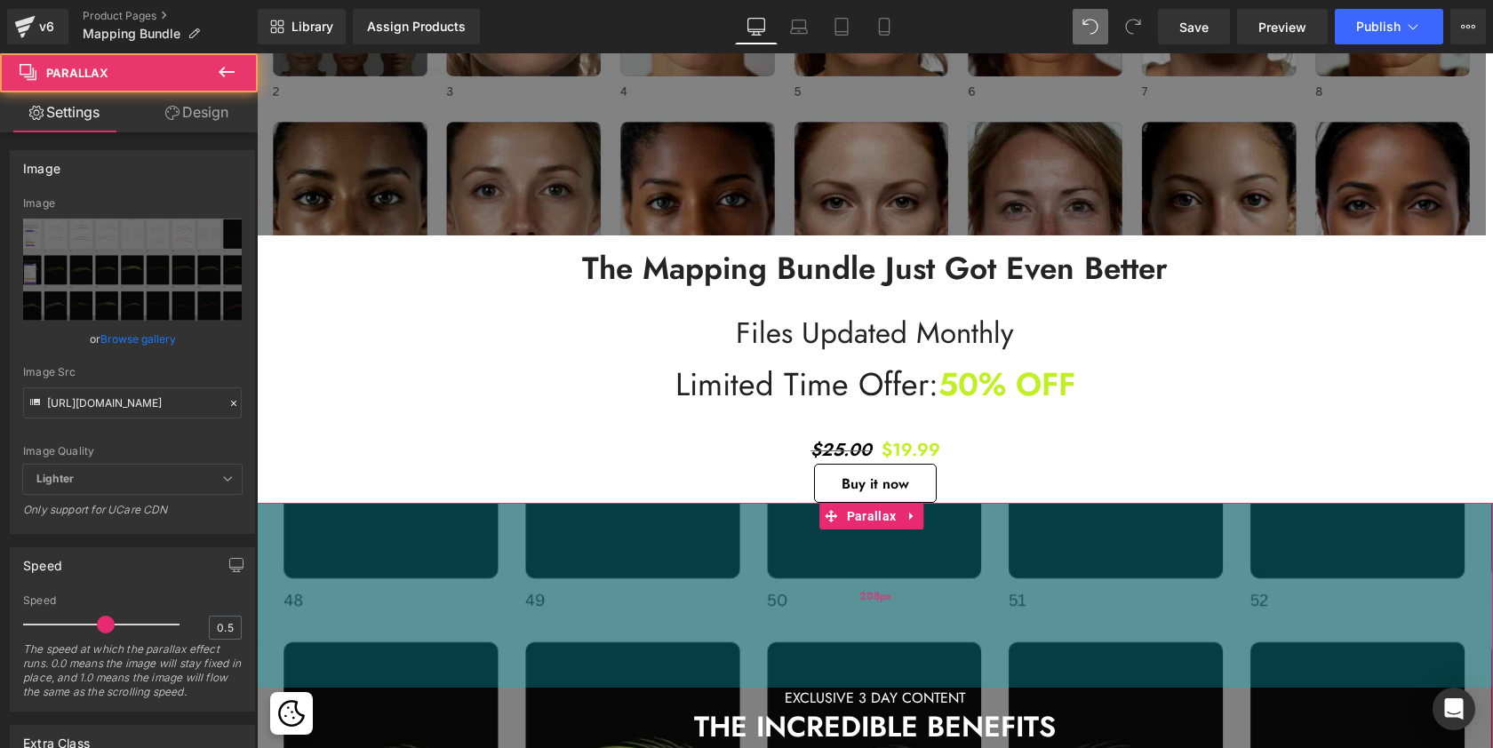
scroll to position [5110, 1229]
drag, startPoint x: 979, startPoint y: 503, endPoint x: 980, endPoint y: 519, distance: 16.0
click at [980, 519] on div "208px" at bounding box center [875, 595] width 1236 height 185
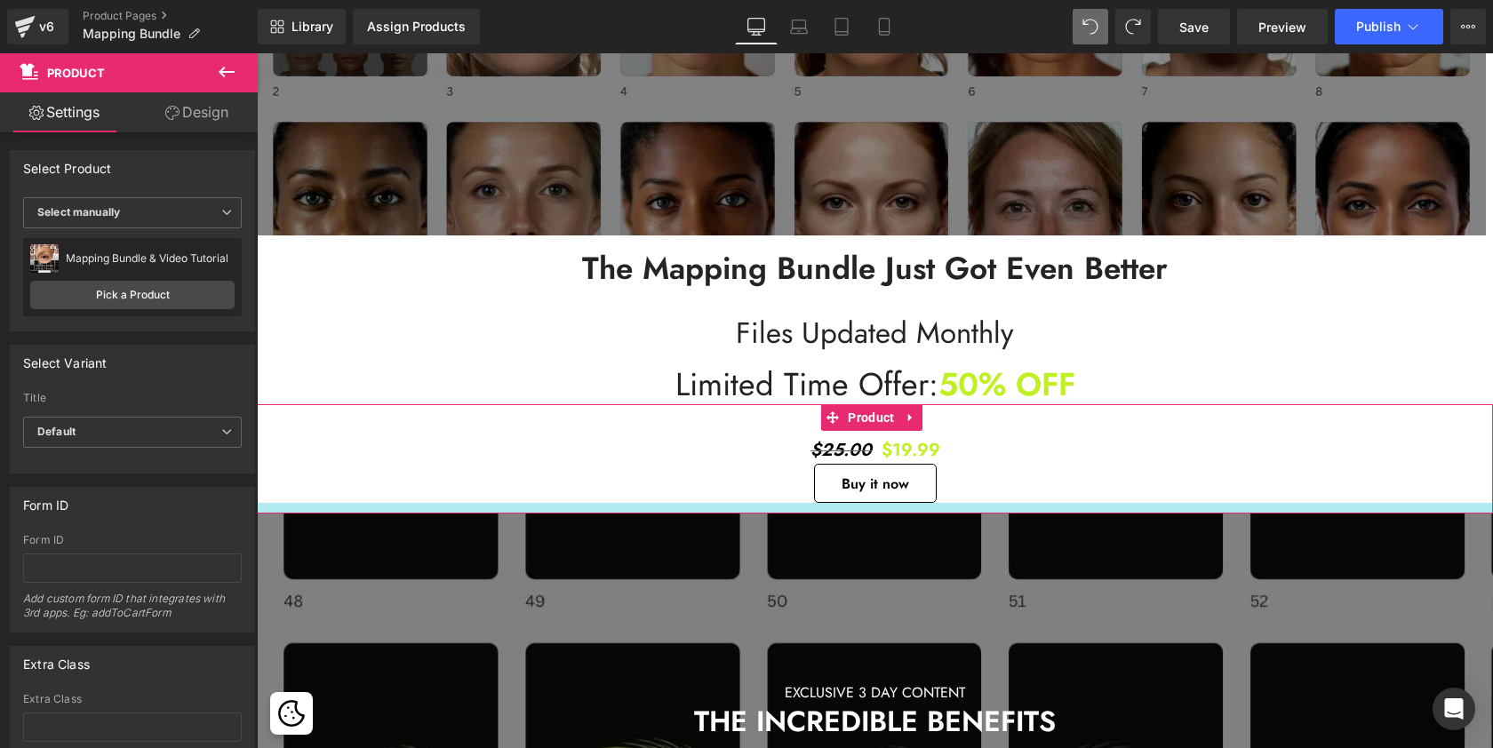
scroll to position [5108, 1229]
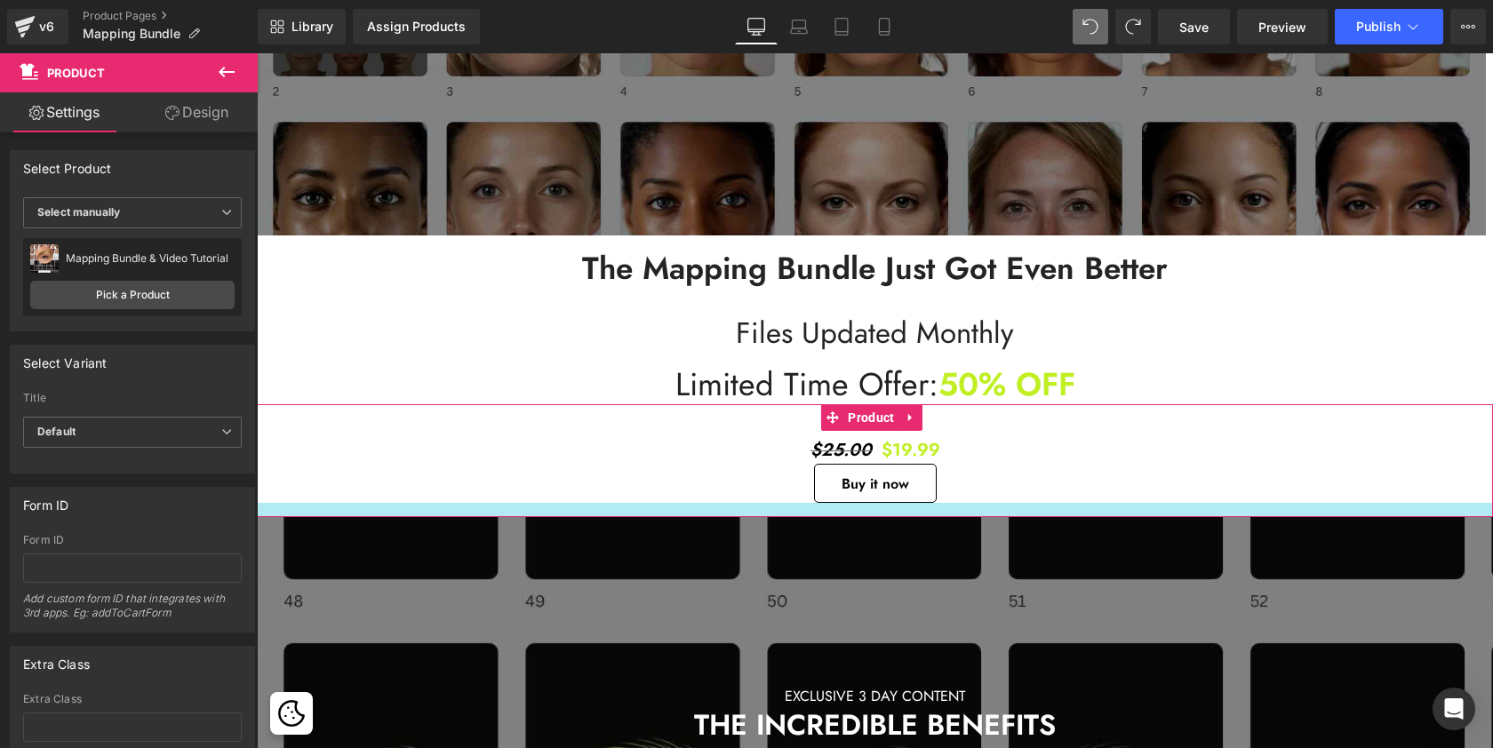
drag, startPoint x: 961, startPoint y: 499, endPoint x: 962, endPoint y: 514, distance: 14.3
click at [962, 514] on div at bounding box center [875, 510] width 1236 height 14
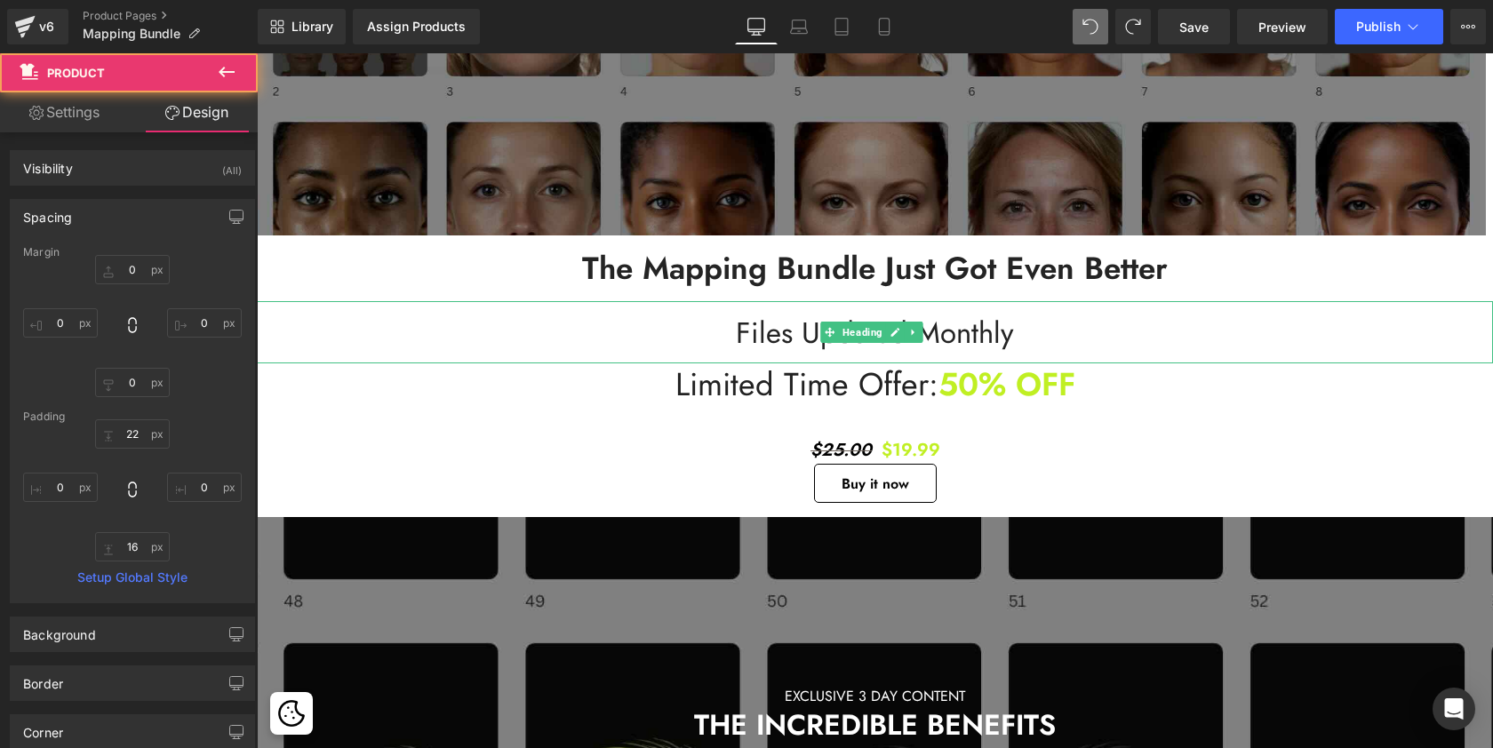
click at [1144, 335] on h2 "Files updated Monthly" at bounding box center [875, 334] width 1236 height 38
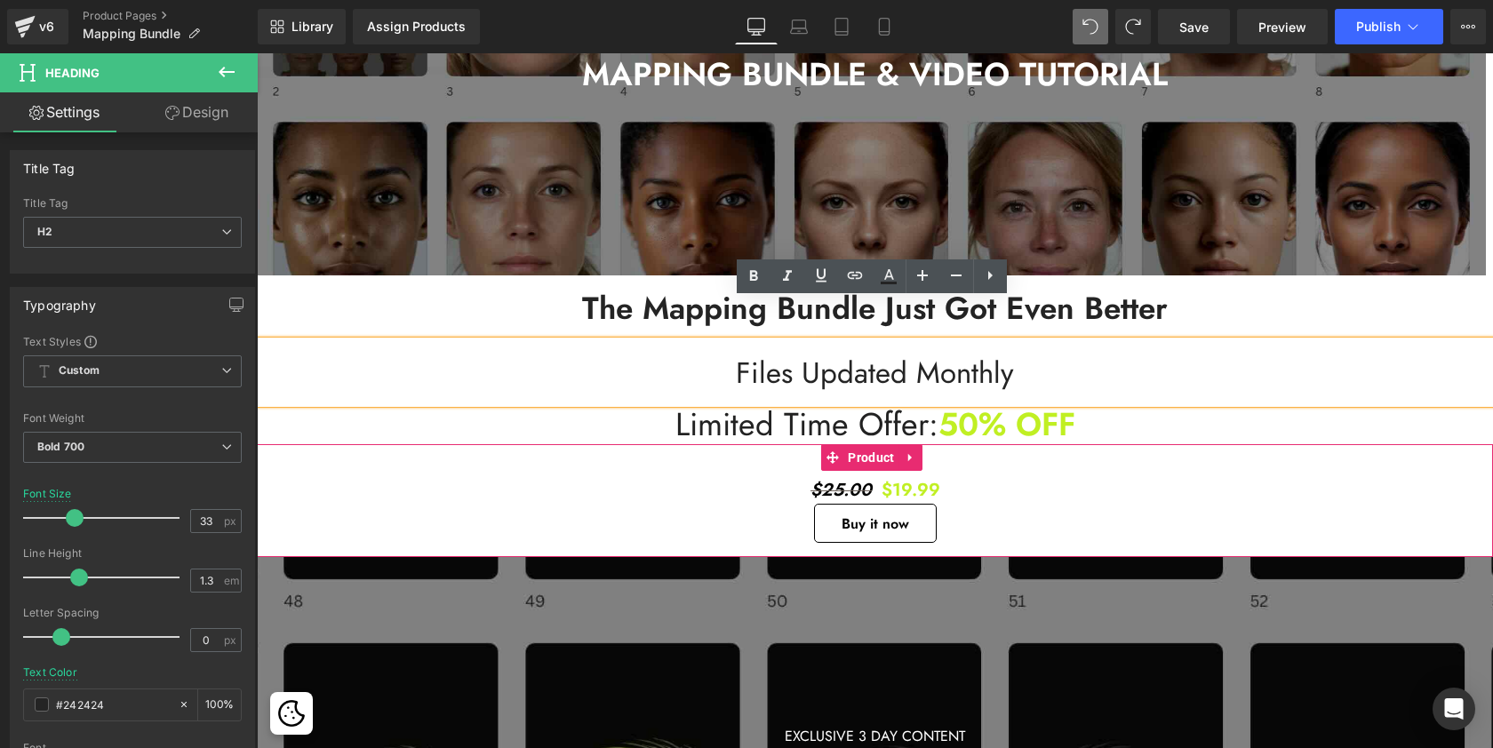
scroll to position [400, 0]
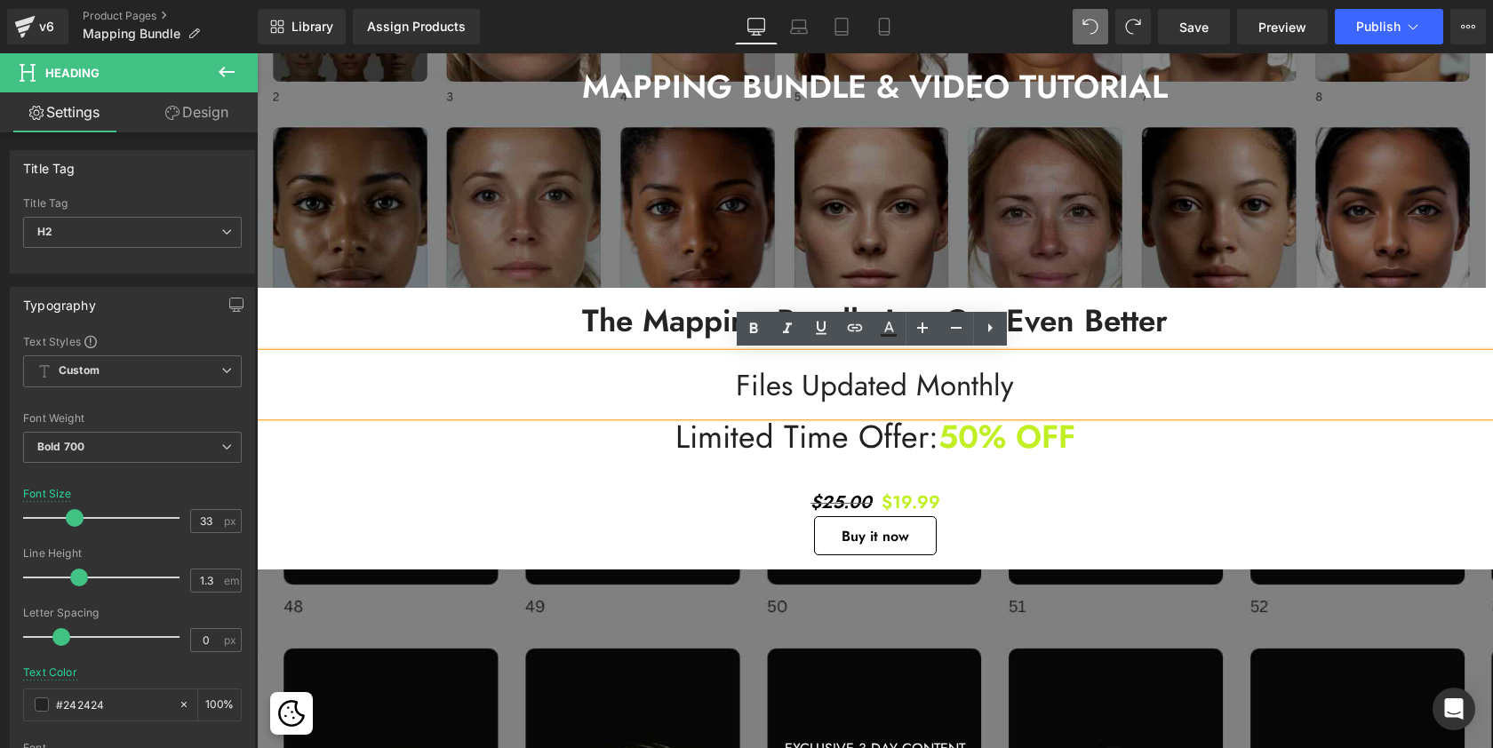
click at [827, 390] on span "Files updated Monthly" at bounding box center [875, 385] width 278 height 42
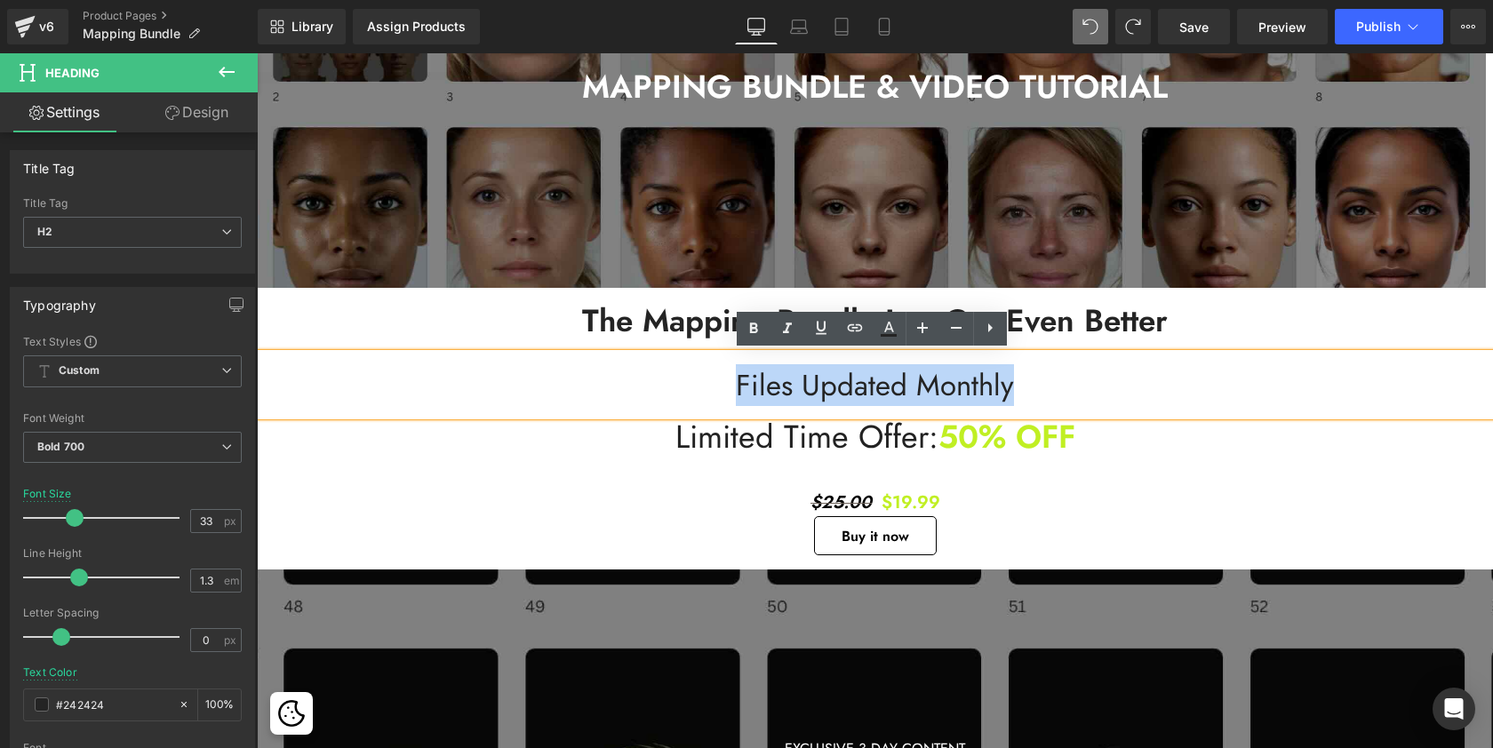
drag, startPoint x: 733, startPoint y: 387, endPoint x: 1009, endPoint y: 388, distance: 276.4
click at [1009, 388] on h2 "Files updated Monthly" at bounding box center [875, 386] width 1236 height 38
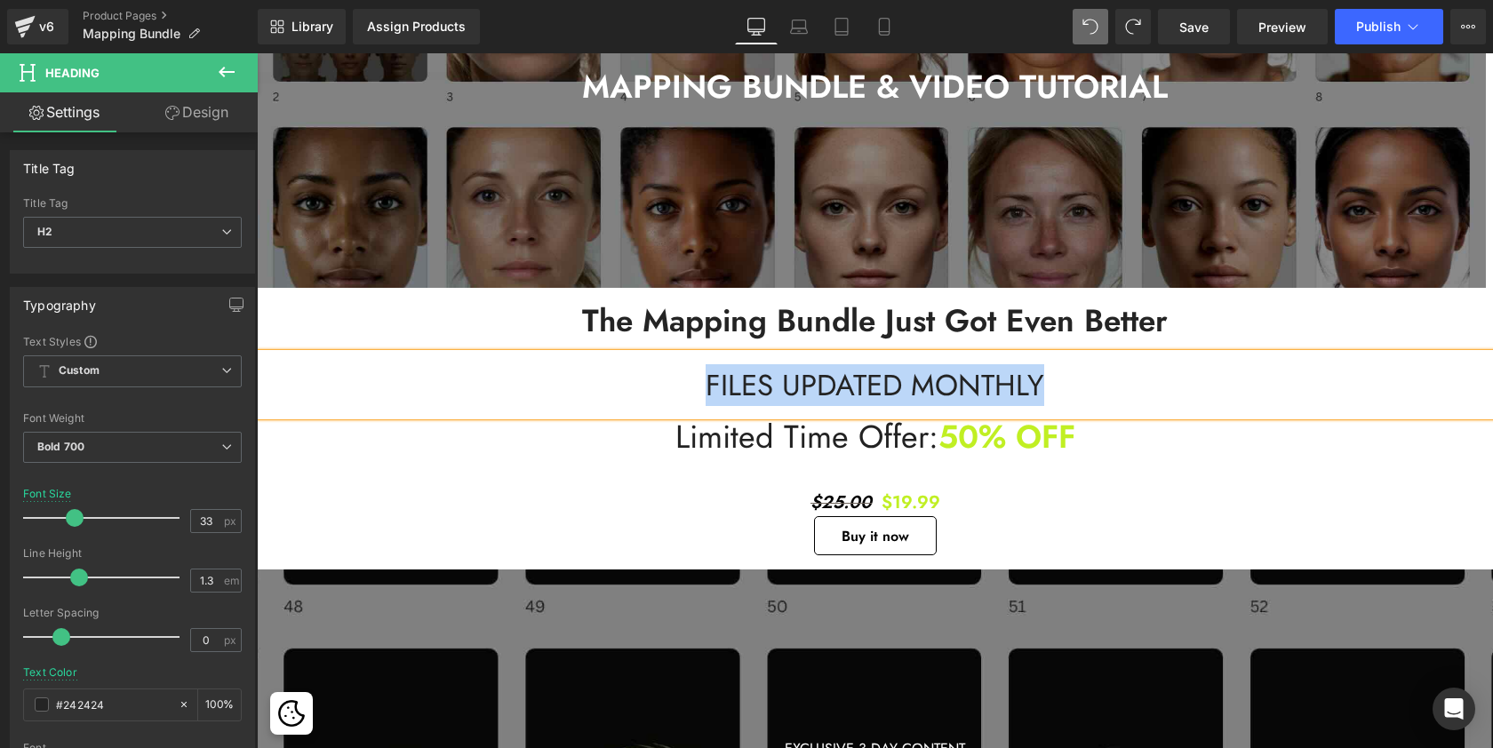
drag, startPoint x: 703, startPoint y: 379, endPoint x: 1040, endPoint y: 400, distance: 337.4
click at [1040, 400] on span "FILES UPDATED MONTHLY" at bounding box center [875, 385] width 339 height 42
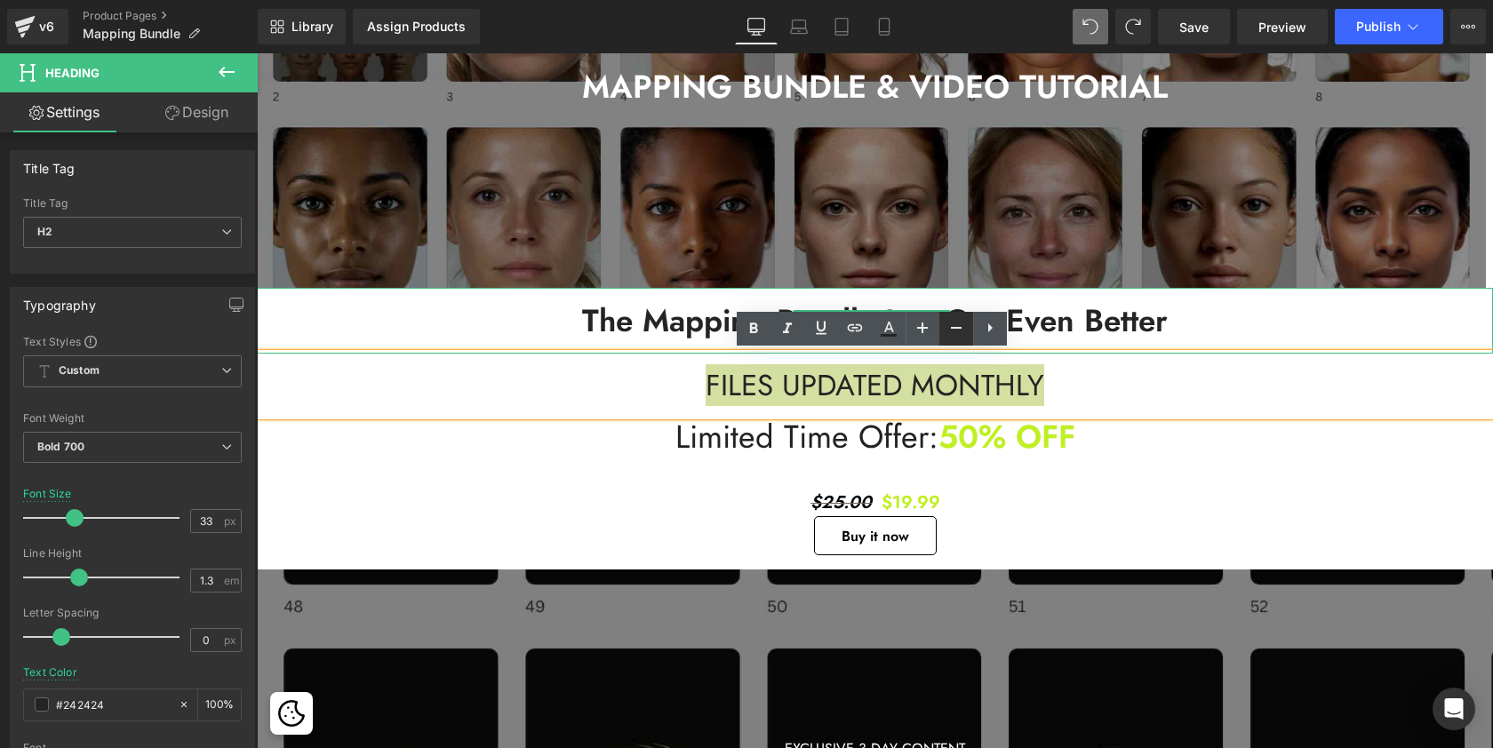
click at [958, 330] on icon at bounding box center [955, 327] width 21 height 21
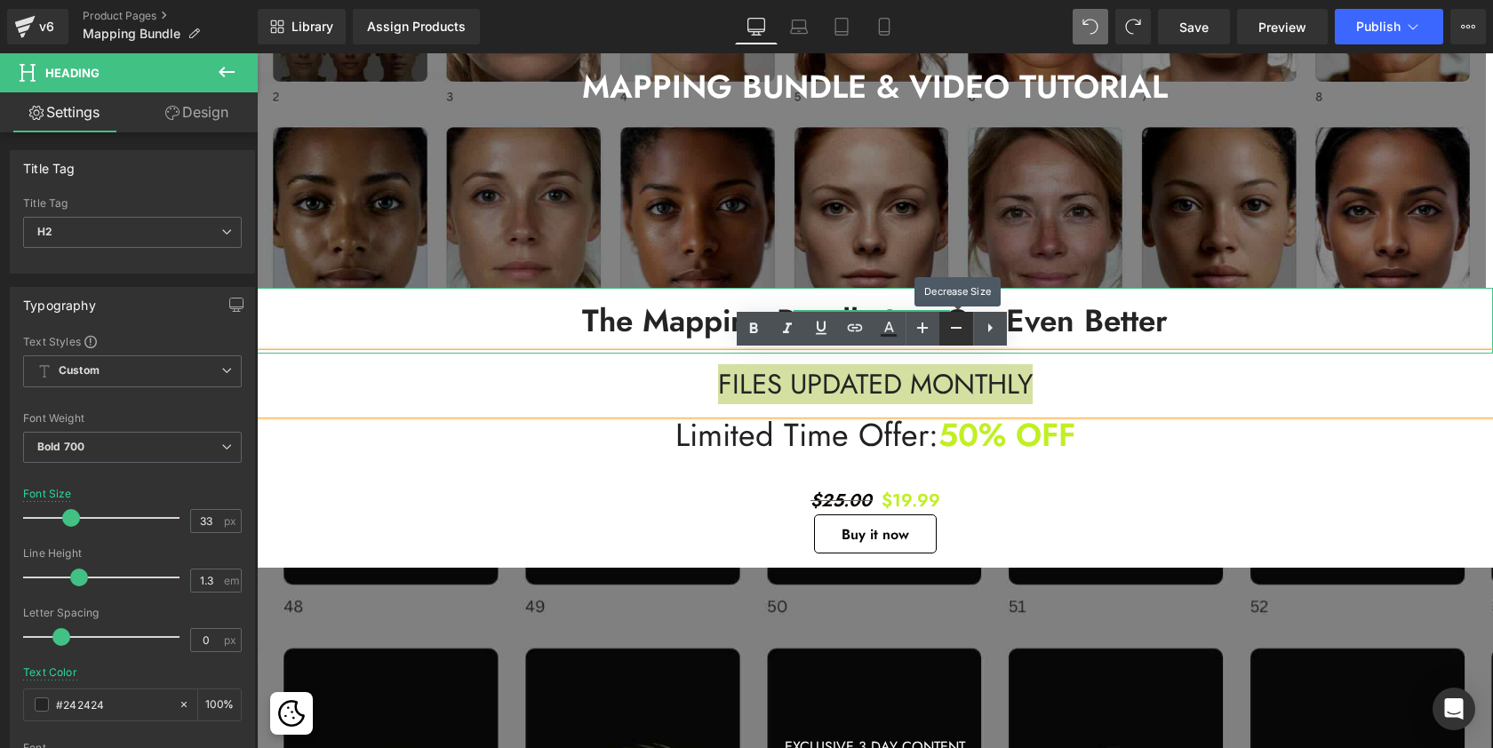
click at [958, 330] on icon at bounding box center [955, 327] width 21 height 21
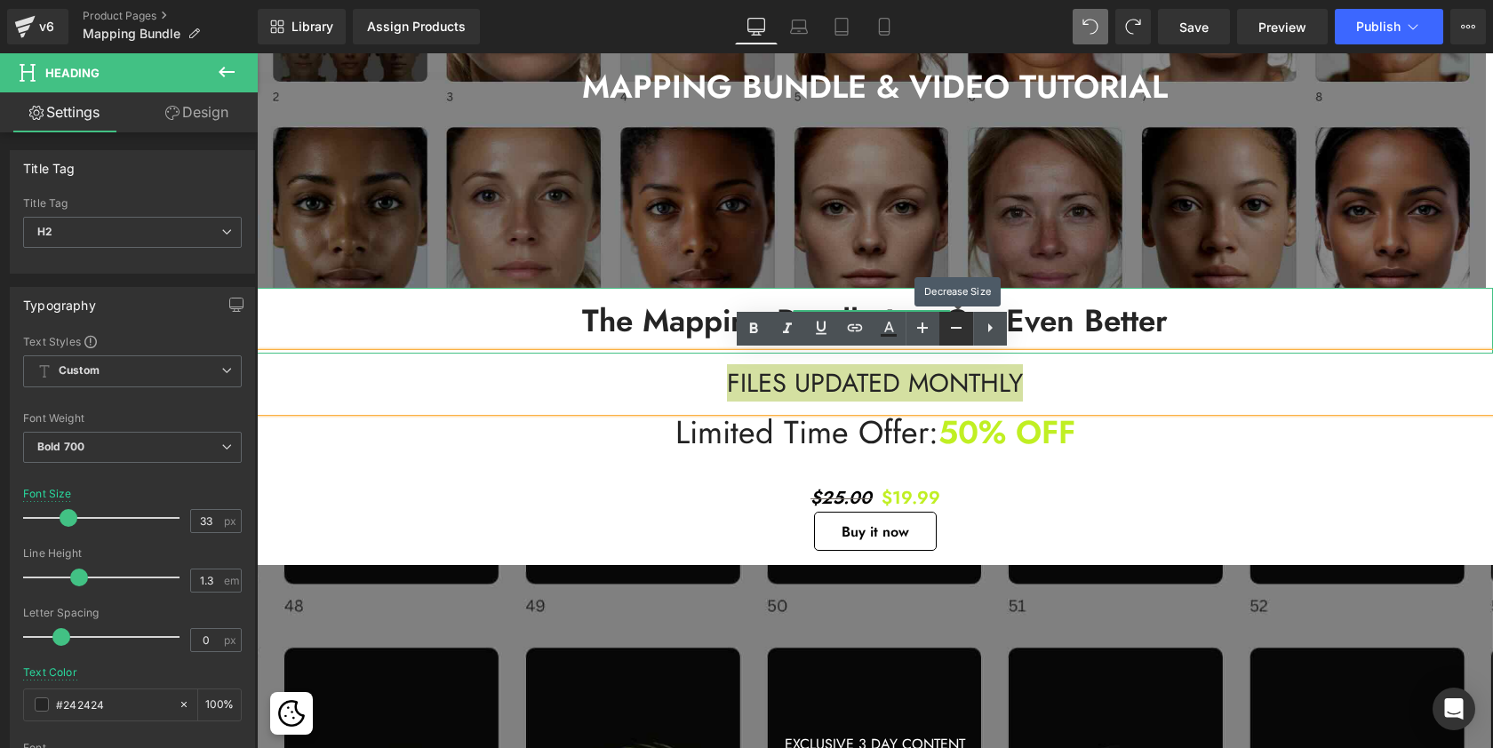
click at [958, 330] on icon at bounding box center [955, 327] width 21 height 21
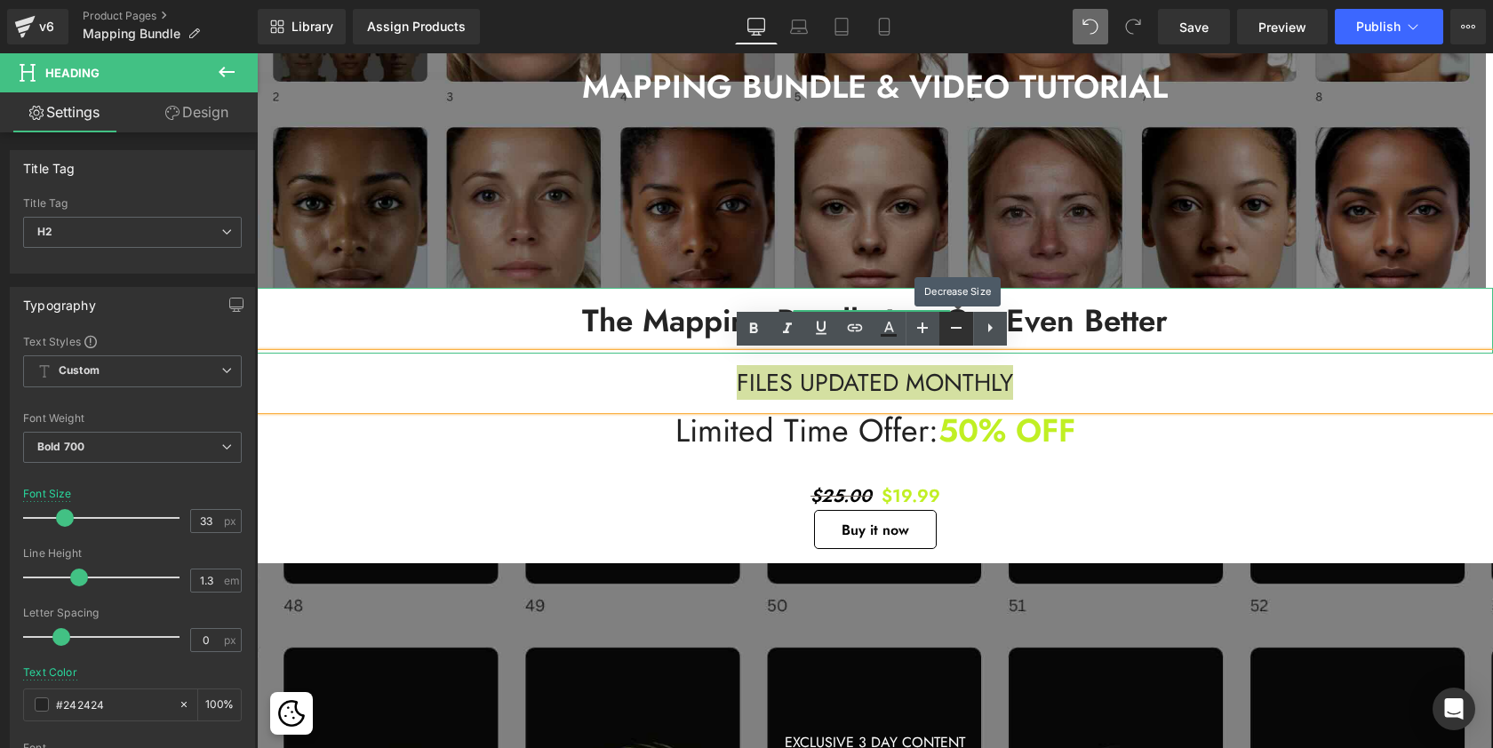
scroll to position [5102, 1229]
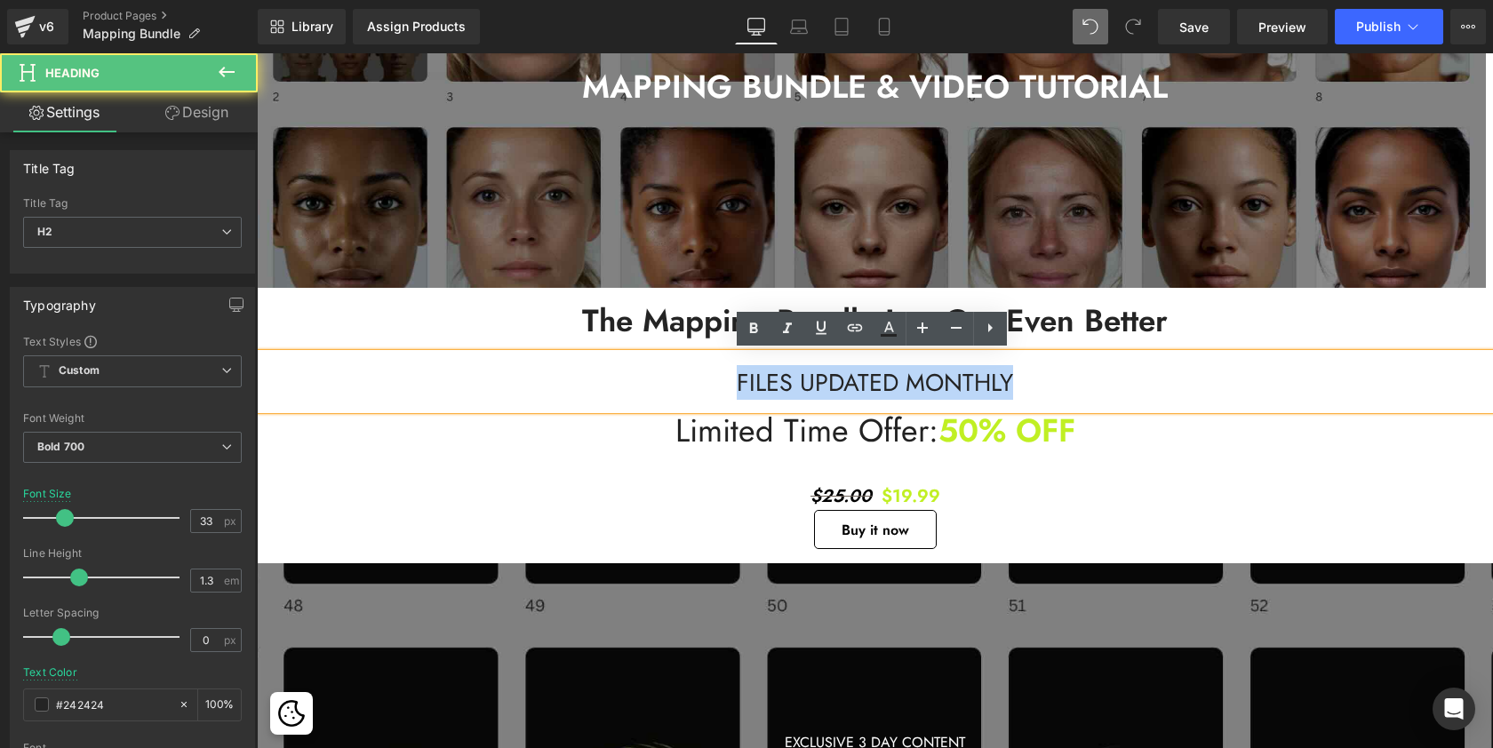
click at [1070, 392] on h2 "FILES UPDATED MONTHLY" at bounding box center [875, 382] width 1236 height 31
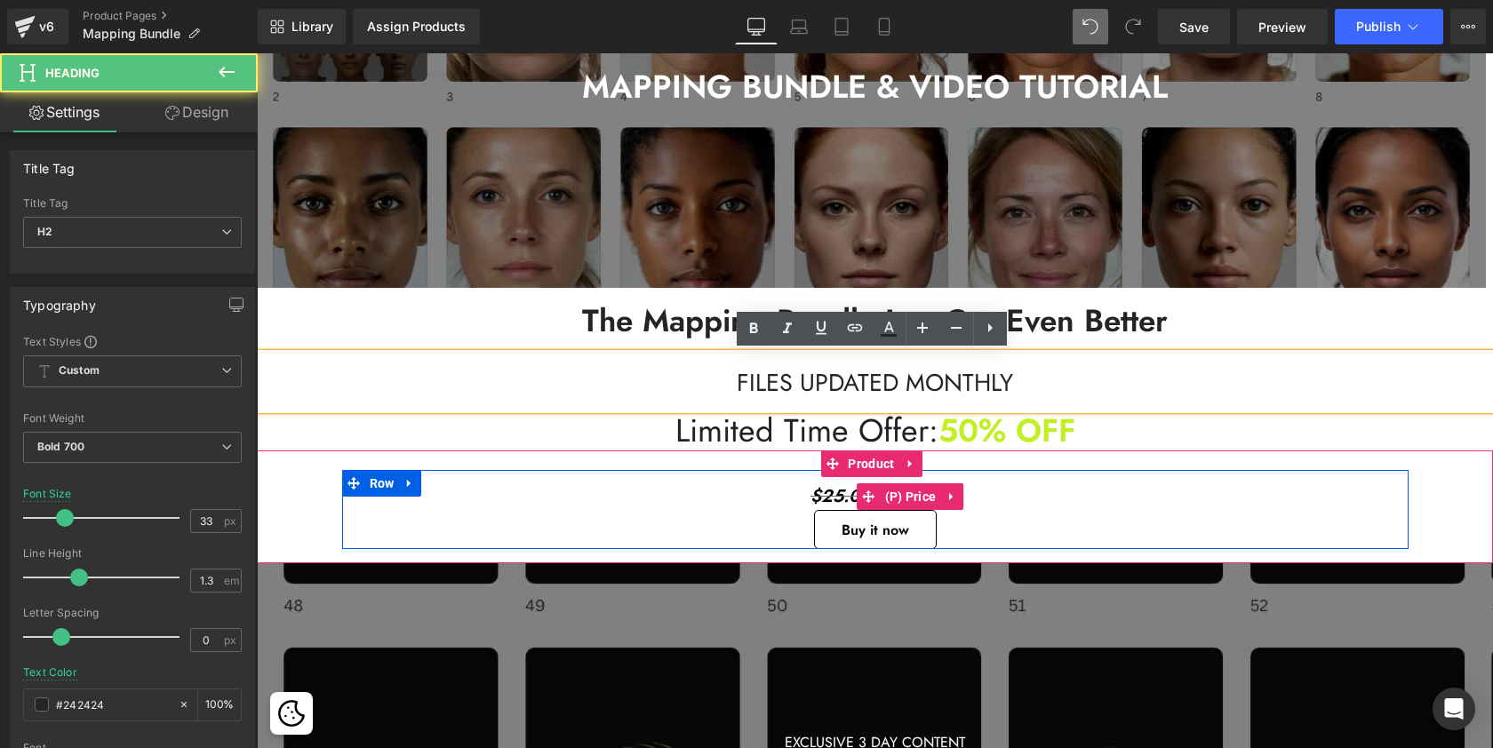
click at [1098, 508] on div "$25.00 $19.99" at bounding box center [875, 496] width 1040 height 27
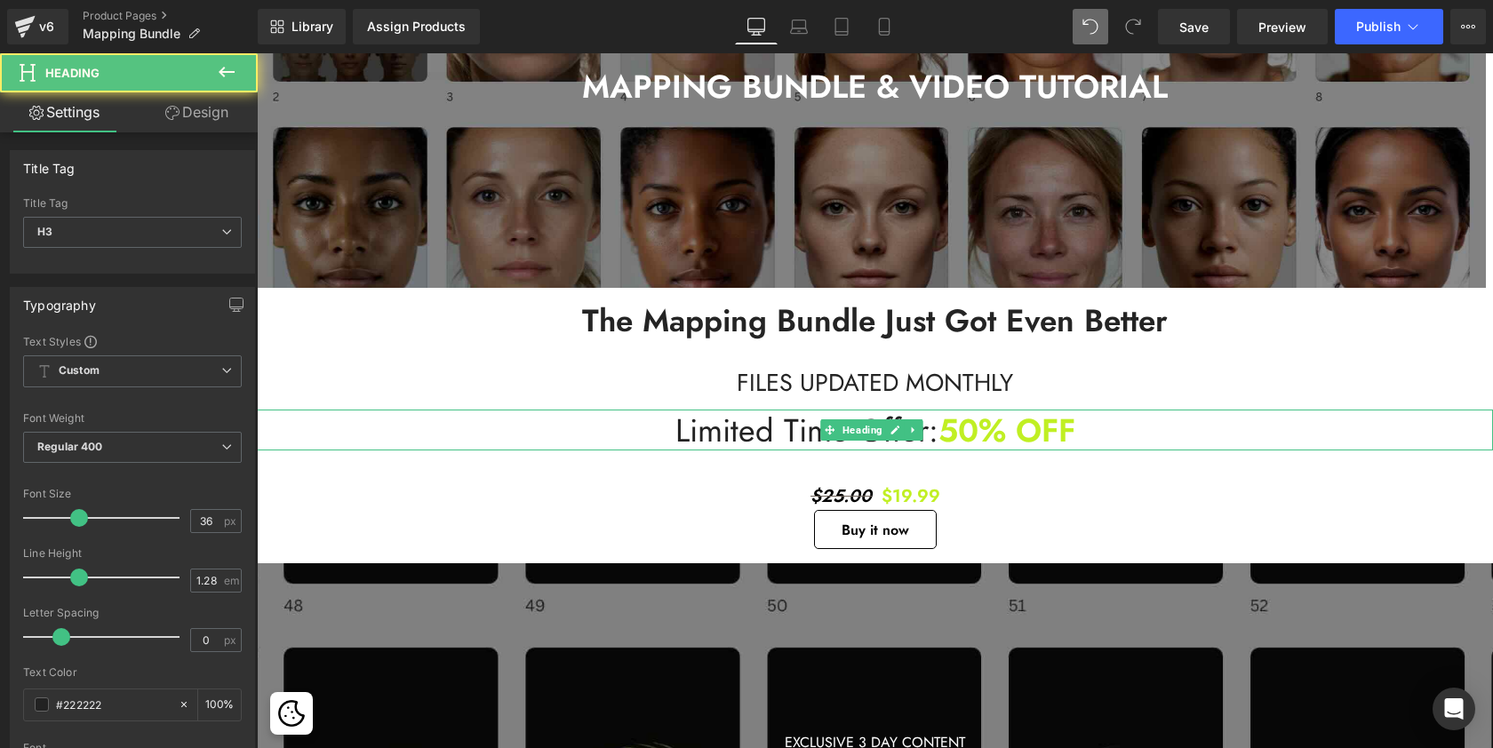
click at [1200, 431] on h3 "Limited Time Offer: 50% OFF" at bounding box center [875, 430] width 1236 height 41
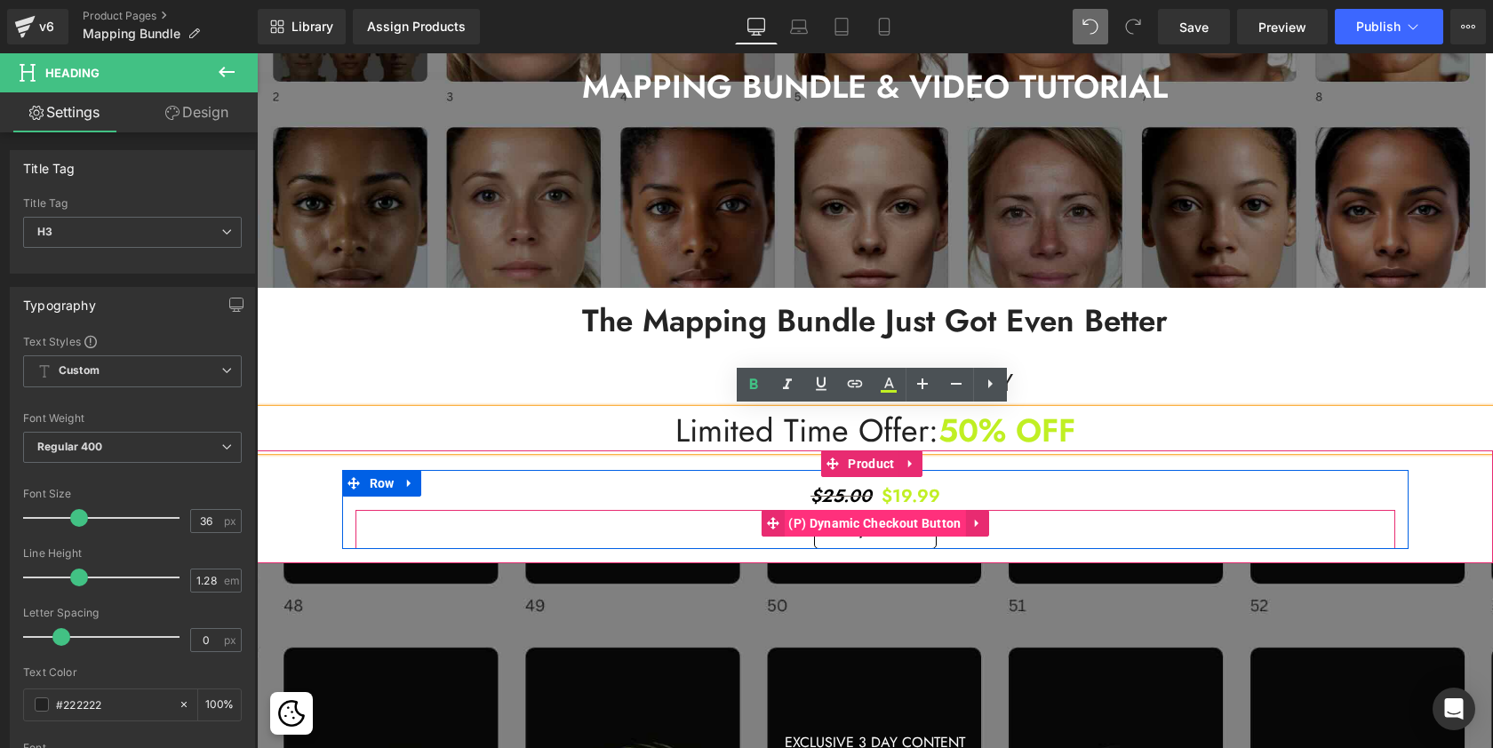
click at [914, 535] on span "(P) Dynamic Checkout Button" at bounding box center [874, 523] width 181 height 27
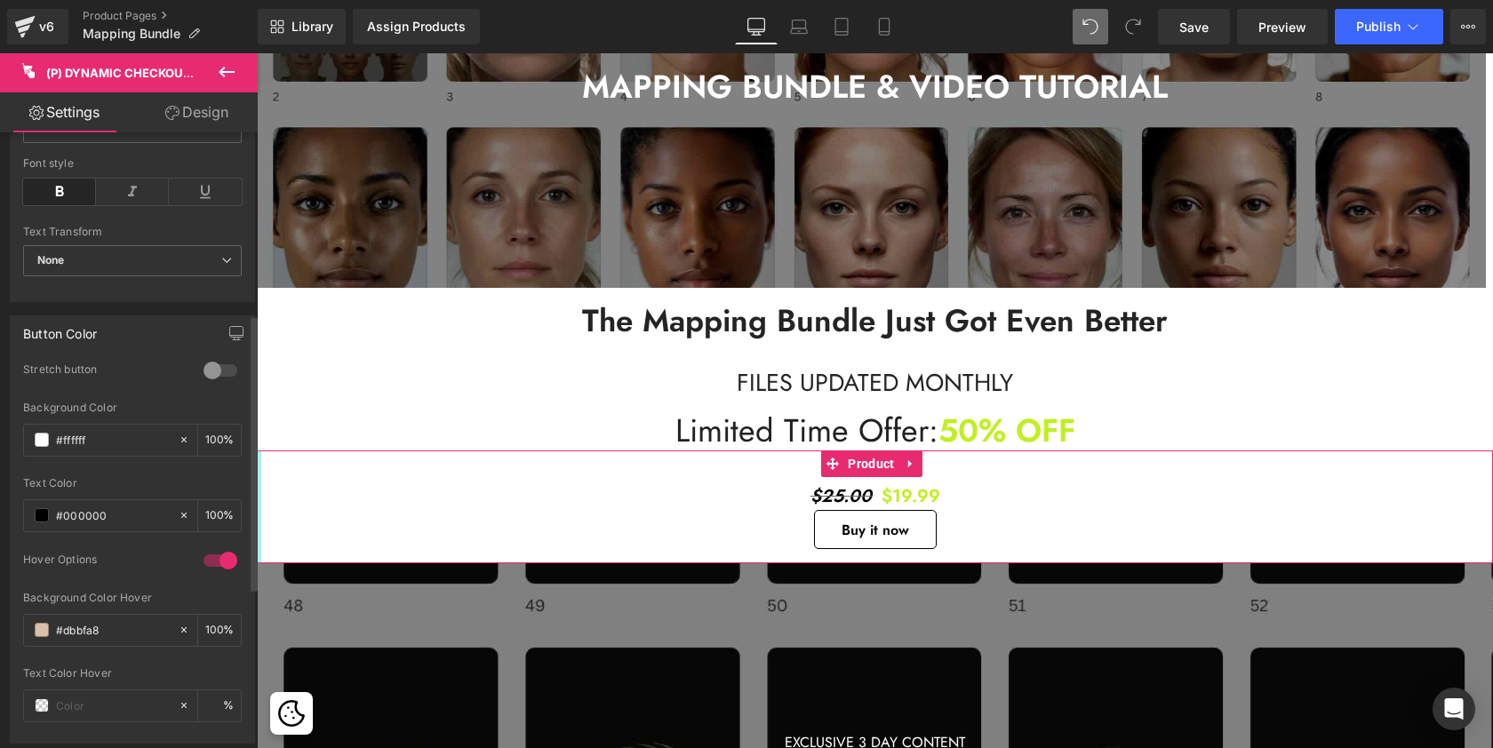
scroll to position [405, 0]
click at [85, 627] on input "#dbbfa8" at bounding box center [113, 627] width 114 height 20
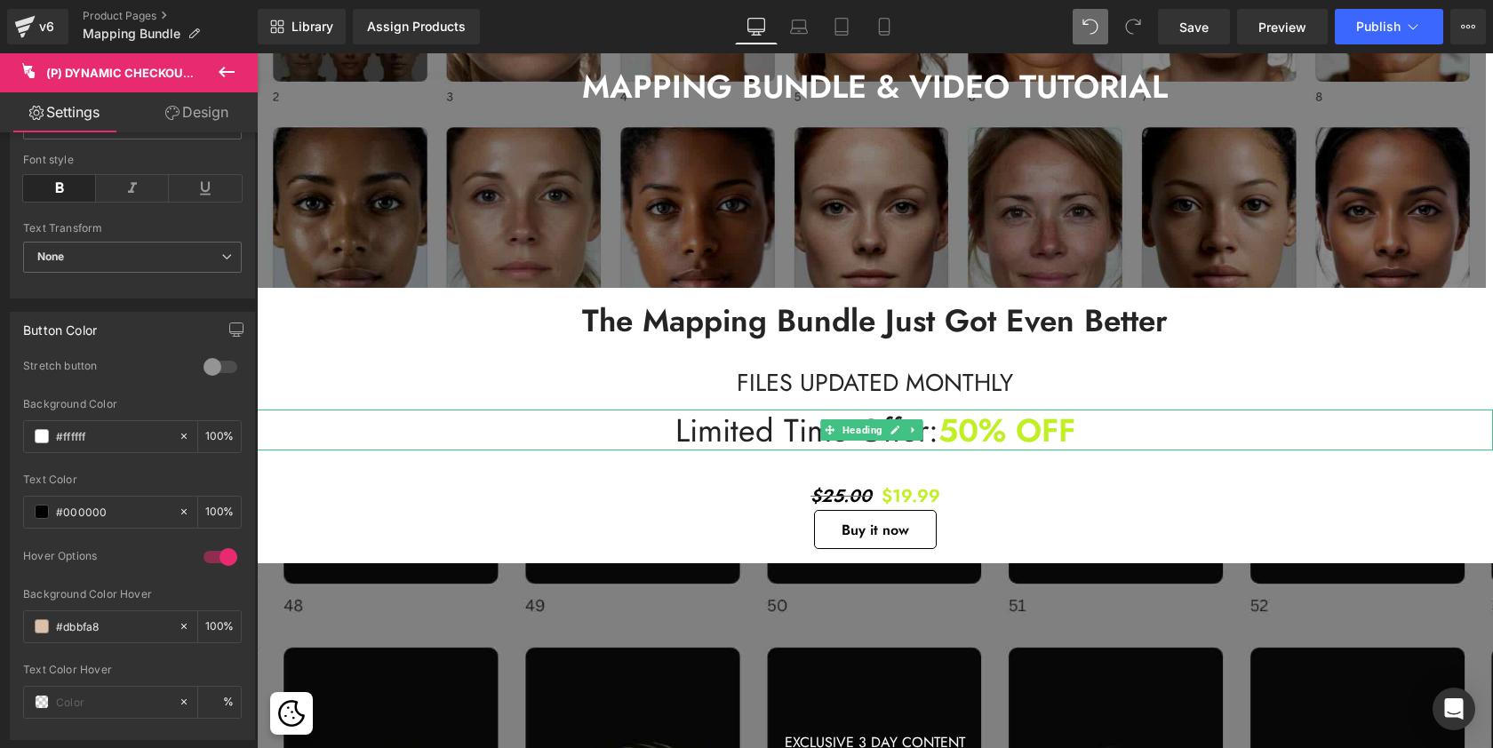
click at [960, 436] on span "50% OFF" at bounding box center [1006, 430] width 137 height 46
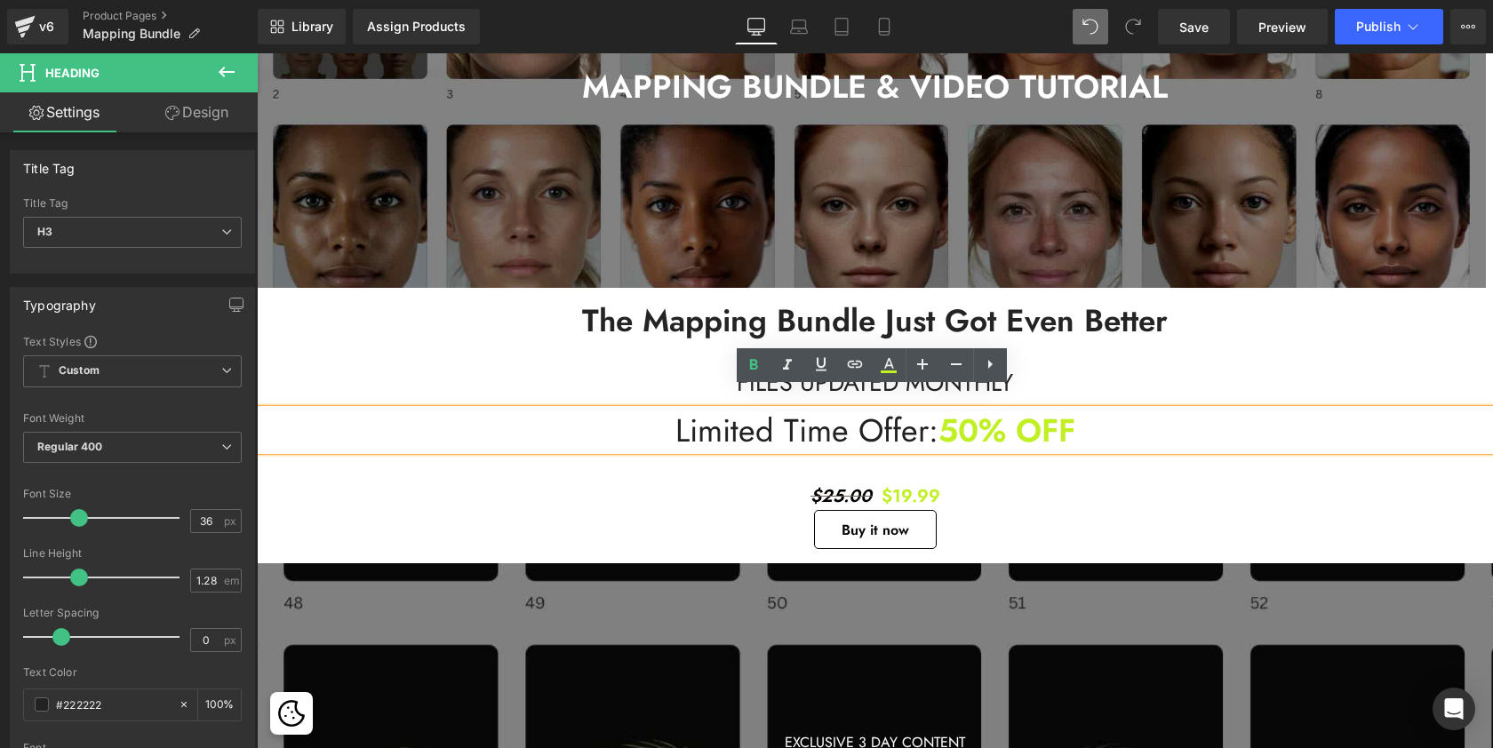
scroll to position [439, 0]
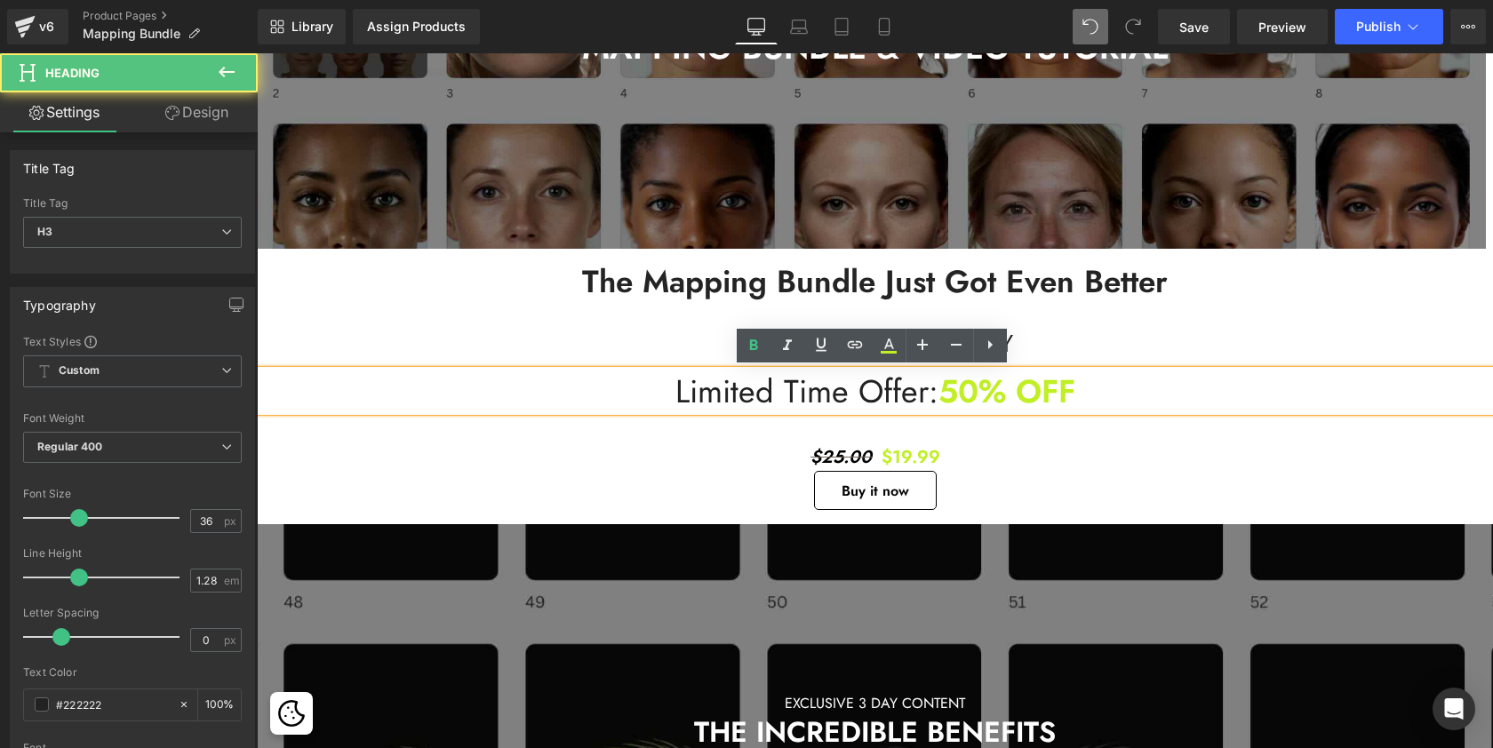
click at [1012, 390] on span "50% OFF" at bounding box center [1006, 391] width 137 height 46
click at [1033, 394] on span "50% OFF" at bounding box center [1006, 391] width 137 height 46
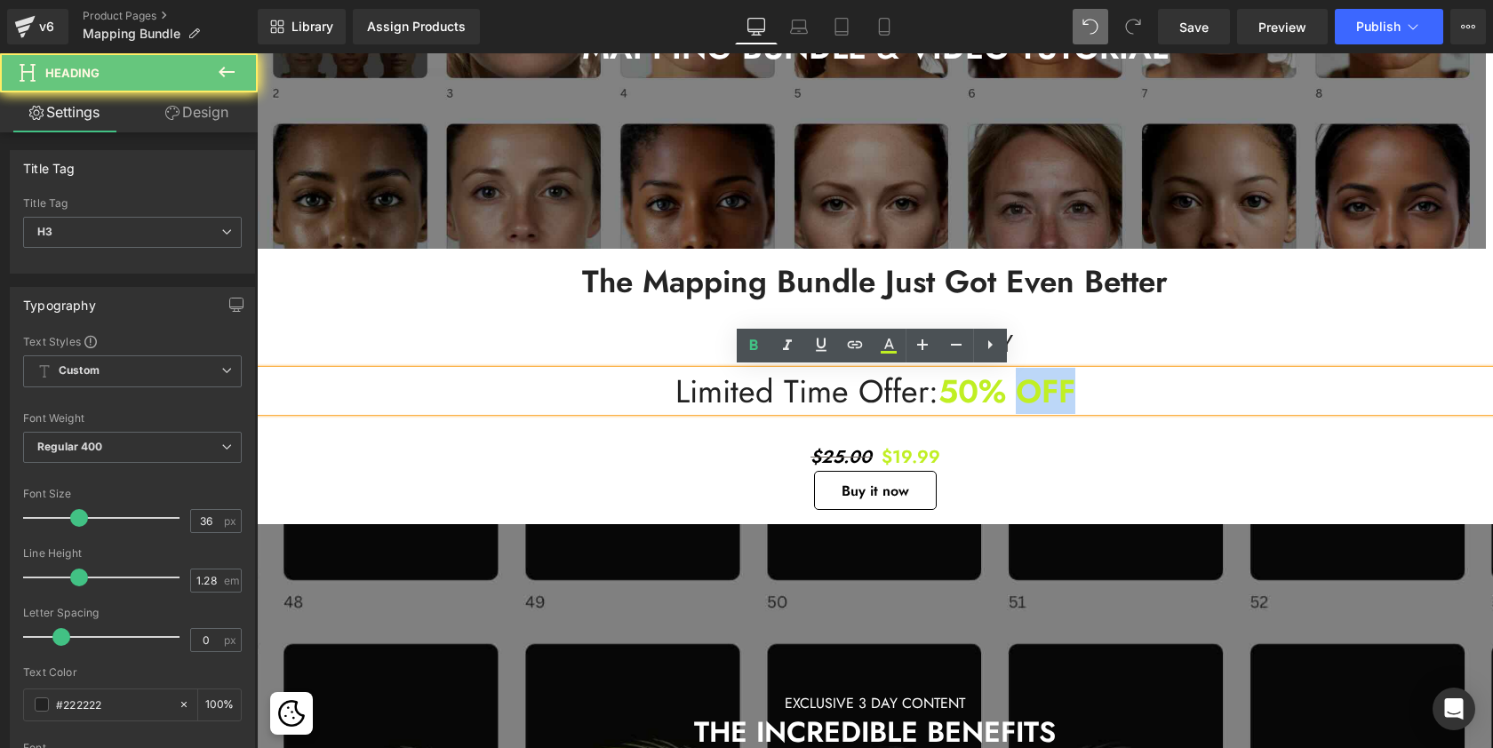
click at [1033, 394] on span "50% OFF" at bounding box center [1006, 391] width 137 height 46
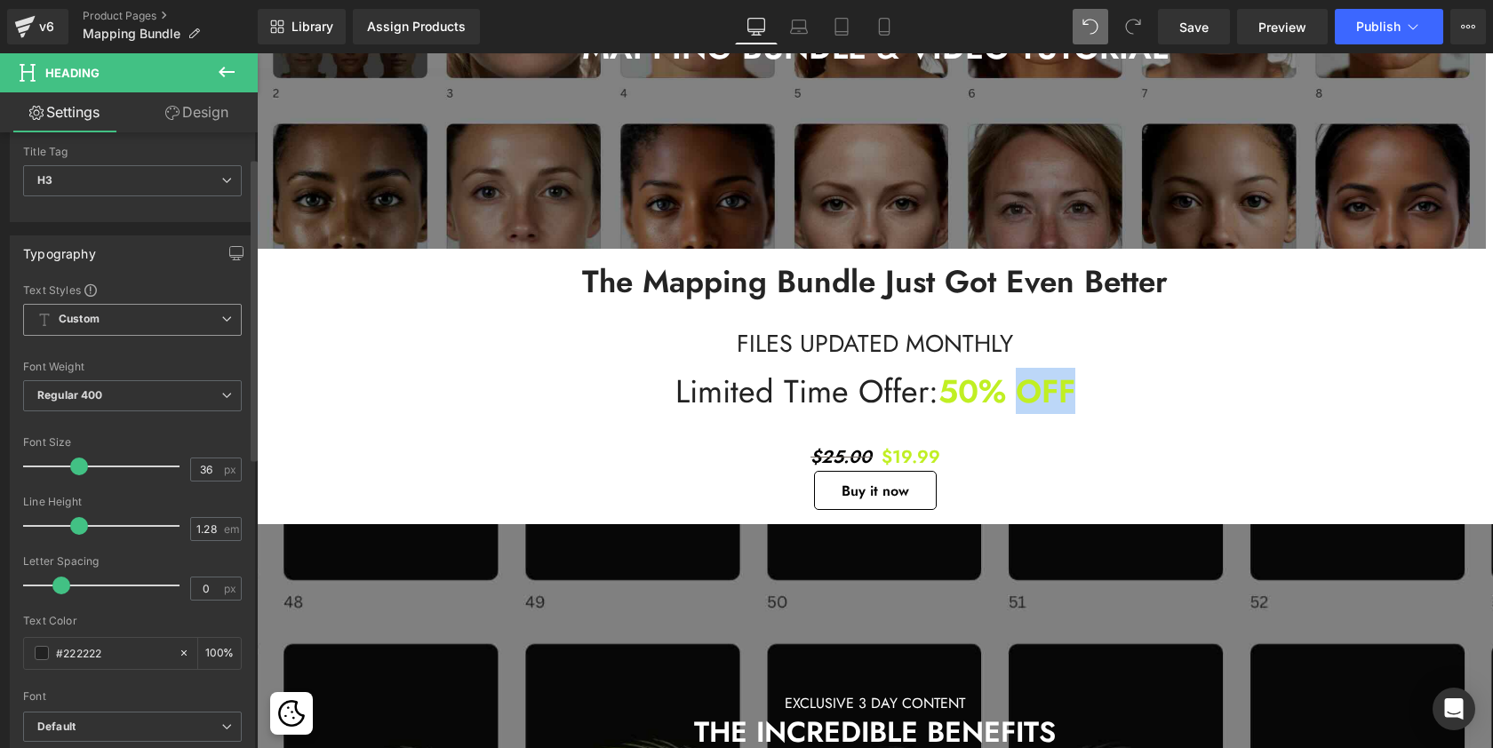
scroll to position [46, 0]
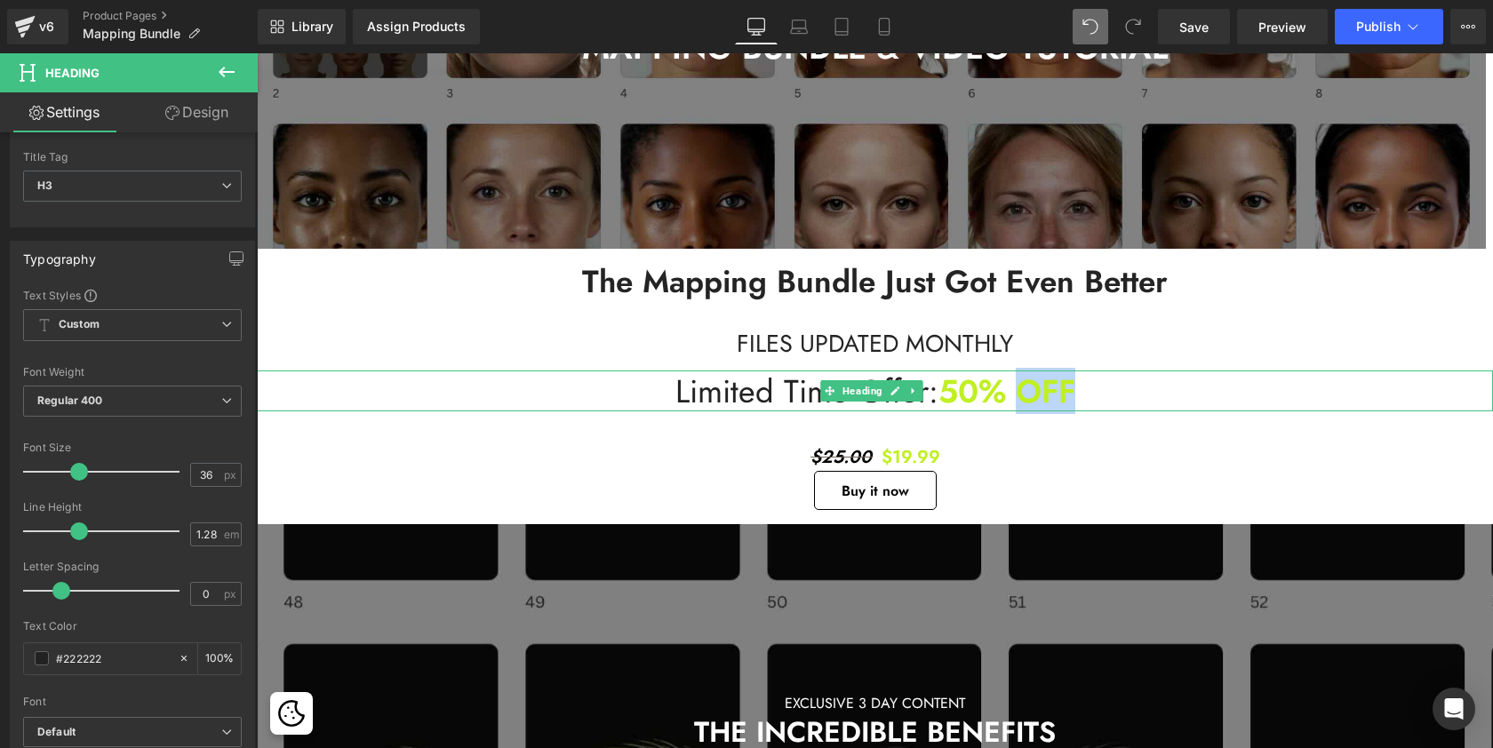
click at [1039, 390] on span "50% OFF" at bounding box center [1006, 391] width 137 height 46
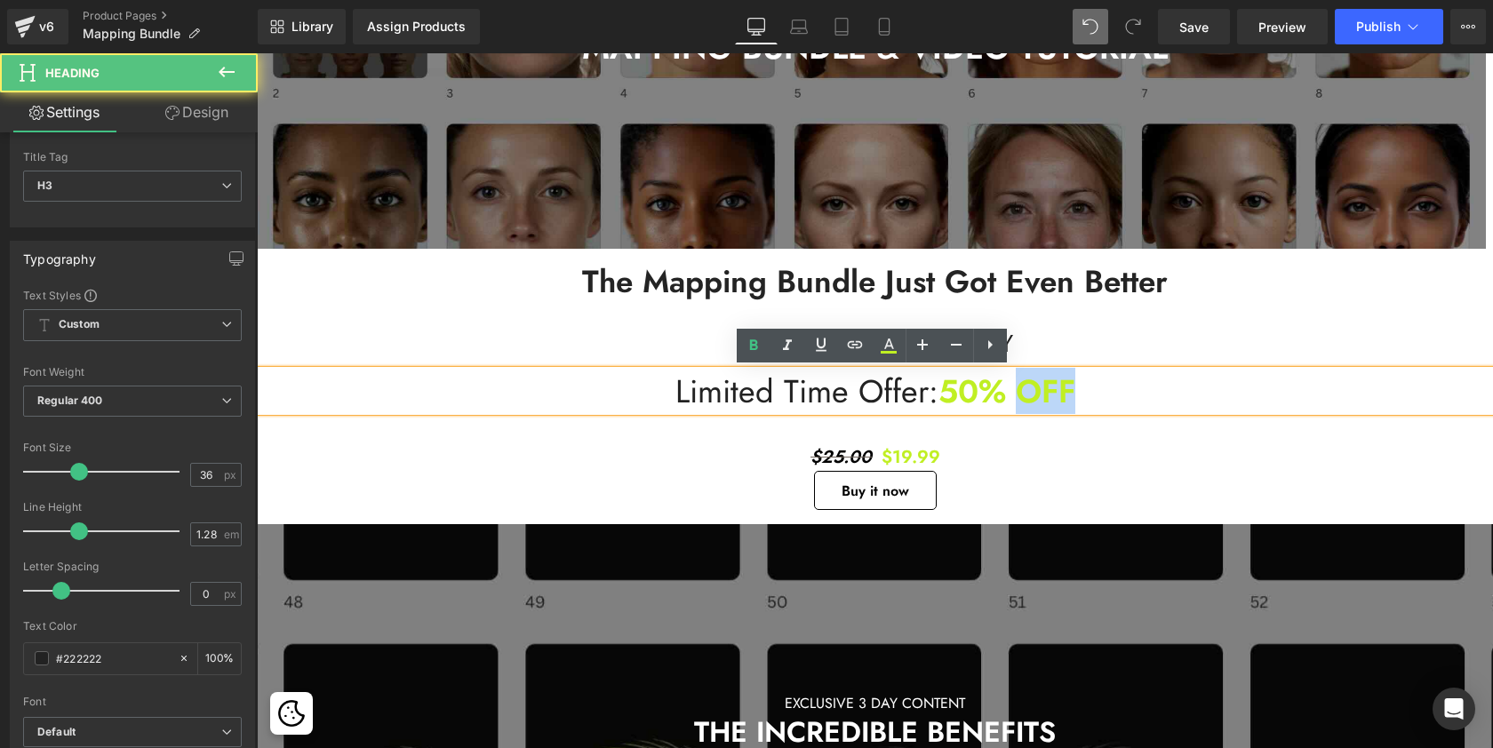
click at [1039, 390] on span "50% OFF" at bounding box center [1006, 391] width 137 height 46
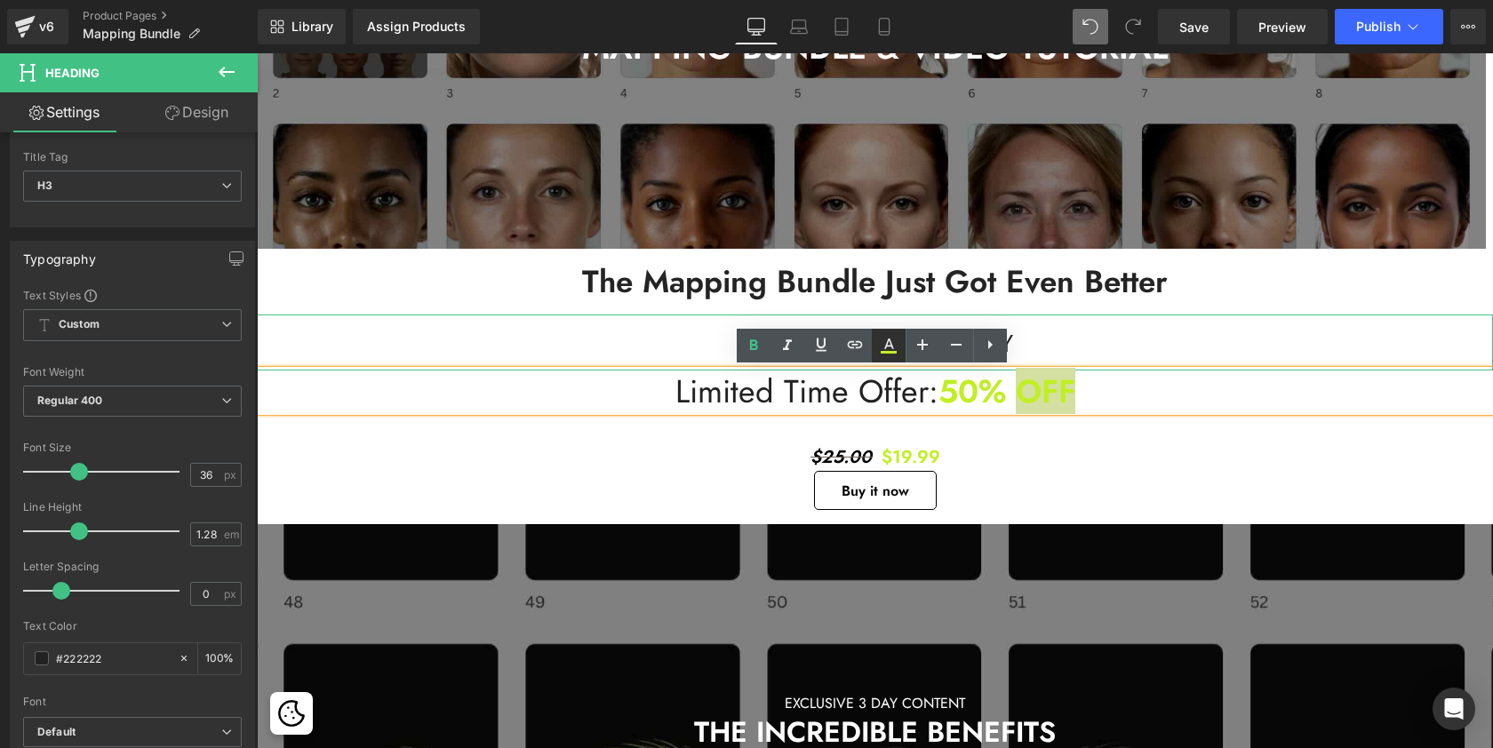
click at [896, 342] on icon at bounding box center [888, 345] width 21 height 21
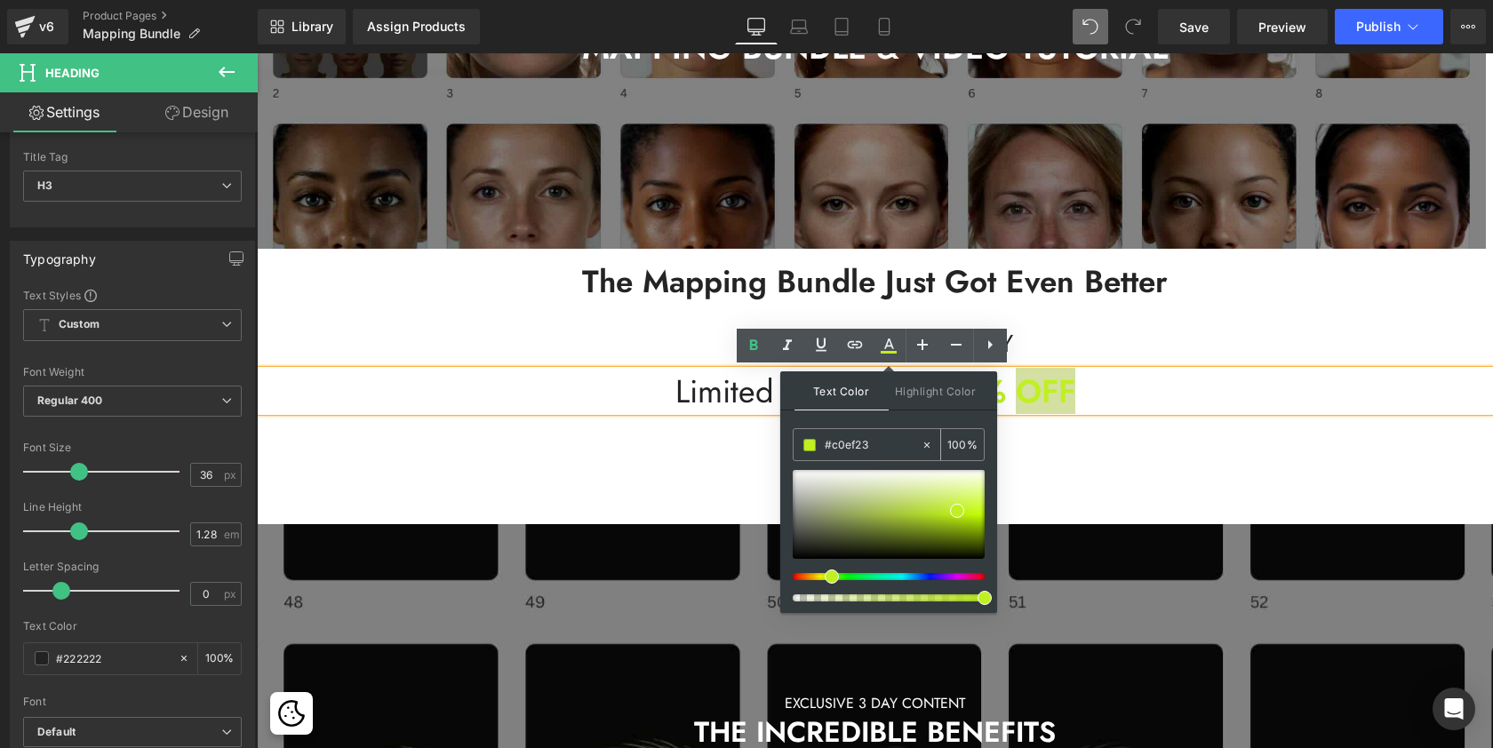
click at [850, 439] on input "#c0ef23" at bounding box center [873, 445] width 96 height 20
click at [1121, 286] on h2 "The Mapping Bundle Just Got Even Better" at bounding box center [875, 282] width 1236 height 41
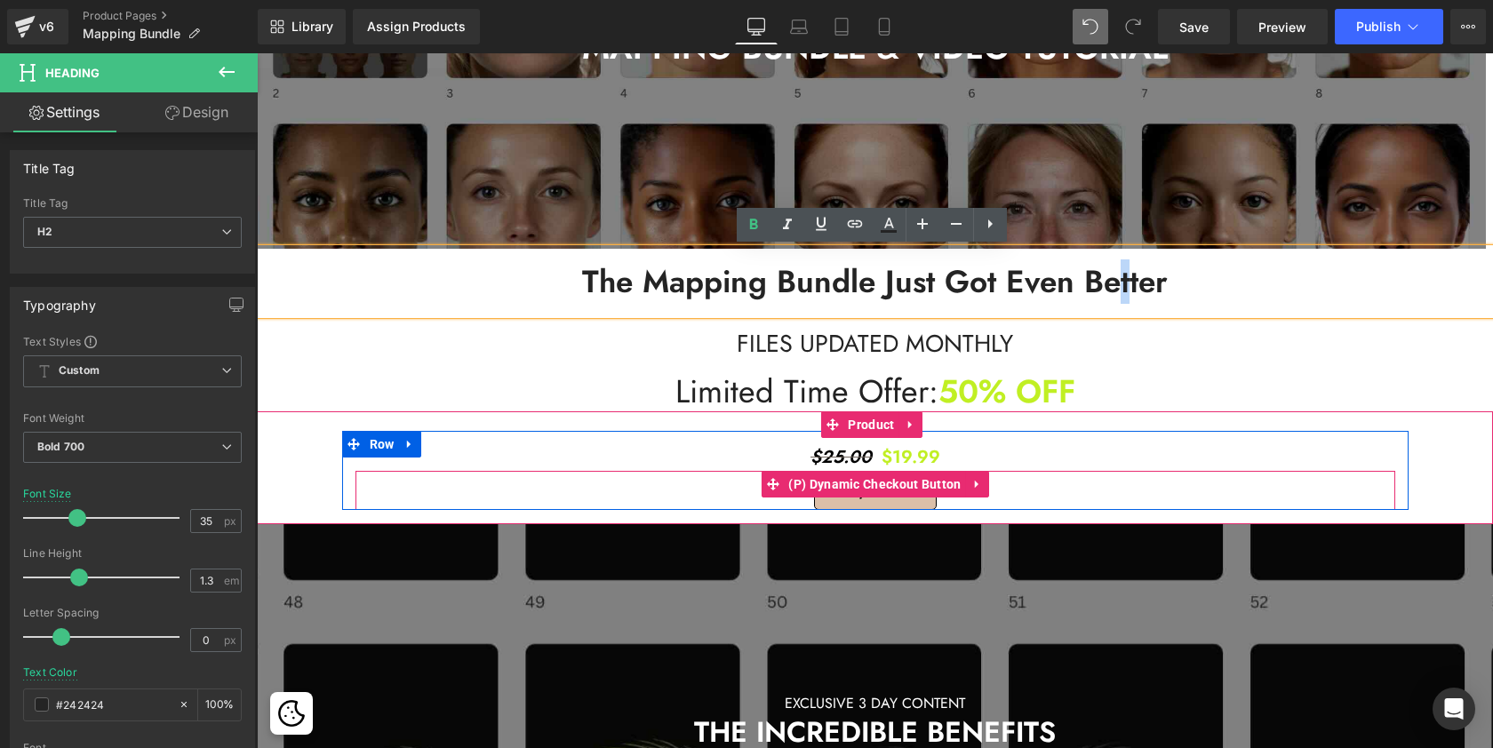
click at [898, 498] on button "Buy it now" at bounding box center [875, 490] width 123 height 39
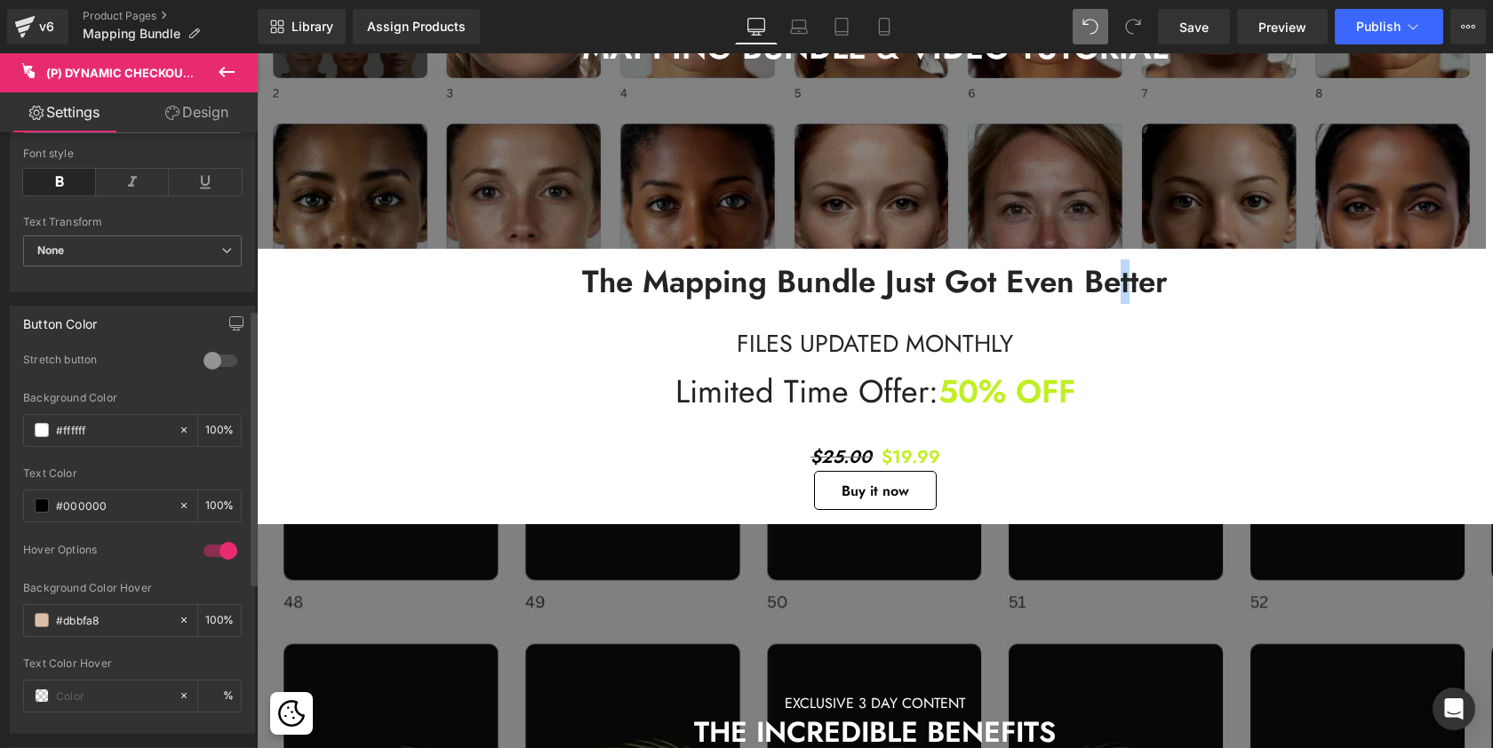
scroll to position [447, 0]
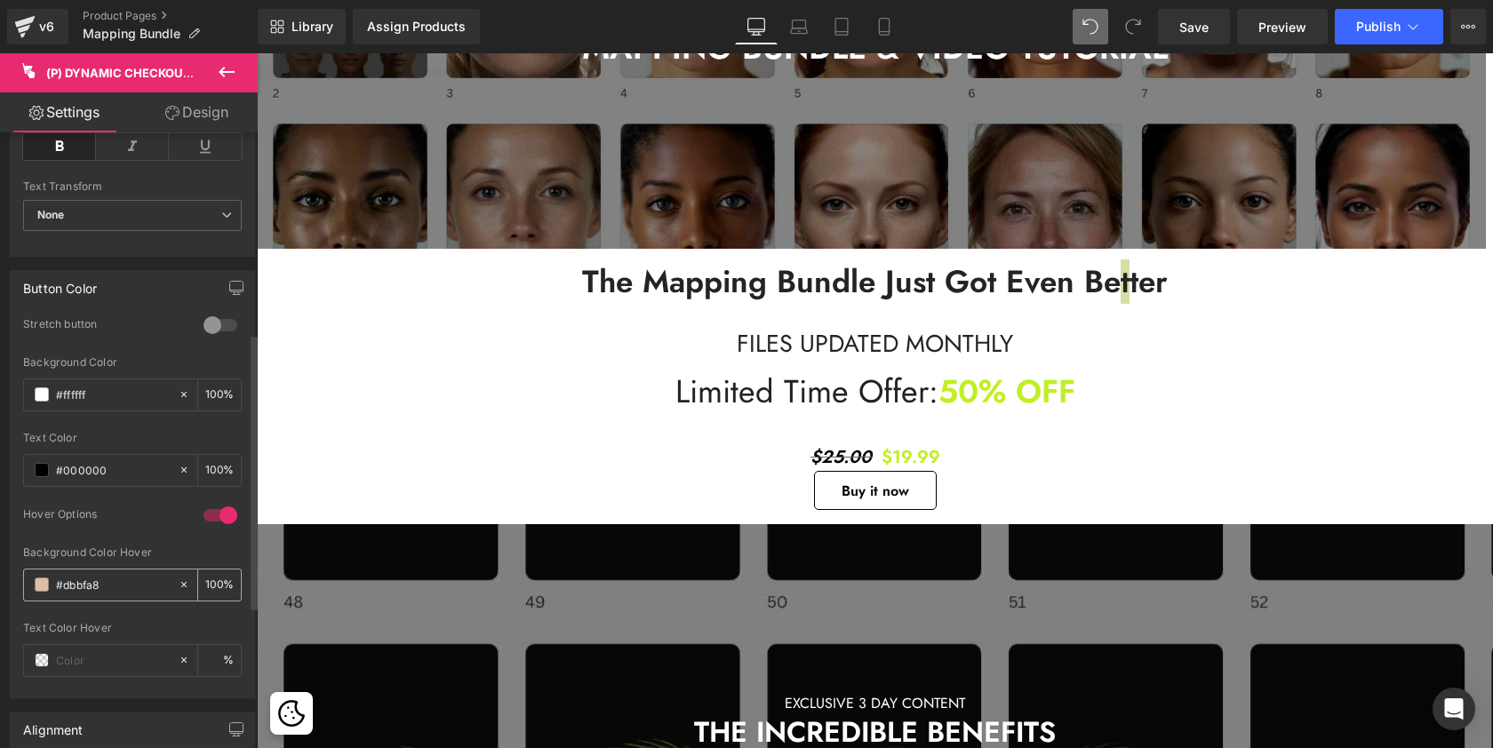
click at [97, 577] on input "#dbbfa8" at bounding box center [113, 585] width 114 height 20
click at [80, 580] on input "#dbbfa8" at bounding box center [113, 585] width 114 height 20
paste input "c0ef23"
type input "#c0ef23"
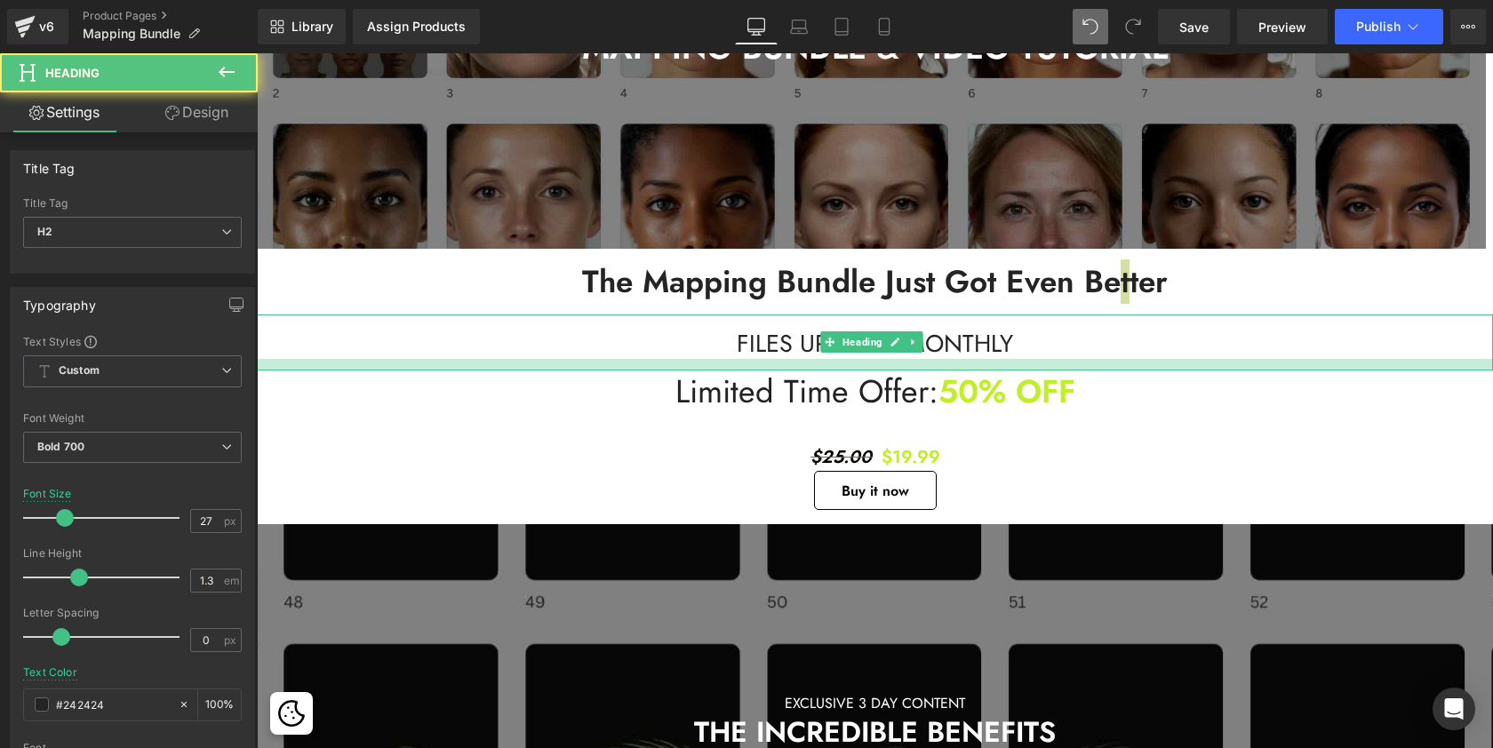
click at [1203, 368] on div at bounding box center [875, 365] width 1236 height 12
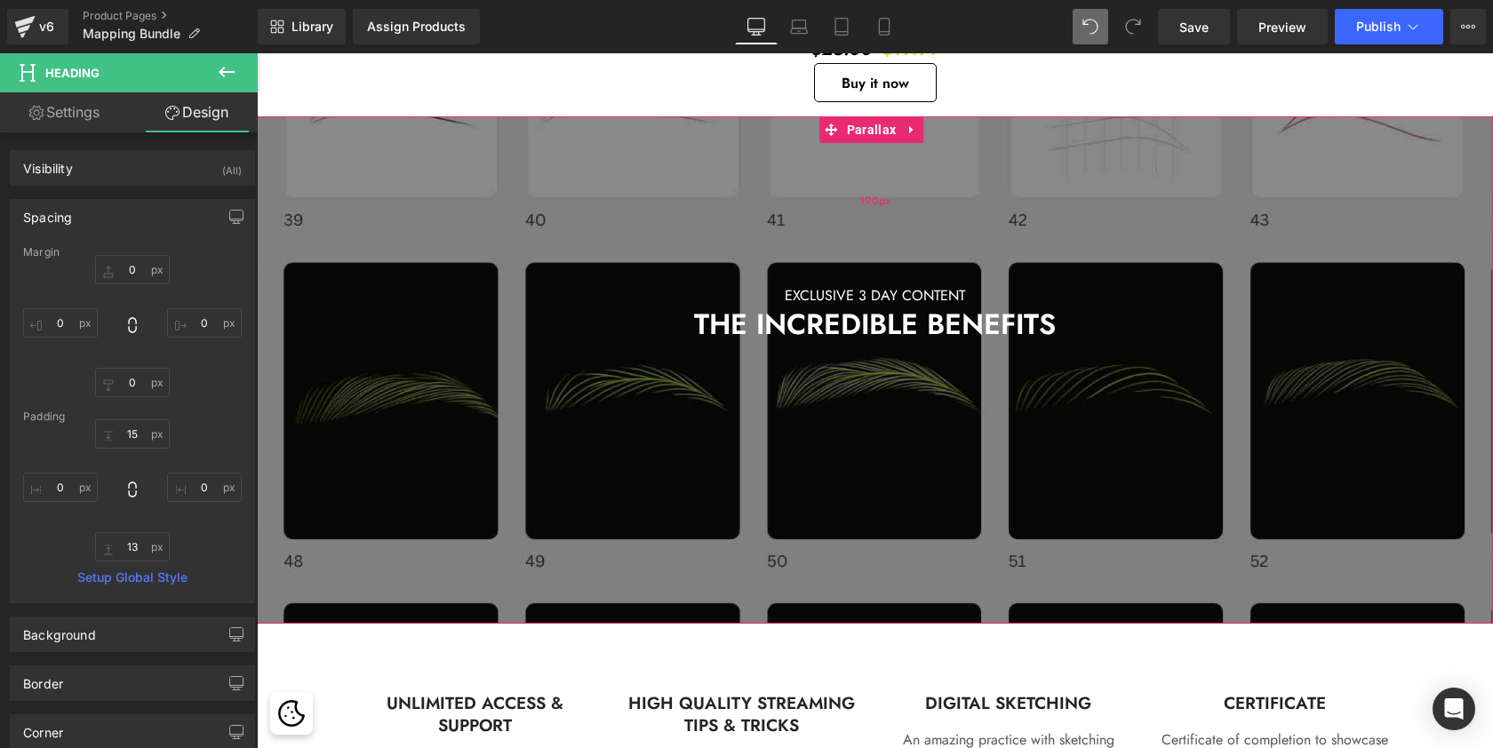
scroll to position [861, 0]
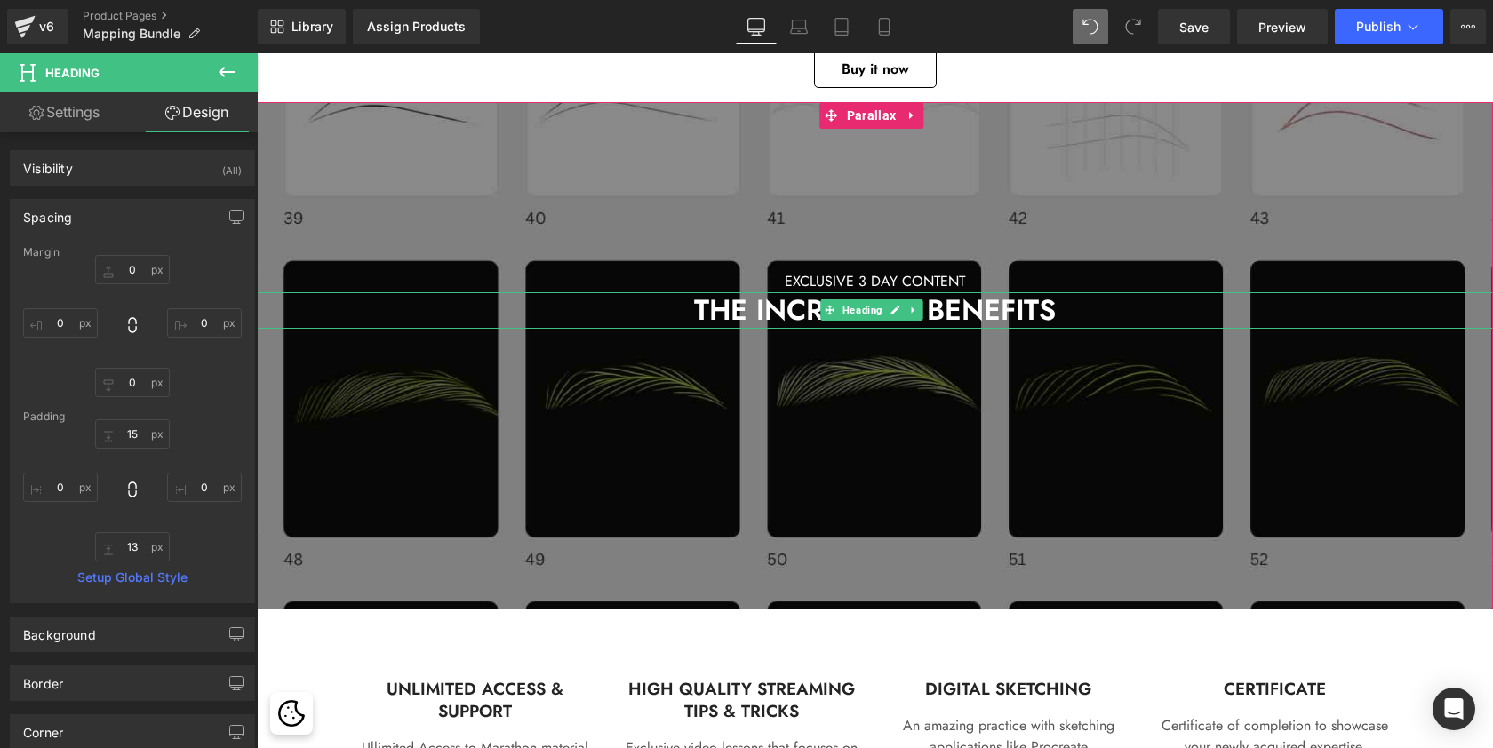
click at [979, 307] on span "THE INCREDIBLE BENEFITS" at bounding box center [875, 310] width 362 height 41
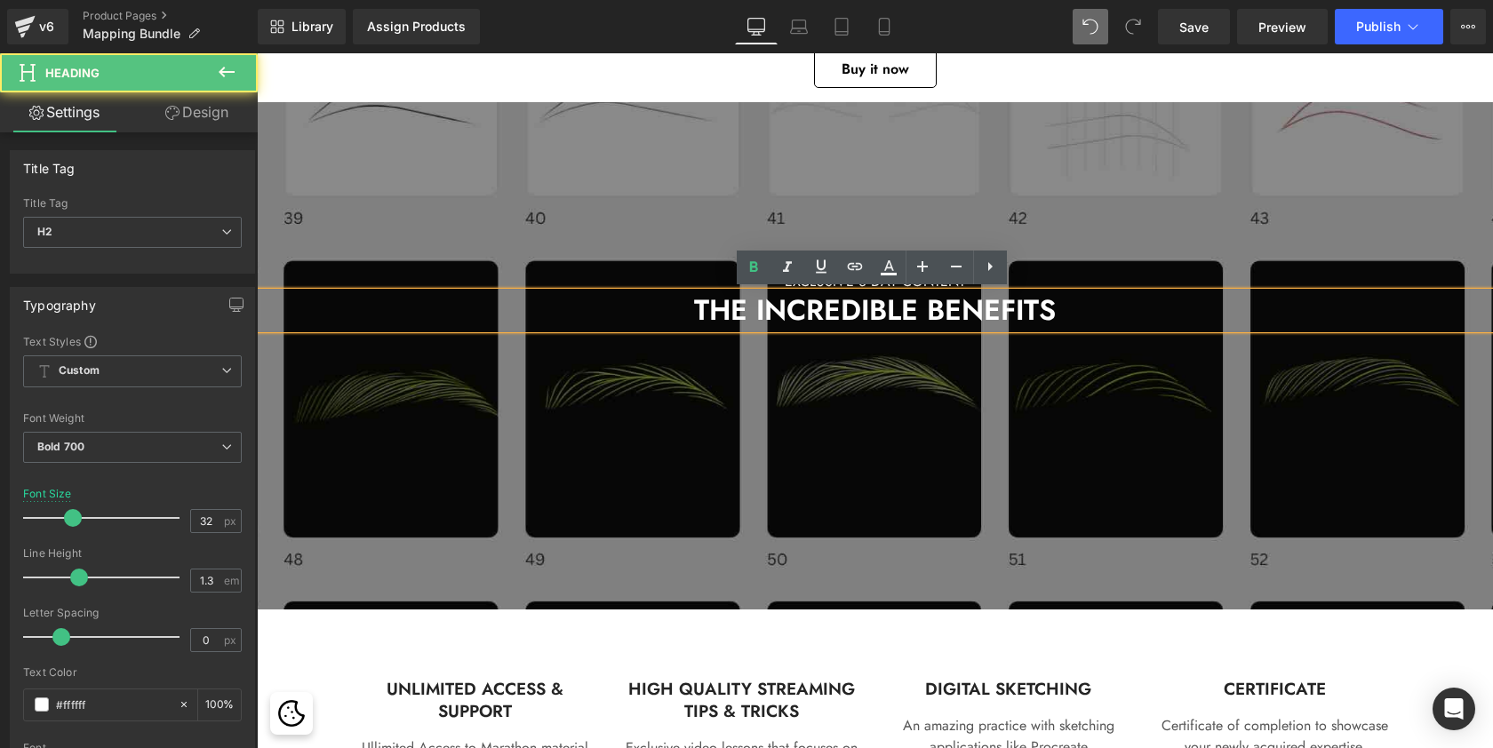
click at [979, 307] on span "THE INCREDIBLE BENEFITS" at bounding box center [875, 310] width 362 height 41
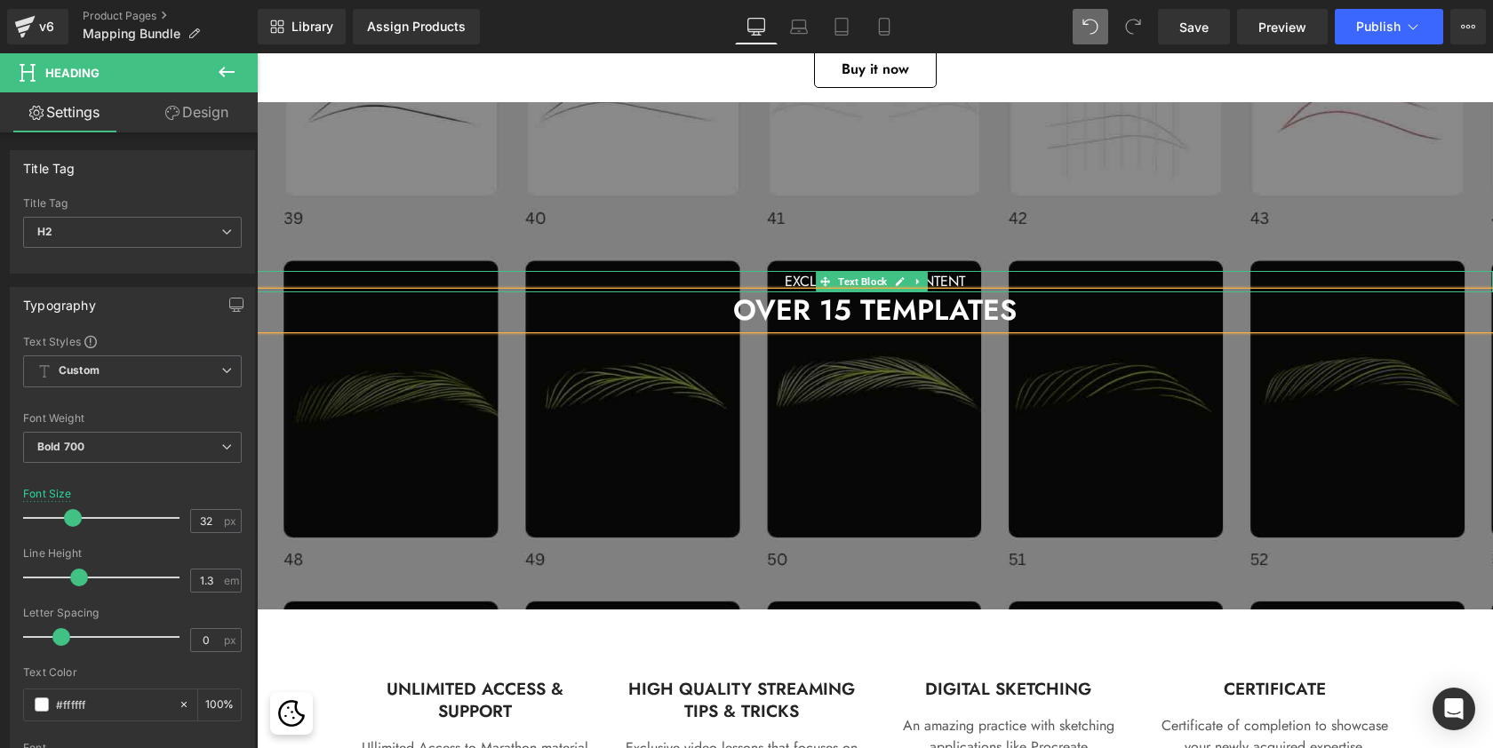
click at [791, 278] on p "EXCLUSIVE 3 DAY CONTENT" at bounding box center [875, 281] width 1236 height 21
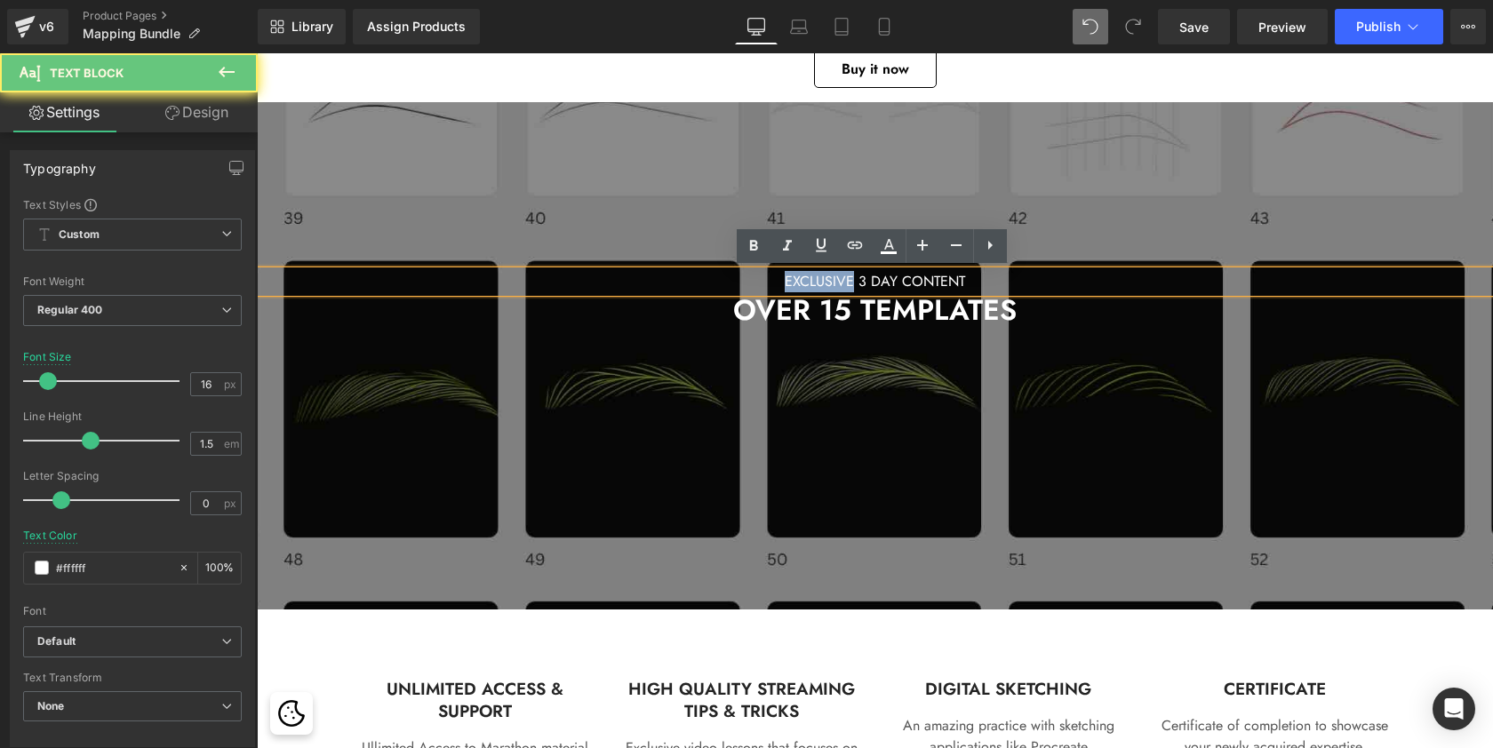
click at [791, 278] on p "EXCLUSIVE 3 DAY CONTENT" at bounding box center [875, 281] width 1236 height 21
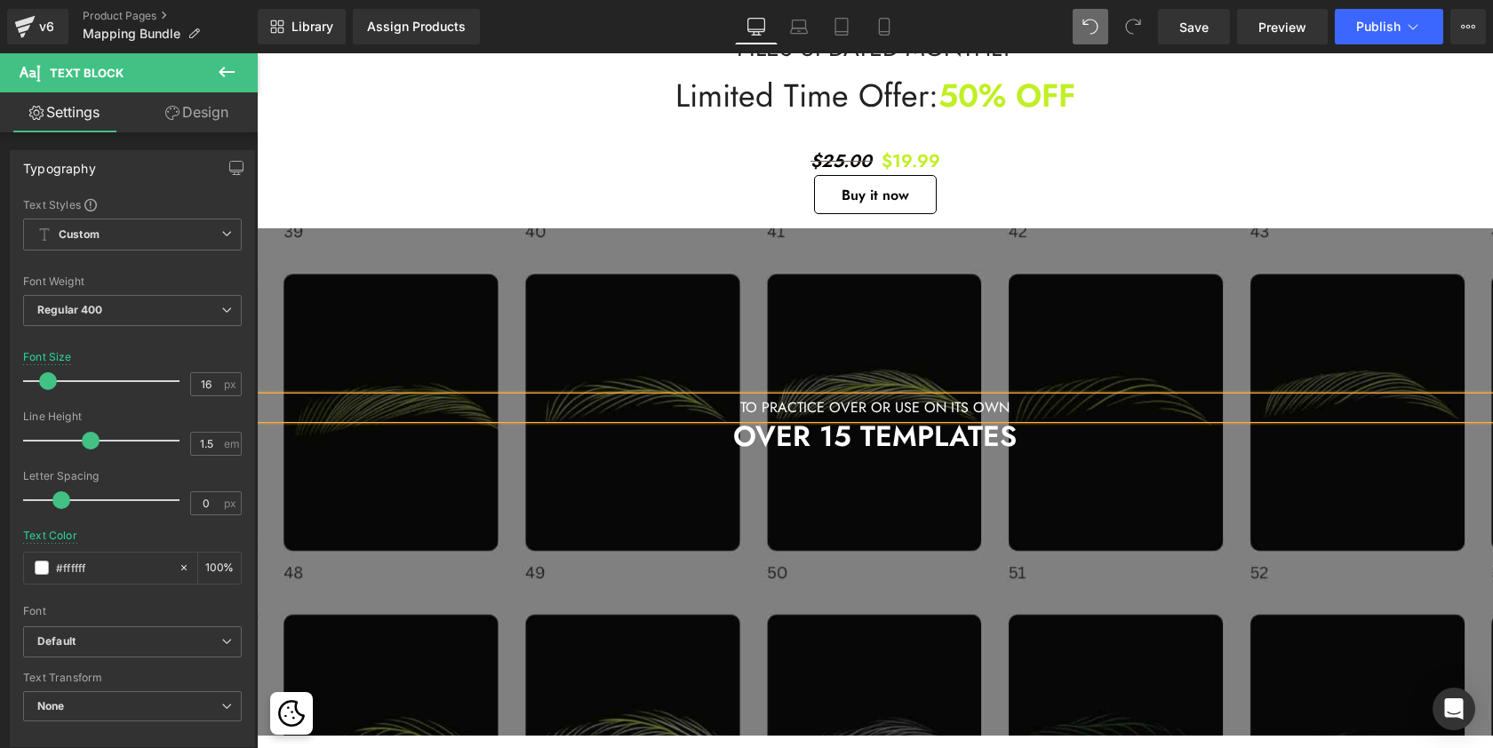
scroll to position [733, 0]
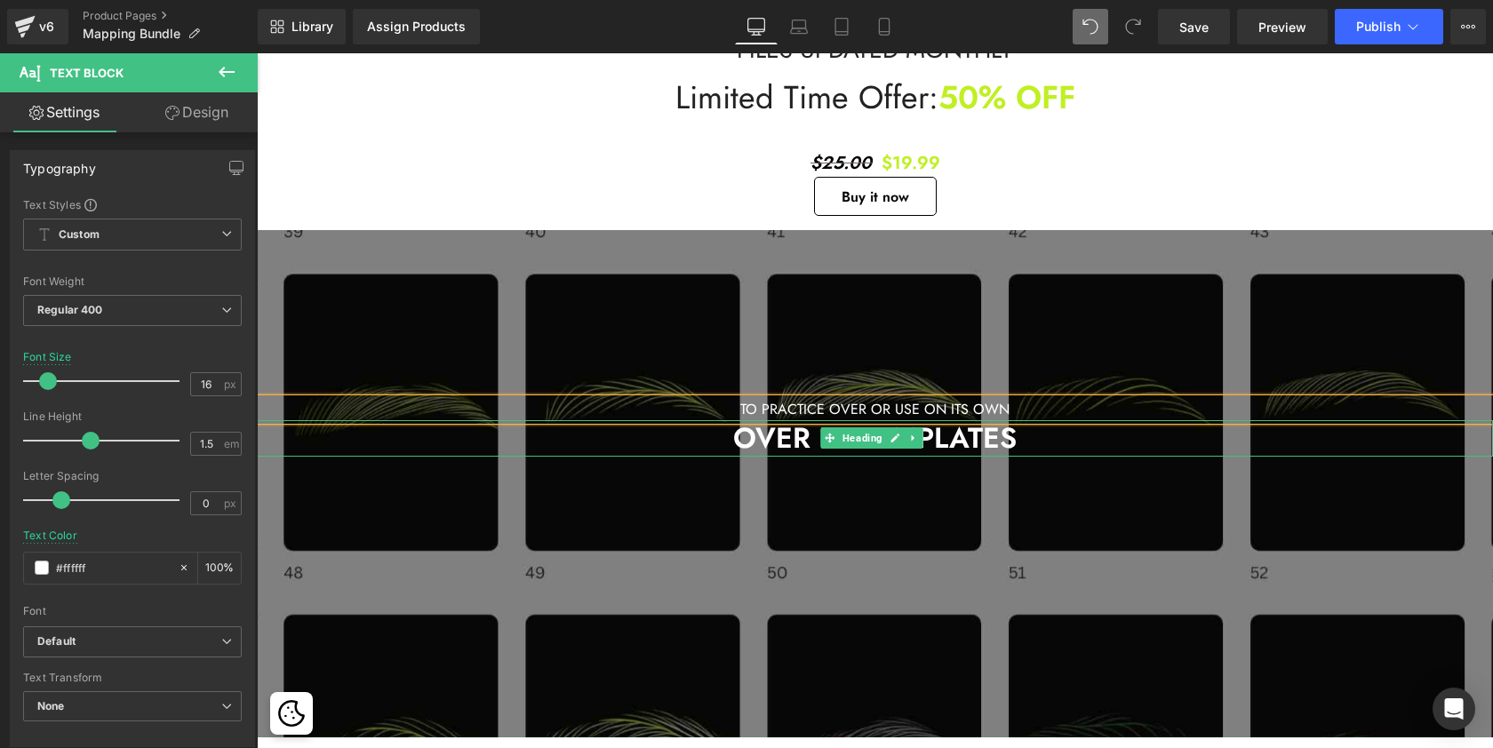
click at [1044, 439] on h2 "OVER 15 TEMPLATES" at bounding box center [875, 438] width 1236 height 37
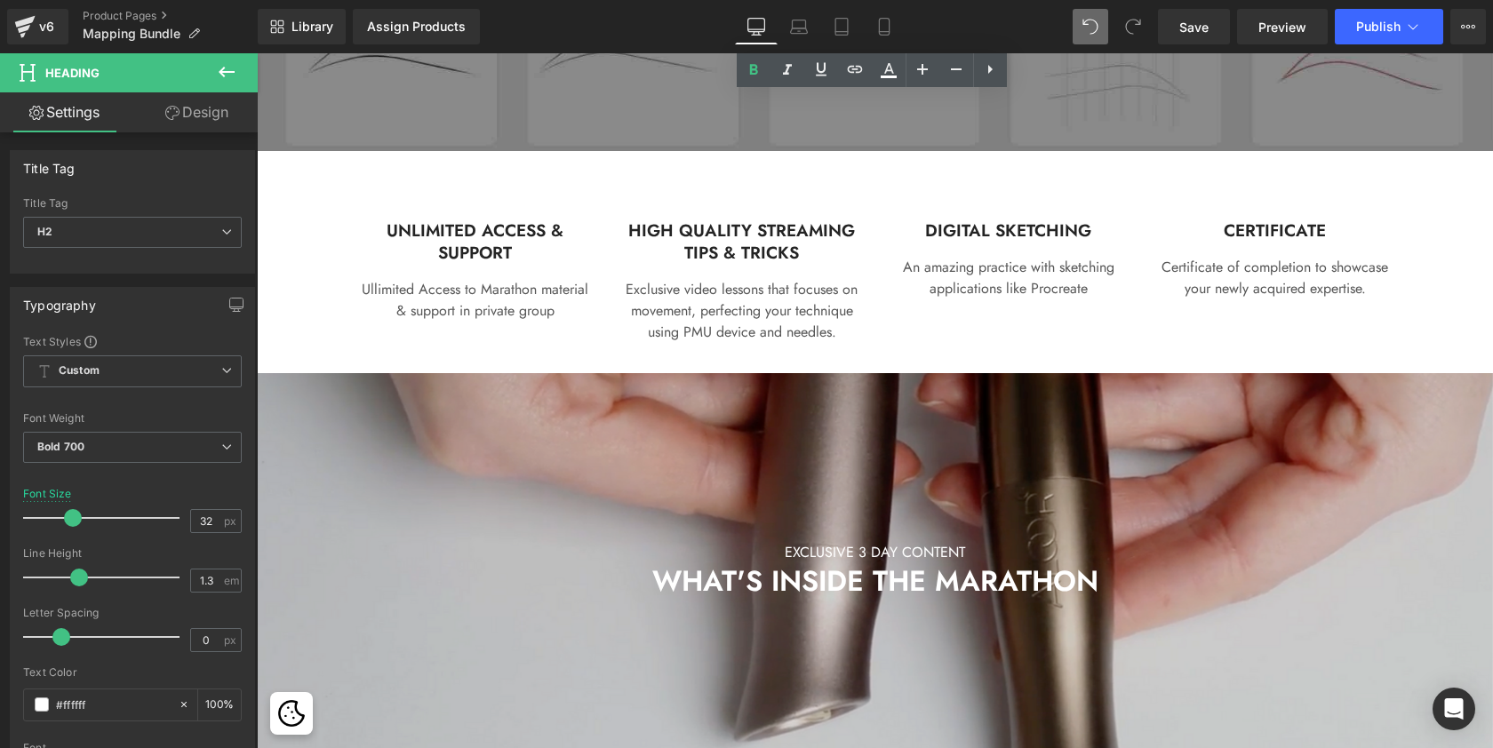
scroll to position [1370, 0]
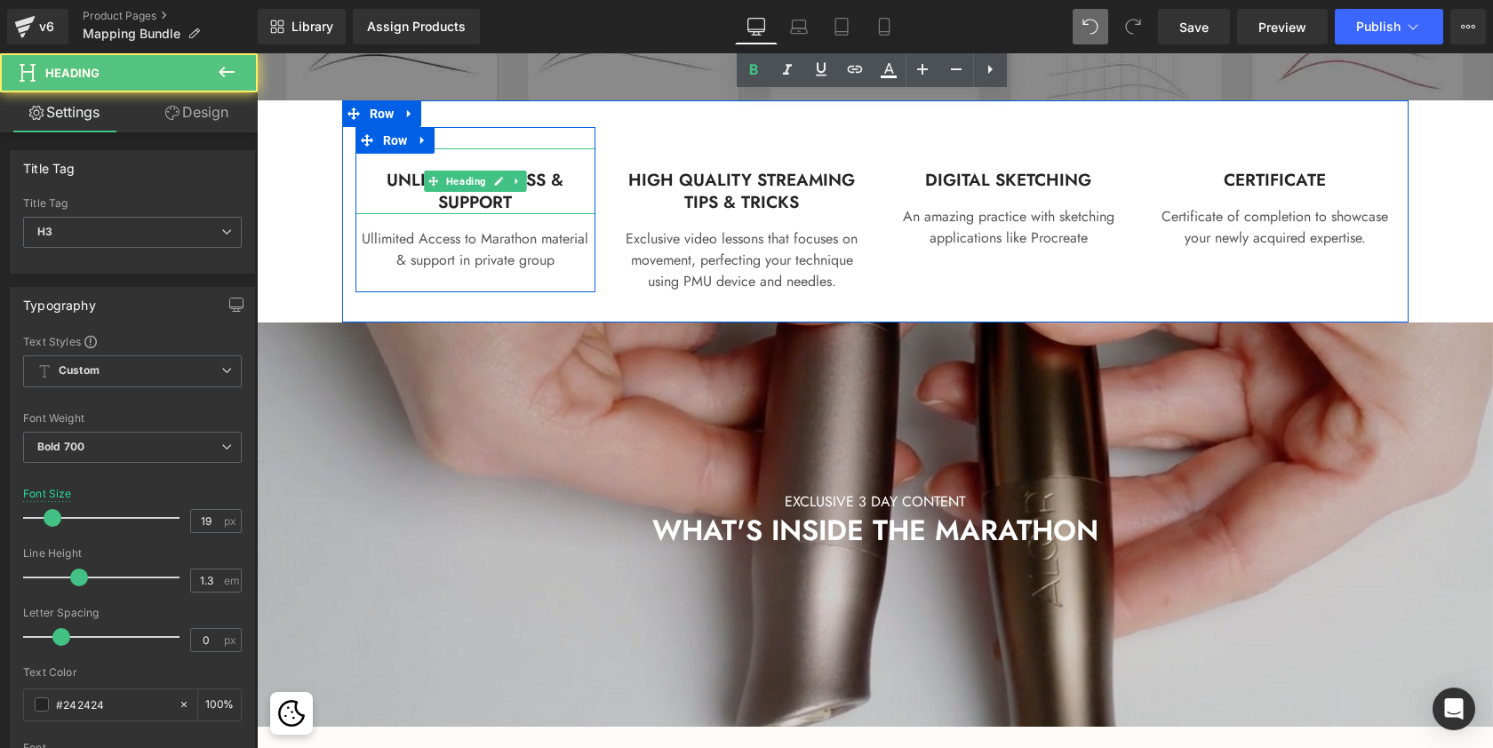
click at [473, 196] on h3 "UNLIMITED ACCESS & SUPPORT" at bounding box center [475, 192] width 240 height 44
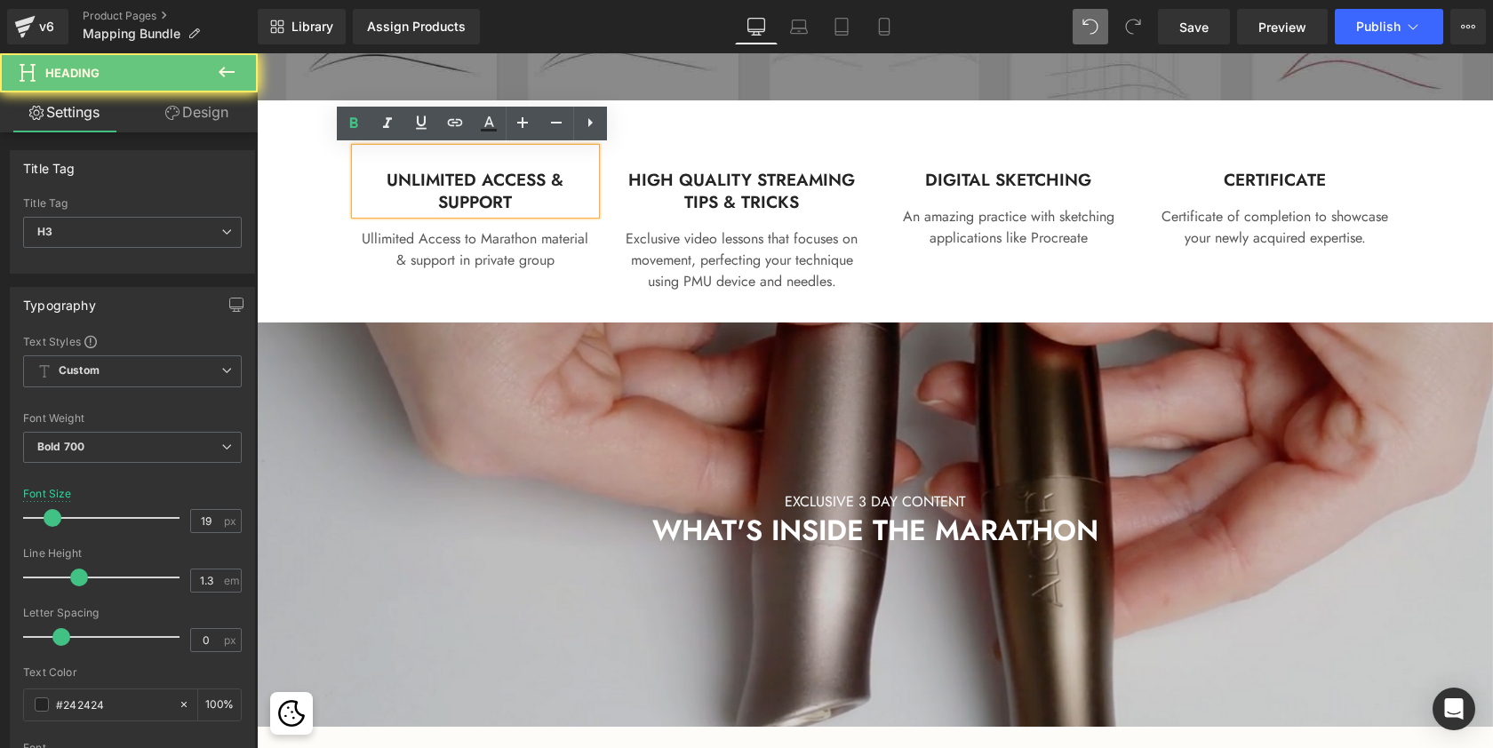
click at [473, 196] on h3 "UNLIMITED ACCESS & SUPPORT" at bounding box center [475, 192] width 240 height 44
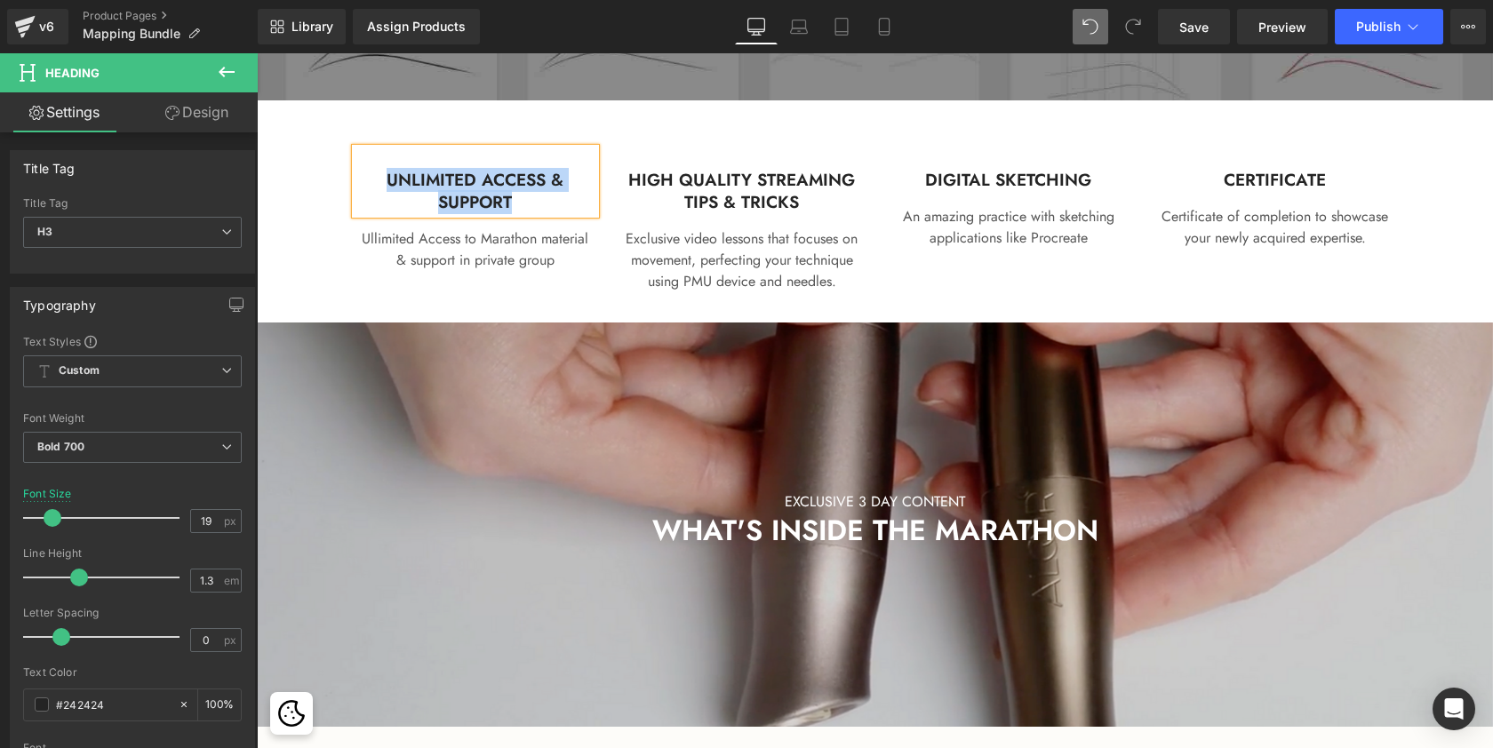
paste div
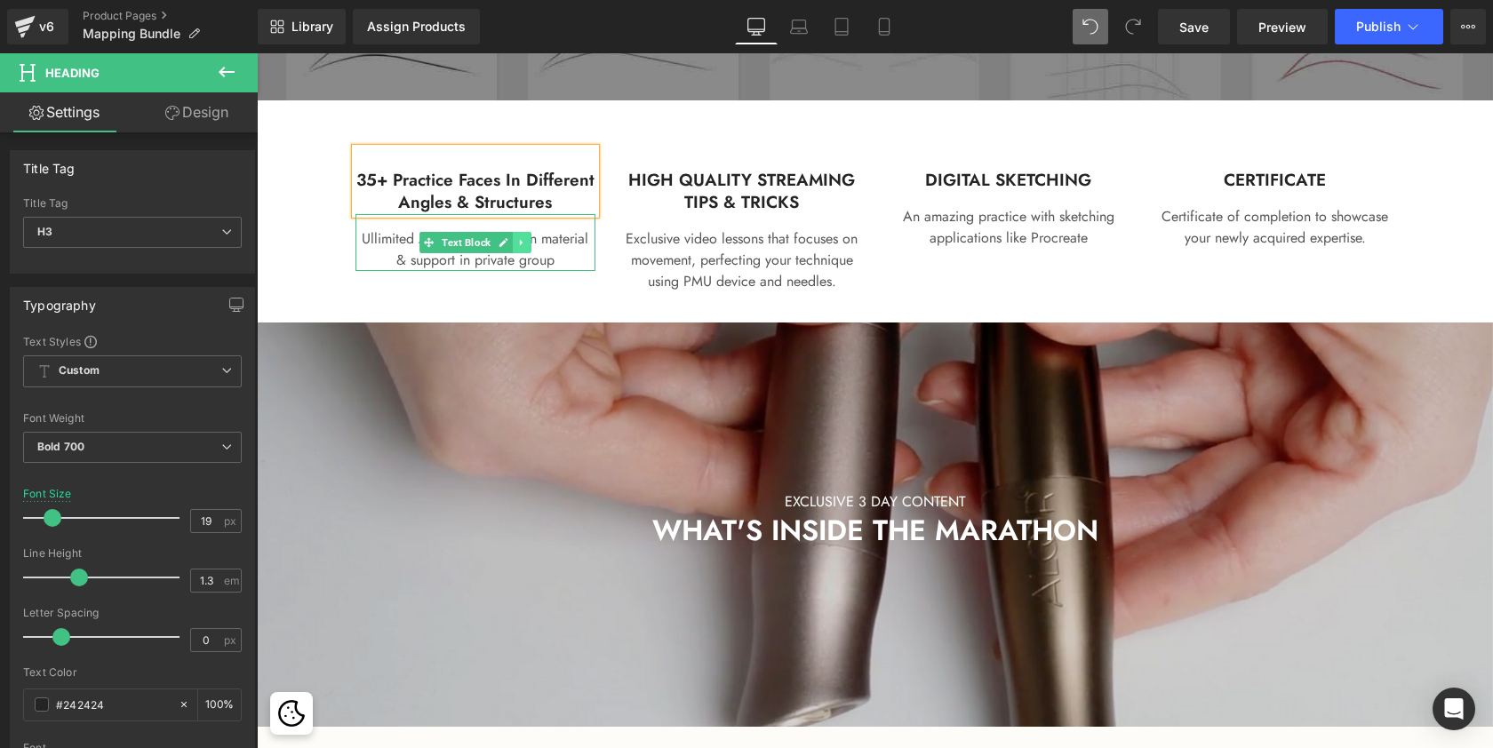
click at [522, 243] on icon at bounding box center [521, 242] width 10 height 11
click at [534, 241] on link at bounding box center [531, 242] width 19 height 21
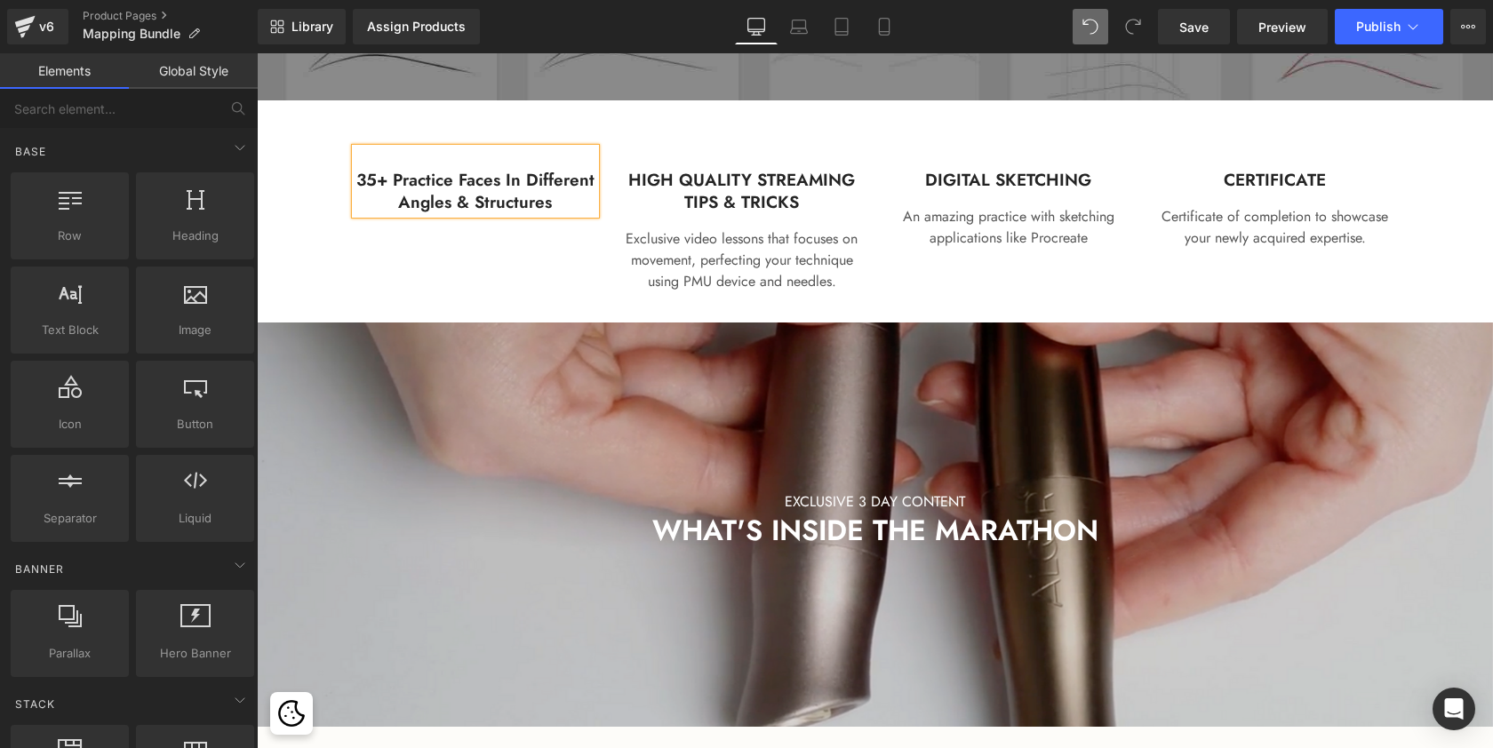
click at [407, 208] on h3 "35+ practice faces in different angles & structures" at bounding box center [475, 192] width 240 height 44
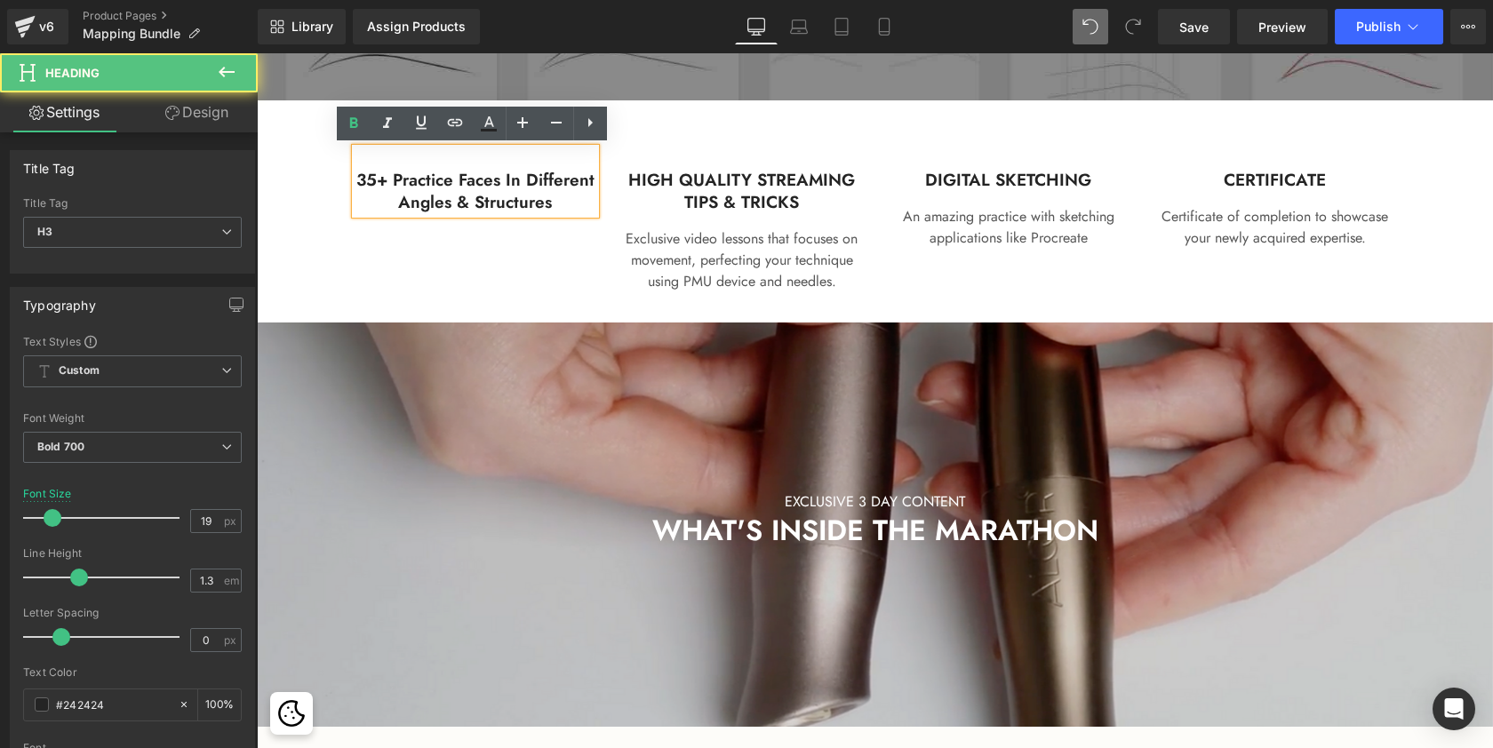
click at [407, 208] on h3 "35+ practice faces in different angles & structures" at bounding box center [475, 192] width 240 height 44
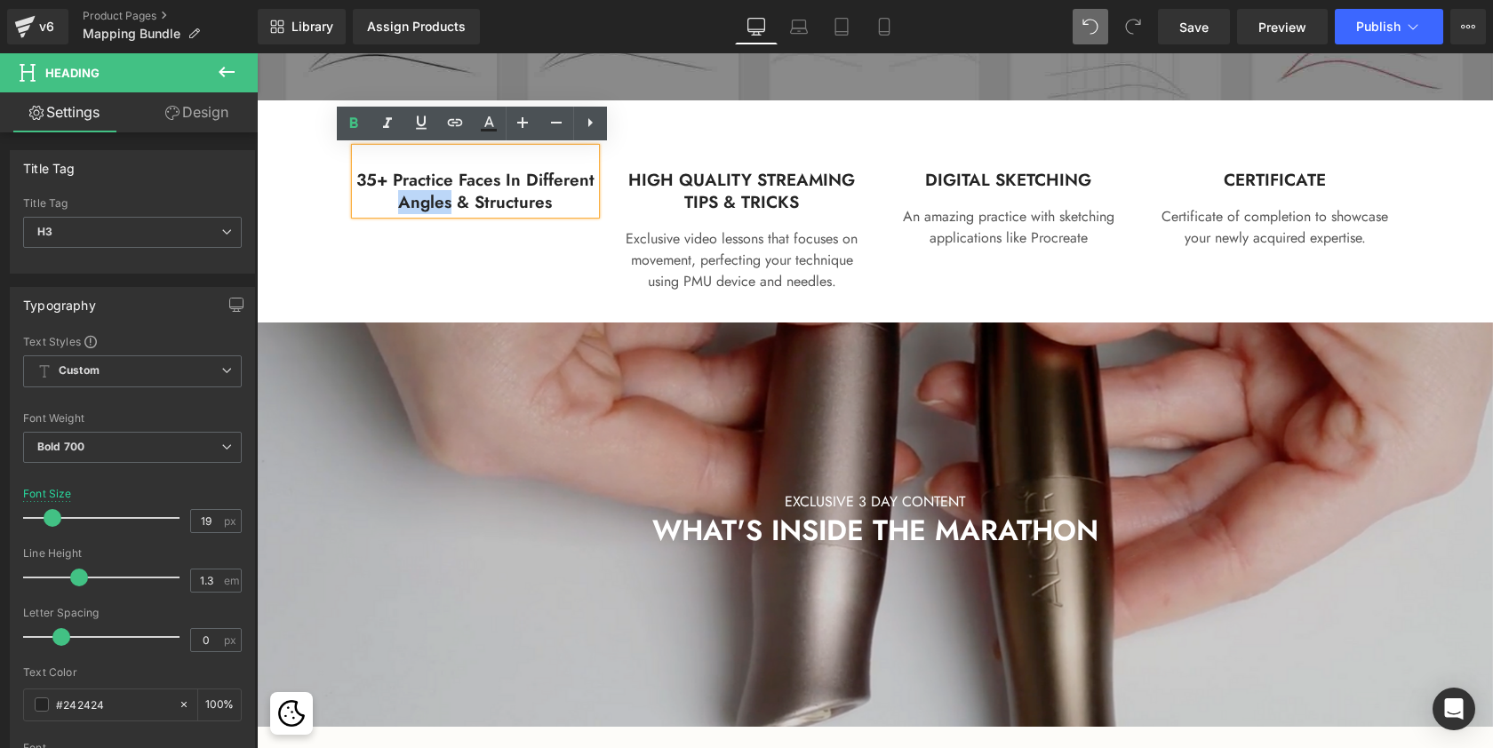
click at [407, 208] on h3 "35+ practice faces in different angles & structures" at bounding box center [475, 192] width 240 height 44
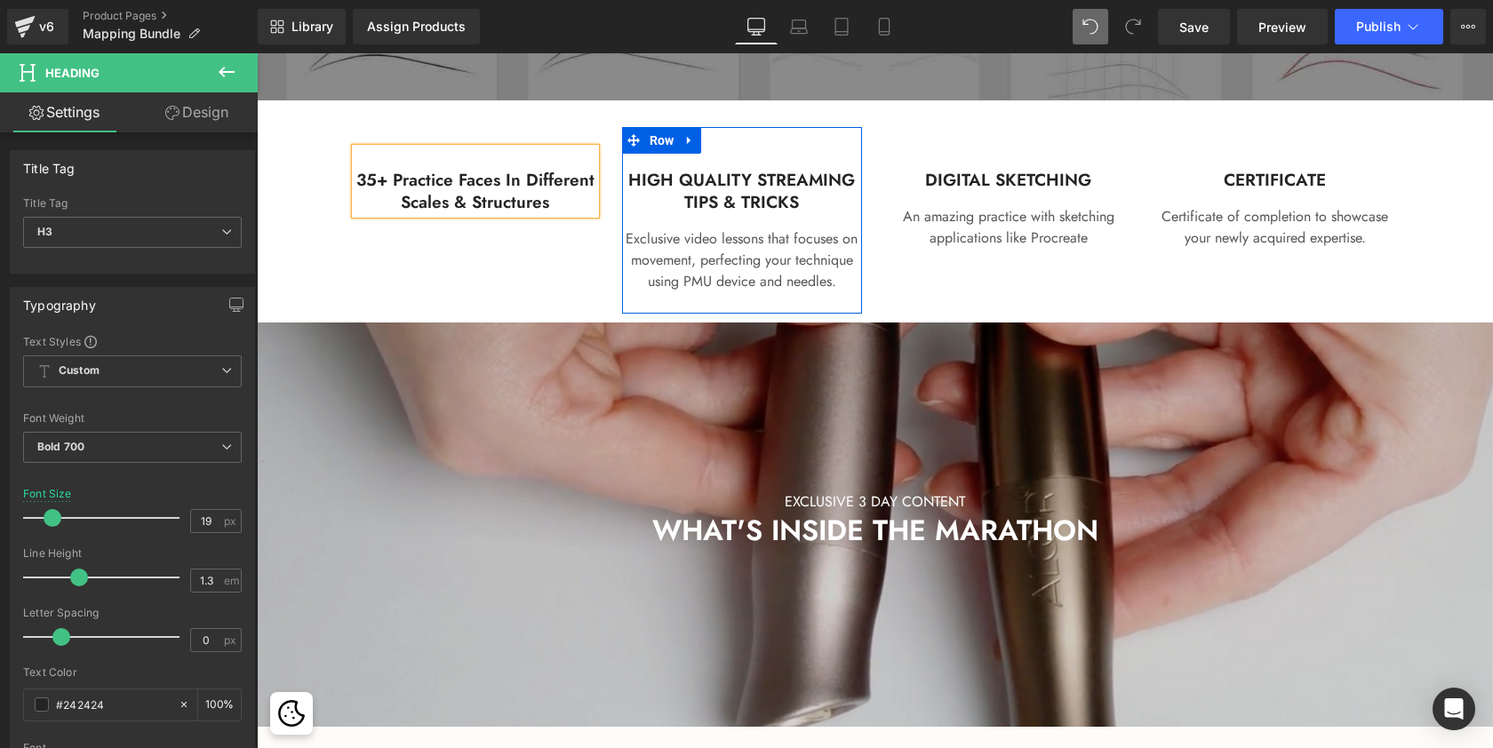
click at [766, 195] on h3 "HIGH QUALITY STREAMING TIPS & TRICKS" at bounding box center [742, 192] width 240 height 44
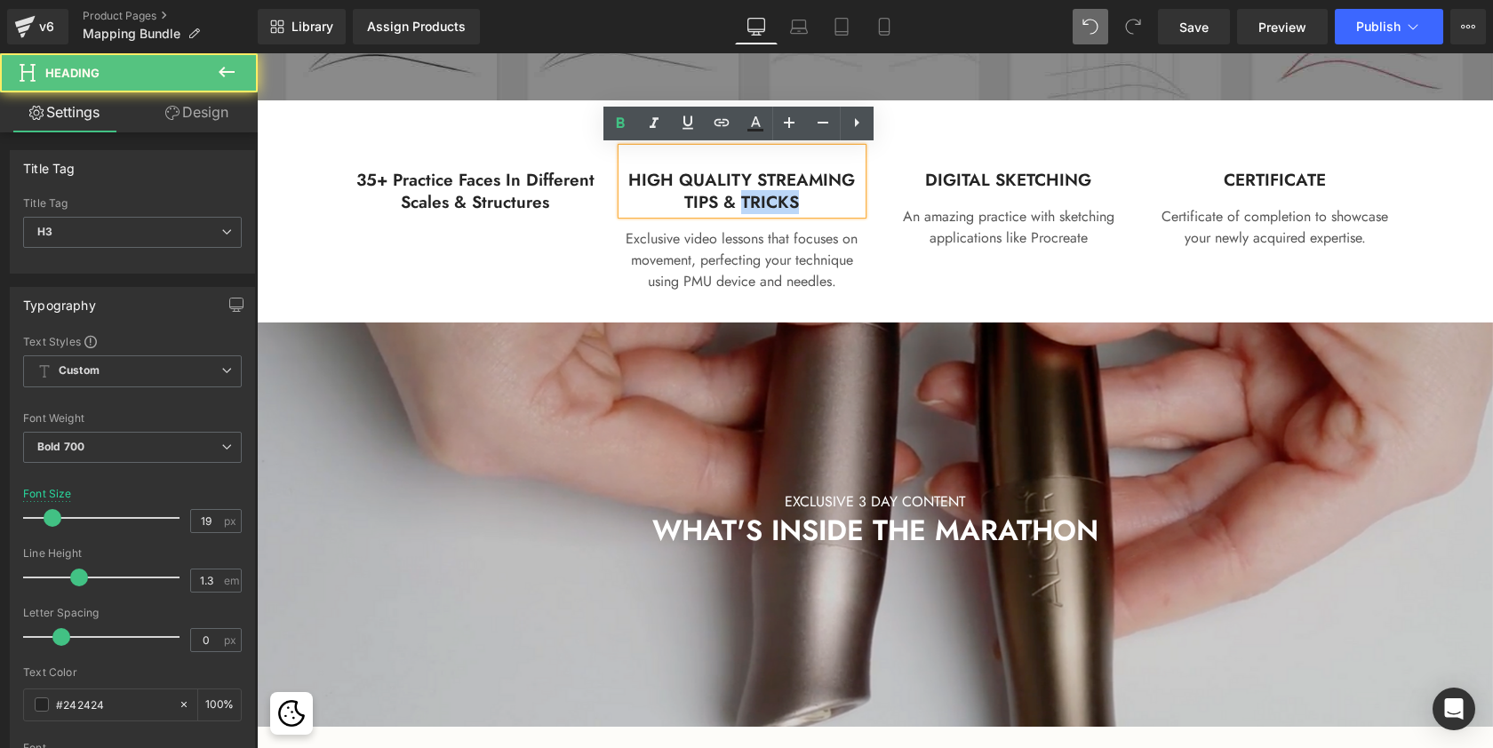
click at [766, 195] on h3 "HIGH QUALITY STREAMING TIPS & TRICKS" at bounding box center [742, 192] width 240 height 44
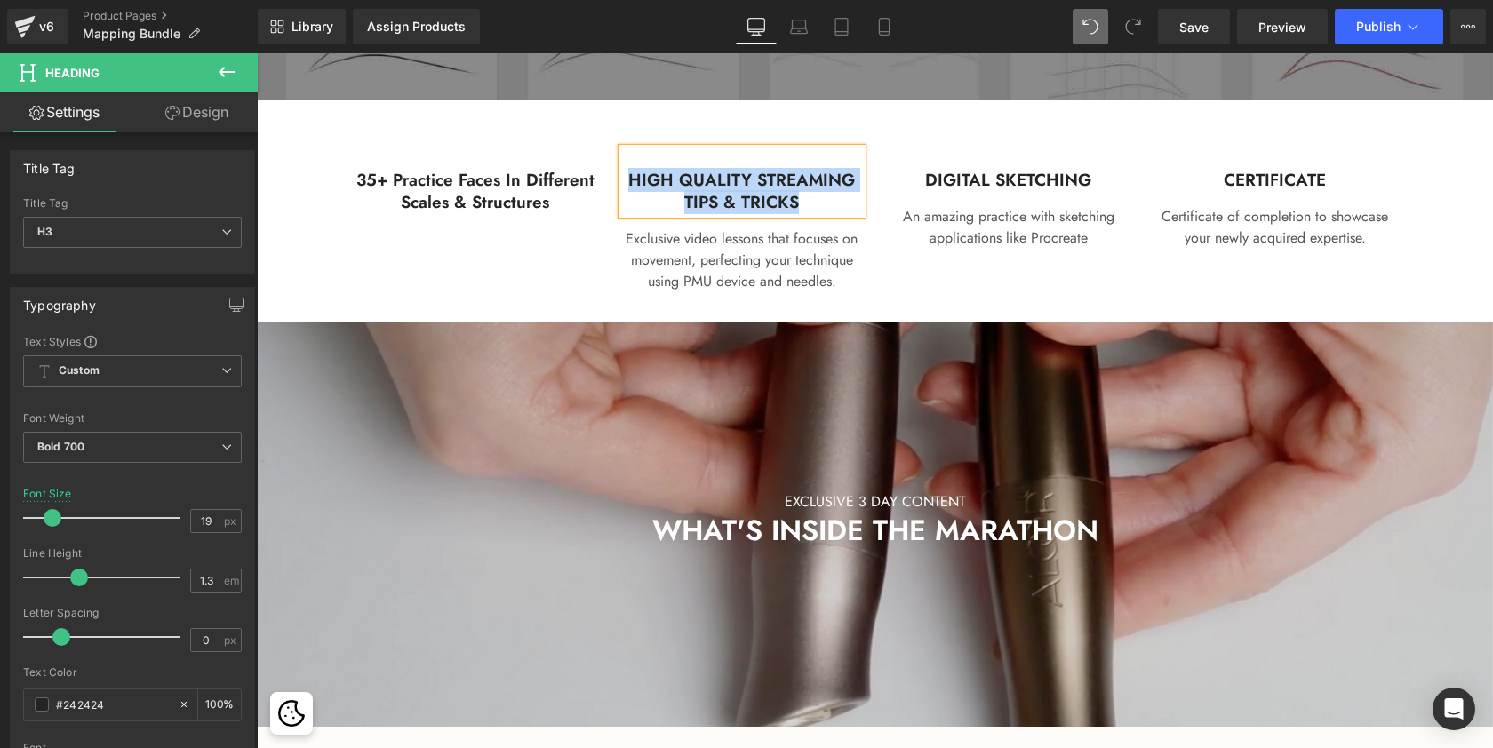
paste div
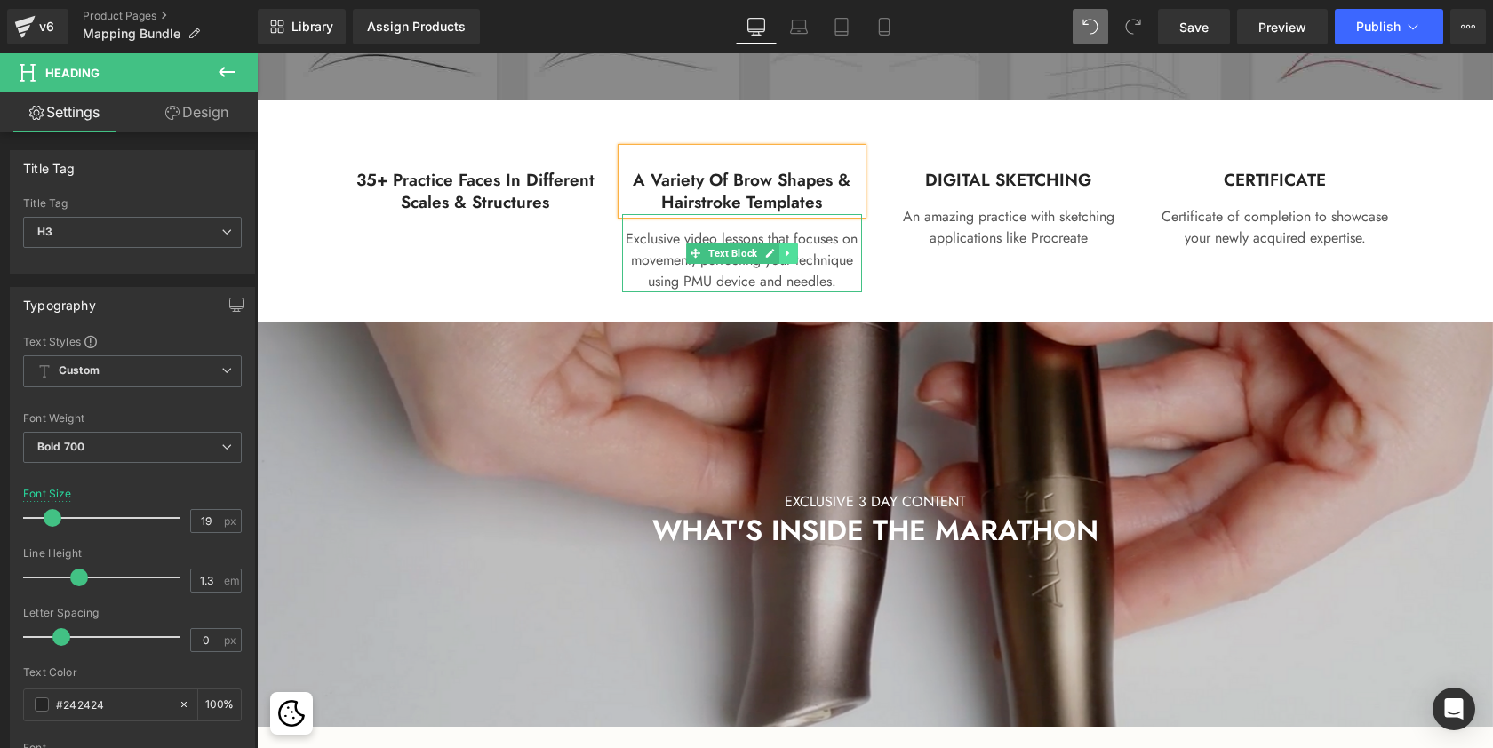
click at [786, 250] on icon at bounding box center [788, 253] width 10 height 11
click at [794, 251] on icon at bounding box center [798, 253] width 10 height 10
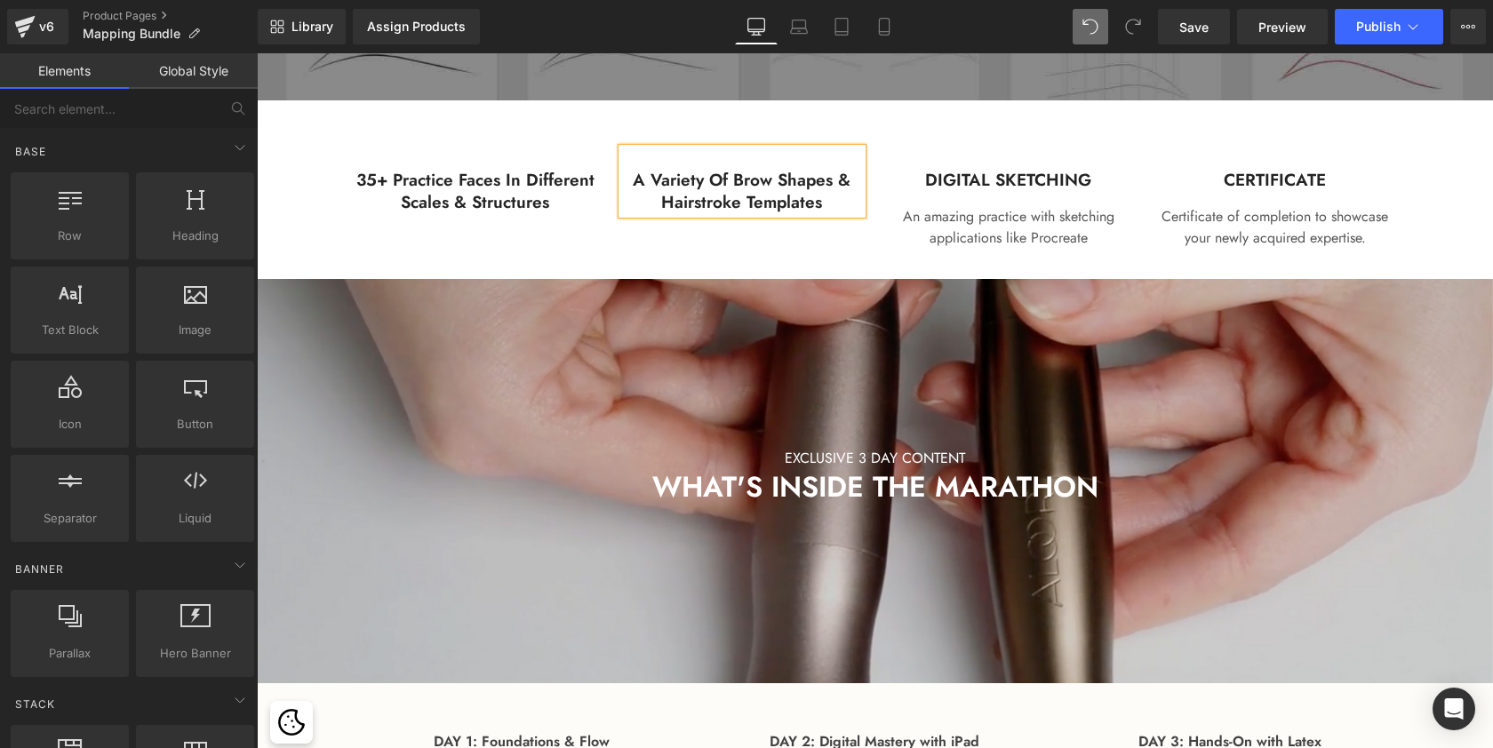
scroll to position [5060, 1229]
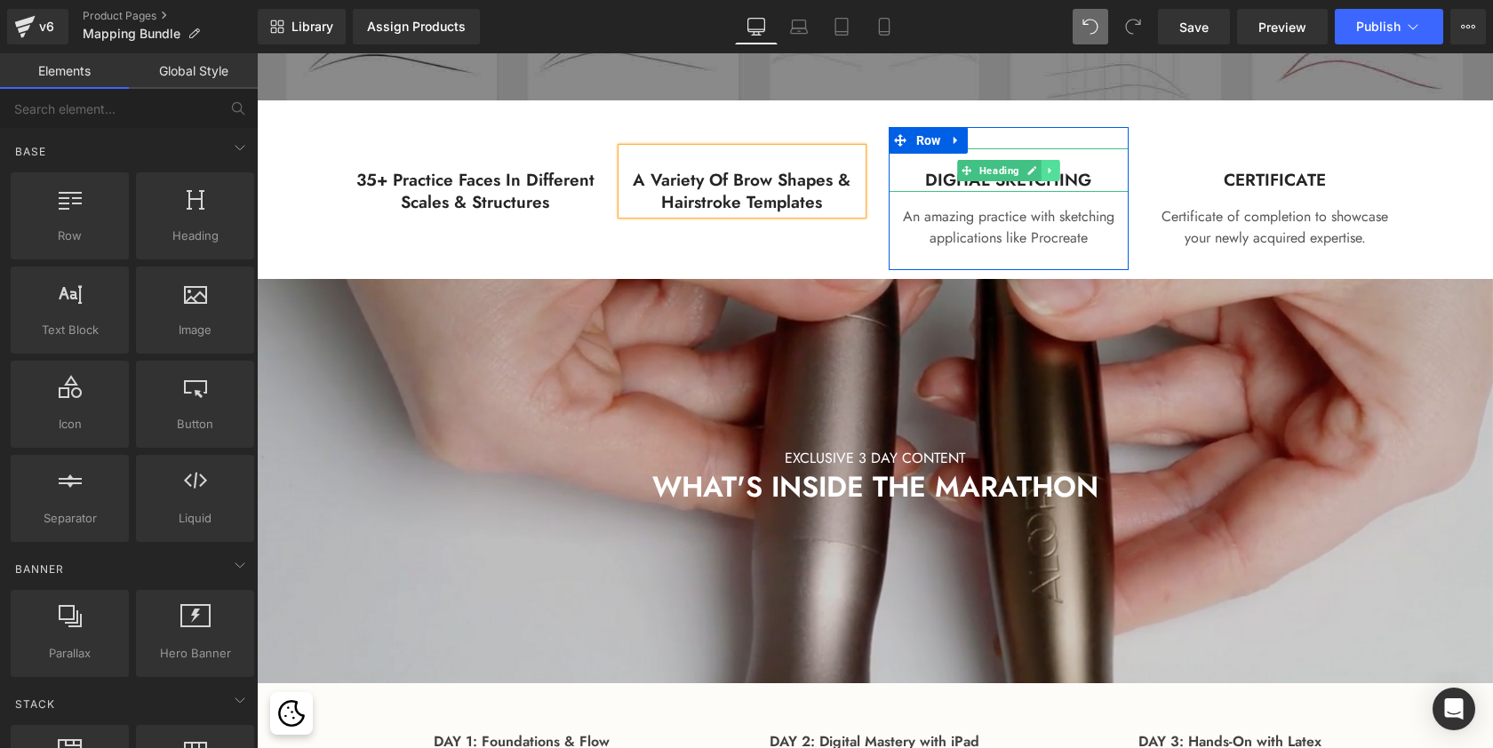
click at [1043, 174] on link at bounding box center [1050, 170] width 19 height 21
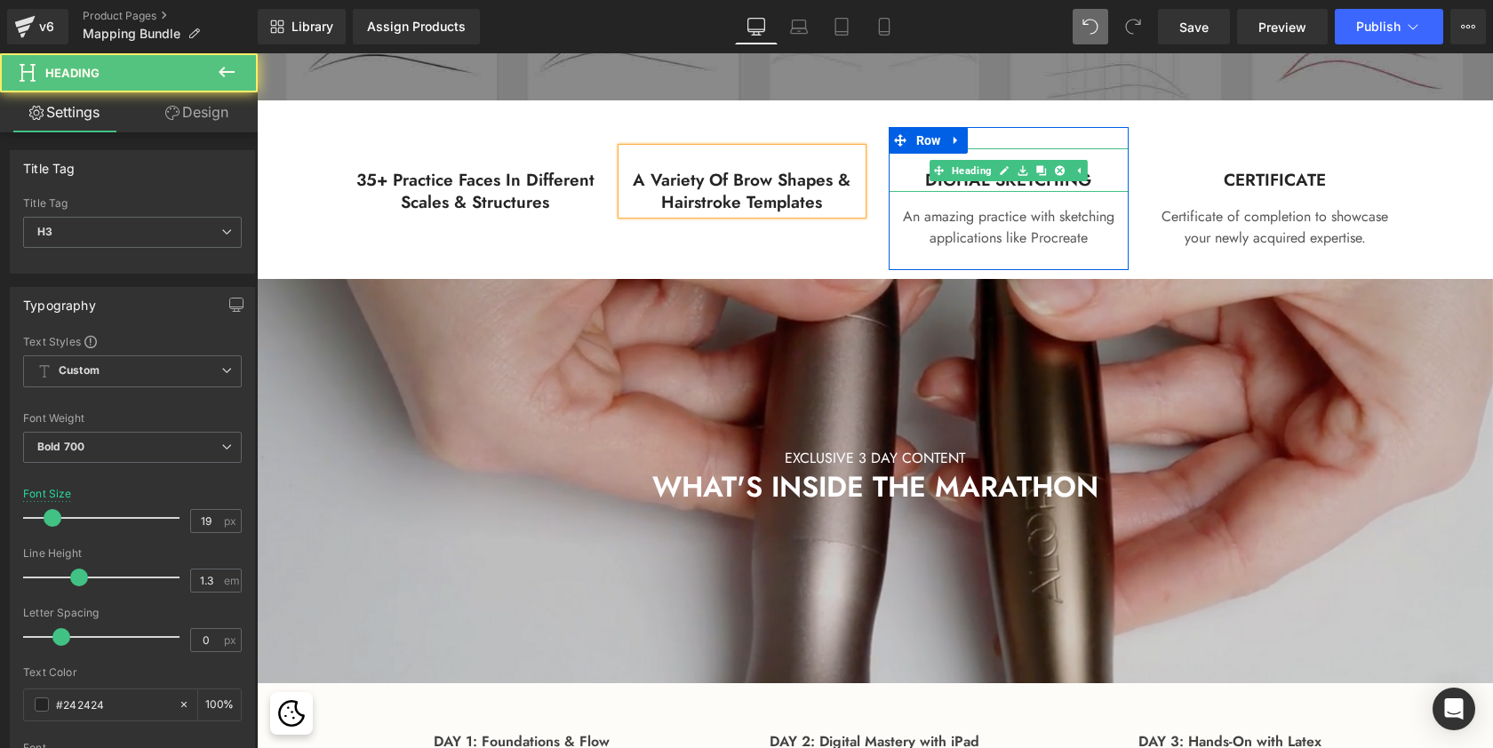
click at [1093, 178] on h3 "DIGITAL SKETCHING" at bounding box center [1009, 181] width 240 height 22
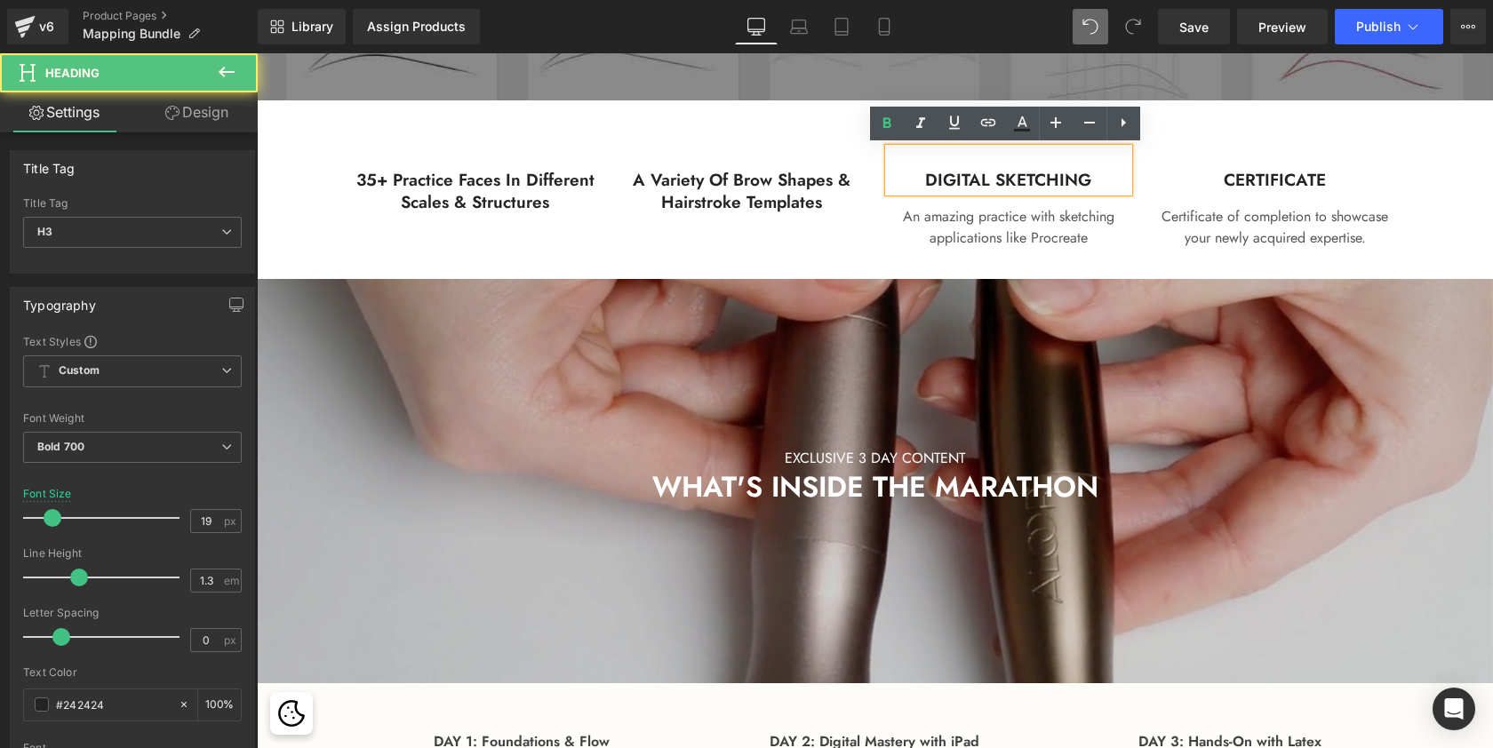
click at [1085, 178] on h3 "DIGITAL SKETCHING" at bounding box center [1009, 181] width 240 height 22
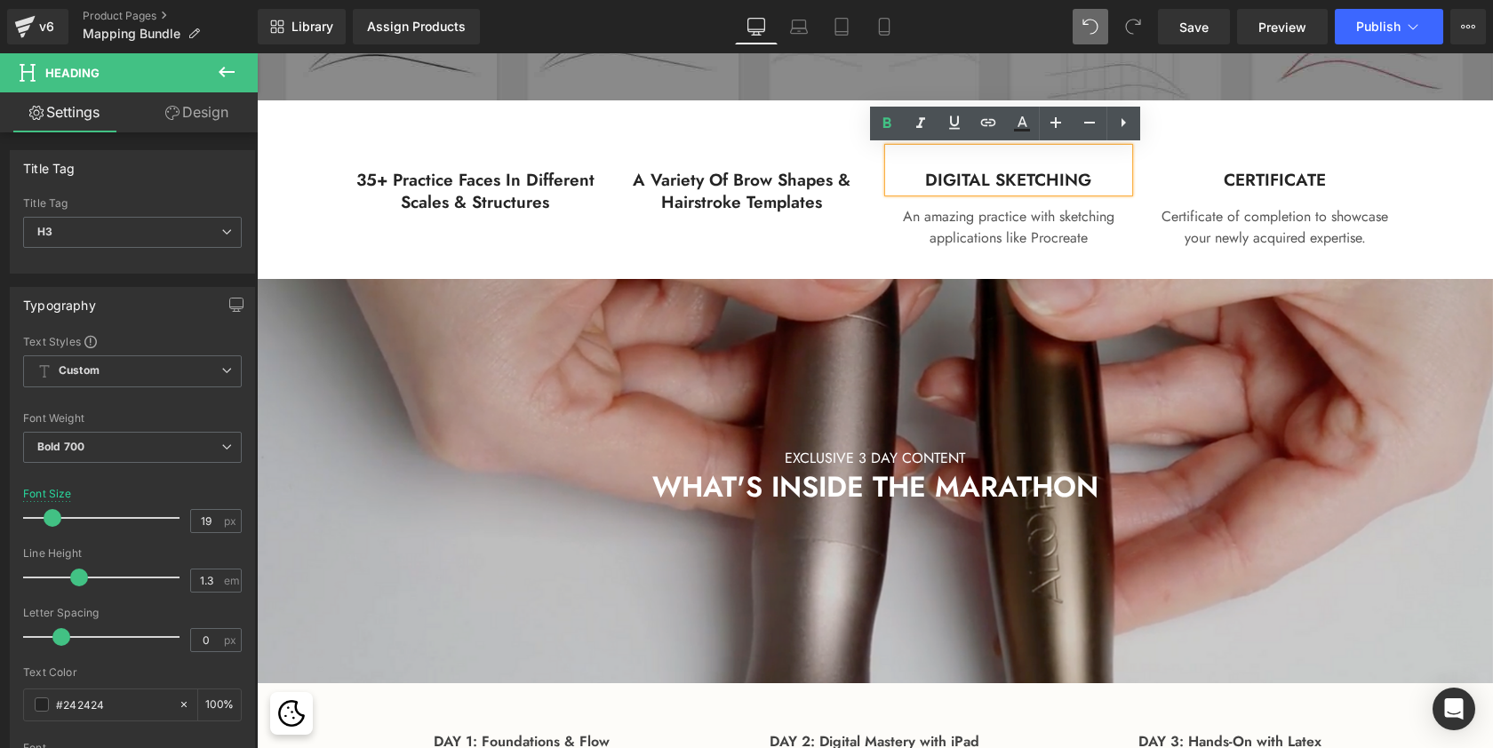
click at [1069, 176] on h3 "DIGITAL SKETCHING" at bounding box center [1009, 181] width 240 height 22
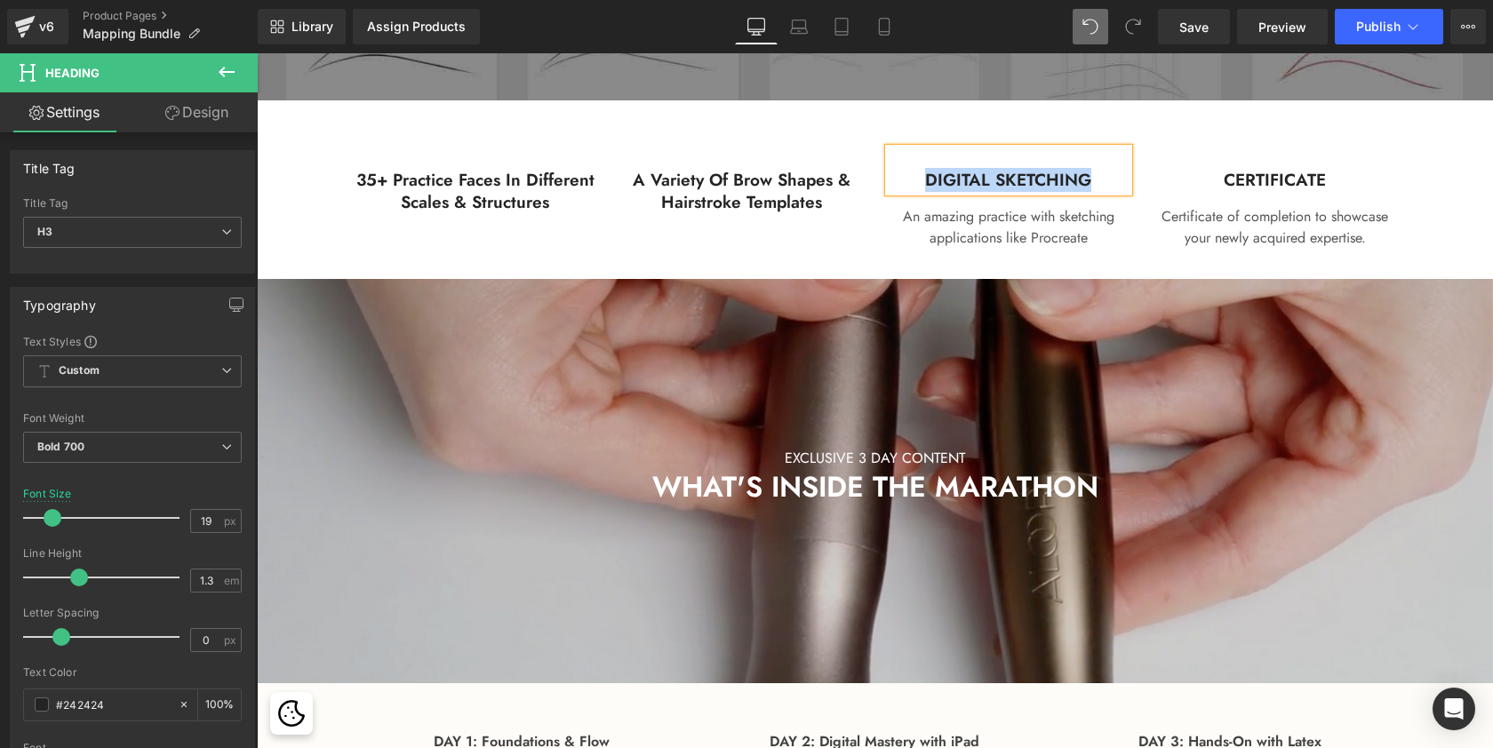
paste div
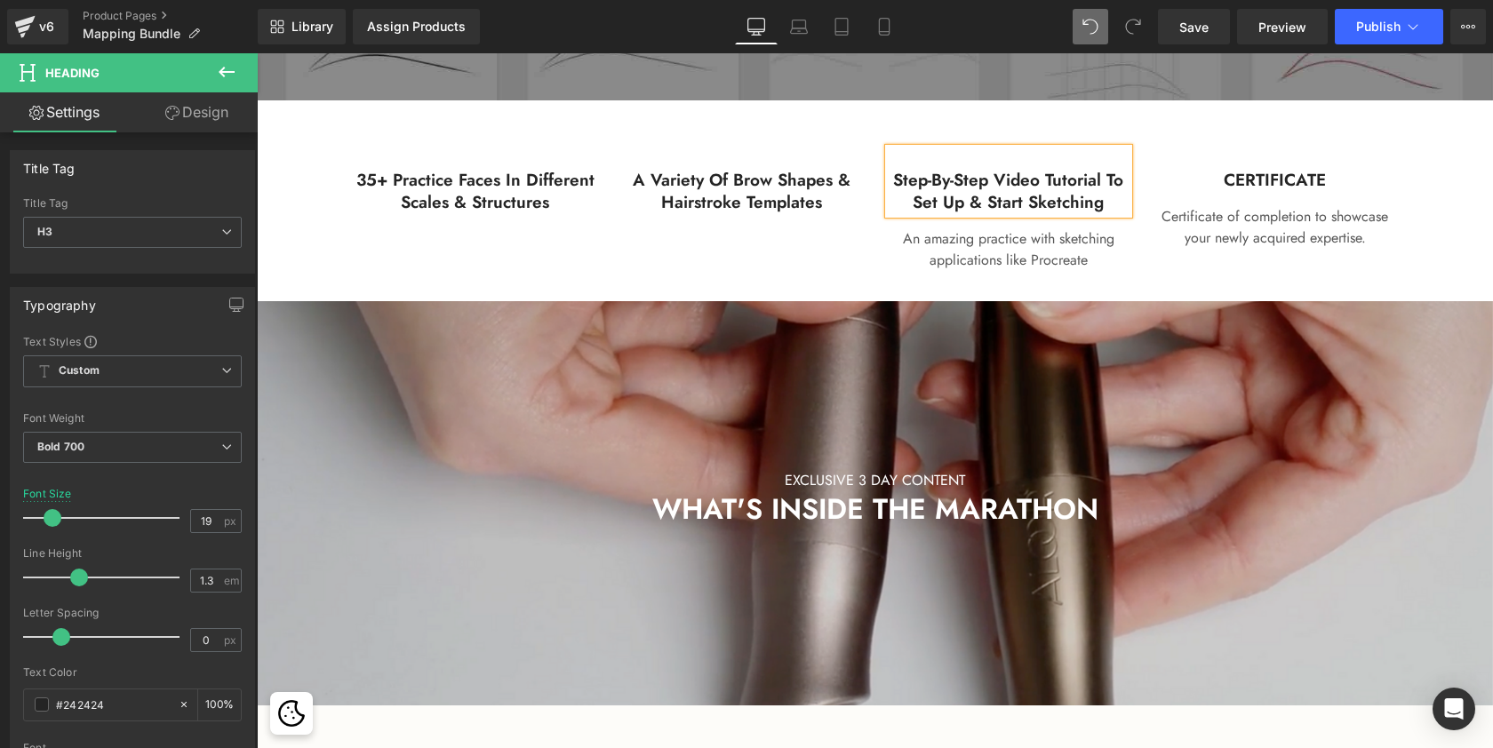
scroll to position [5081, 1229]
click at [964, 195] on h3 "Step-by-step video tutorial to set up & start sketching" at bounding box center [1009, 192] width 240 height 44
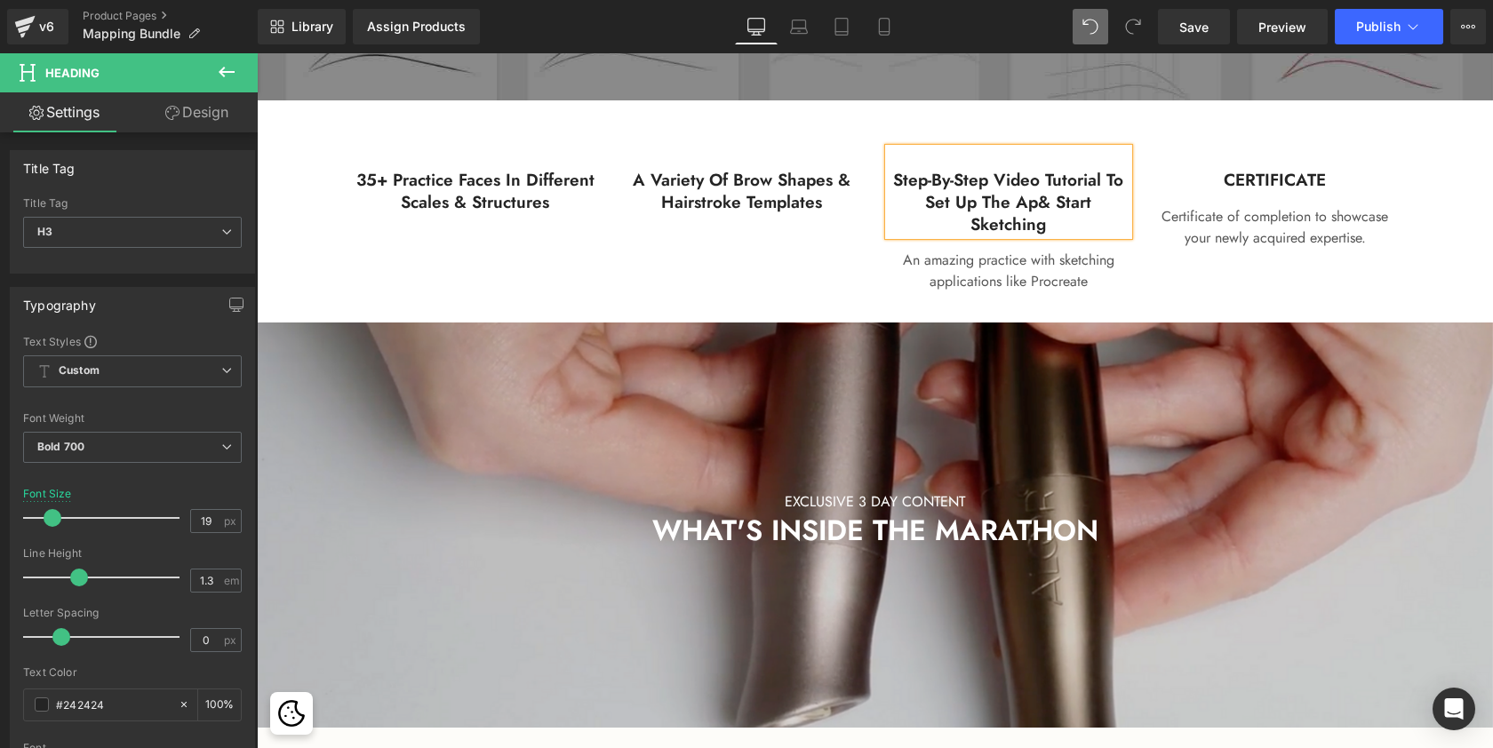
scroll to position [5102, 1229]
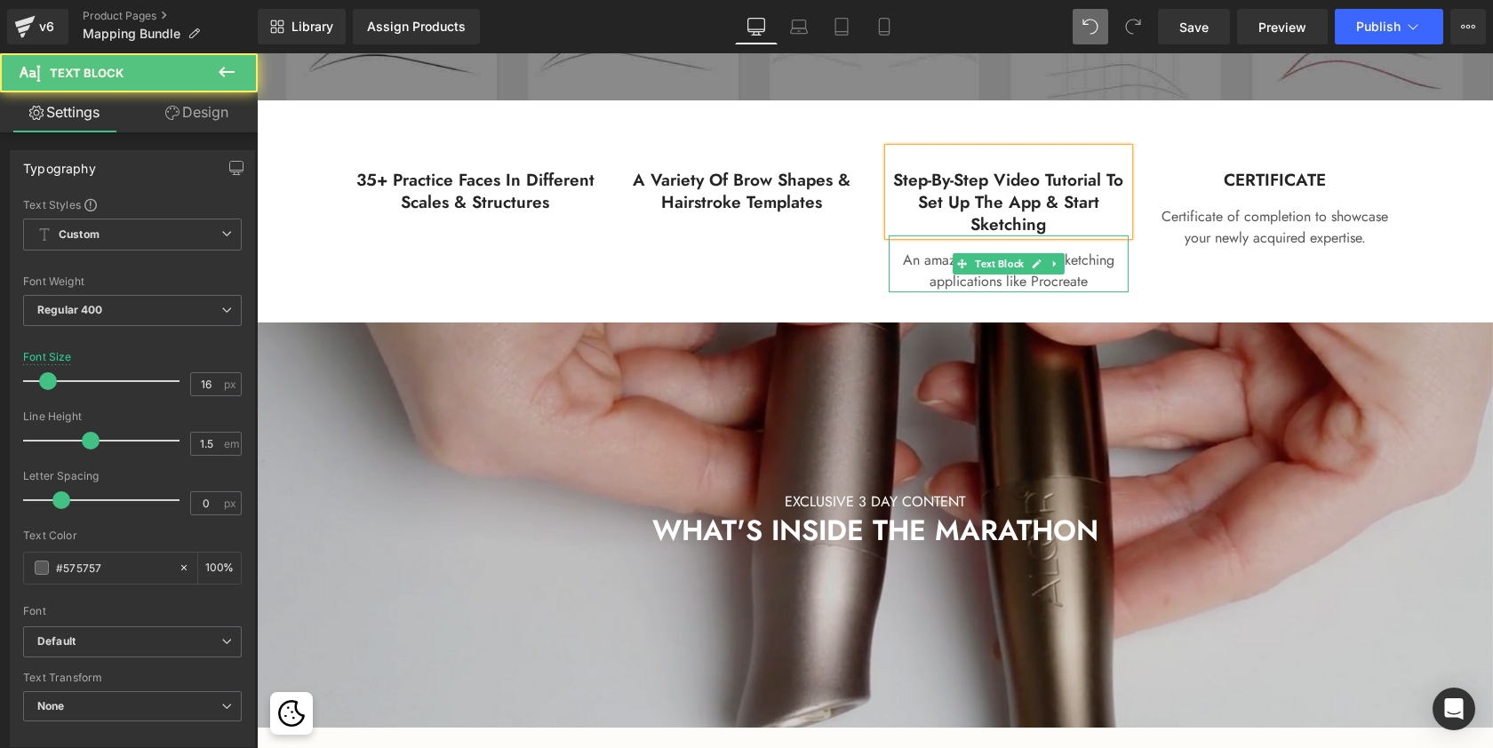
click at [1088, 267] on p "An amazing practice with sketching applications like Procreate" at bounding box center [1009, 271] width 240 height 43
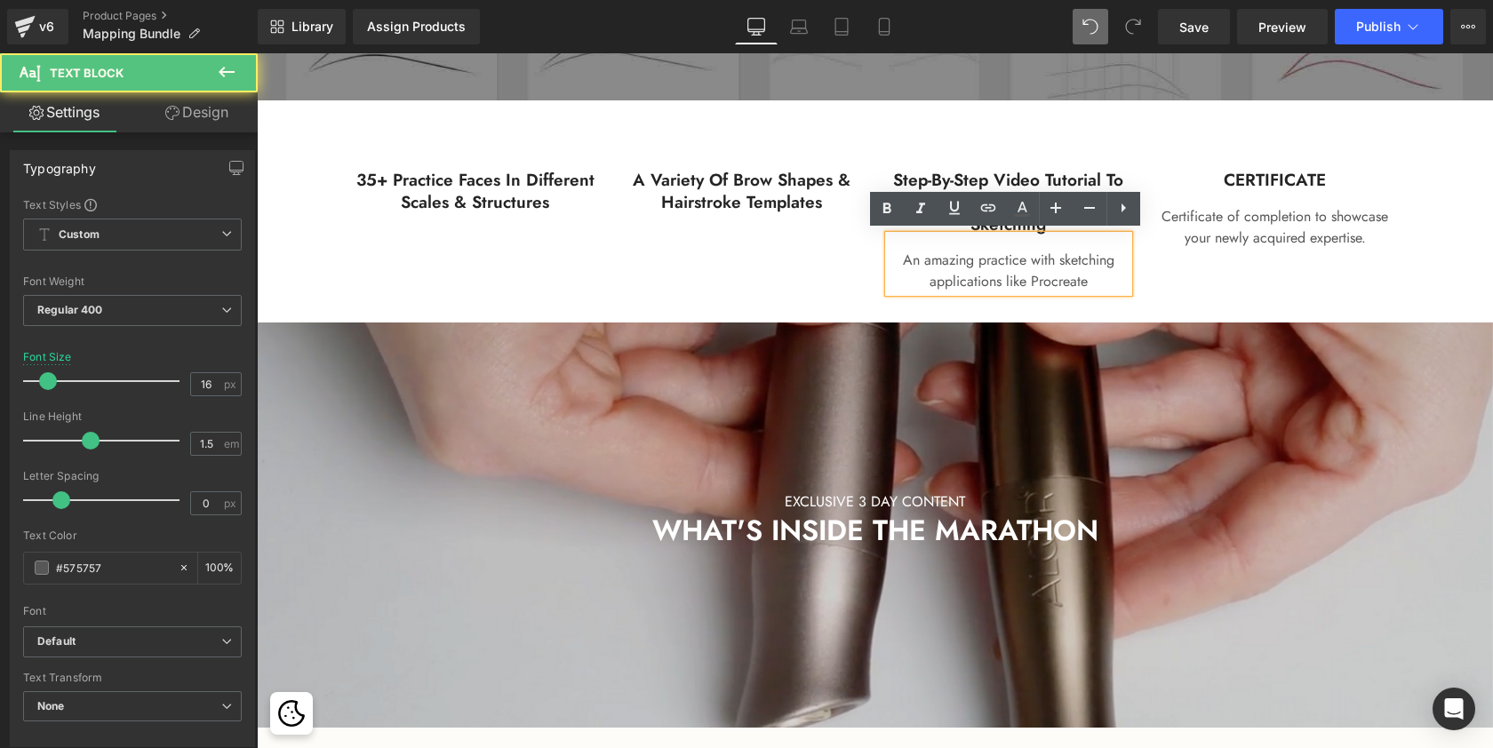
click at [1059, 275] on p "An amazing practice with sketching applications like Procreate" at bounding box center [1009, 271] width 240 height 43
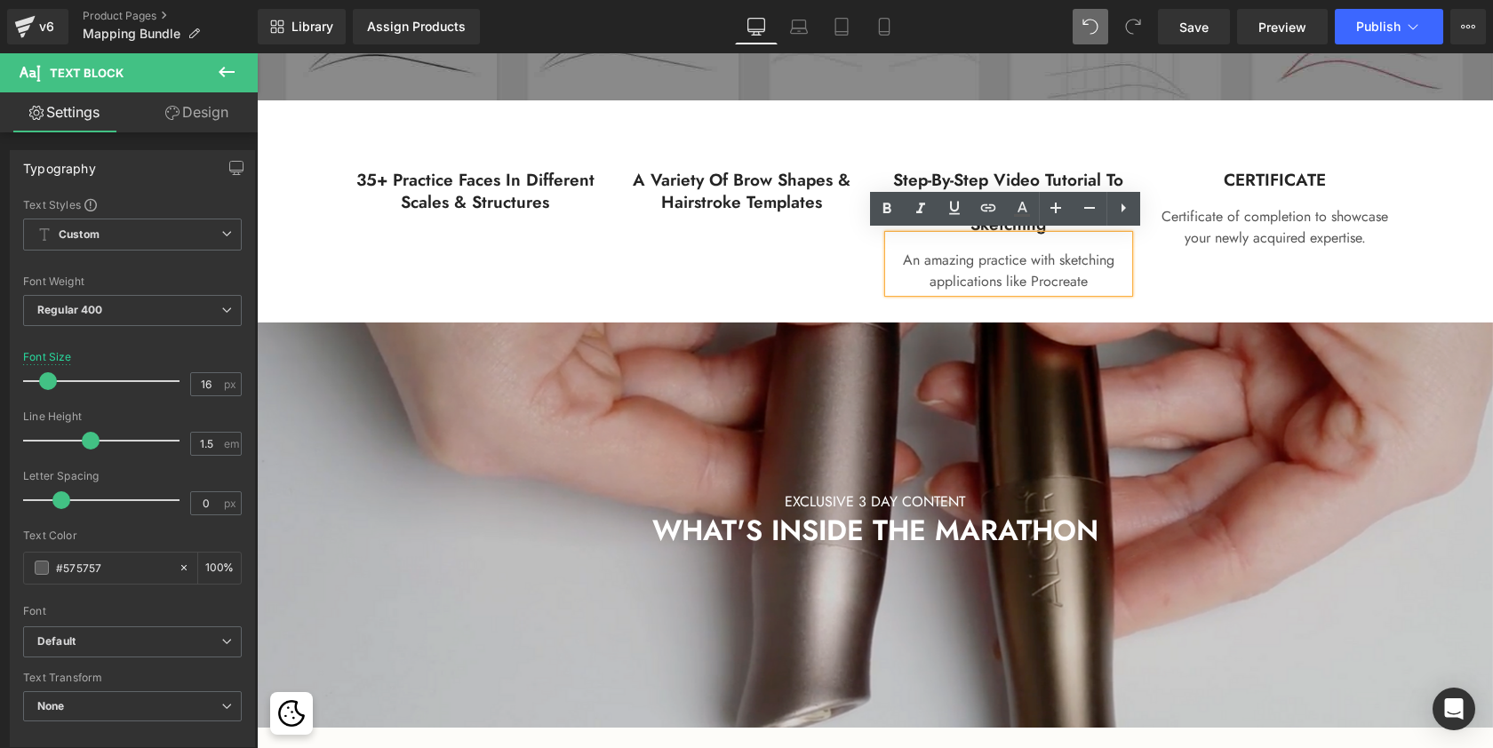
click at [1157, 276] on div "35+ practice faces in different Scales & structures Heading Row A variety of br…" at bounding box center [875, 211] width 1066 height 222
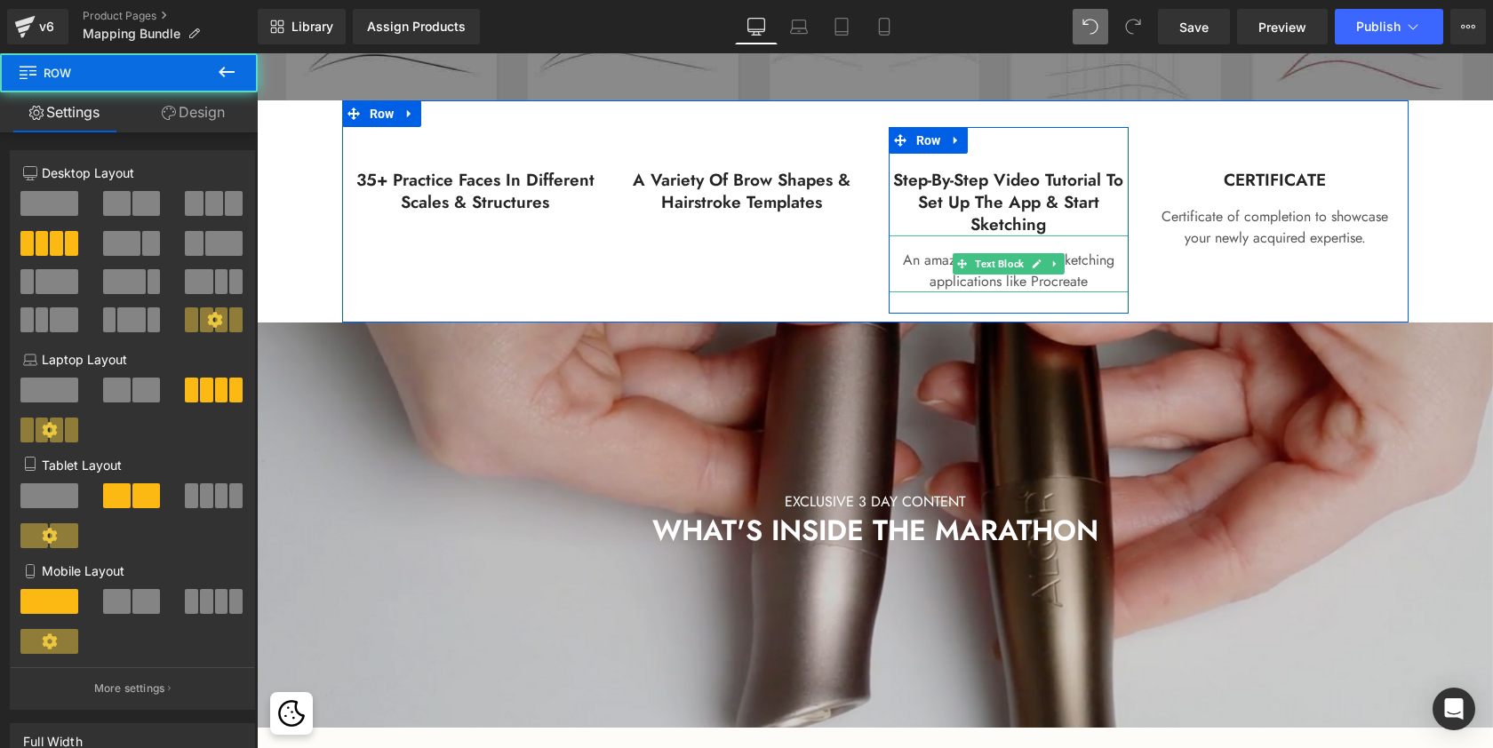
click at [1100, 276] on p "An amazing practice with sketching applications like Procreate" at bounding box center [1009, 271] width 240 height 43
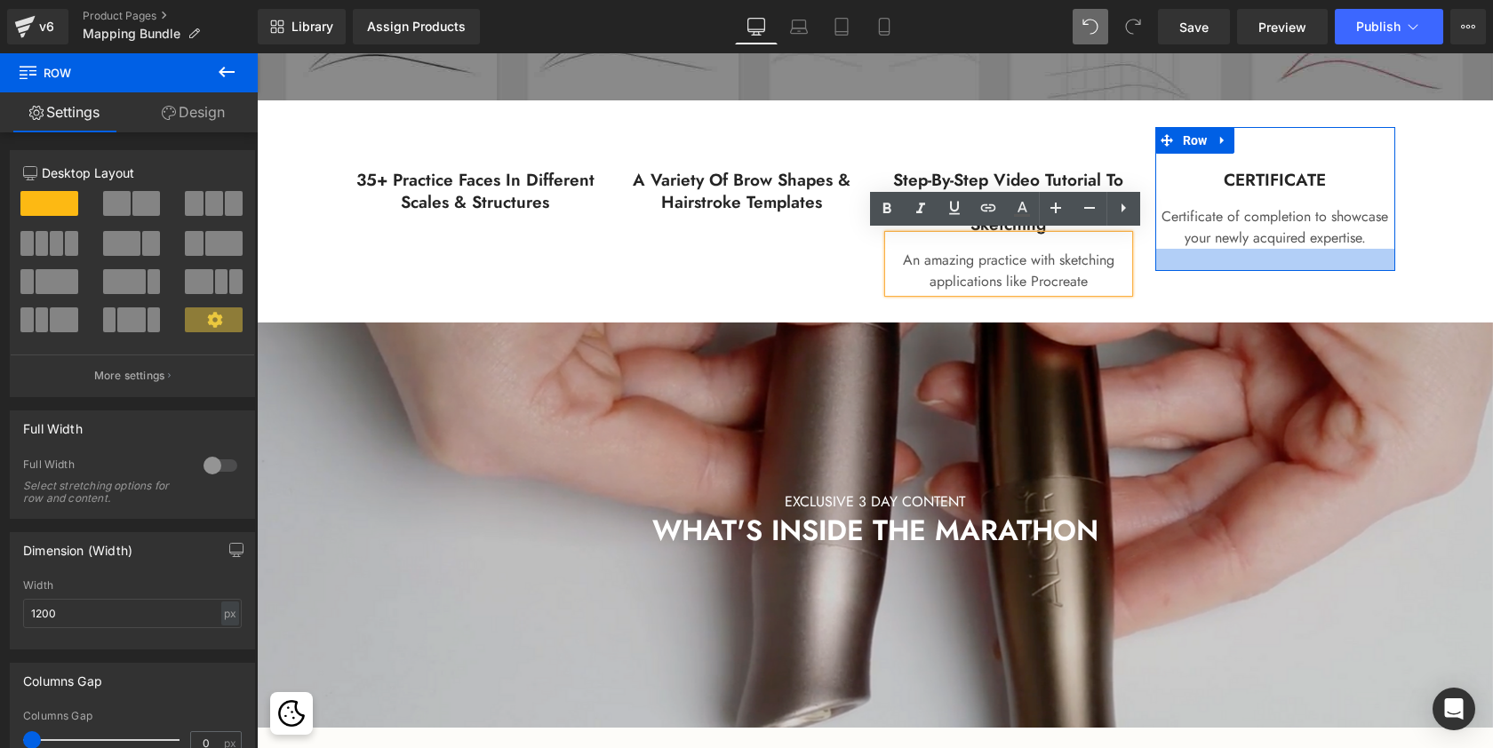
click at [1215, 267] on div at bounding box center [1275, 260] width 240 height 22
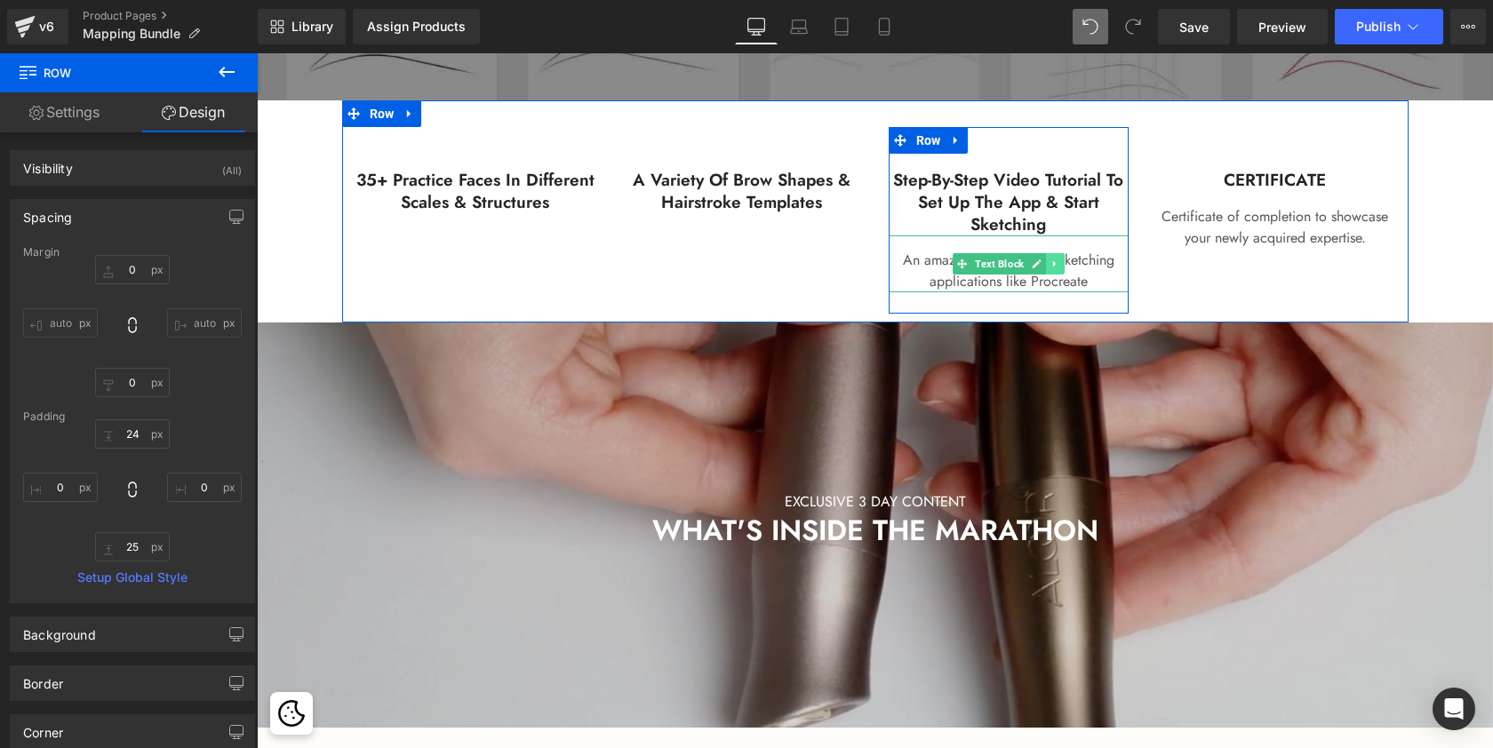
click at [1052, 261] on icon at bounding box center [1053, 264] width 3 height 6
click at [1059, 259] on icon at bounding box center [1064, 264] width 10 height 10
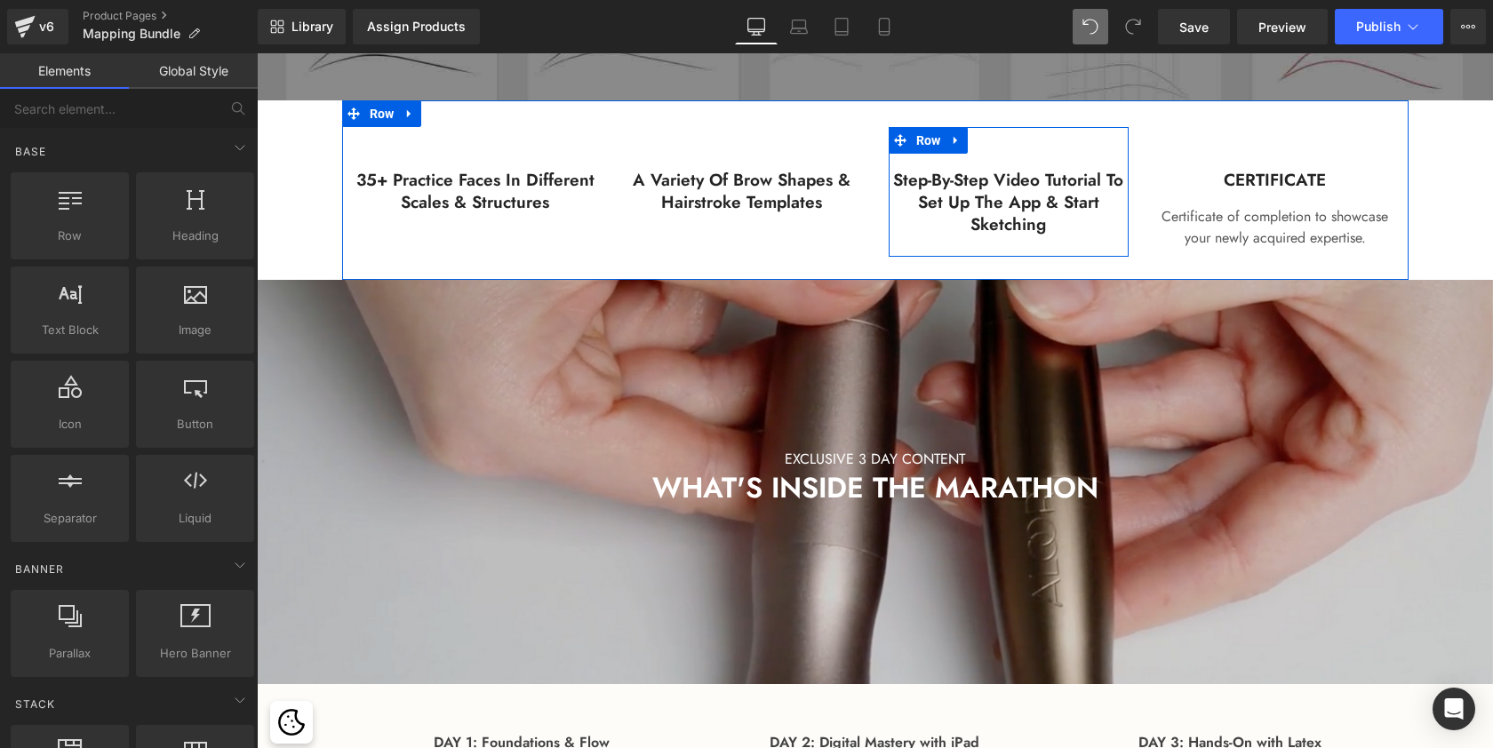
scroll to position [5061, 1229]
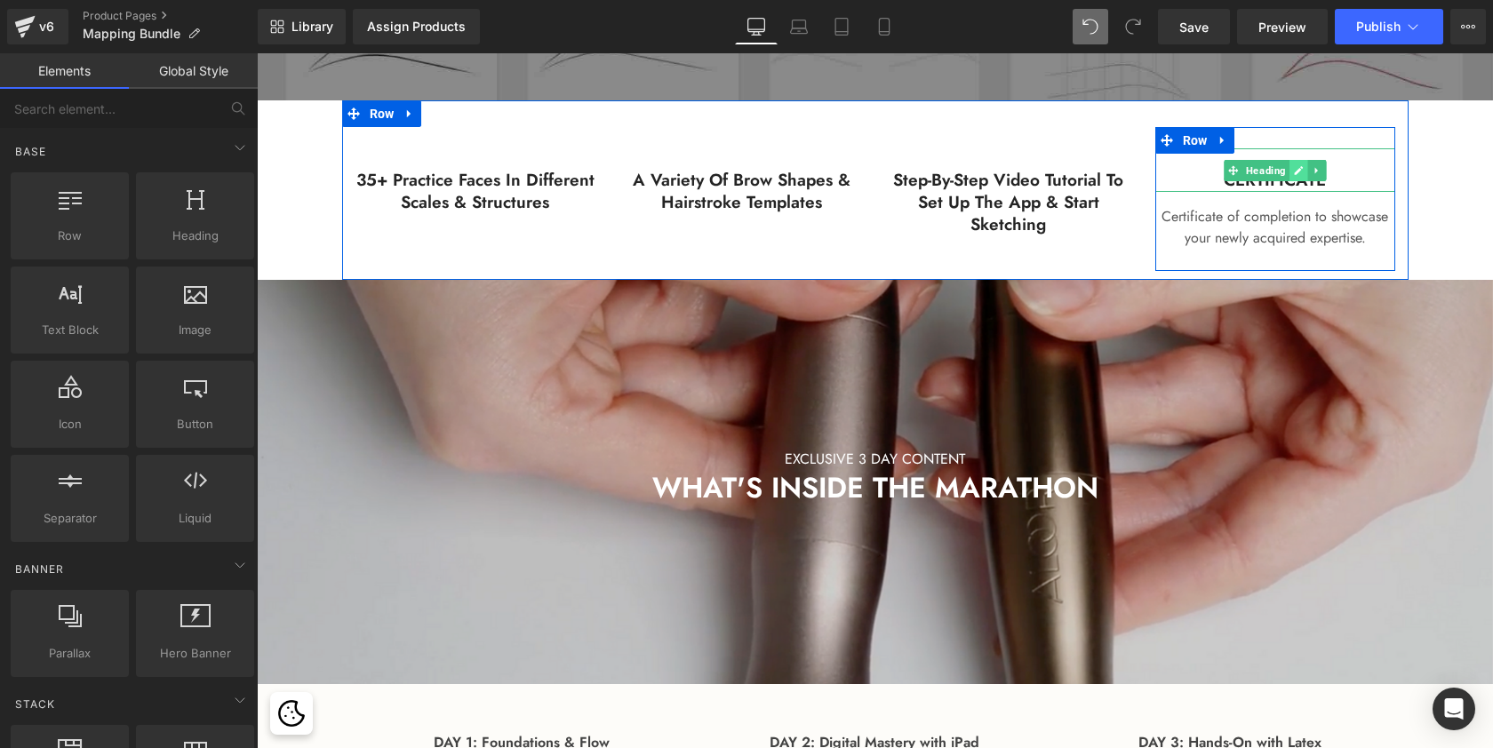
click at [1303, 174] on link at bounding box center [1298, 170] width 19 height 21
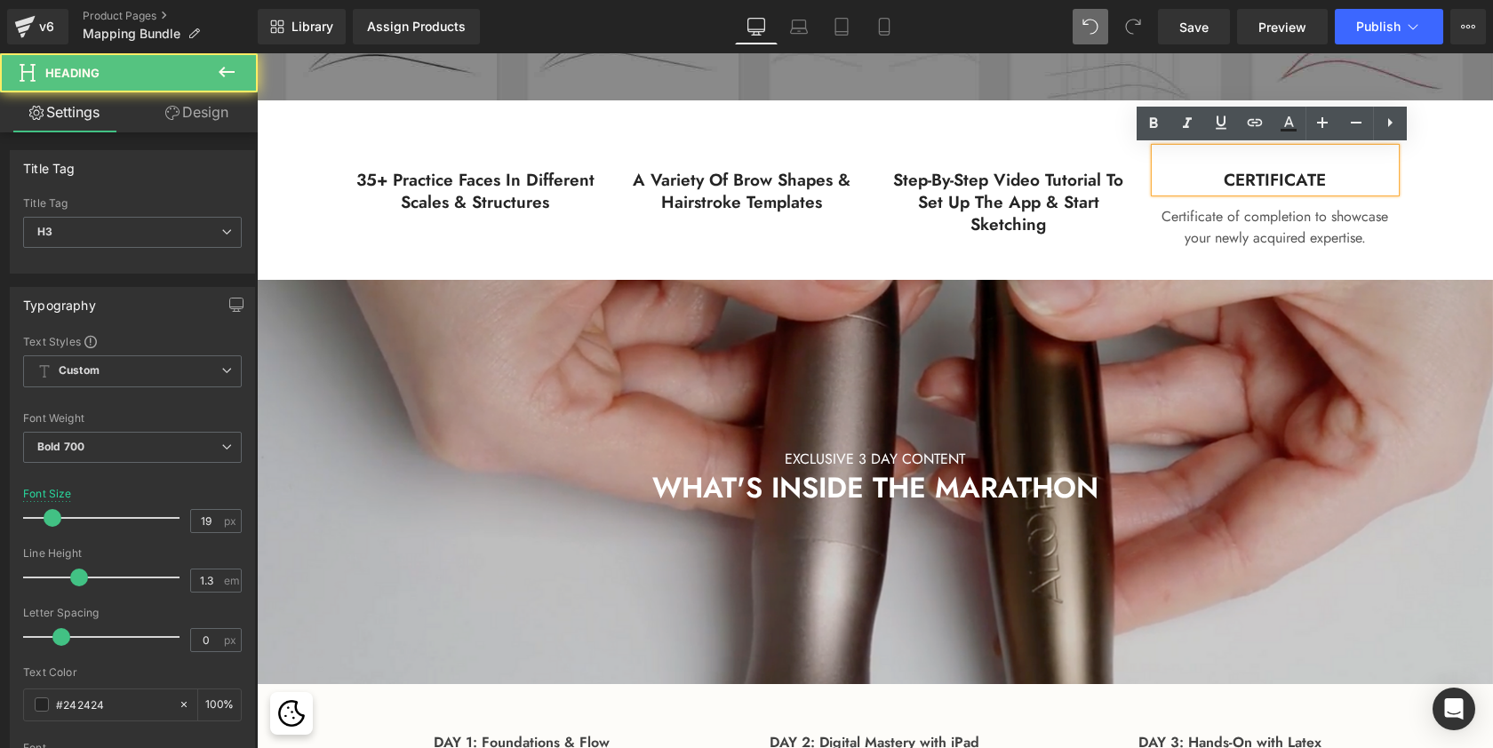
click at [1288, 178] on h3 "CERTIFICATE" at bounding box center [1275, 181] width 240 height 22
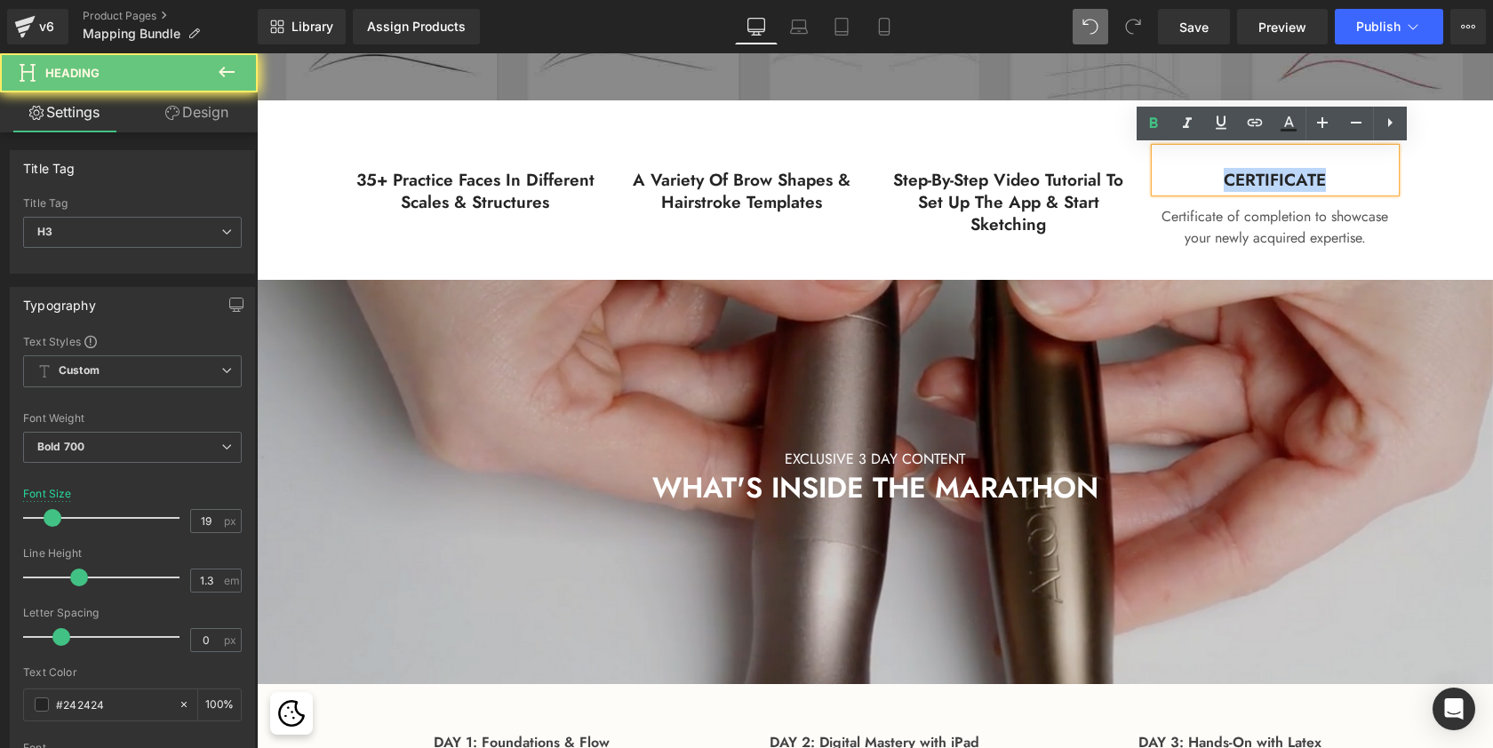
paste div
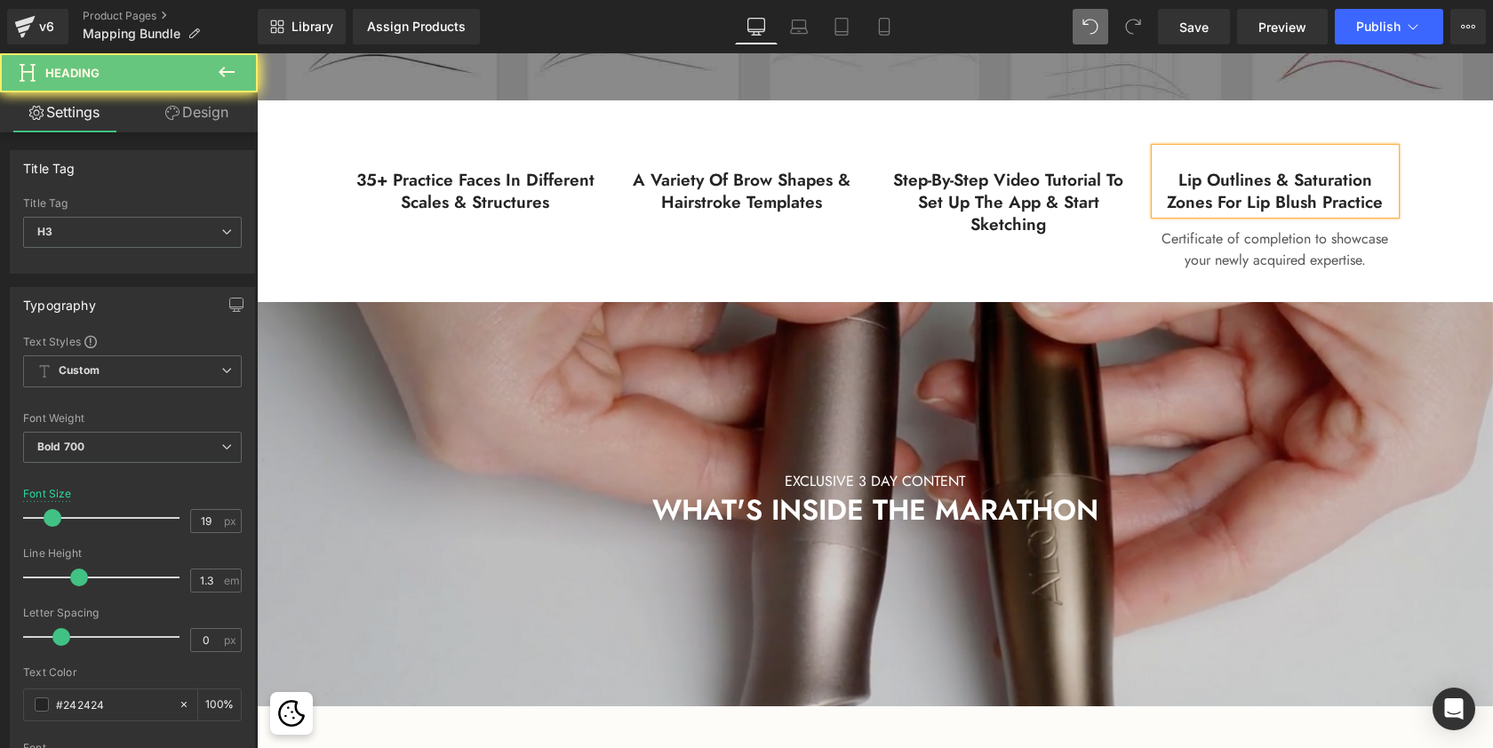
scroll to position [9, 9]
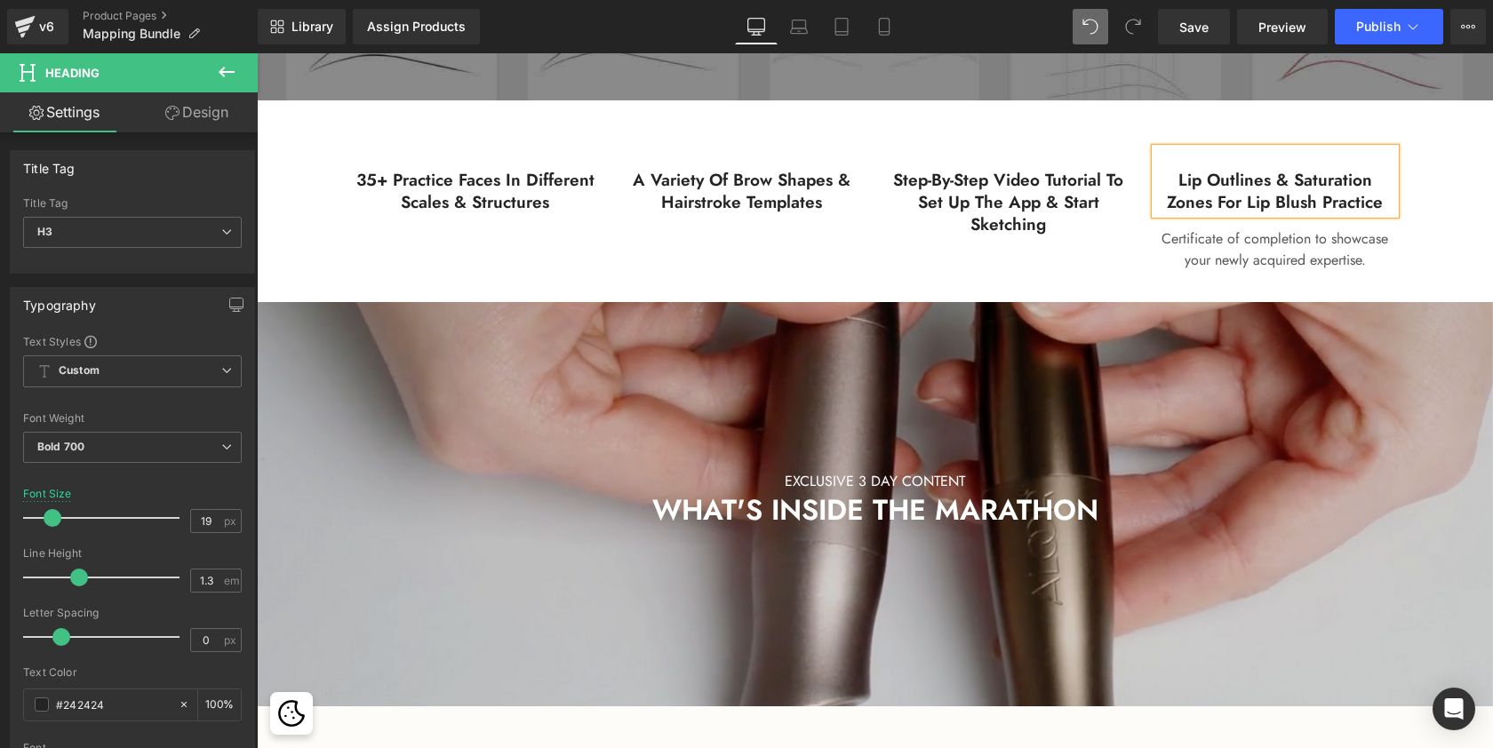
click at [1267, 246] on span "Text Block" at bounding box center [1266, 242] width 56 height 21
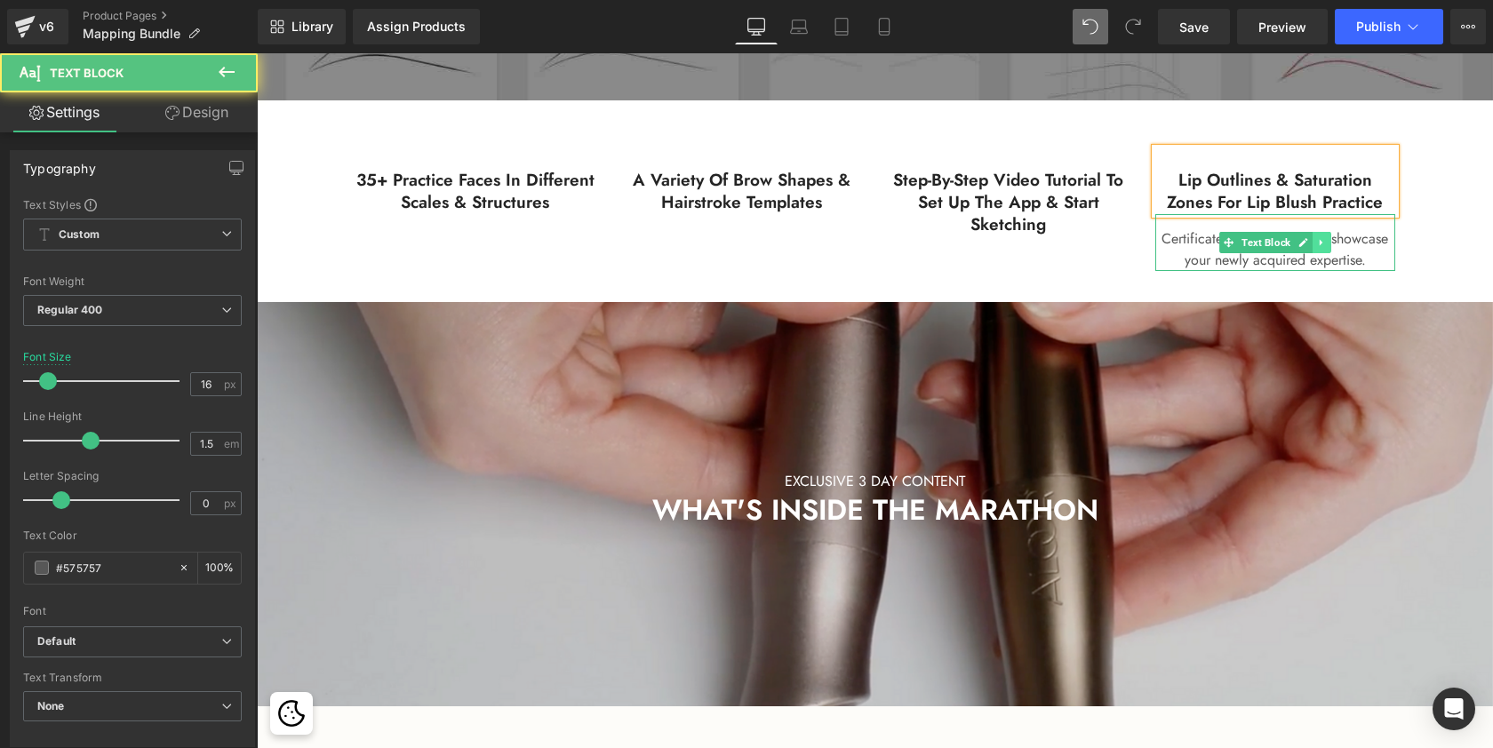
click at [1321, 244] on icon at bounding box center [1321, 242] width 10 height 11
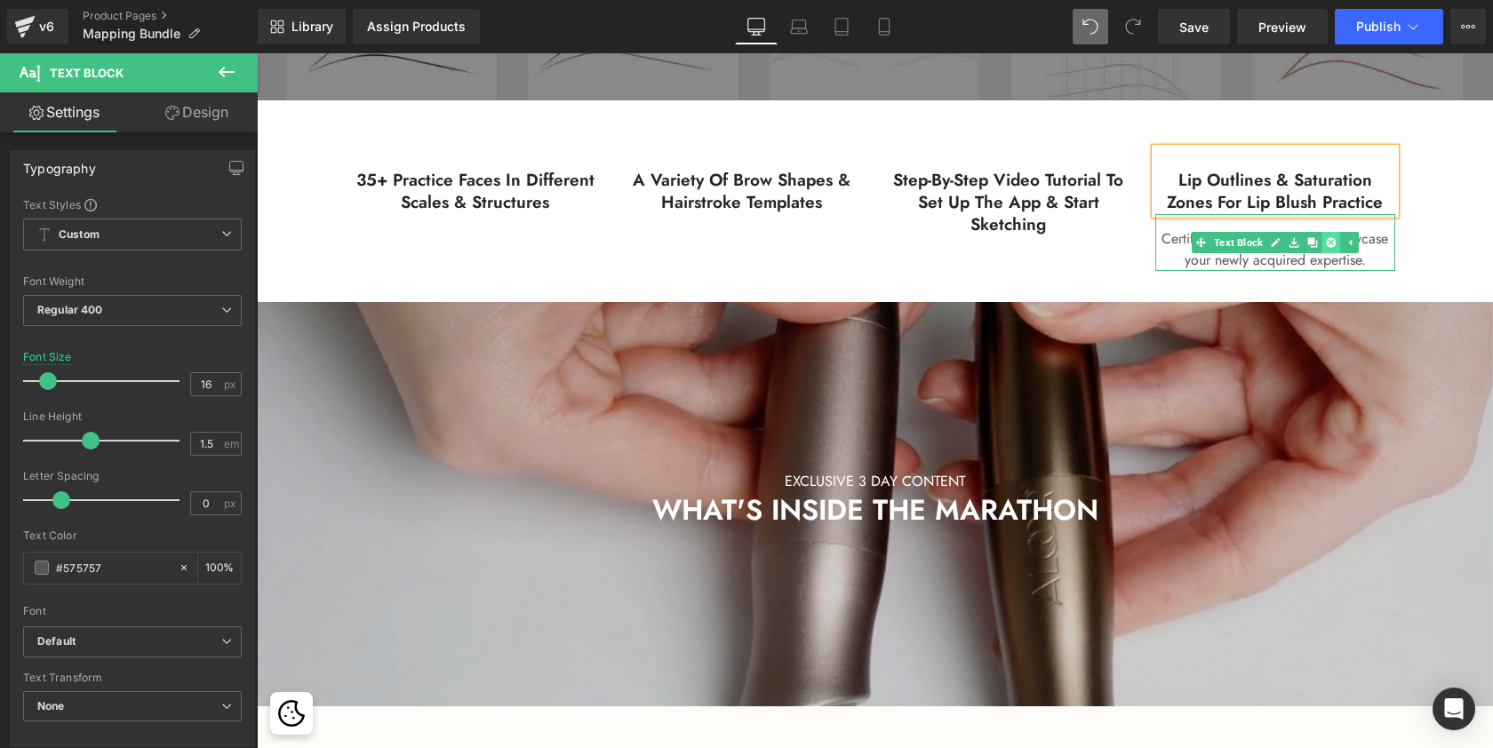
click at [1326, 242] on icon at bounding box center [1331, 242] width 10 height 10
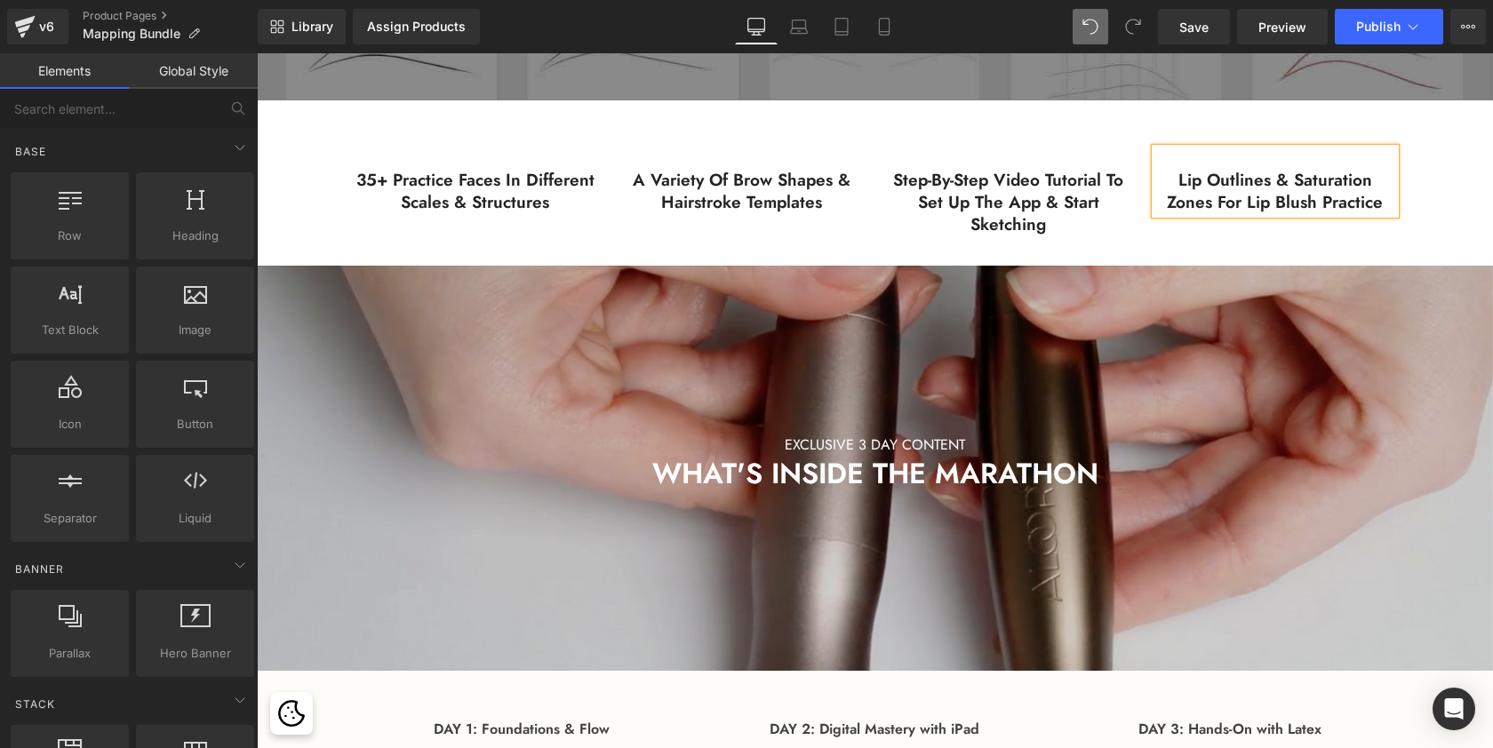
click at [1291, 177] on h3 "Lip outlines & saturation zones for lip blush practice" at bounding box center [1275, 192] width 240 height 44
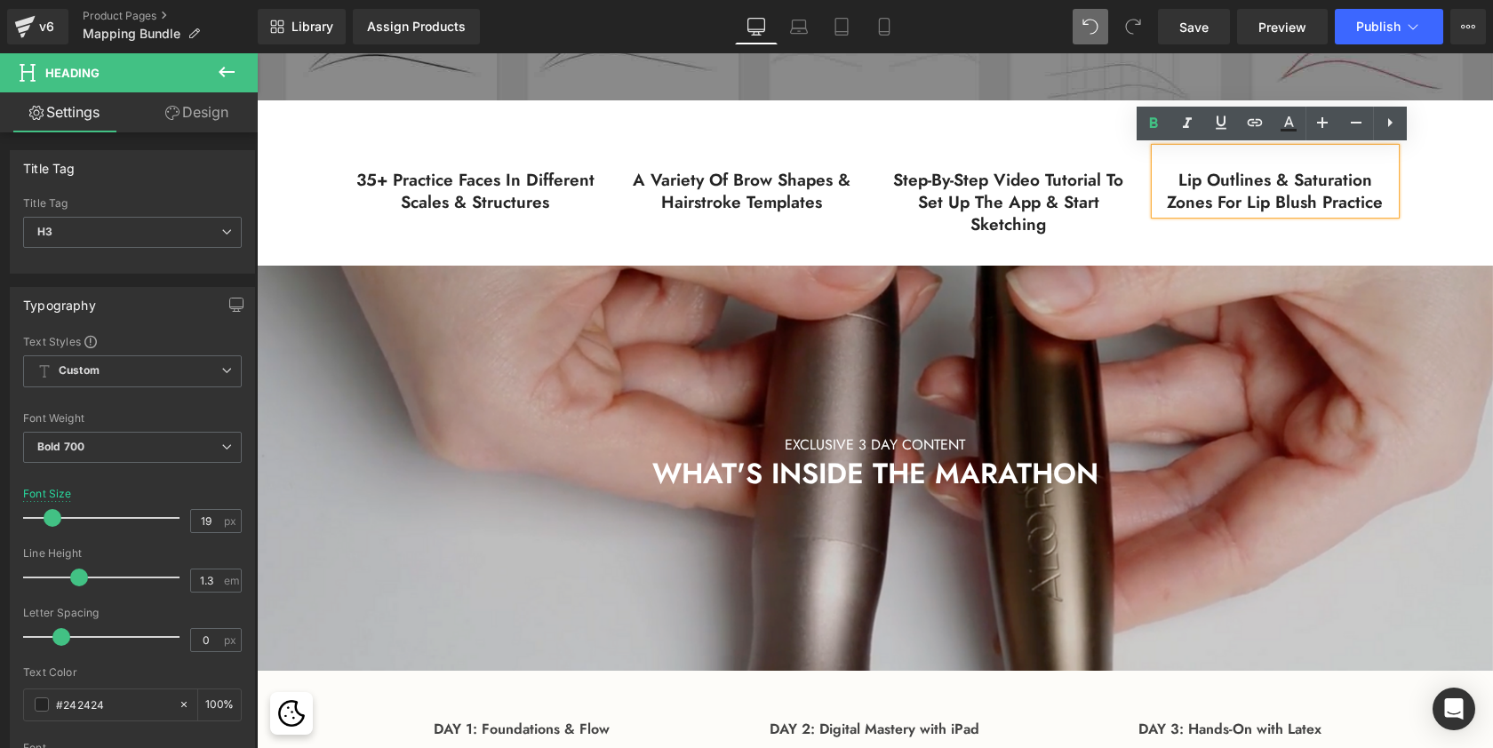
click at [1170, 178] on h3 "Lip outlines & saturation zones for lip blush practice" at bounding box center [1275, 192] width 240 height 44
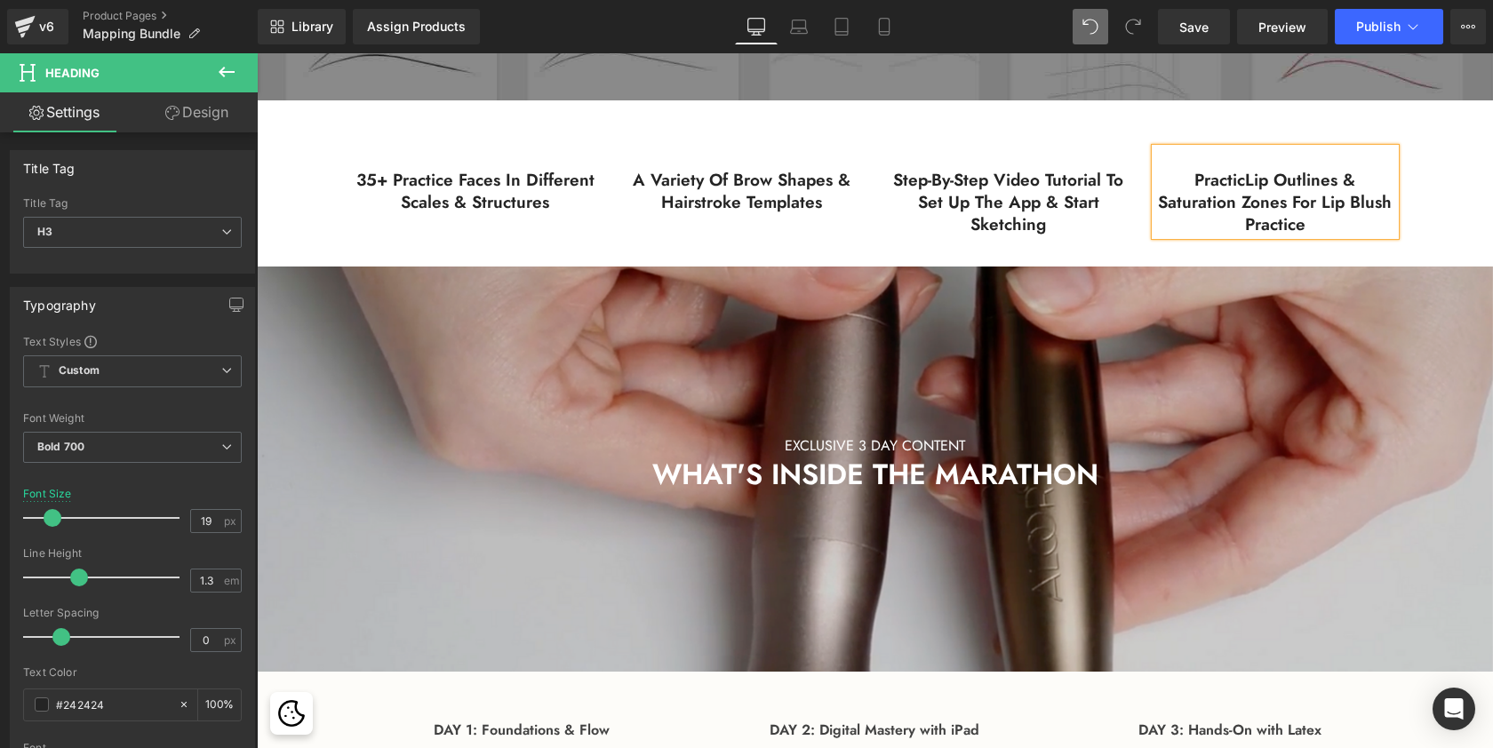
scroll to position [5046, 1229]
drag, startPoint x: 1344, startPoint y: 176, endPoint x: 1212, endPoint y: 219, distance: 138.3
click at [1212, 219] on h3 "Practice Brows & Lips Lip outlines & saturation zones for lip blush practice" at bounding box center [1275, 203] width 240 height 66
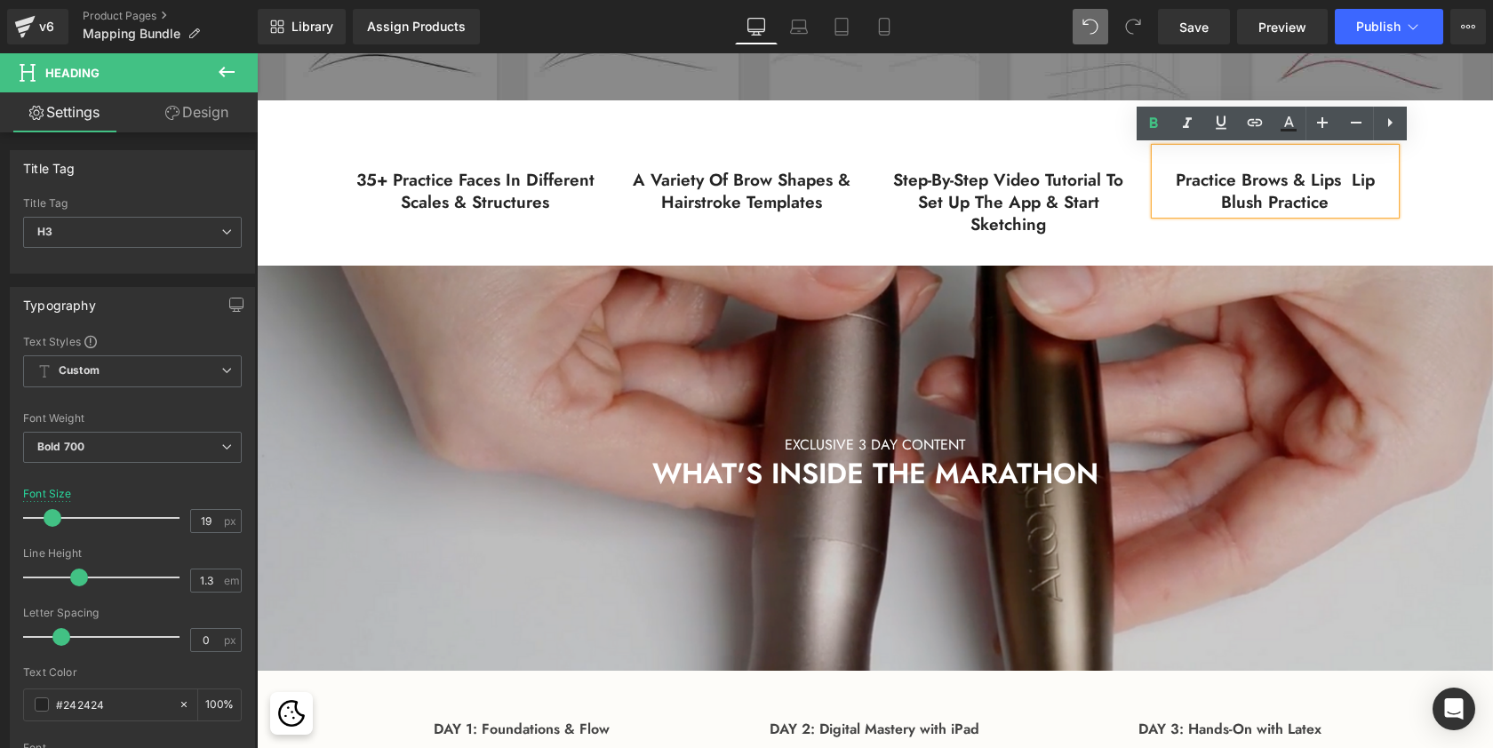
scroll to position [5045, 1229]
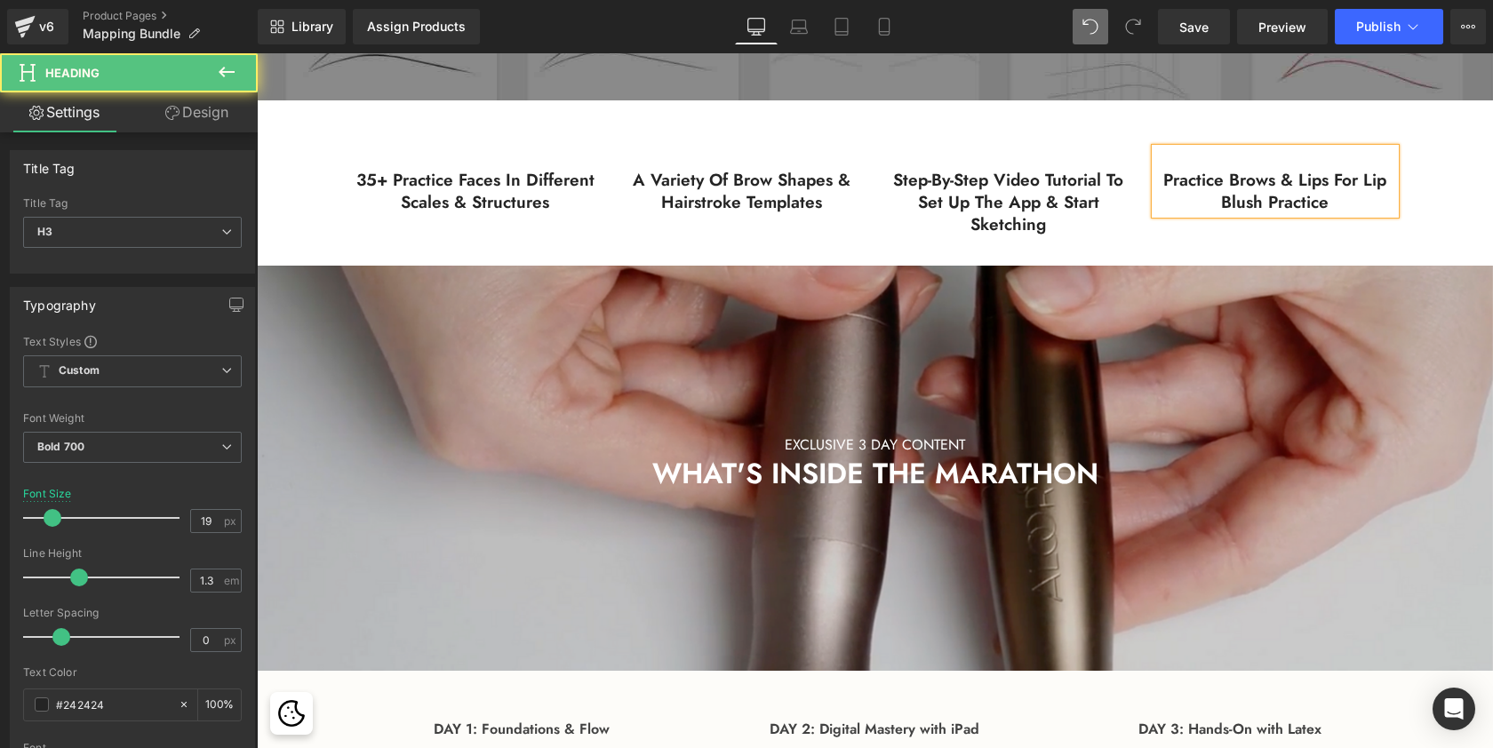
click at [1265, 197] on h3 "Practice Brows & Lips For lip blush practice" at bounding box center [1275, 192] width 240 height 44
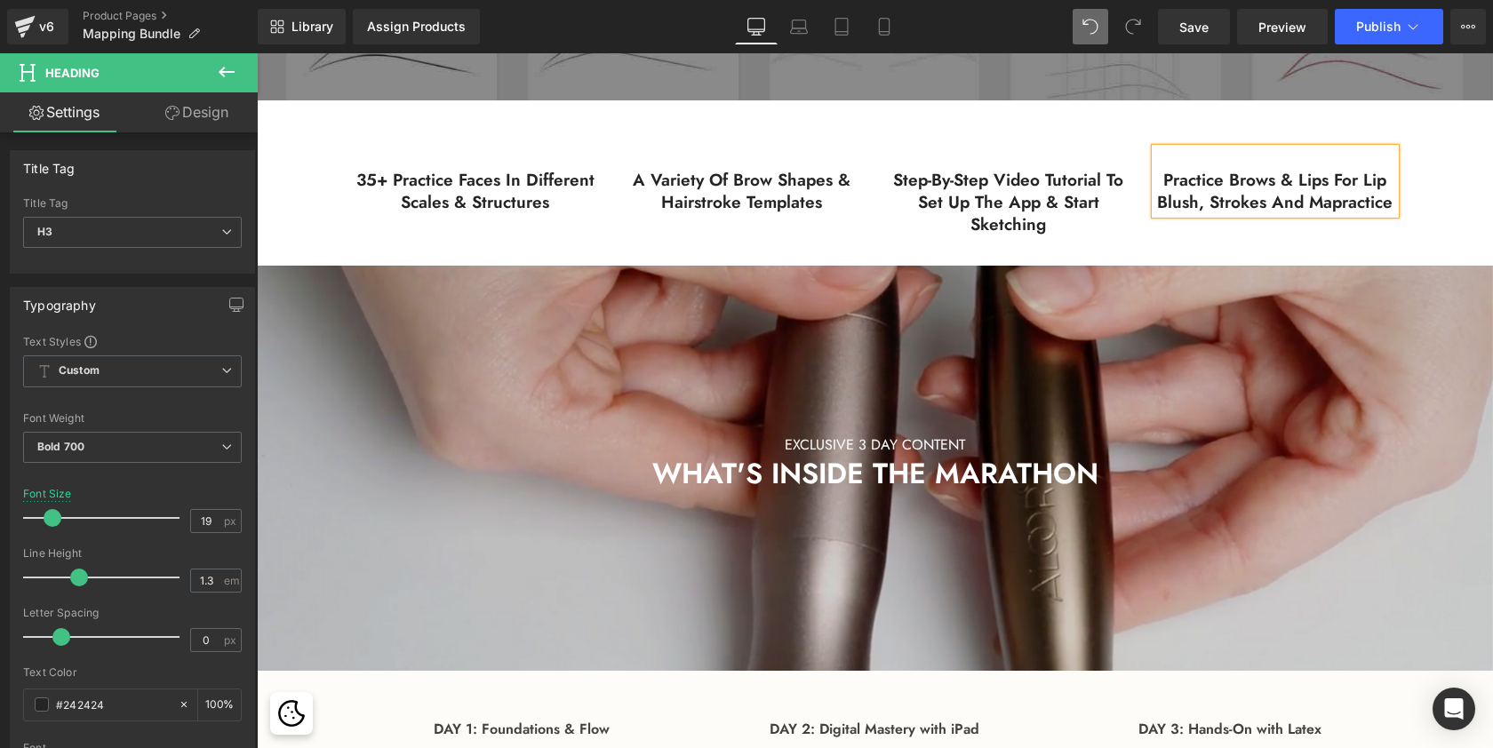
scroll to position [5046, 1229]
click at [1287, 195] on h3 "Practice Brows & Lips For lip blush, Strokes and Mapping practice" at bounding box center [1275, 203] width 240 height 66
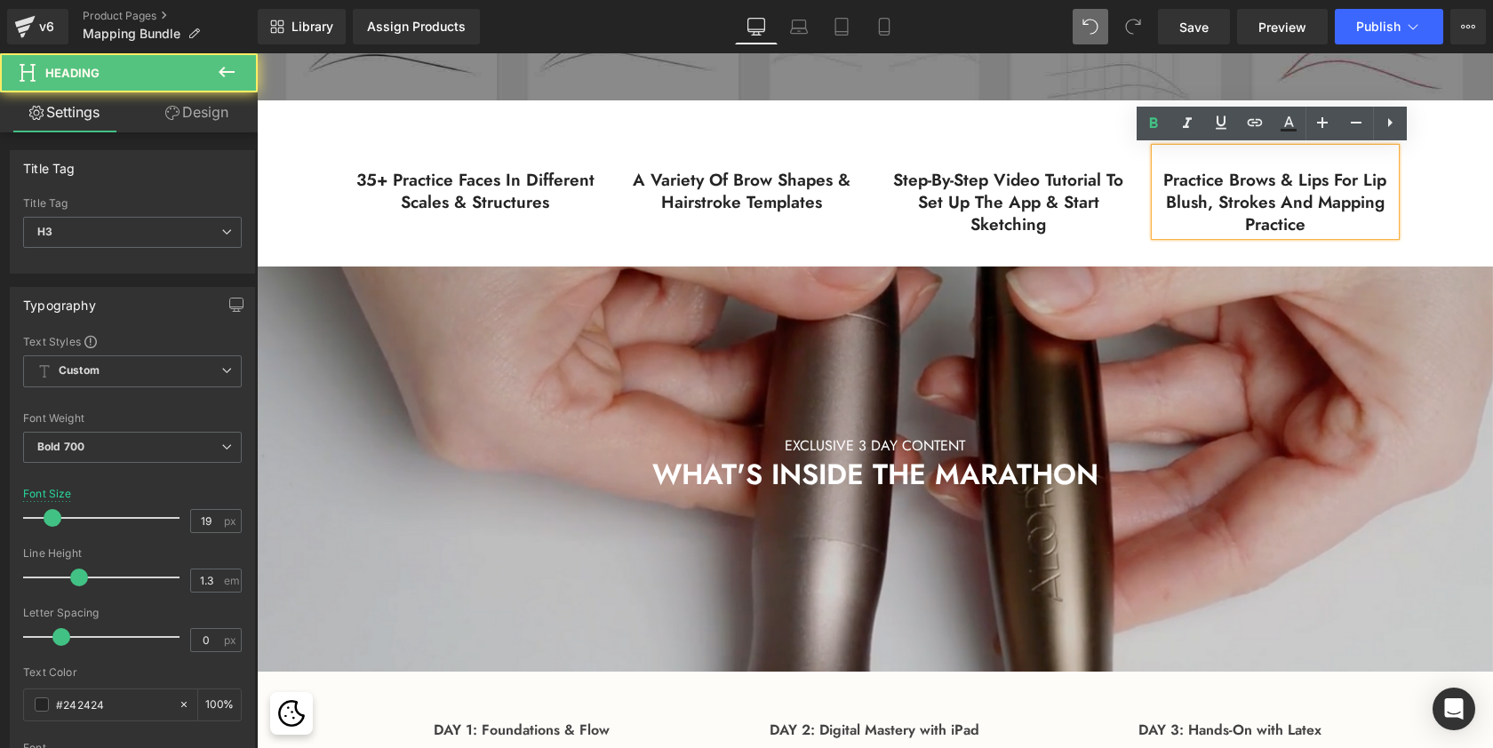
click at [1287, 195] on h3 "Practice Brows & Lips For lip blush, Strokes and Mapping practice" at bounding box center [1275, 203] width 240 height 66
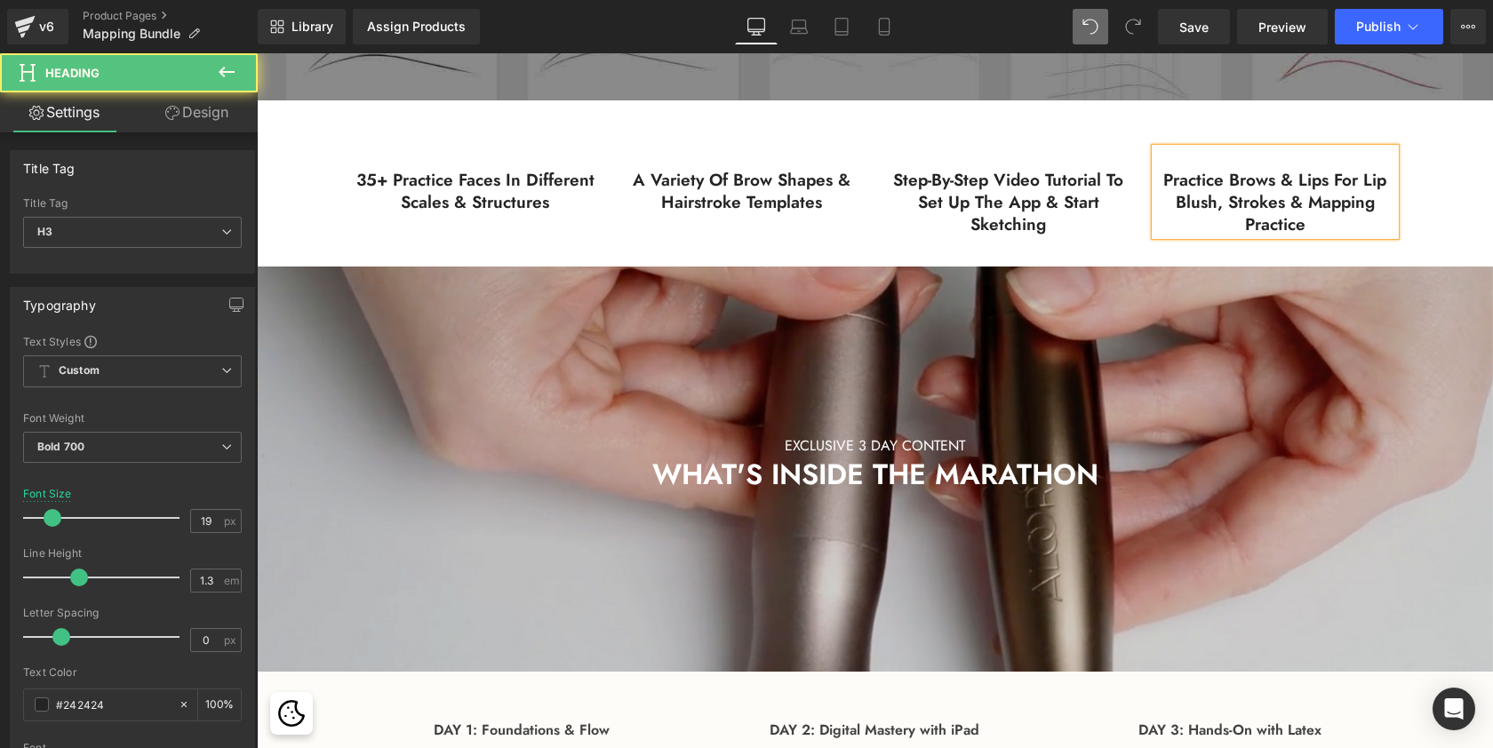
click at [1323, 222] on h3 "Practice Brows & Lips For lip blush, Strokes & Mapping practice" at bounding box center [1275, 203] width 240 height 66
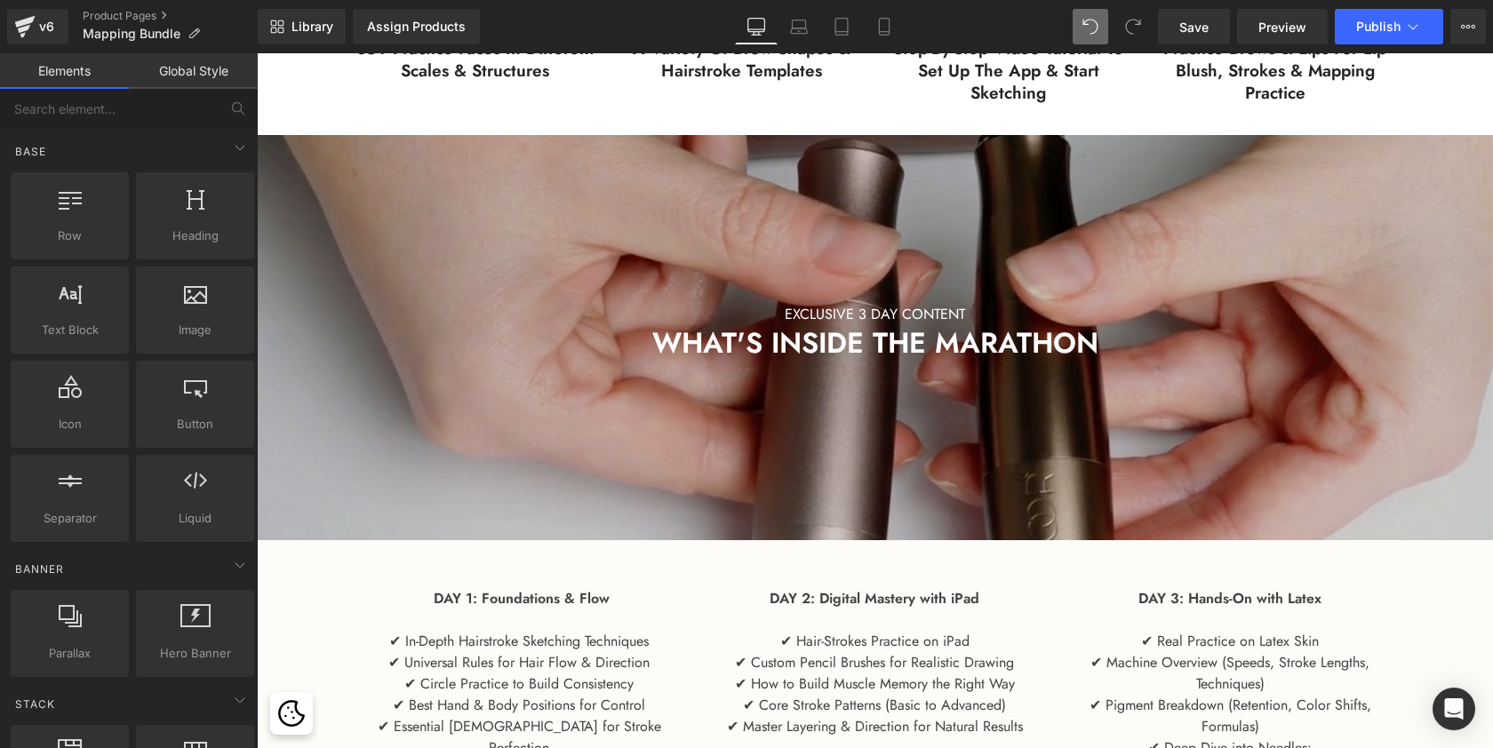
scroll to position [1508, 0]
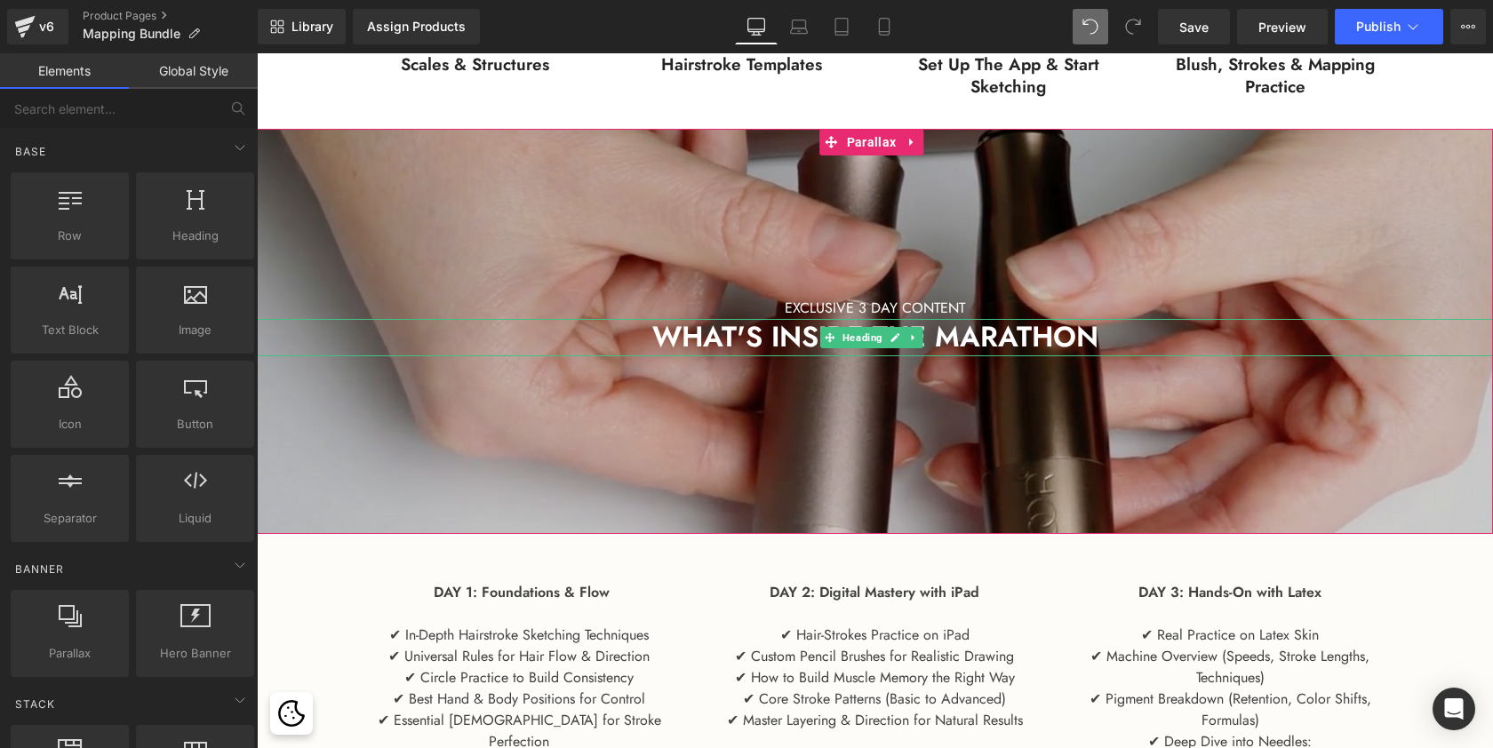
click at [483, 337] on h2 "WHAT'S INSIDE THE MARATHON" at bounding box center [875, 337] width 1236 height 37
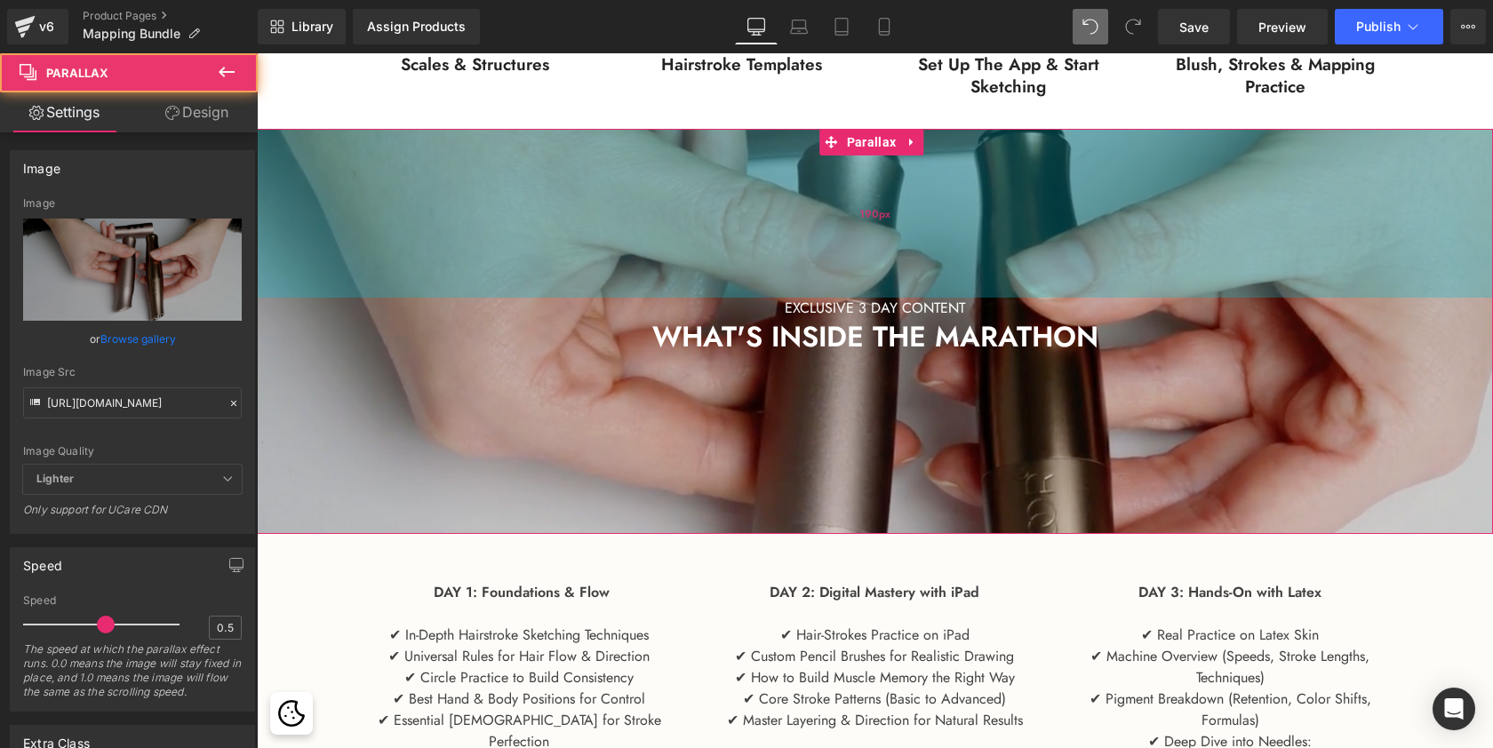
click at [587, 250] on div "190px" at bounding box center [875, 213] width 1236 height 169
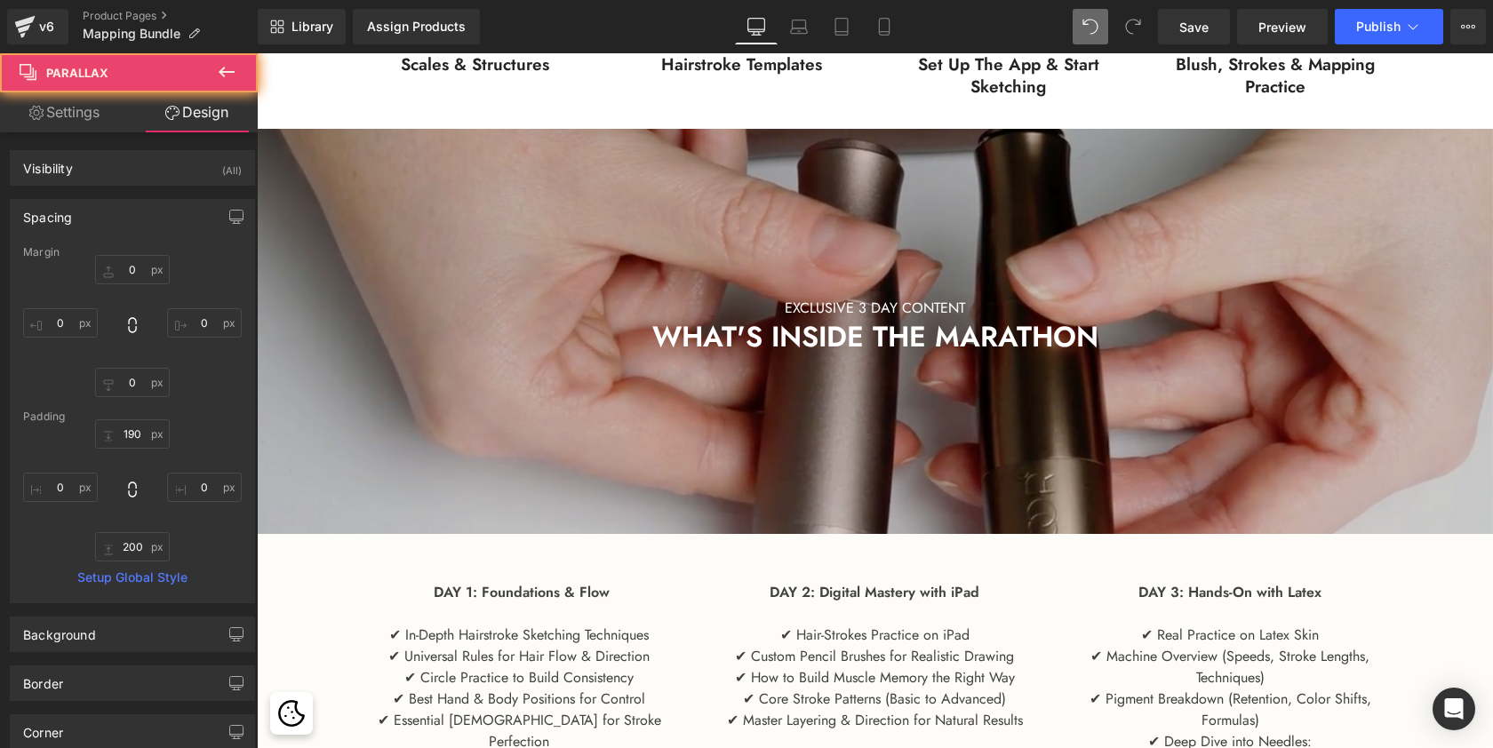
click at [257, 53] on div "200px" at bounding box center [257, 53] width 0 height 0
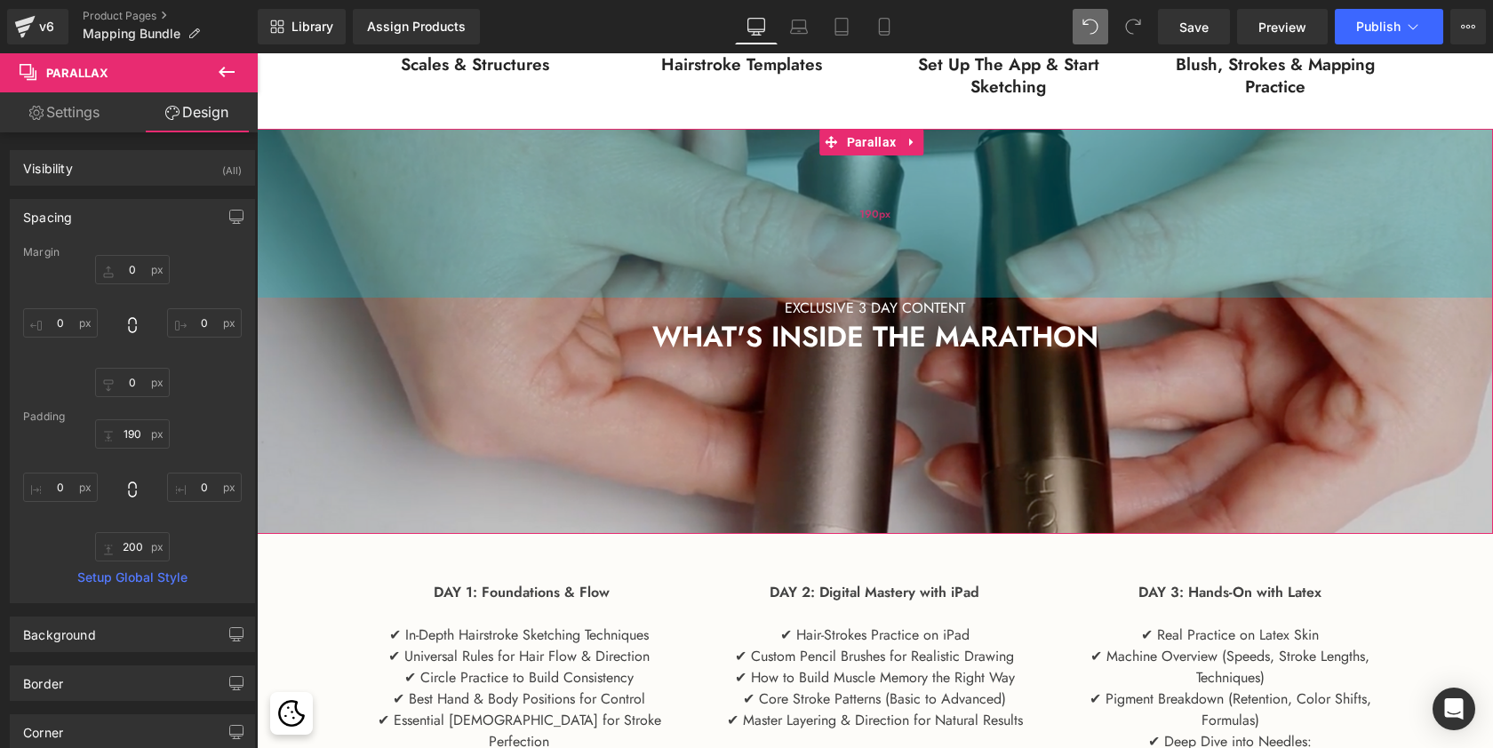
click at [477, 284] on div "190px" at bounding box center [875, 213] width 1236 height 169
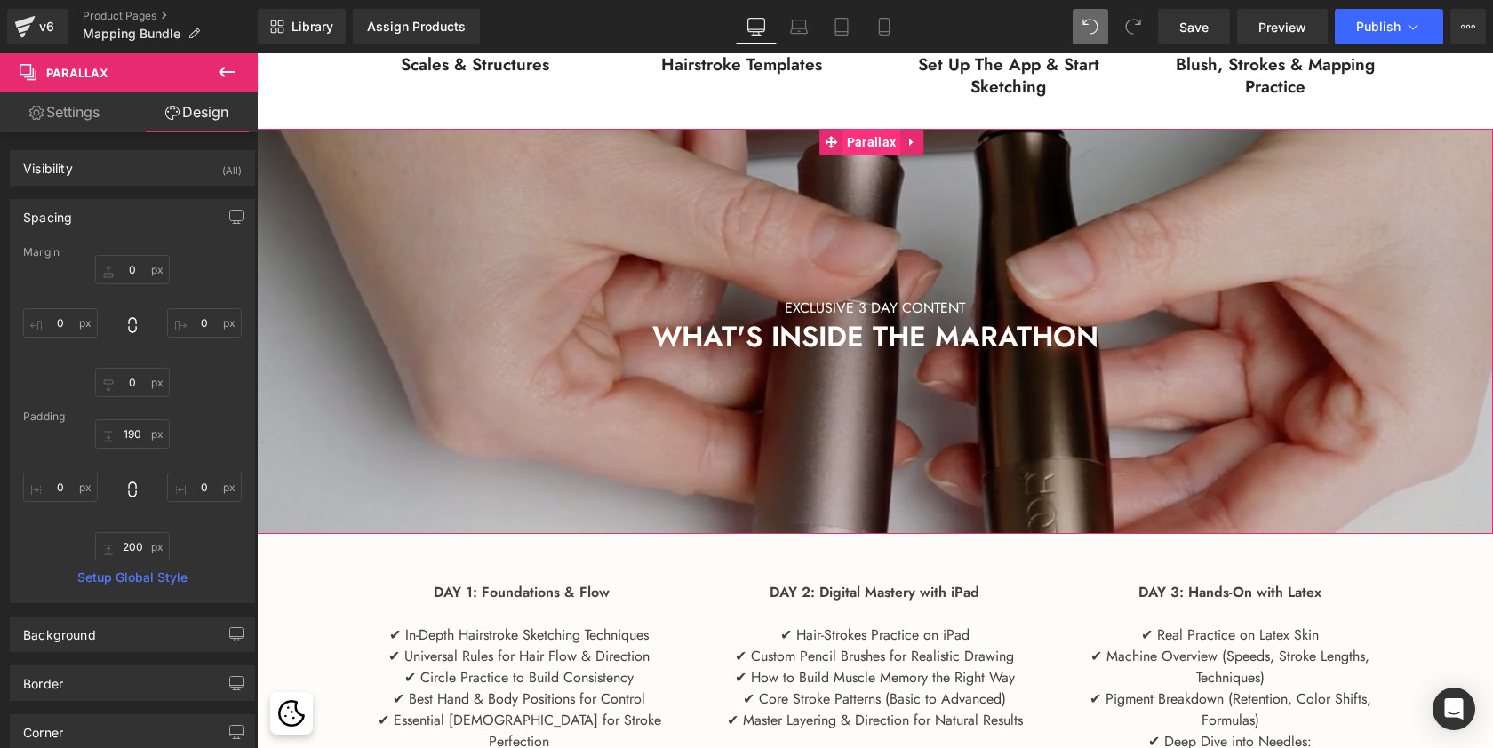
click at [871, 146] on span "Parallax" at bounding box center [871, 142] width 58 height 27
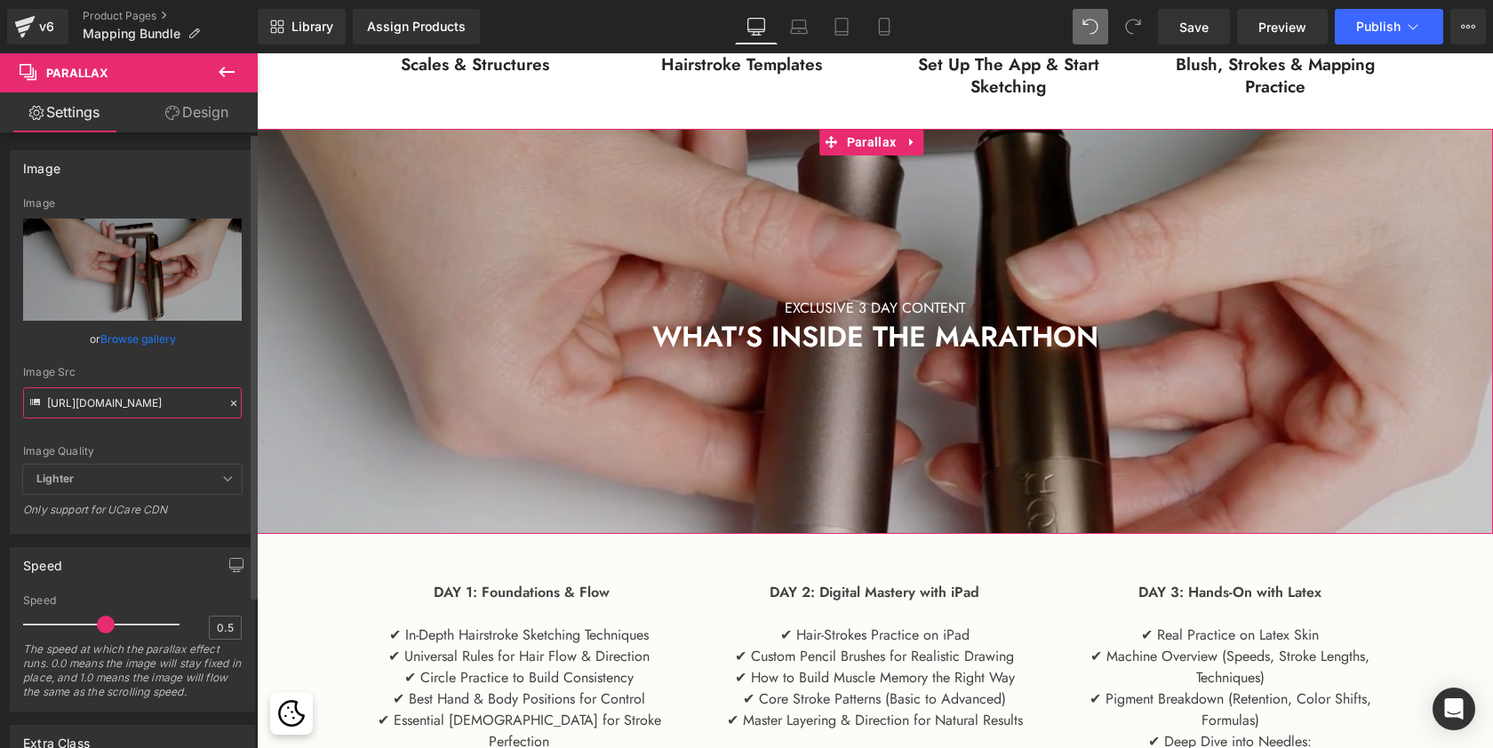
click at [164, 406] on input "https://cdn.shopify.com/s/files/1/0574/0593/1713/files/AmbyvsWireless_3000x3000…" at bounding box center [132, 402] width 219 height 31
paste input "Mapping_Bundle_and_Video_Tutorial.jpg?v=1756226691"
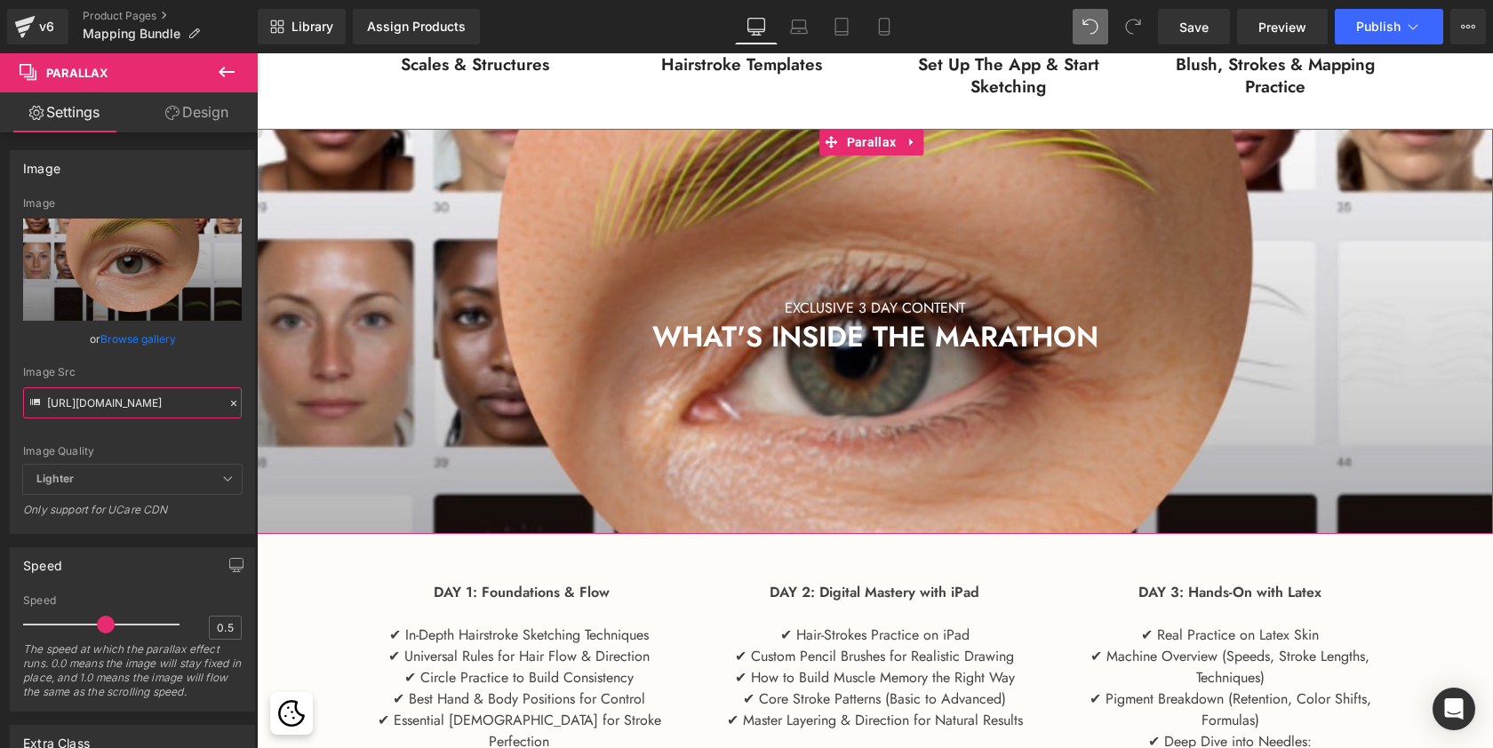
type input "https://cdn.shopify.com/s/files/1/0574/0593/1713/files/Mapping_Bundle_and_Video…"
click at [602, 435] on div at bounding box center [875, 393] width 1236 height 955
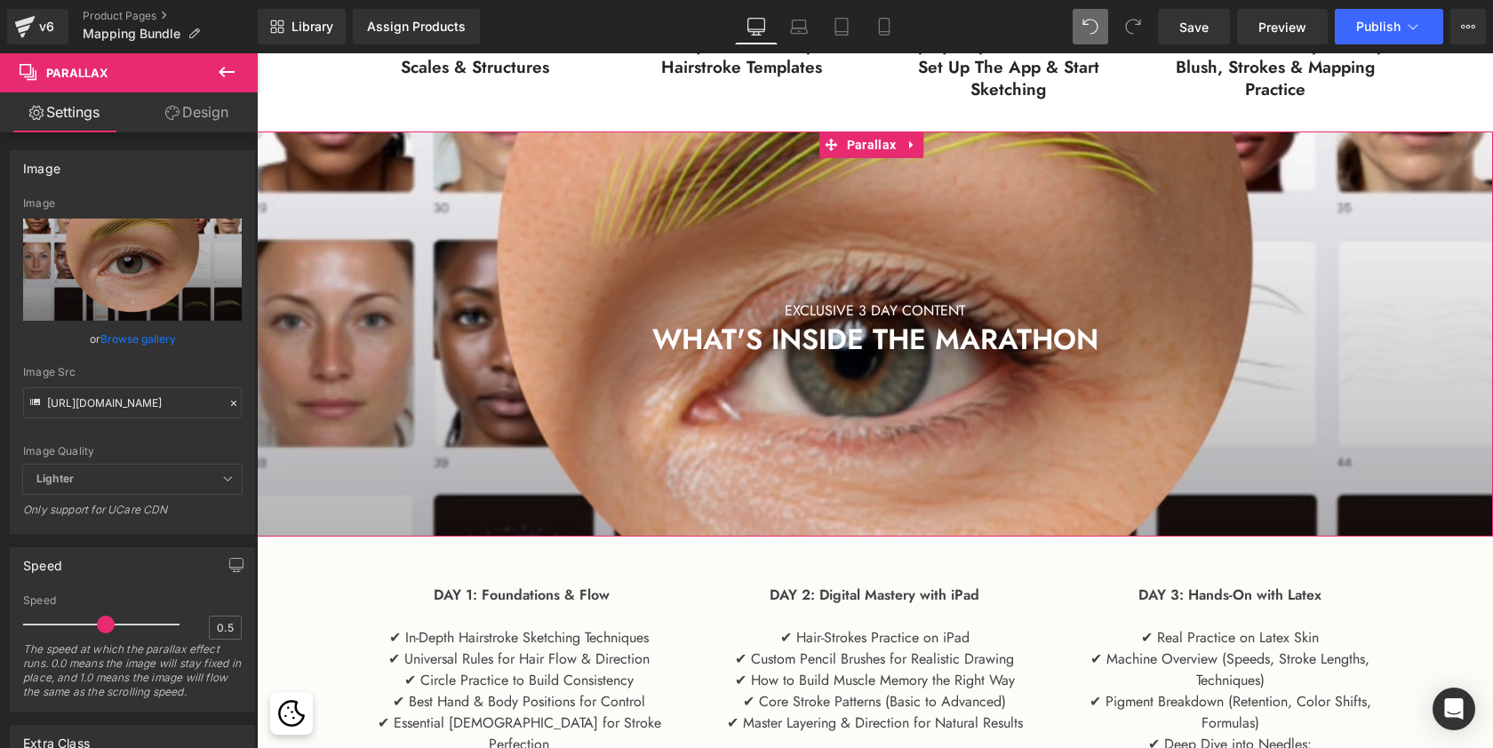
scroll to position [1503, 0]
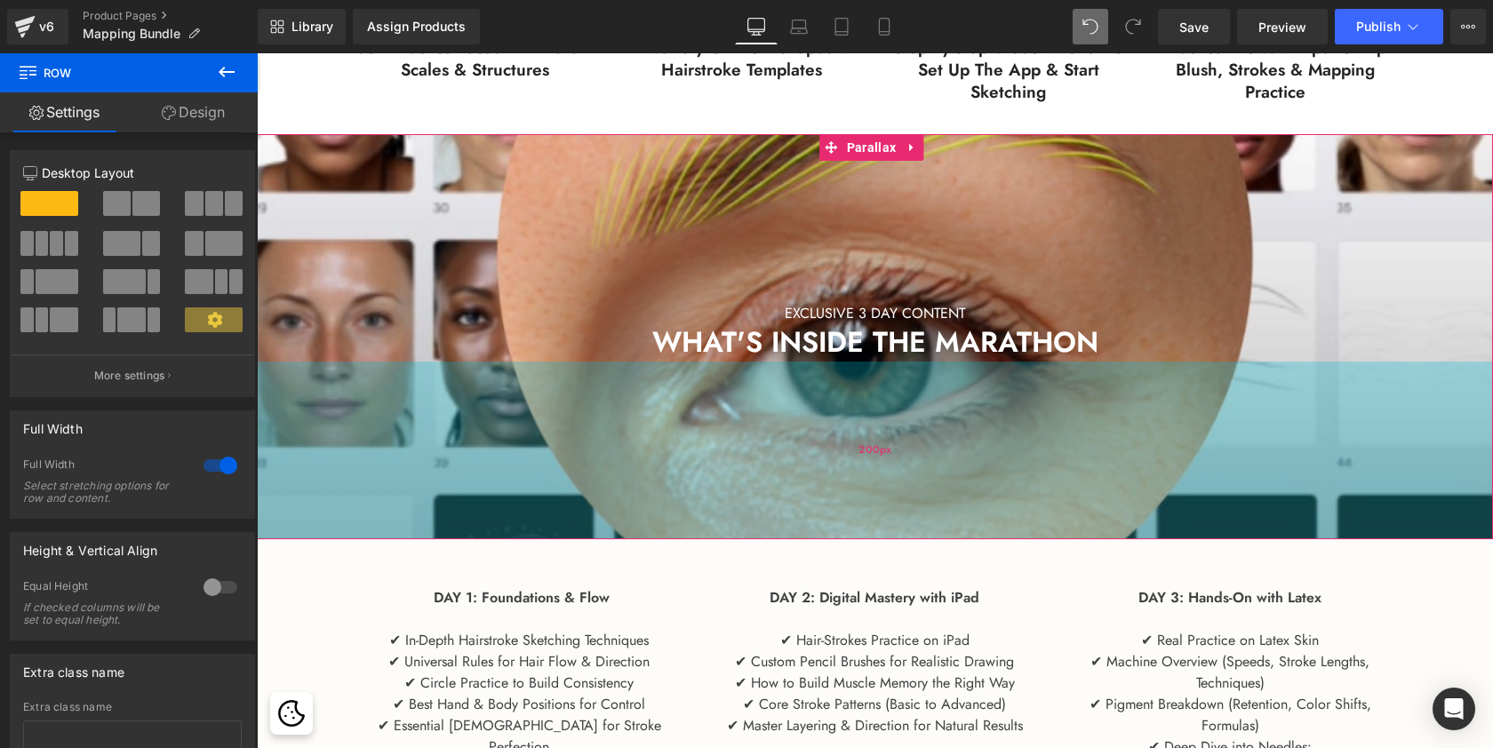
drag, startPoint x: 1046, startPoint y: 537, endPoint x: 1042, endPoint y: 472, distance: 65.0
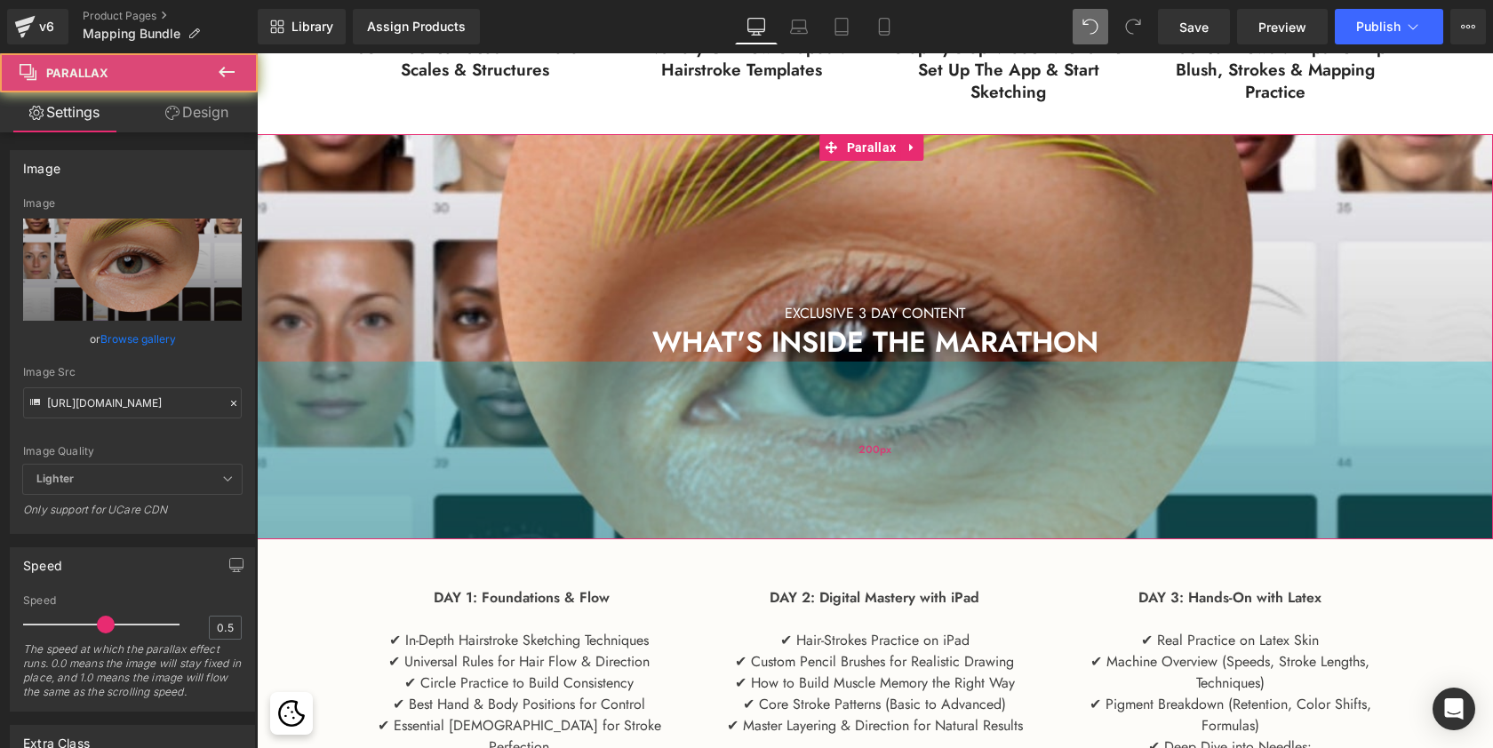
click at [1056, 479] on div "200px" at bounding box center [875, 451] width 1236 height 178
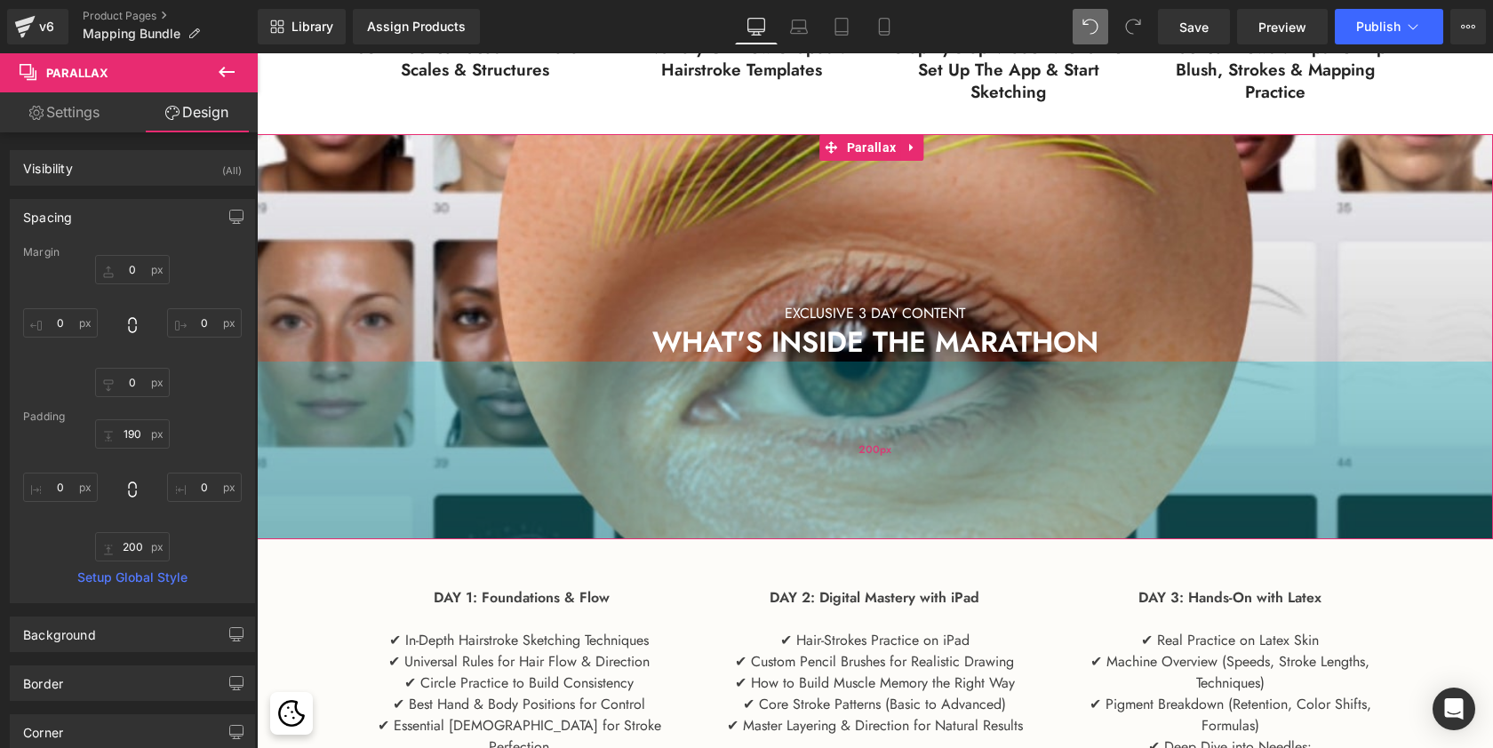
click at [1062, 457] on div "200px" at bounding box center [875, 451] width 1236 height 178
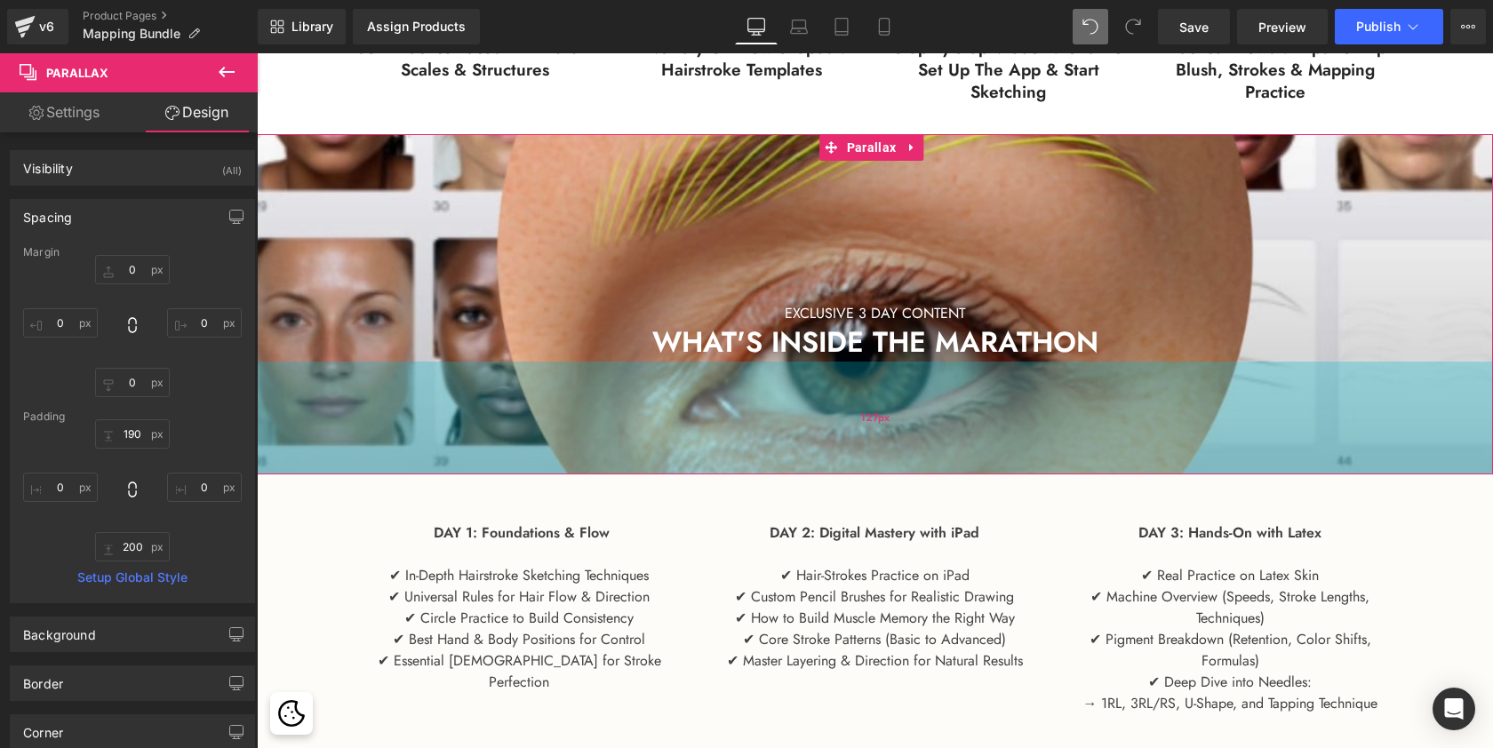
scroll to position [4981, 1229]
drag, startPoint x: 1062, startPoint y: 457, endPoint x: 1061, endPoint y: 392, distance: 64.9
click at [1061, 392] on div "127px" at bounding box center [875, 418] width 1236 height 113
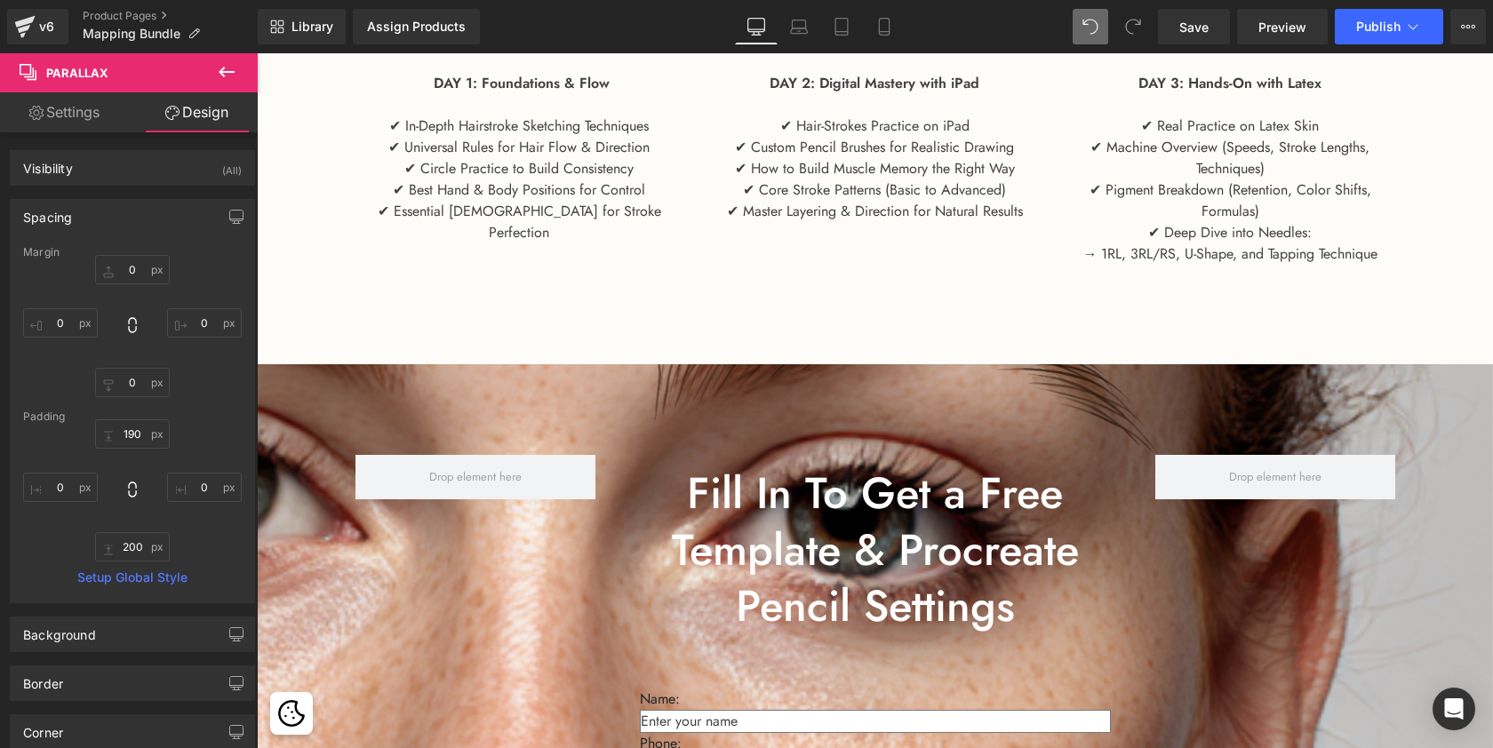
scroll to position [1958, 0]
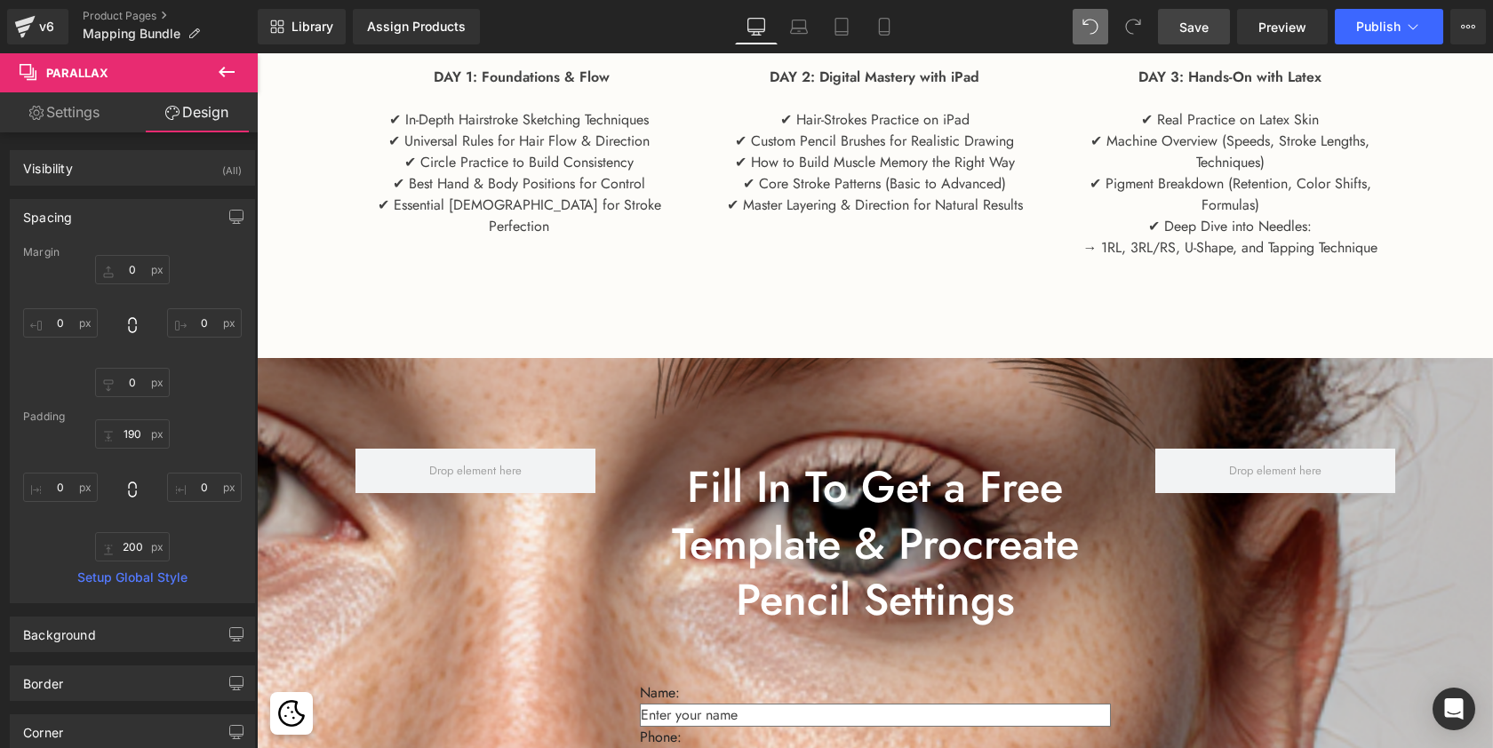
click at [1191, 29] on span "Save" at bounding box center [1193, 27] width 29 height 19
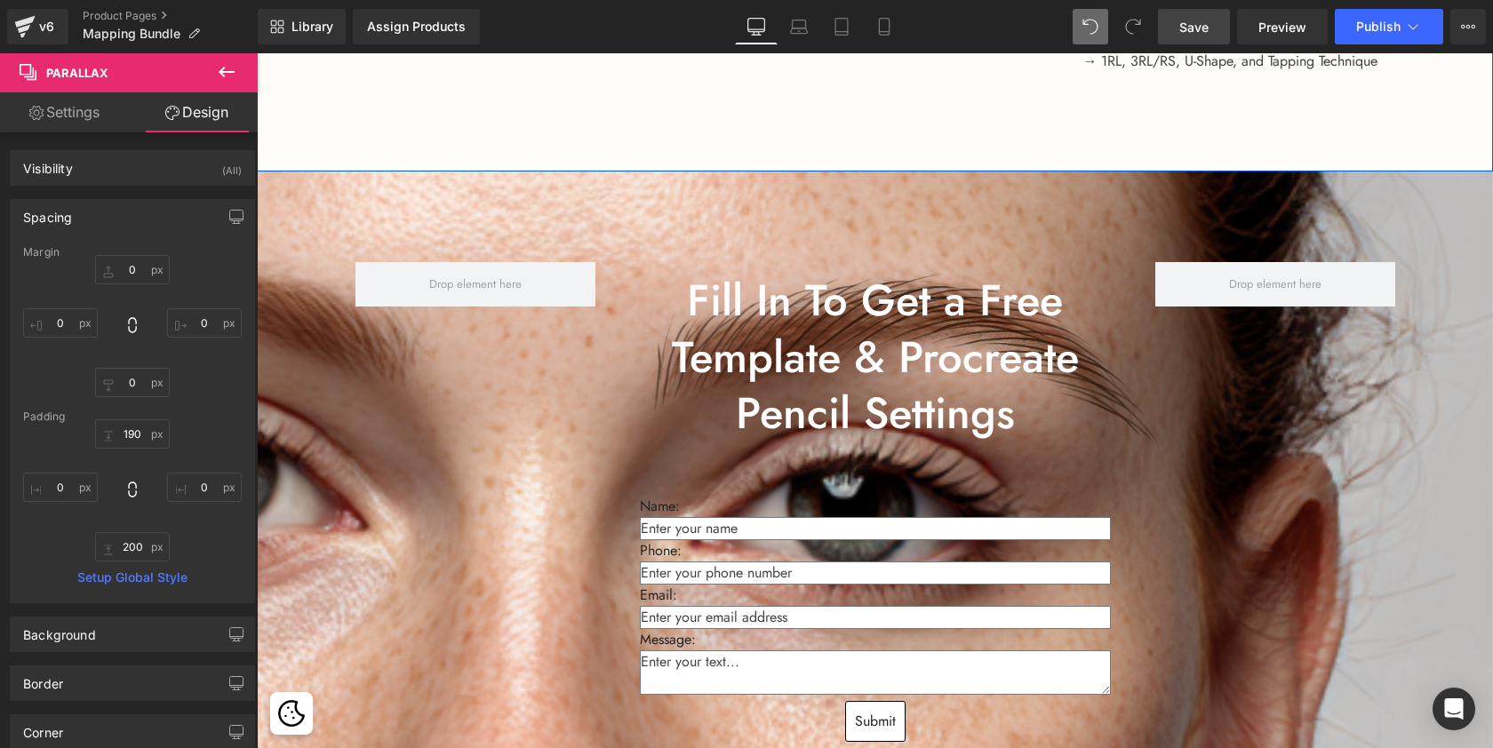
scroll to position [2173, 0]
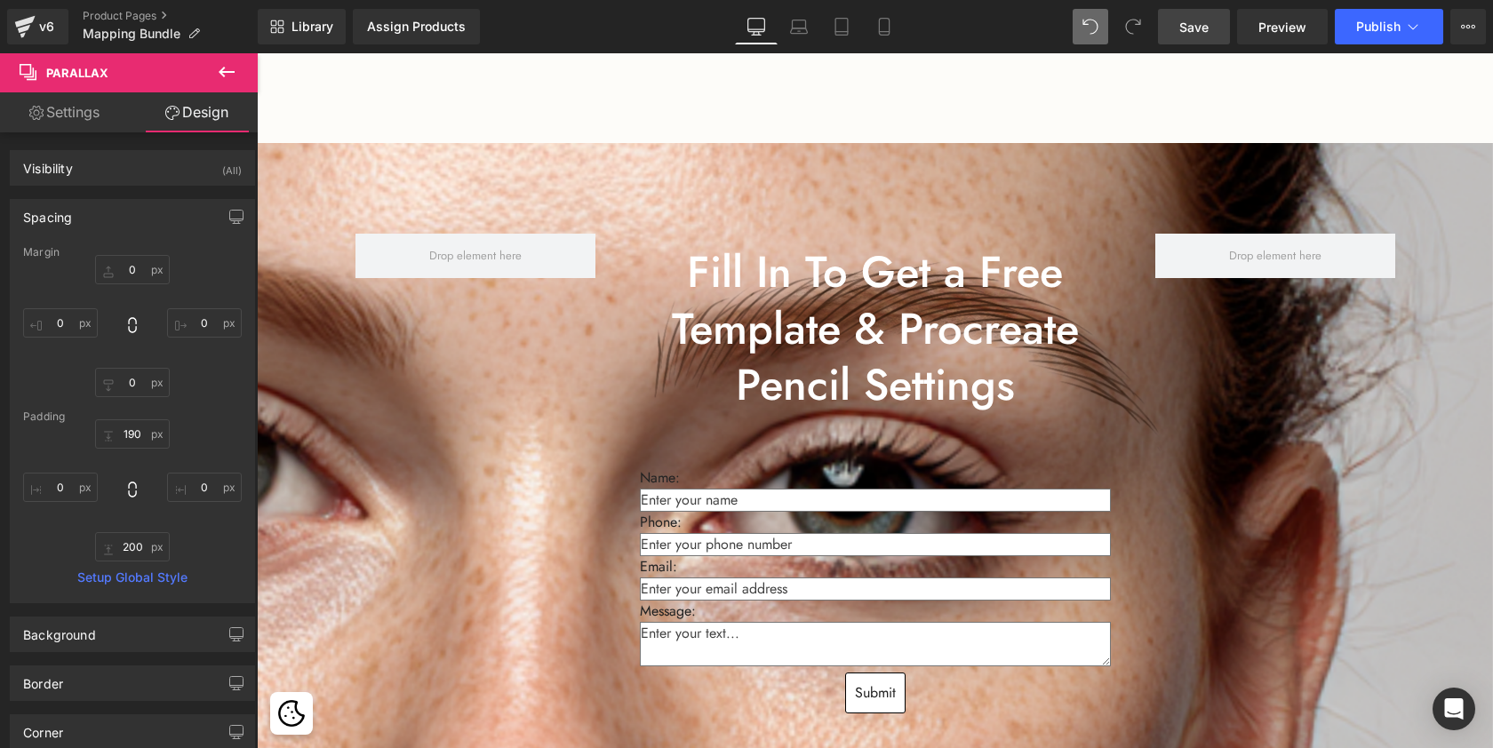
click at [515, 422] on div "Fill In To Get a Free Template & Procreate Pencil Settings Heading Name: Text B…" at bounding box center [875, 478] width 1066 height 542
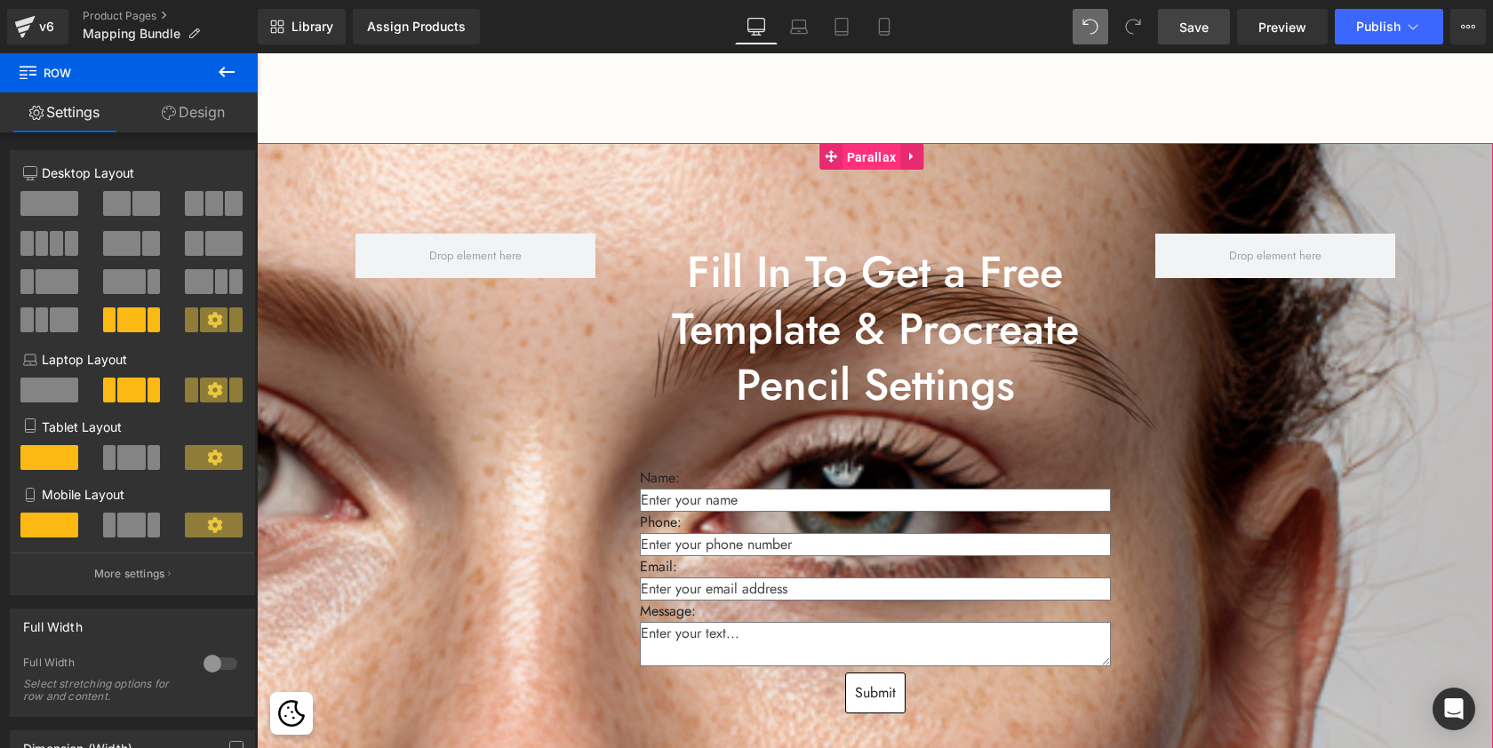
click at [853, 155] on span "Parallax" at bounding box center [871, 157] width 58 height 27
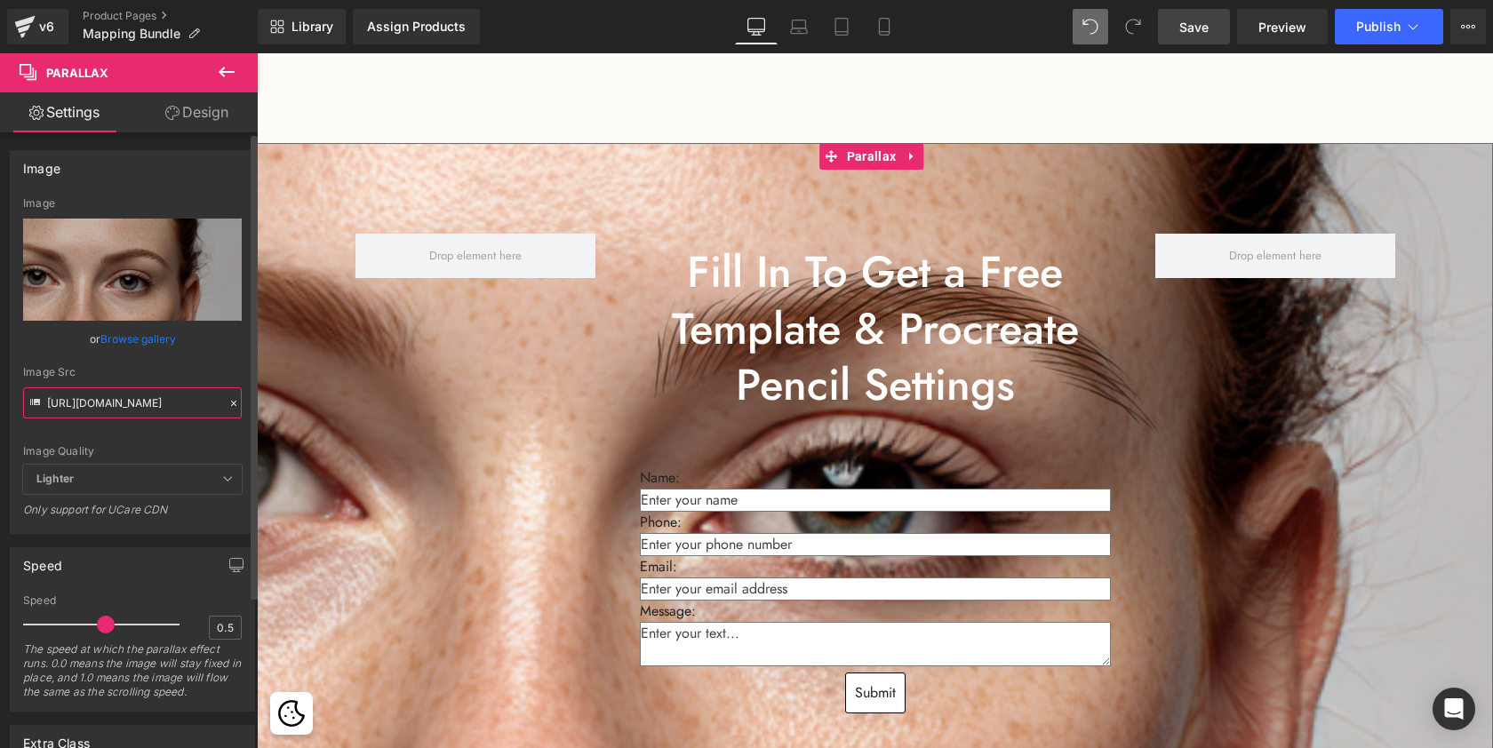
click at [140, 401] on input "https://cdn.shopify.com/s/files/1/0574/0593/1713/files/express_nano_brows_marat…" at bounding box center [132, 402] width 219 height 31
paste input "mapping_bundle.jpg?v=1756232627"
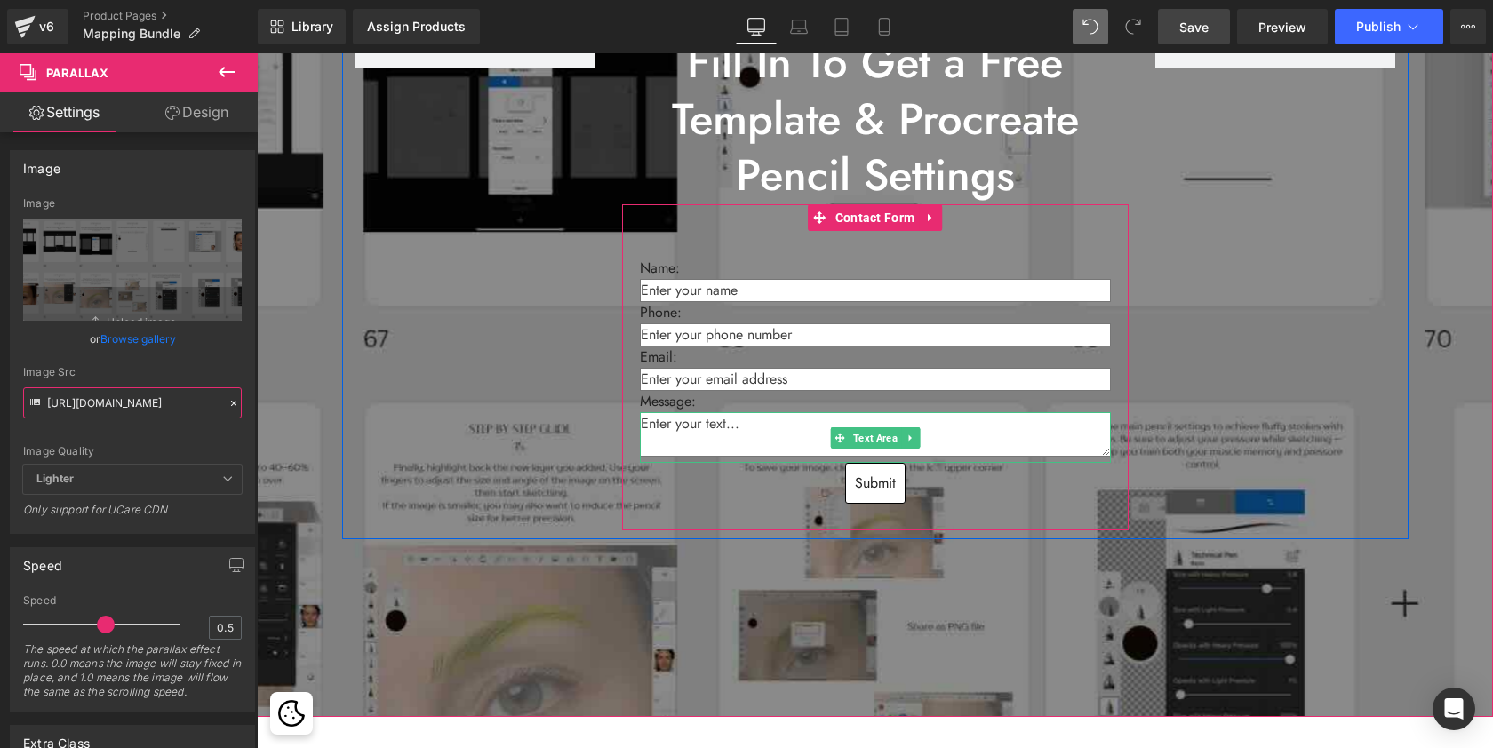
scroll to position [2253, 0]
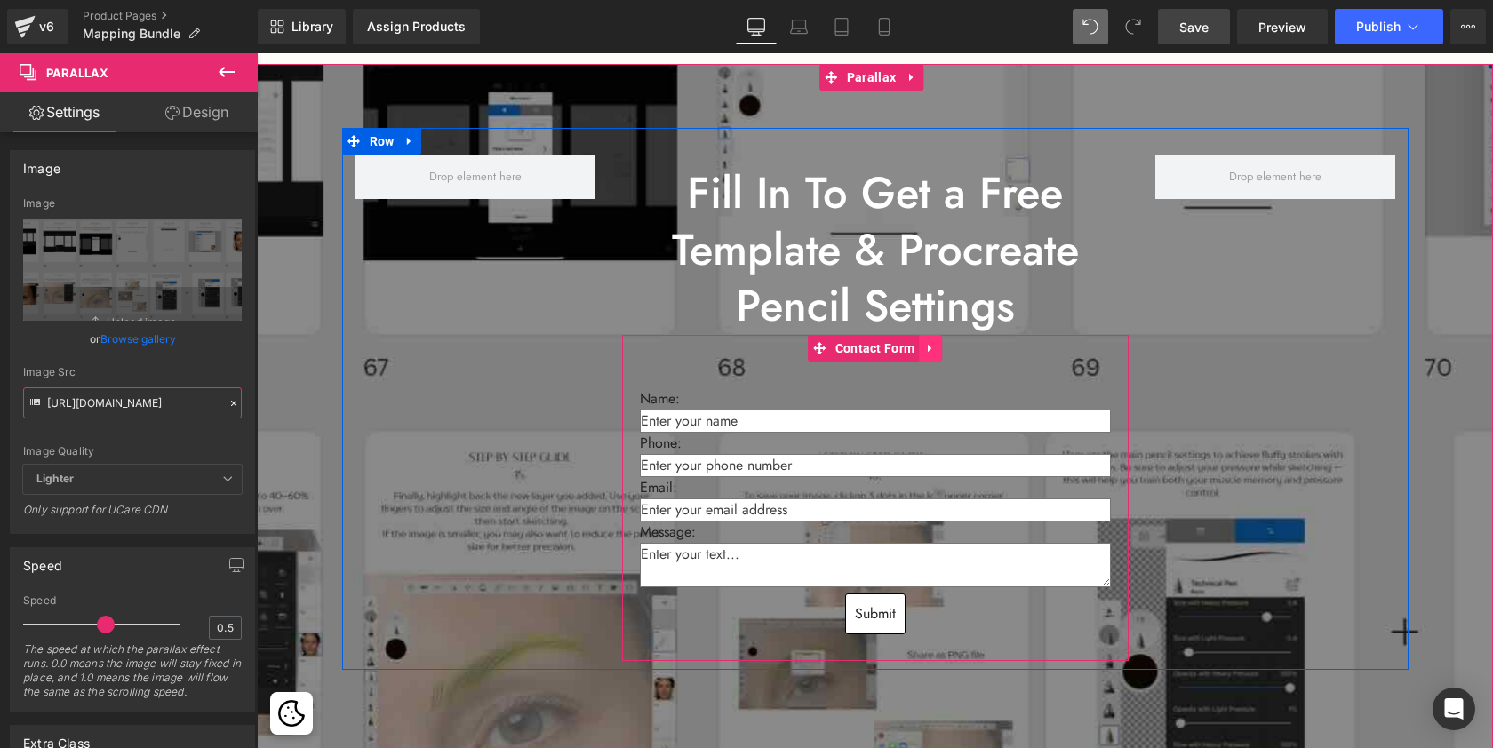
type input "https://cdn.shopify.com/s/files/1/0574/0593/1713/files/mapping_bundle.jpg?v=175…"
click at [928, 344] on icon at bounding box center [930, 348] width 12 height 13
click at [933, 344] on link at bounding box center [930, 348] width 23 height 27
click at [936, 344] on icon at bounding box center [942, 348] width 12 height 12
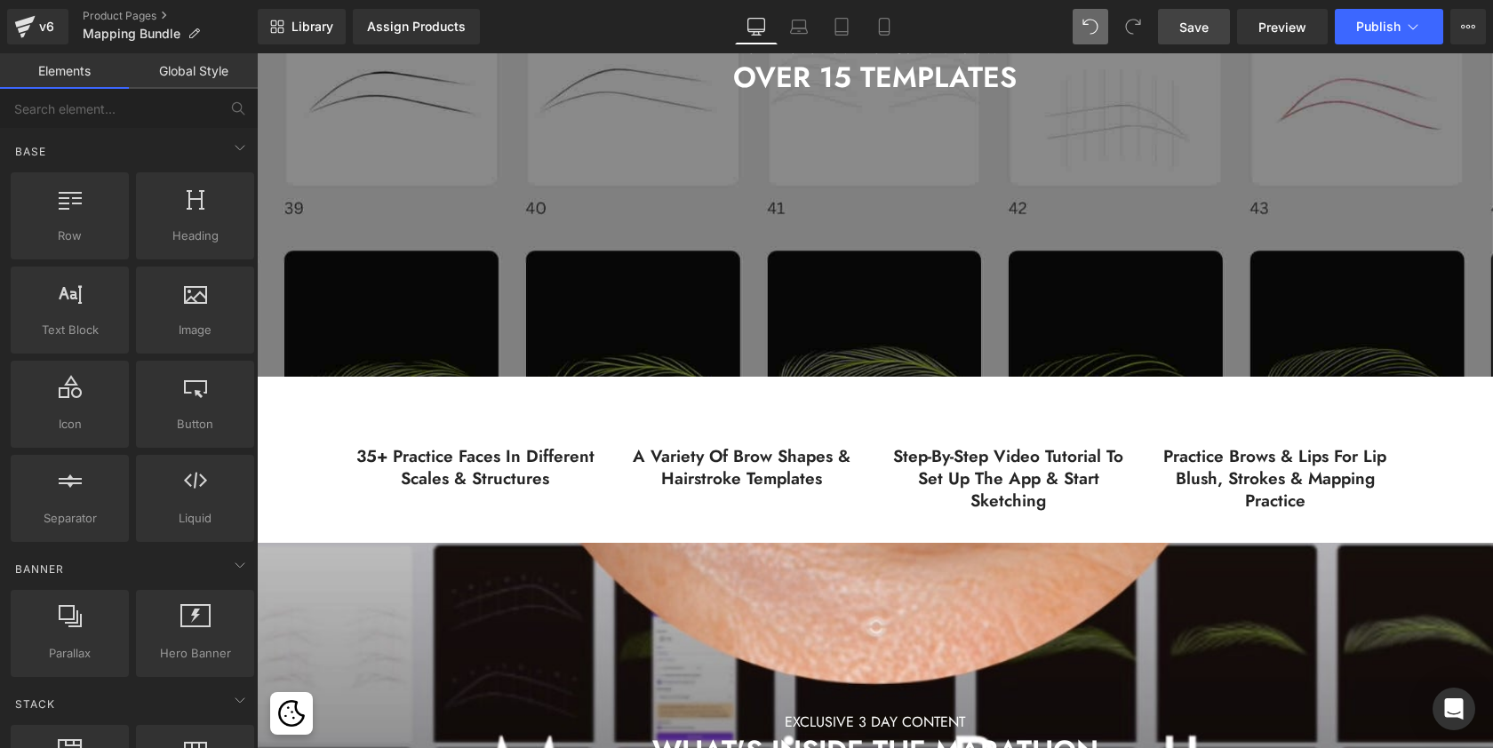
scroll to position [1135, 0]
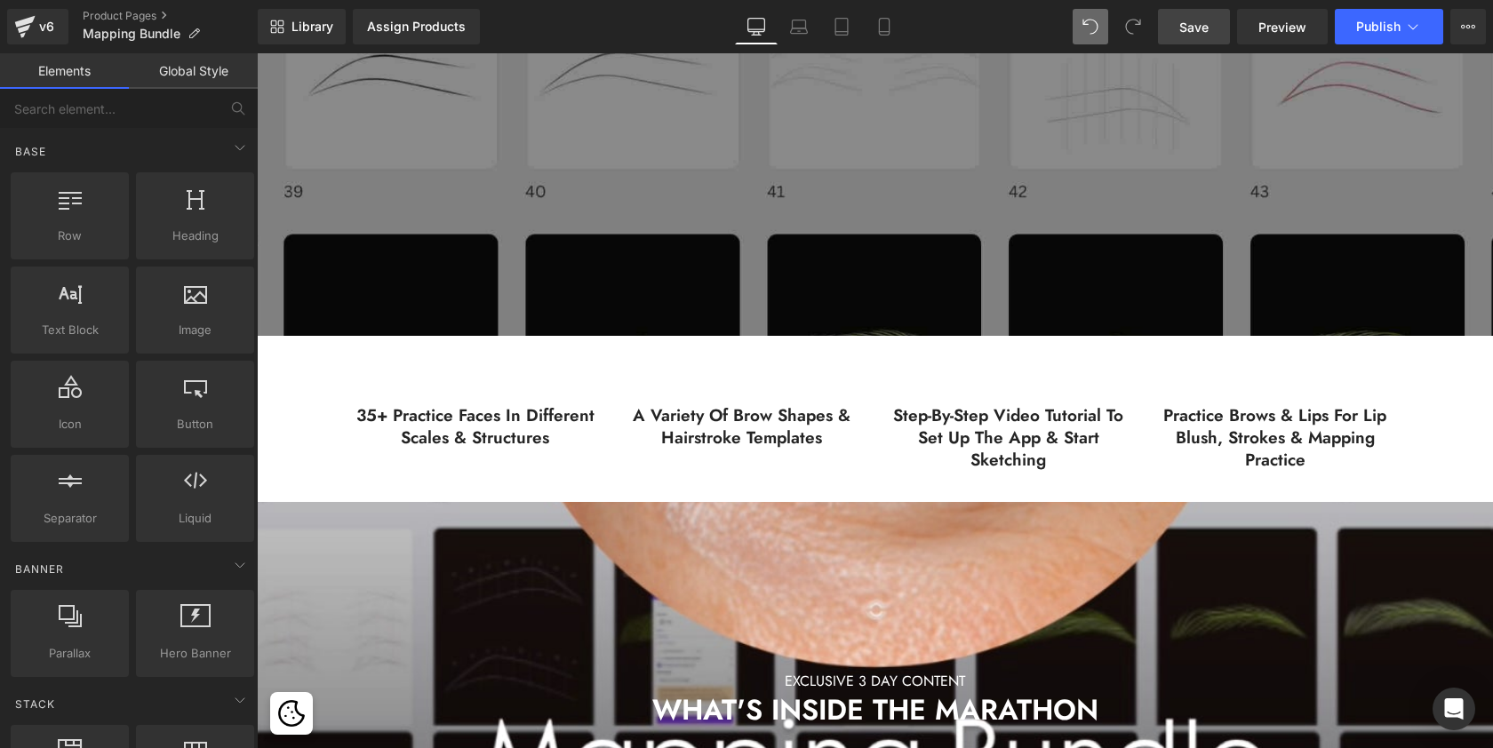
click at [1213, 25] on link "Save" at bounding box center [1194, 27] width 72 height 36
